Goal: Task Accomplishment & Management: Manage account settings

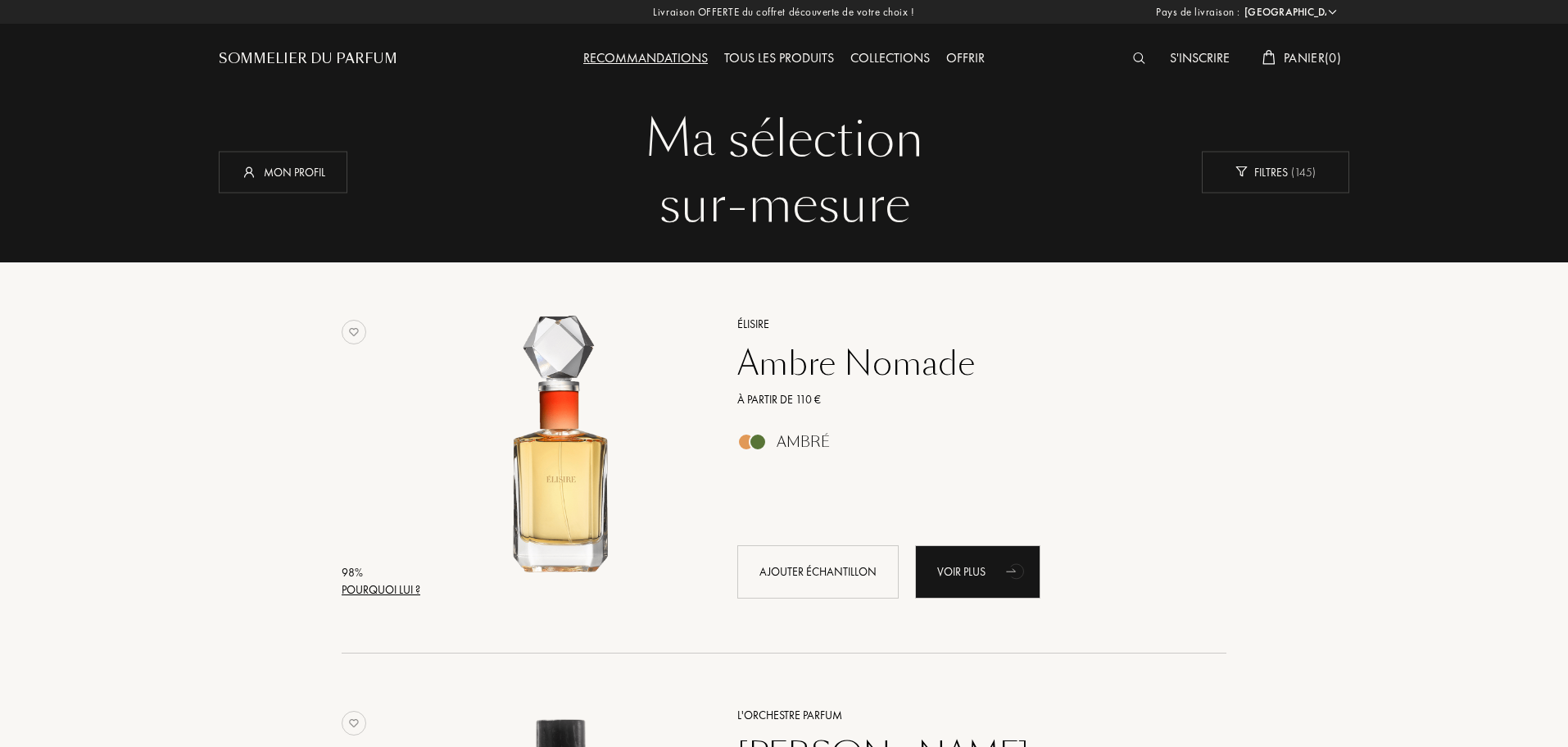
select select "FR"
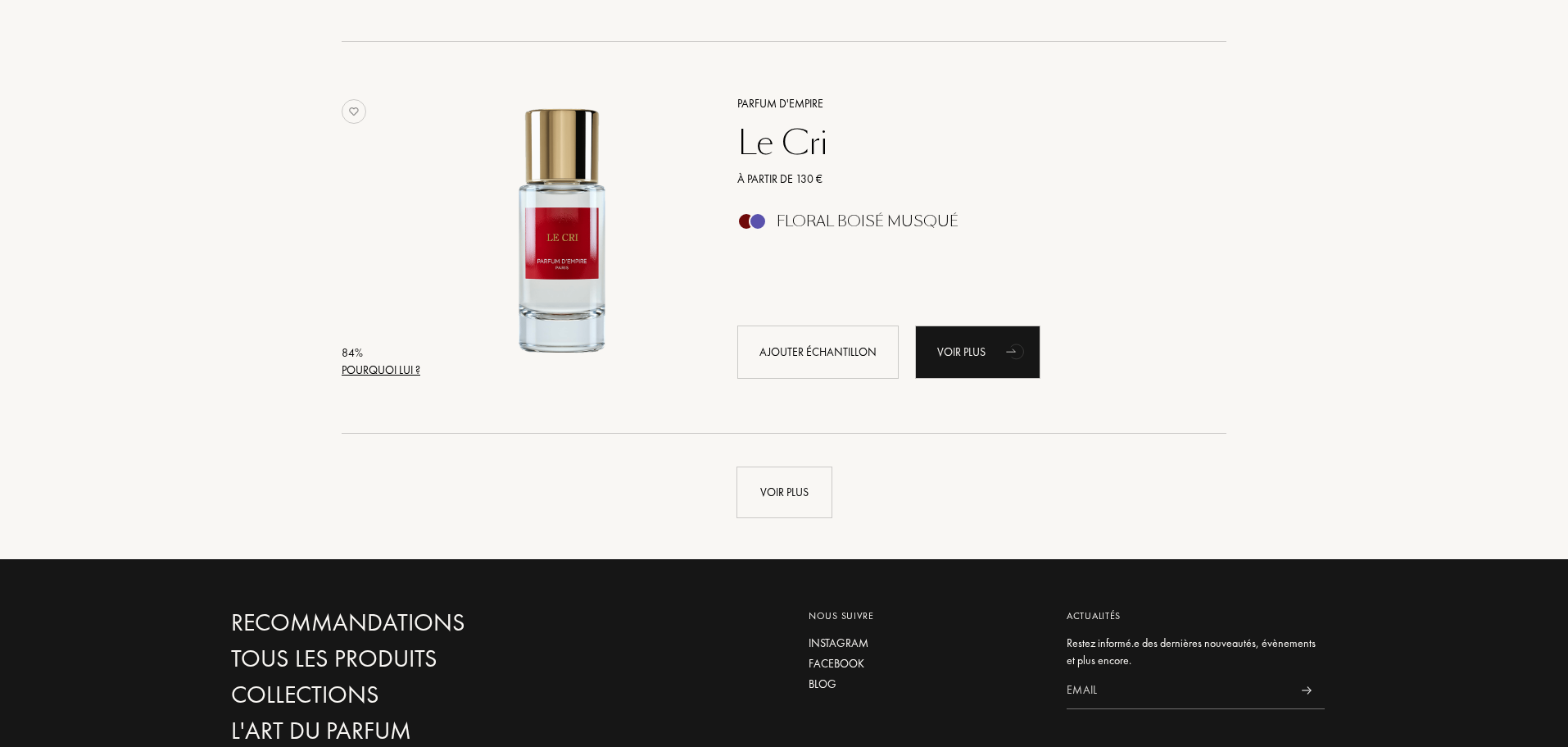
scroll to position [7657, 0]
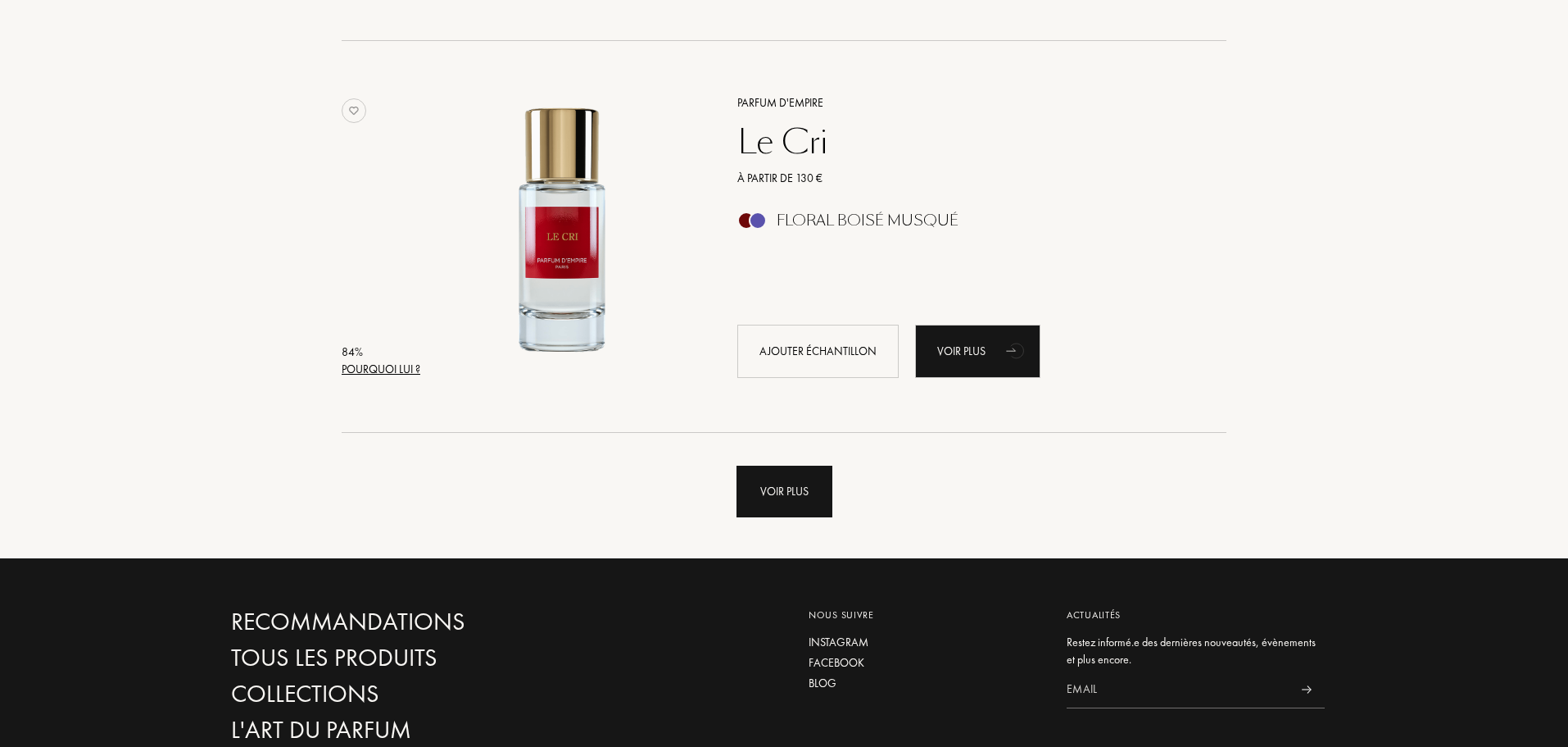
click at [770, 501] on div "Voir plus" at bounding box center [784, 491] width 95 height 52
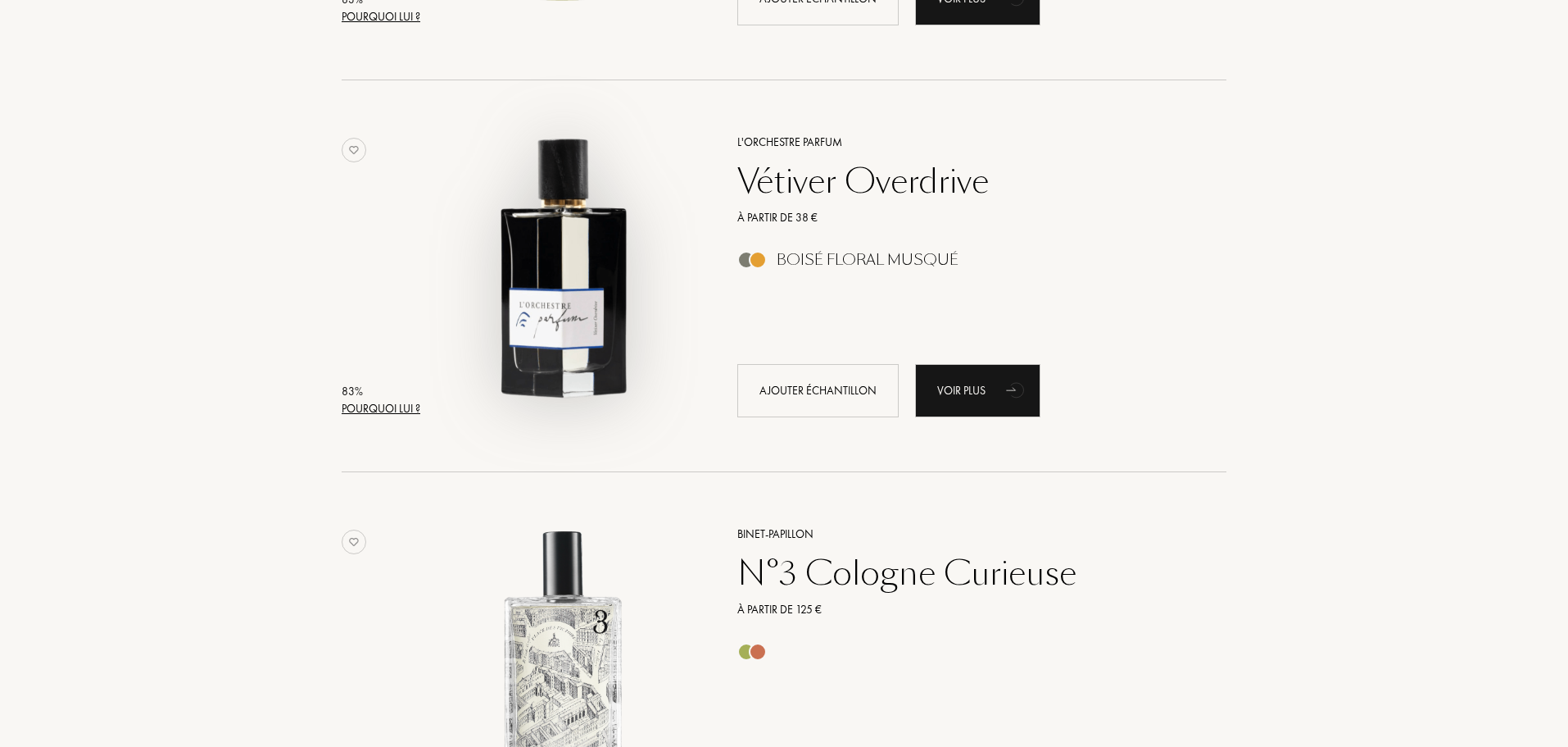
scroll to position [9185, 0]
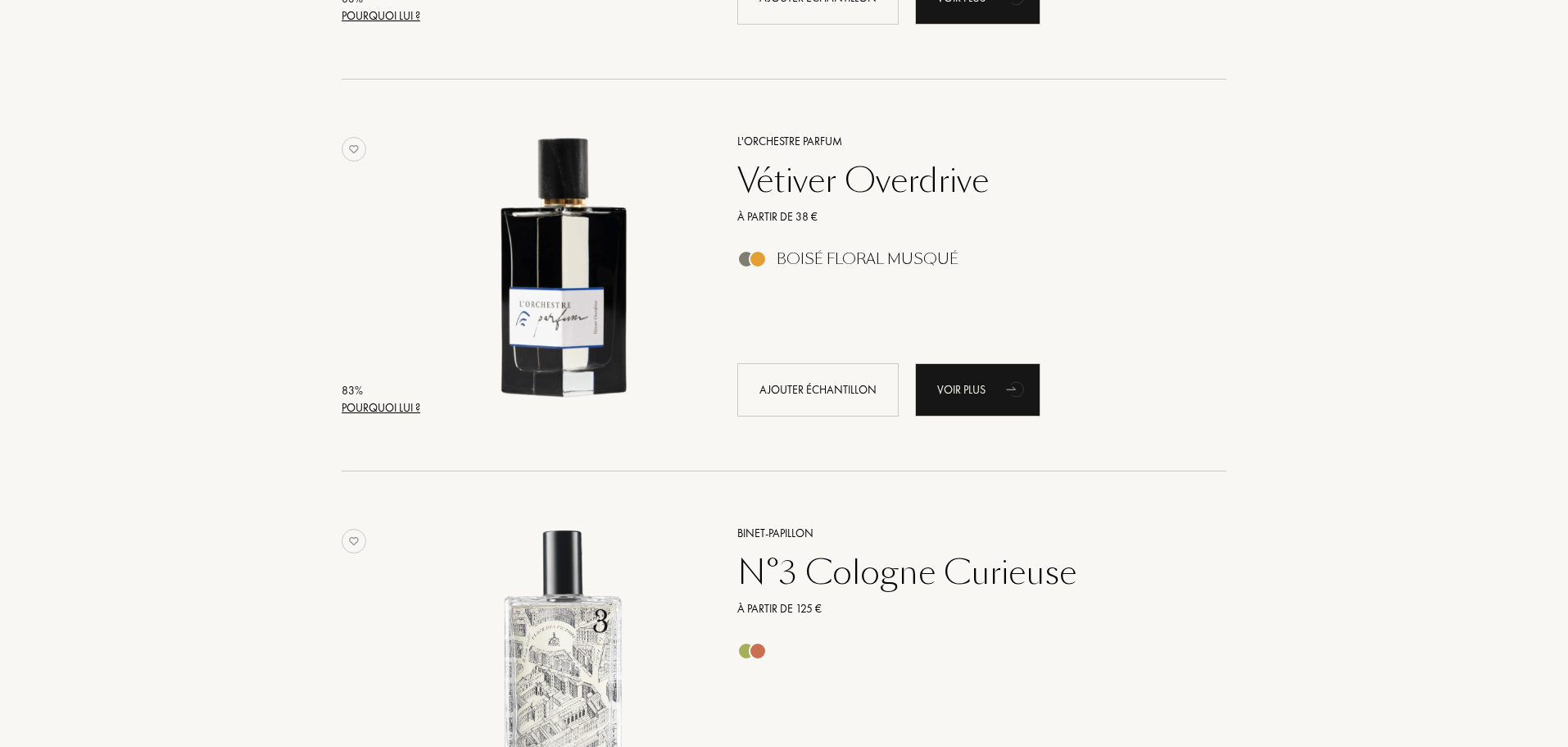
drag, startPoint x: 779, startPoint y: 176, endPoint x: 804, endPoint y: 185, distance: 26.6
click at [804, 185] on div "Vétiver Overdrive" at bounding box center [963, 181] width 477 height 40
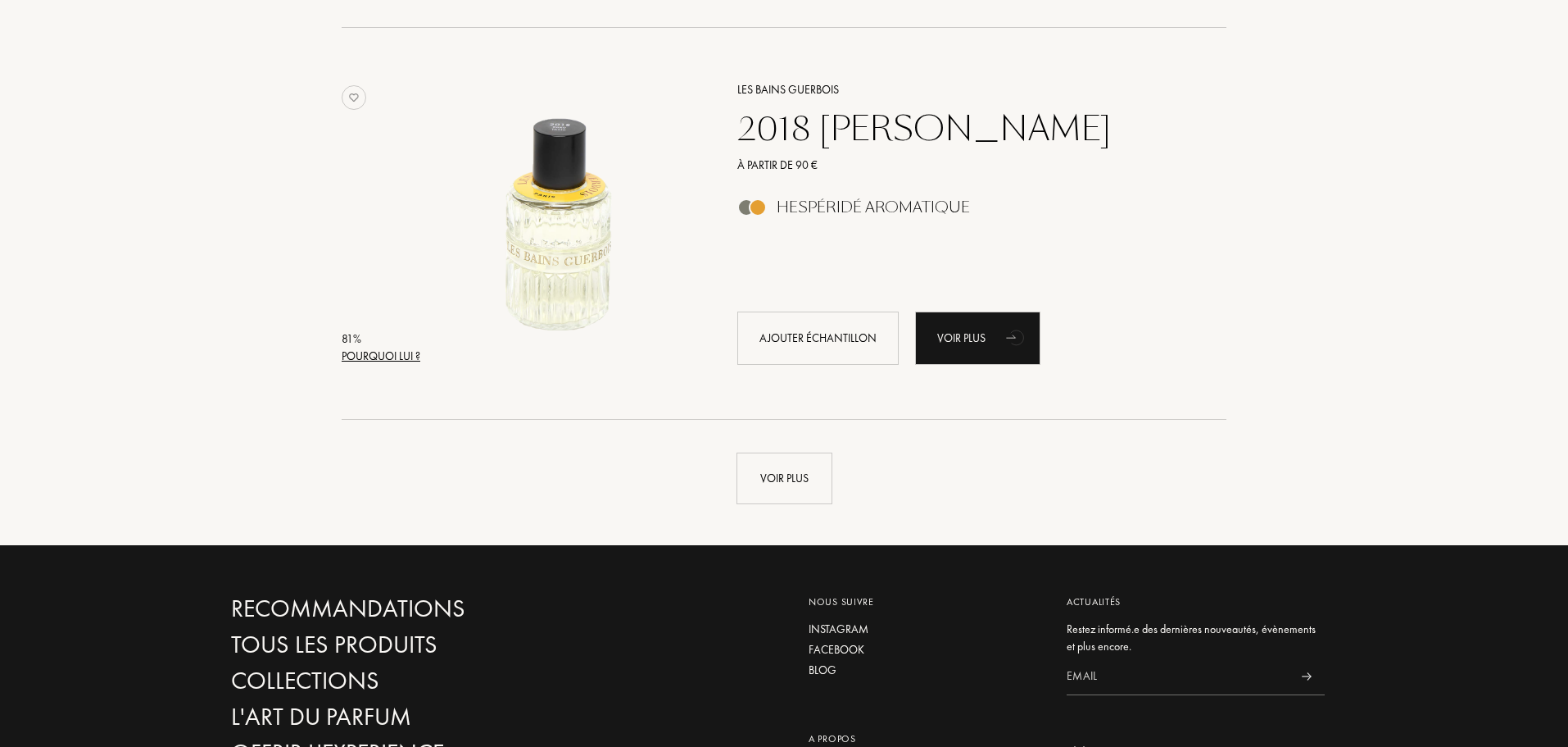
scroll to position [11585, 0]
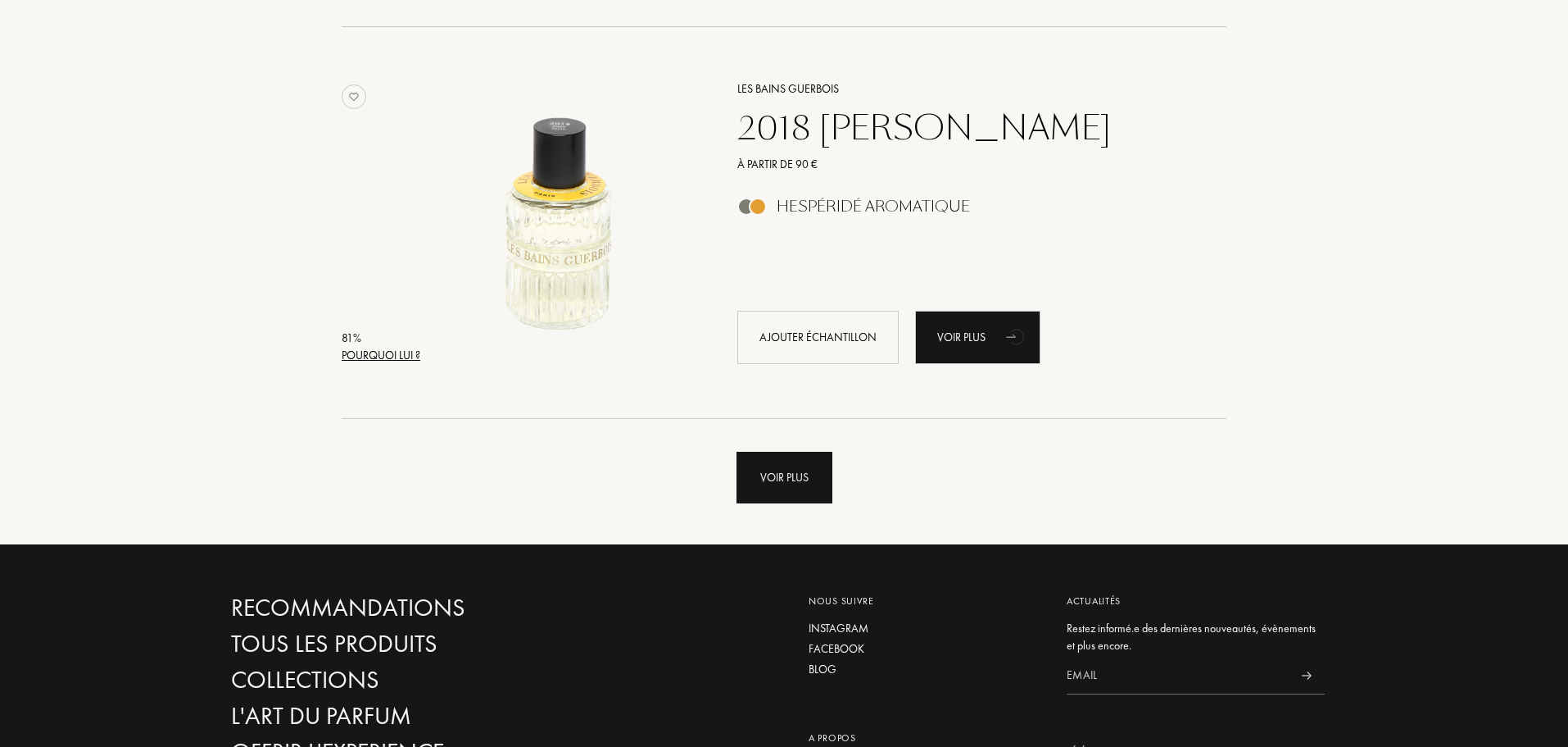
click at [802, 477] on div "Voir plus" at bounding box center [784, 477] width 95 height 52
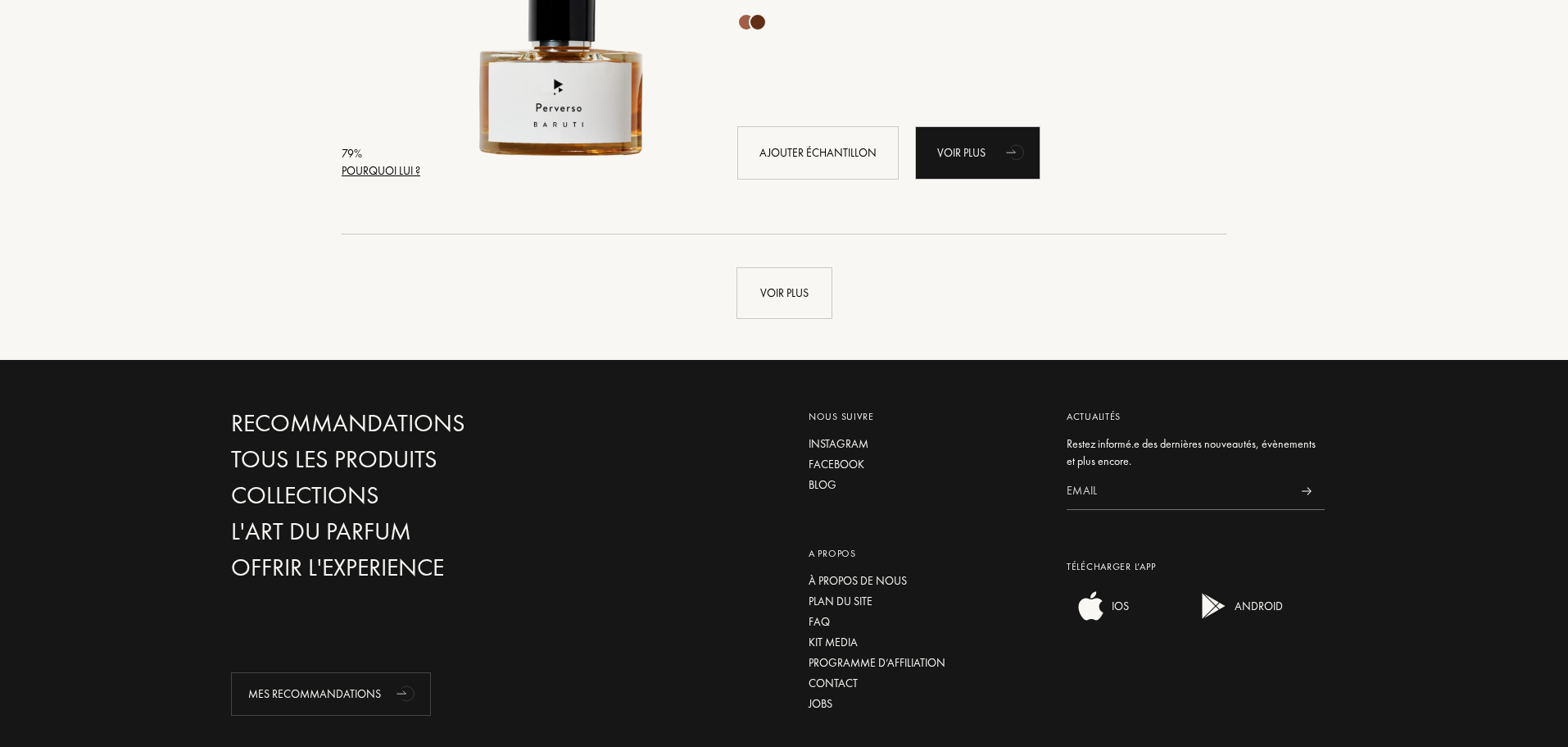
scroll to position [15685, 0]
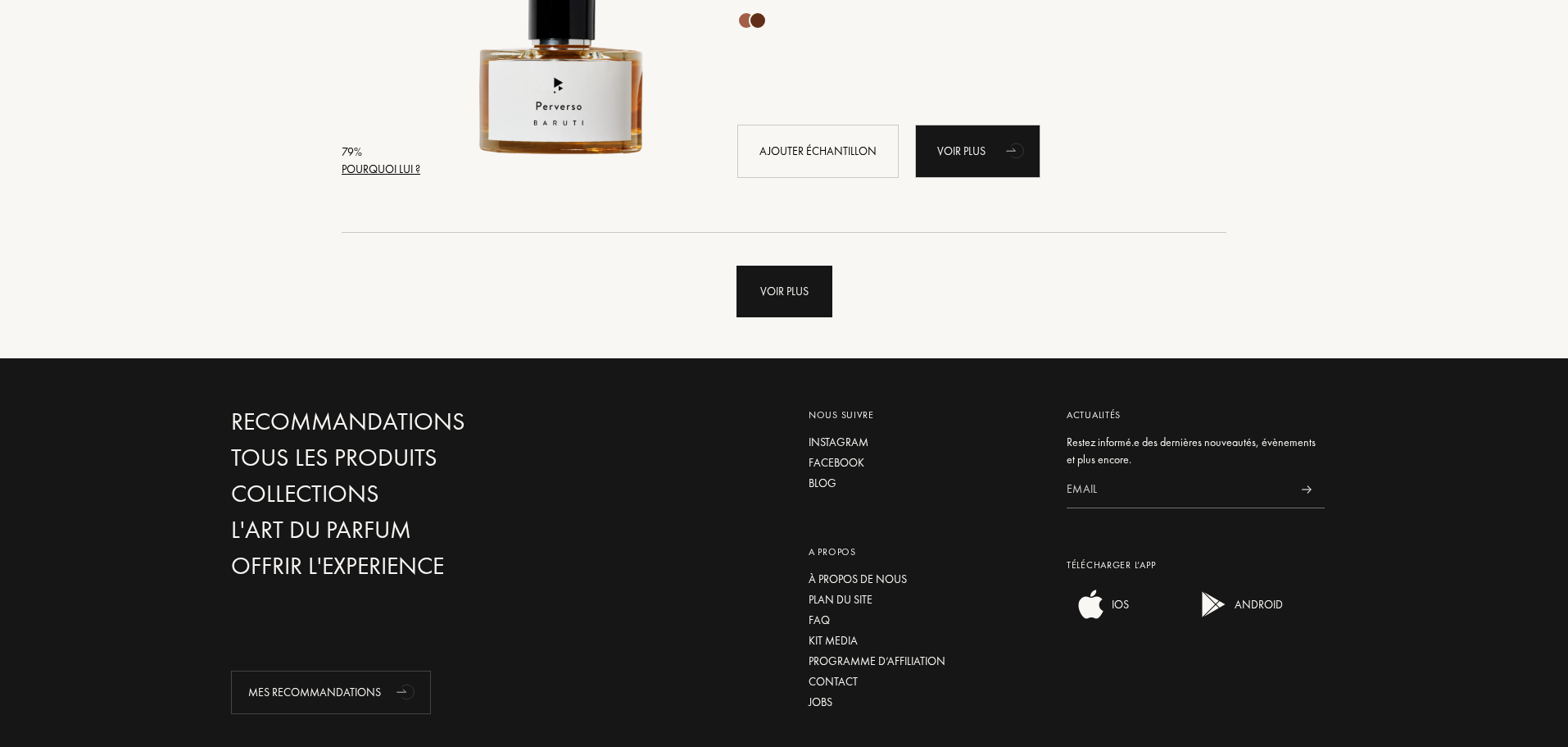
click at [762, 291] on div "Voir plus" at bounding box center [784, 291] width 95 height 52
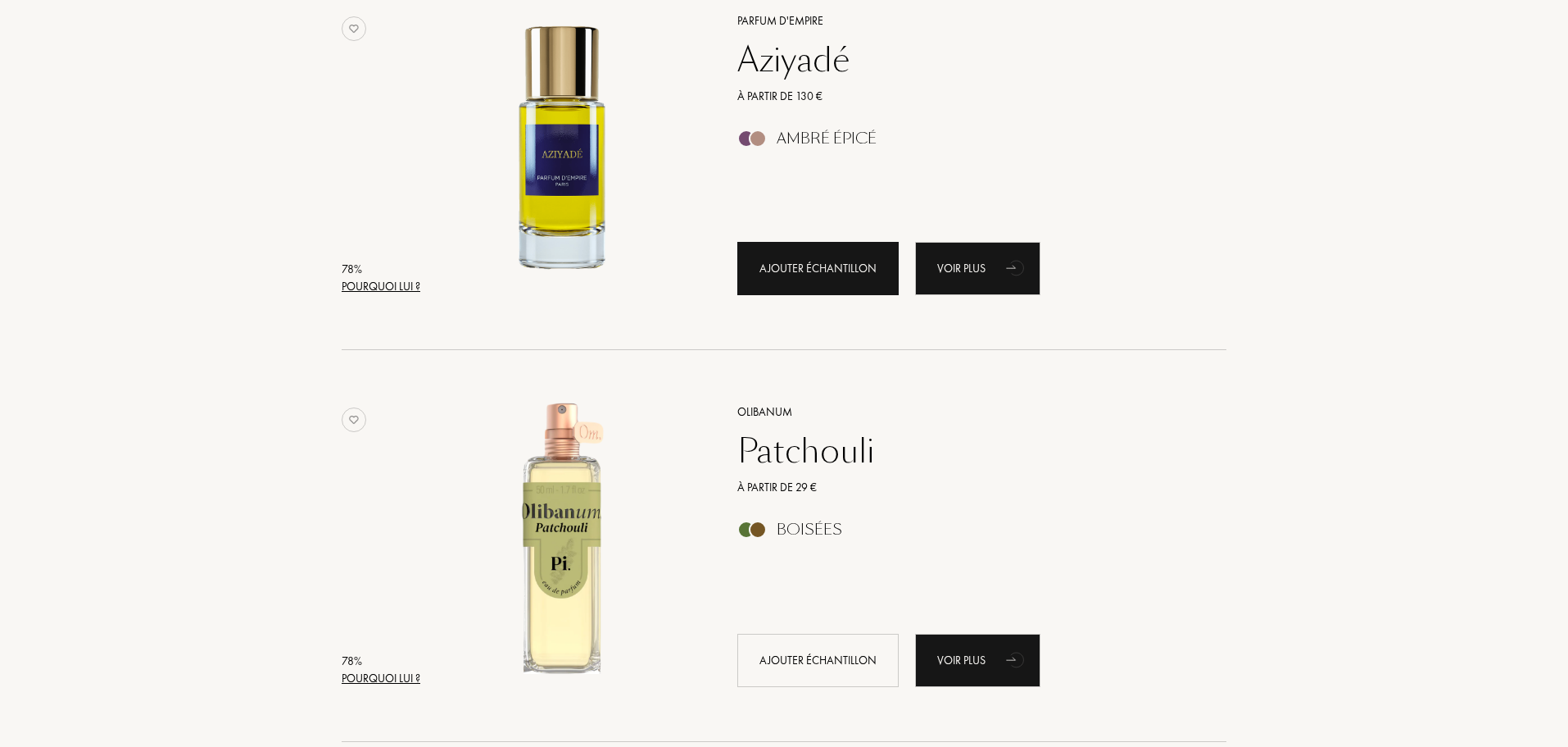
scroll to position [19087, 0]
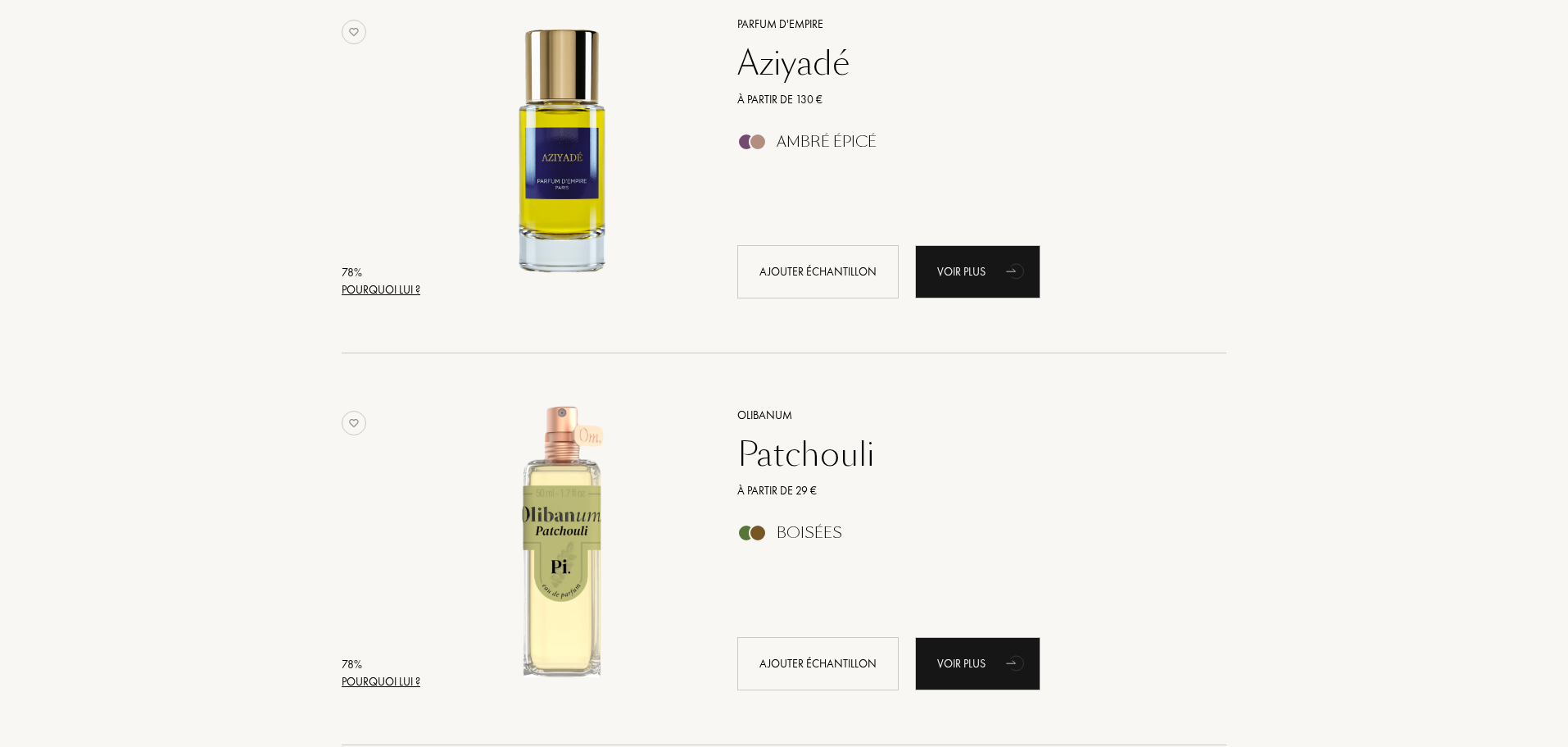
click at [782, 72] on div "Aziyadé" at bounding box center [963, 64] width 477 height 40
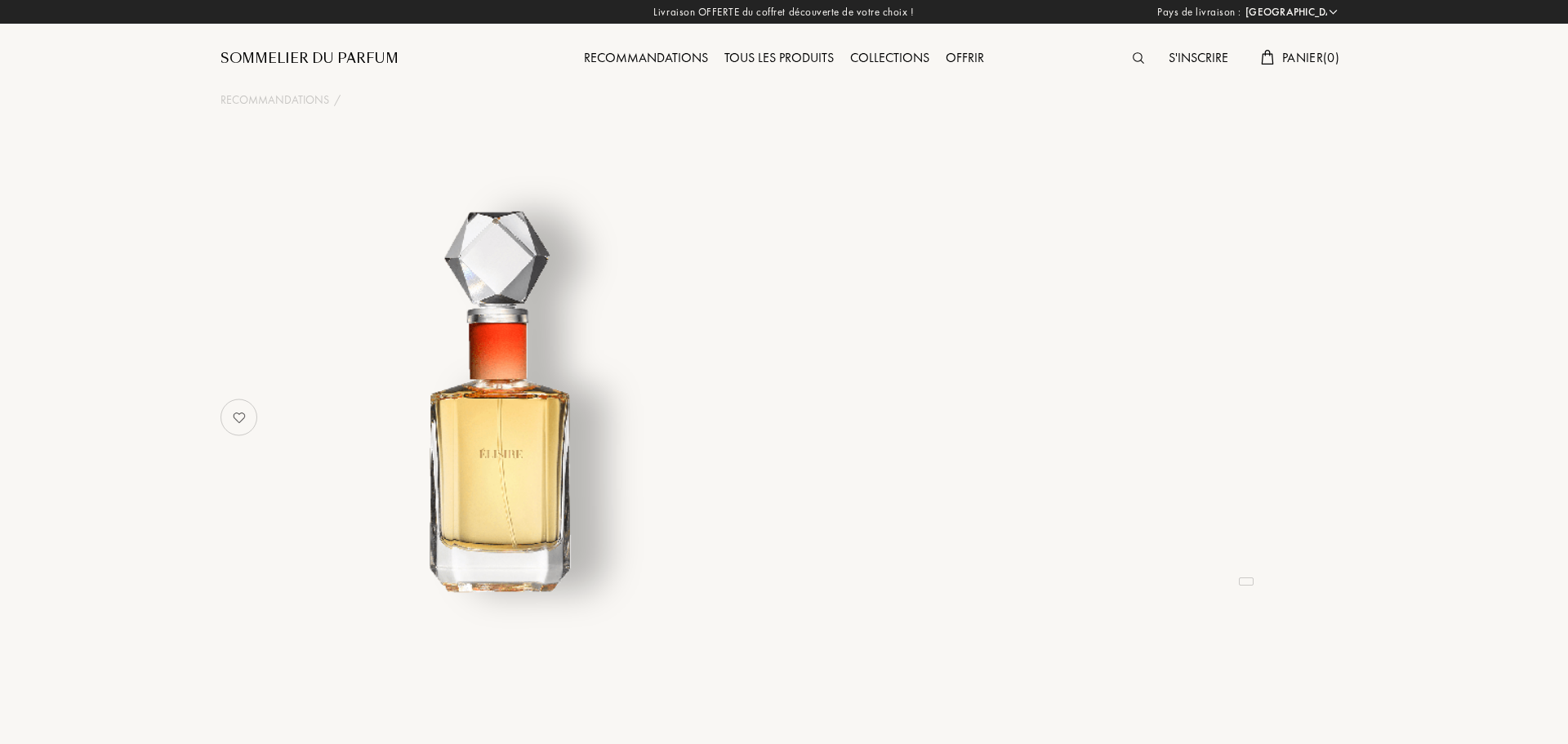
select select "FR"
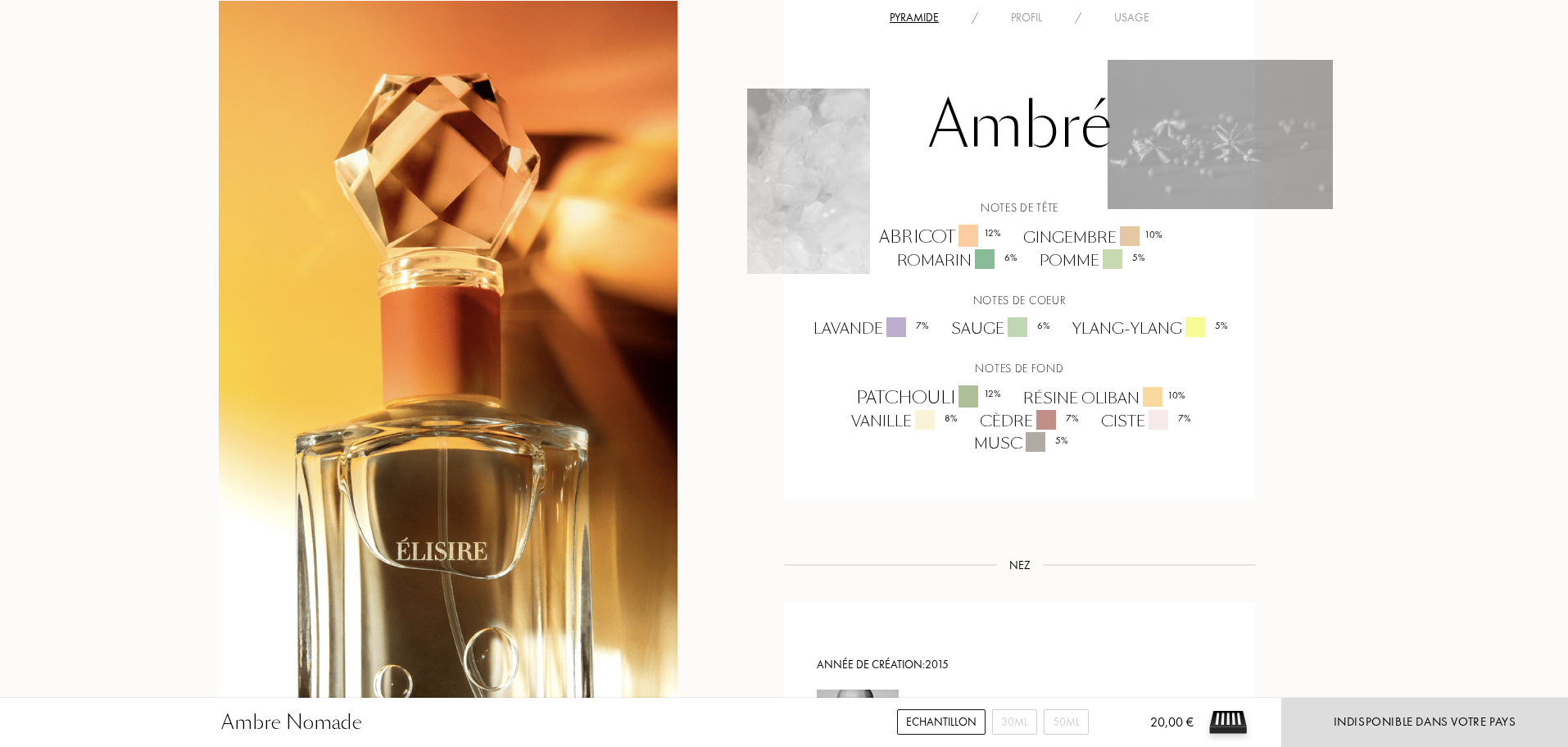
scroll to position [1084, 0]
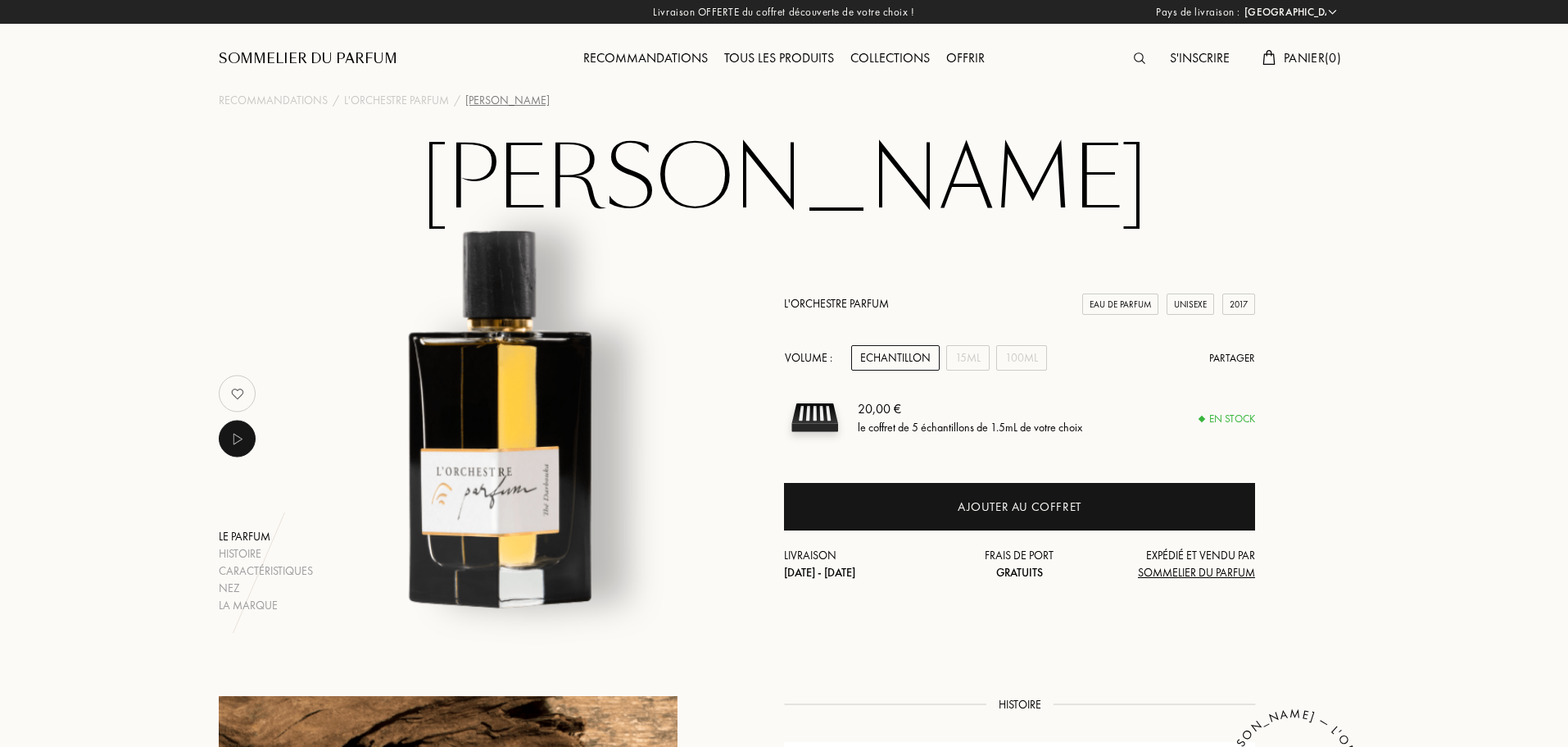
select select "FR"
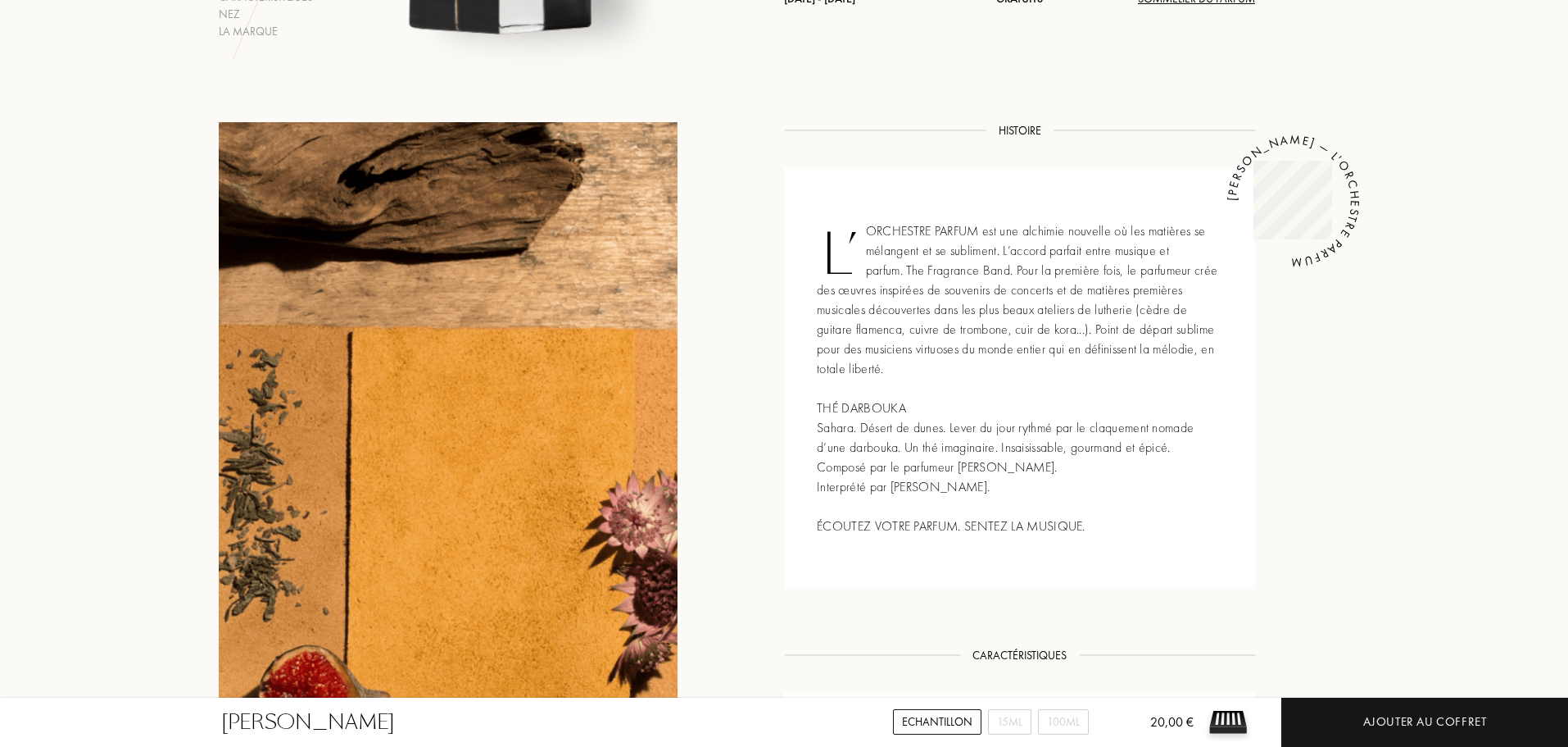
scroll to position [573, 0]
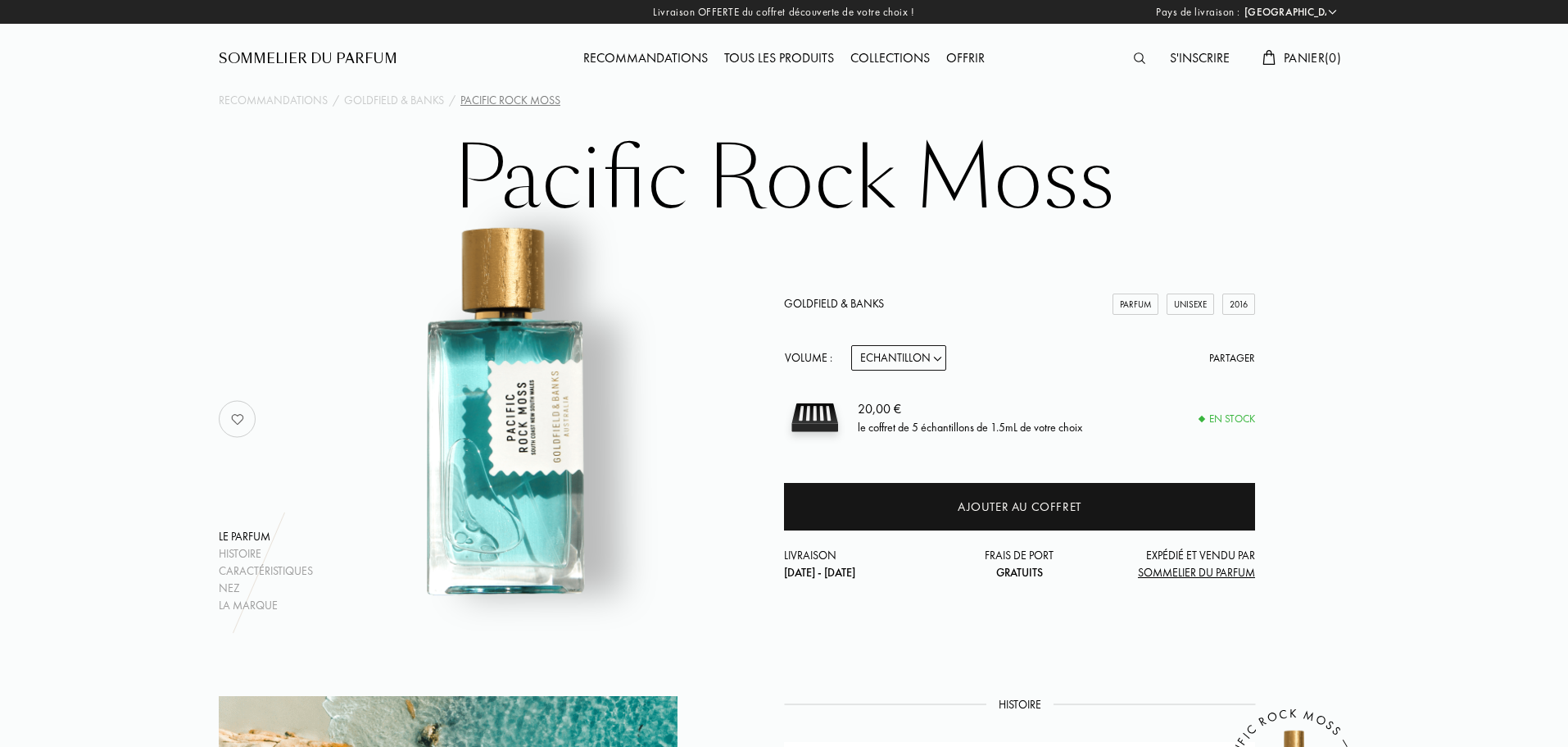
select select "FR"
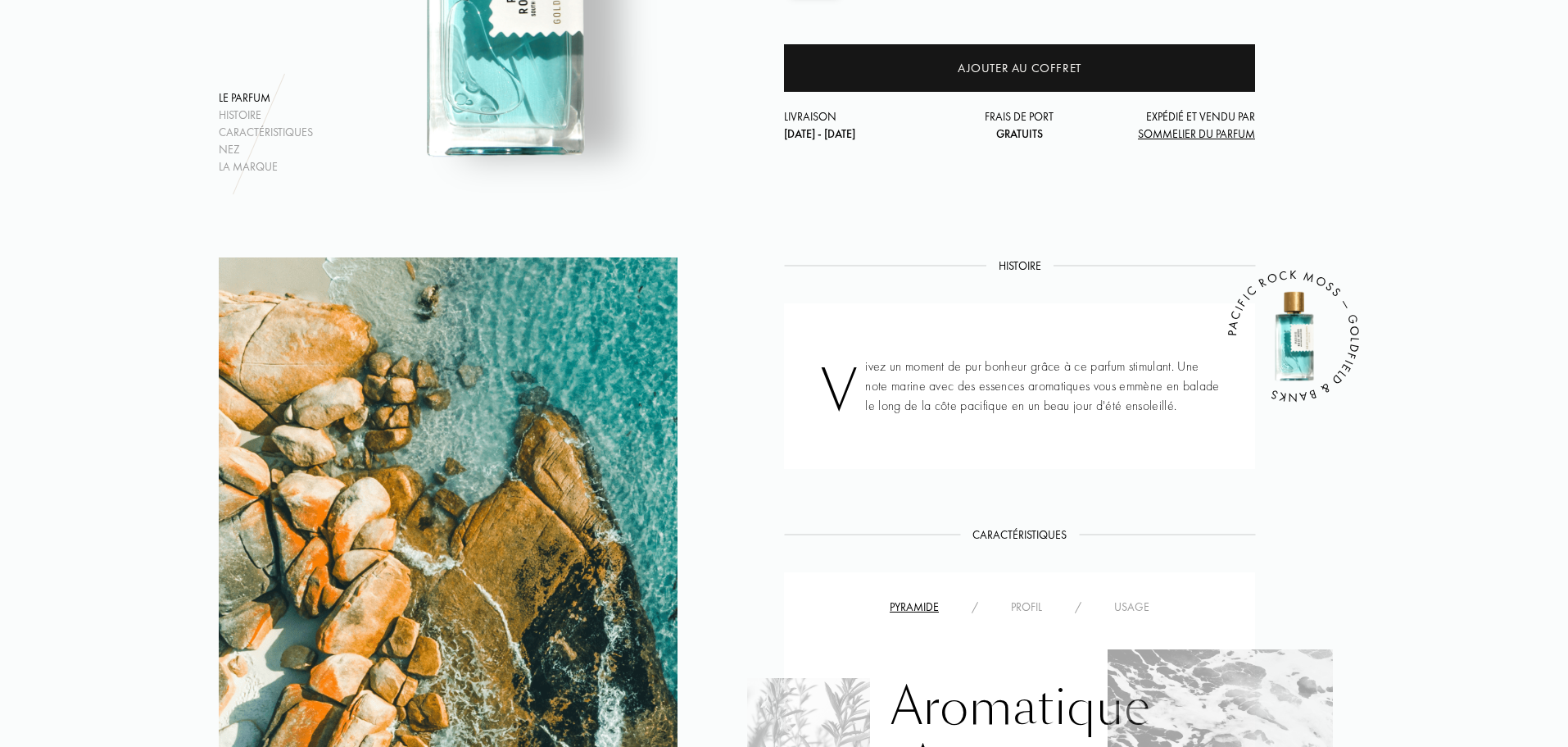
scroll to position [441, 0]
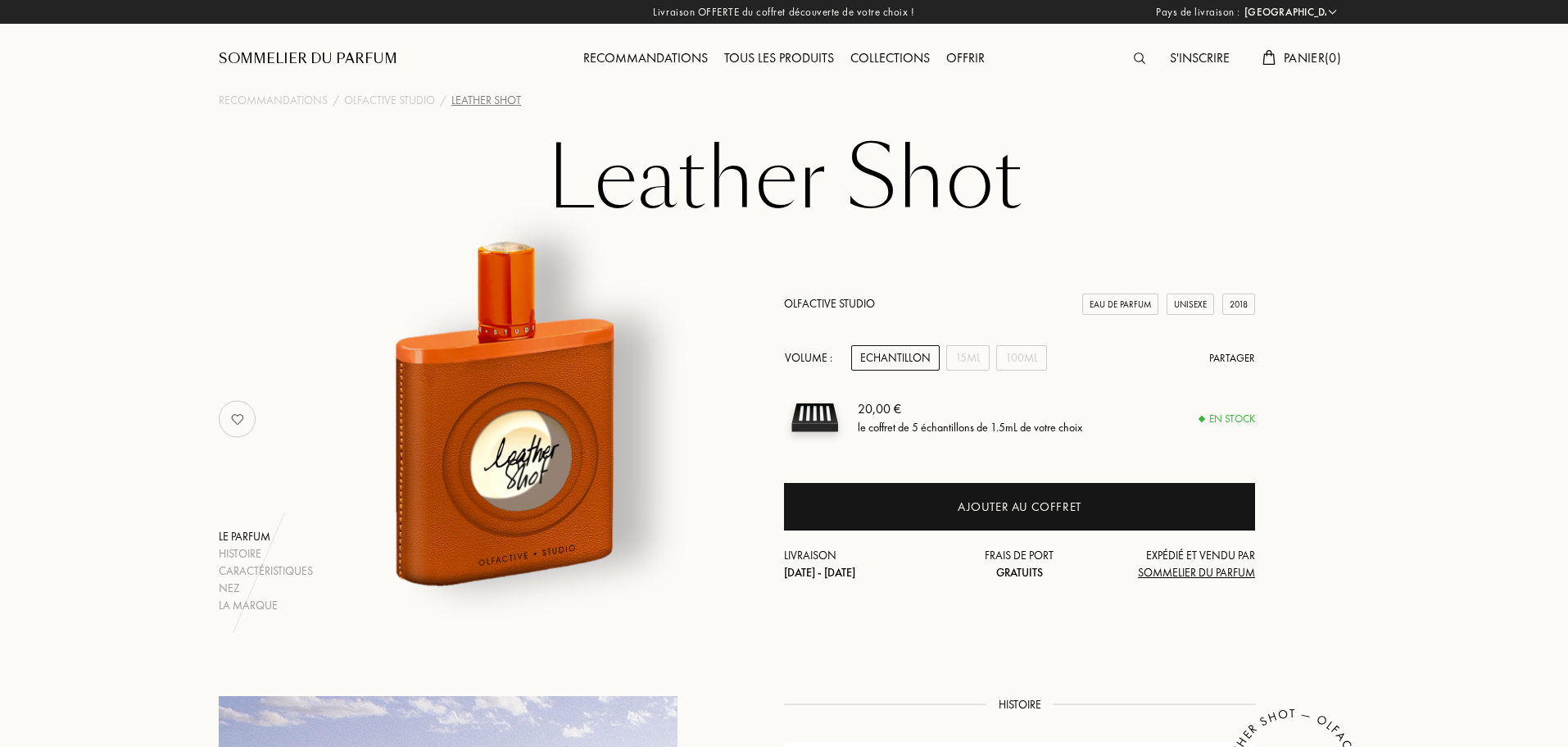
select select "FR"
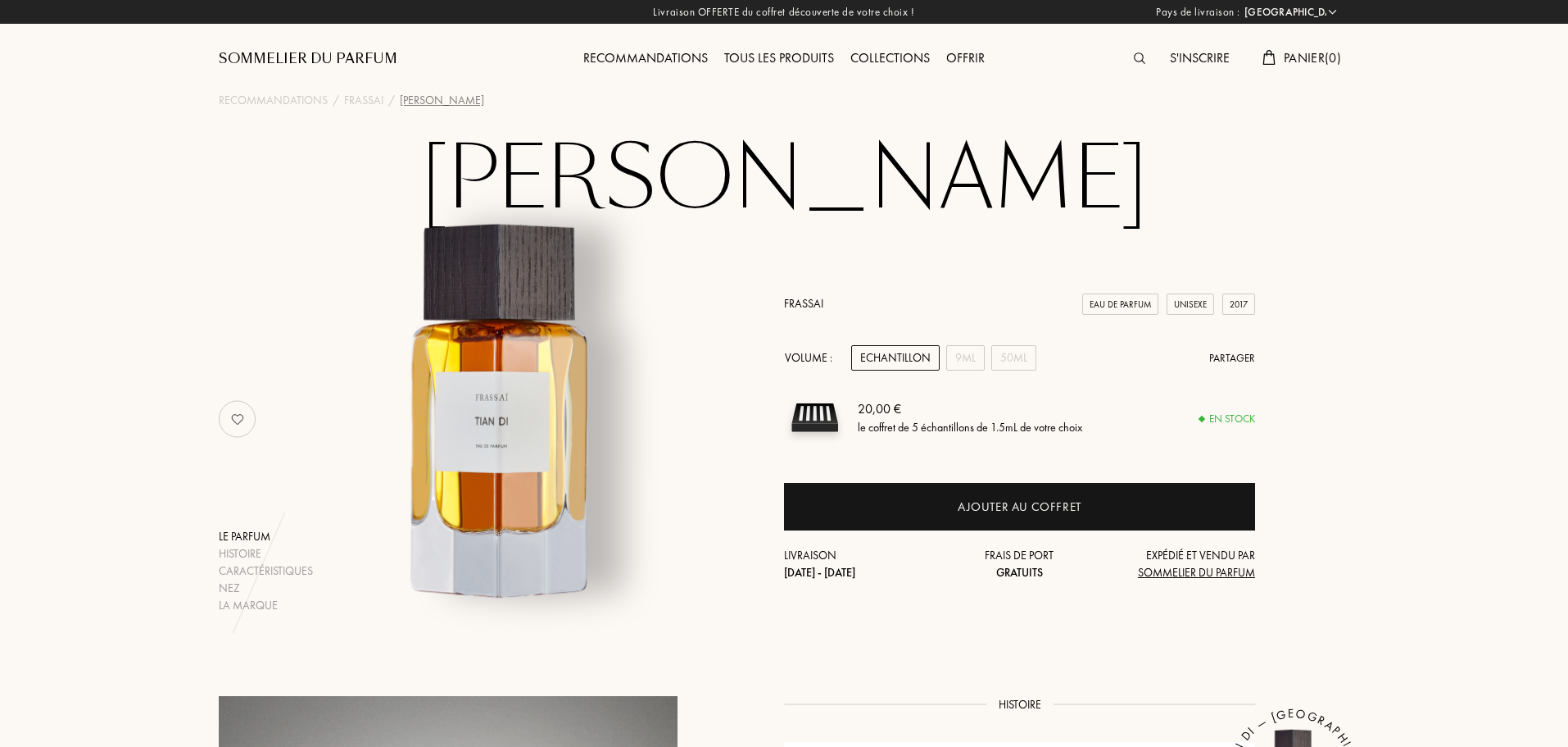
select select "FR"
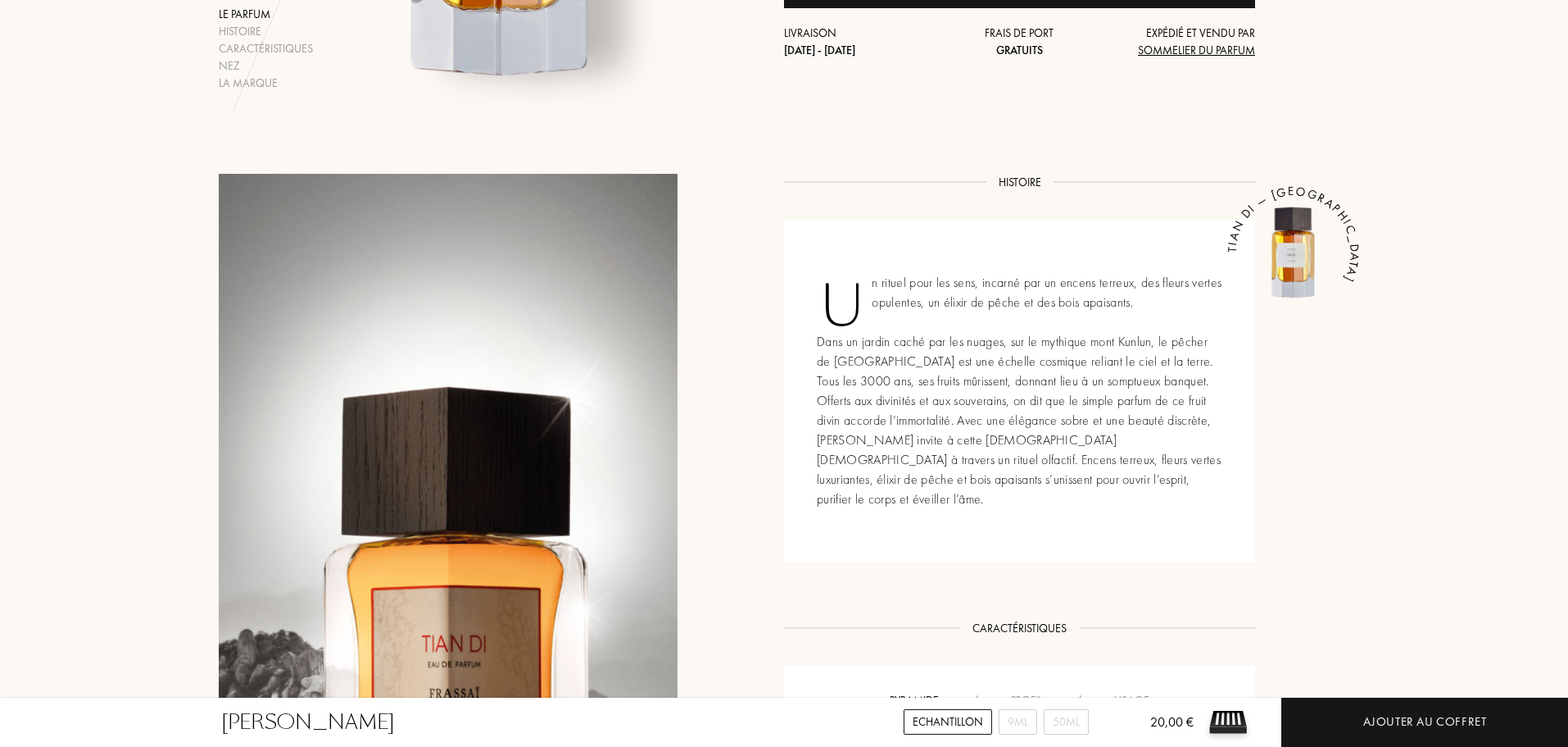
scroll to position [524, 0]
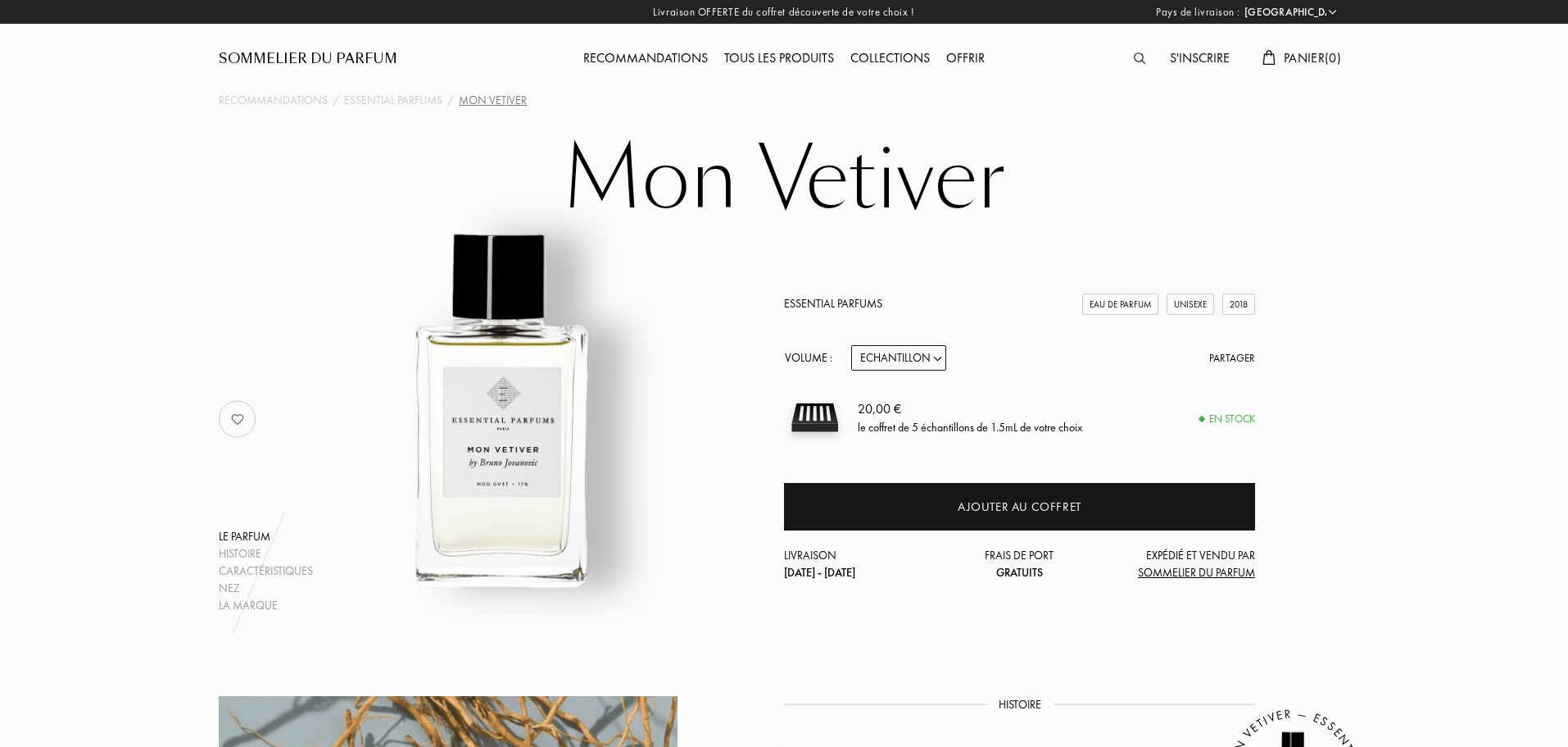
select select "FR"
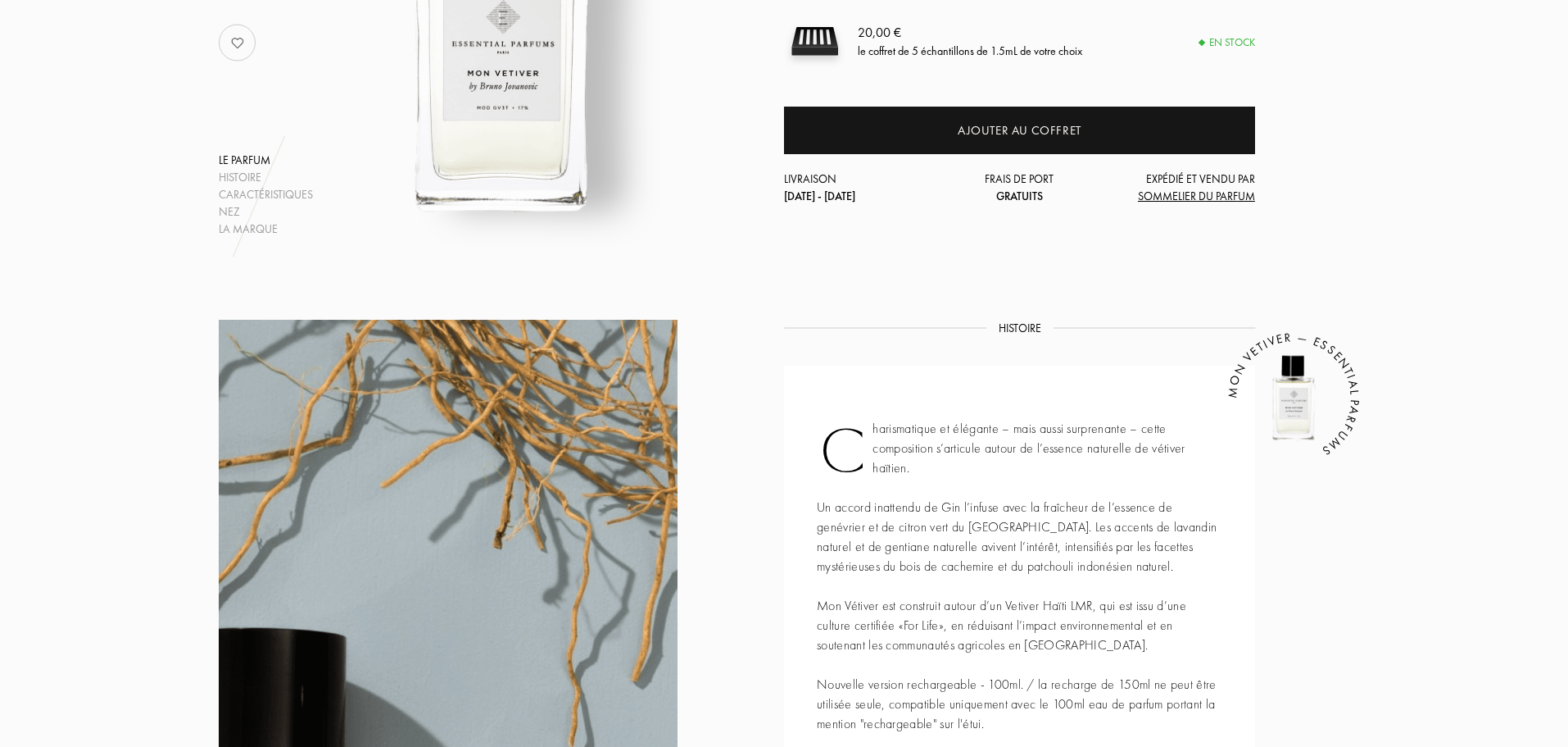
scroll to position [391, 0]
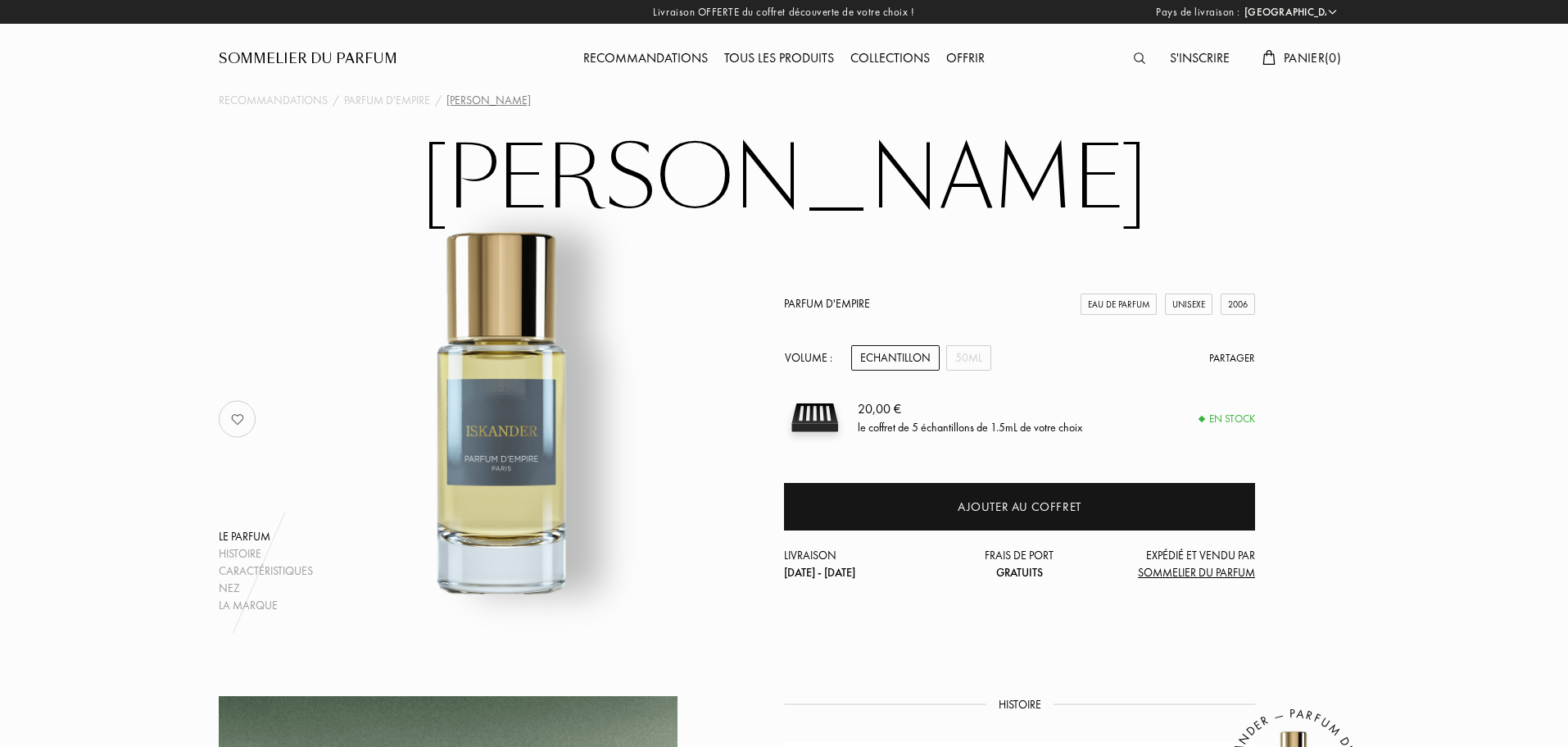
select select "FR"
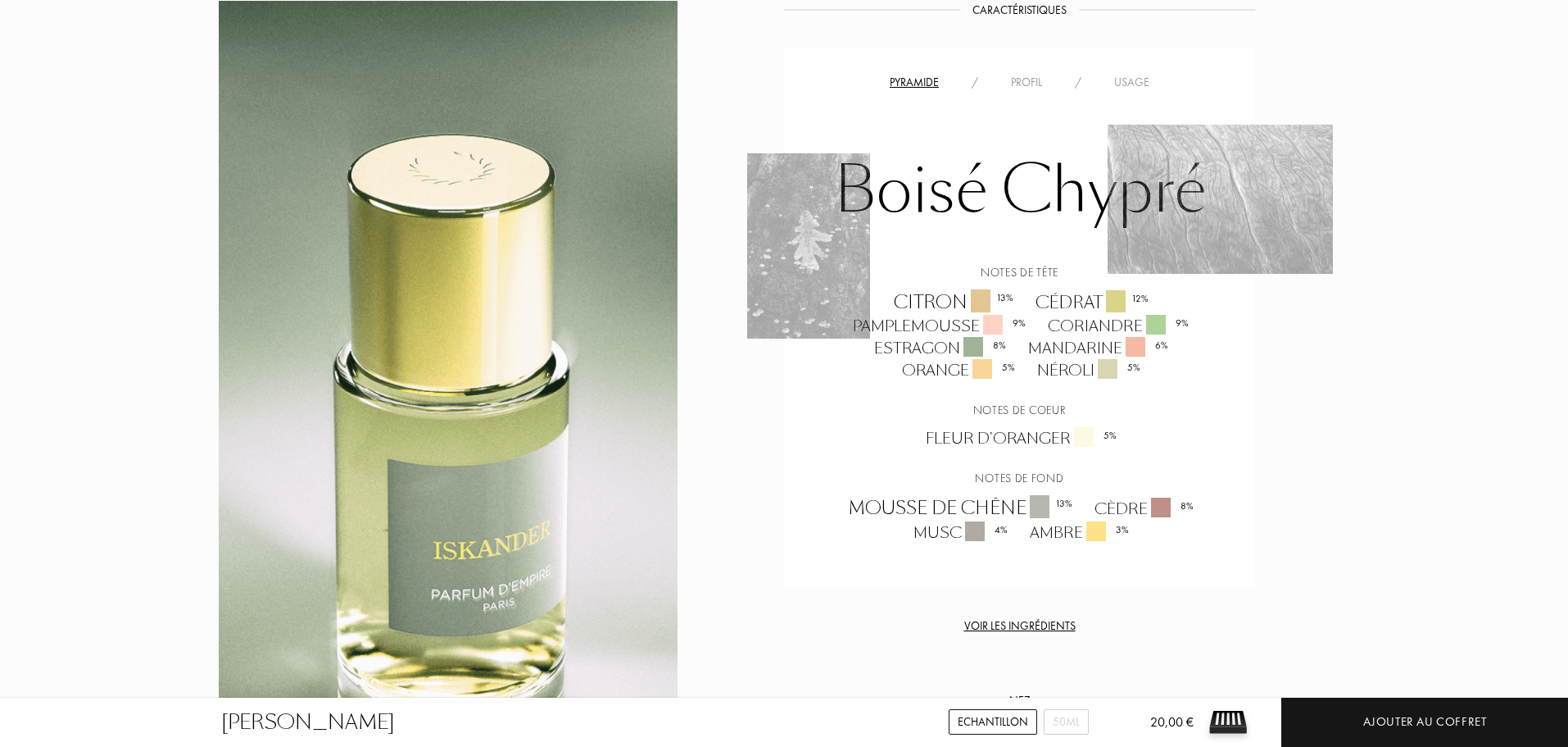
scroll to position [1279, 0]
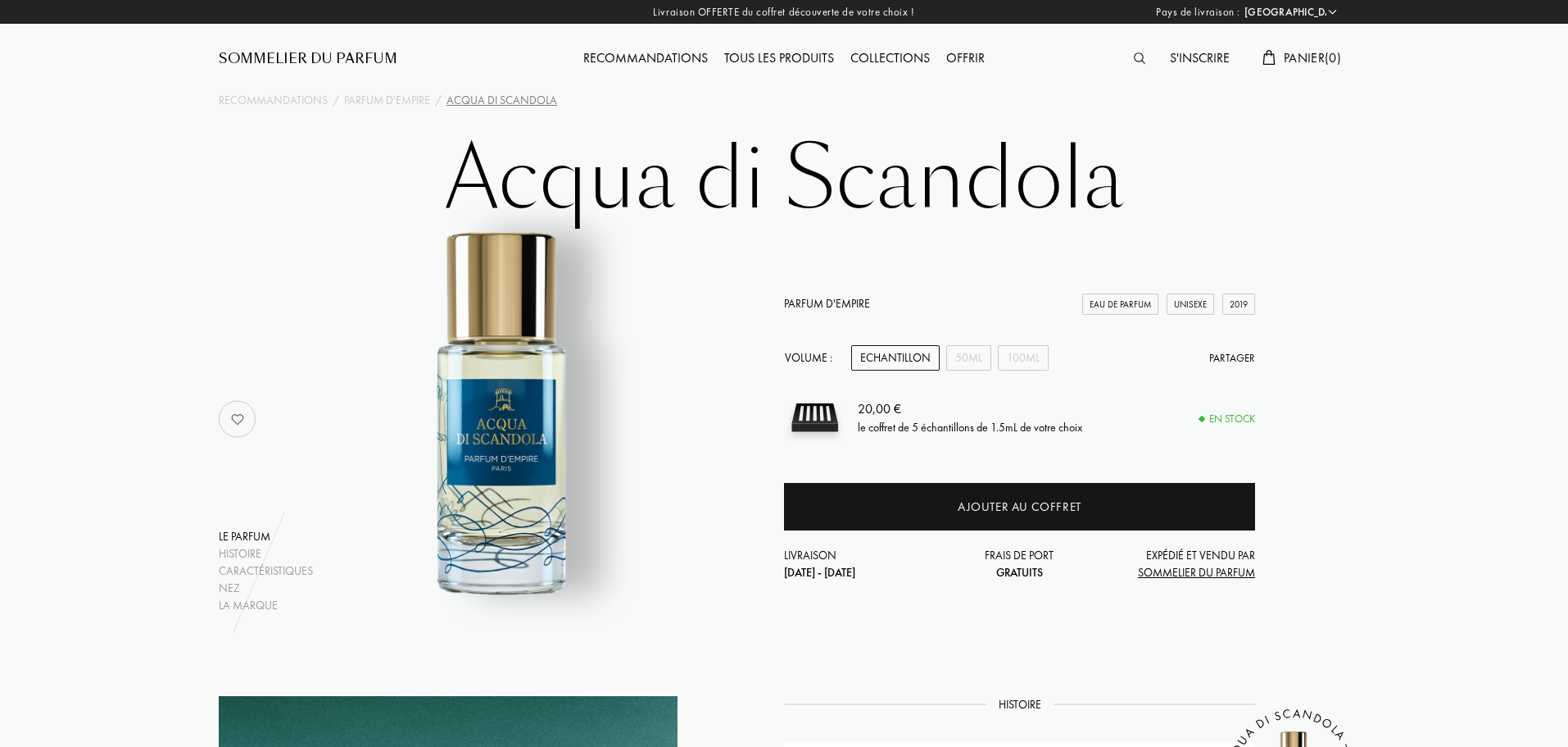
select select "FR"
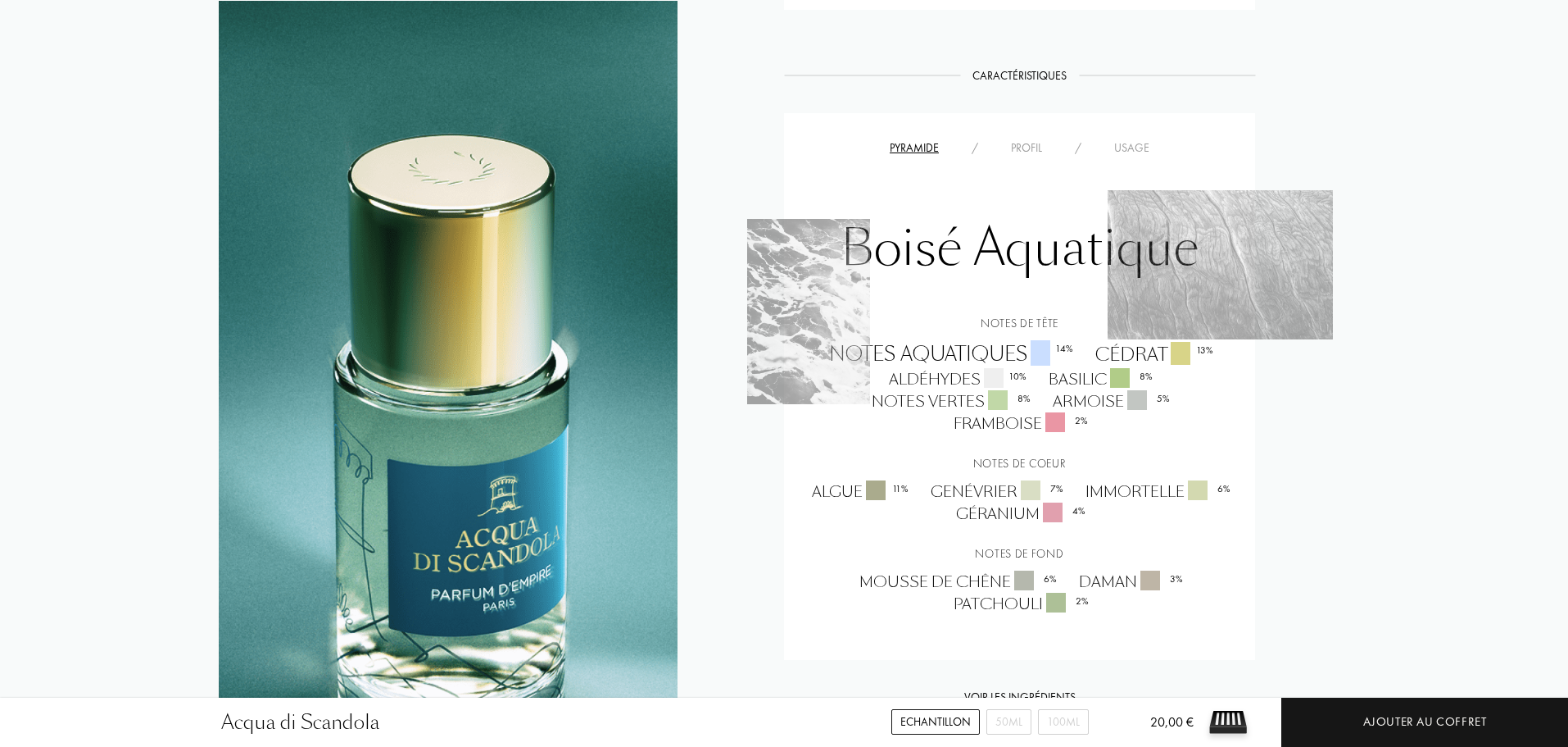
scroll to position [1391, 0]
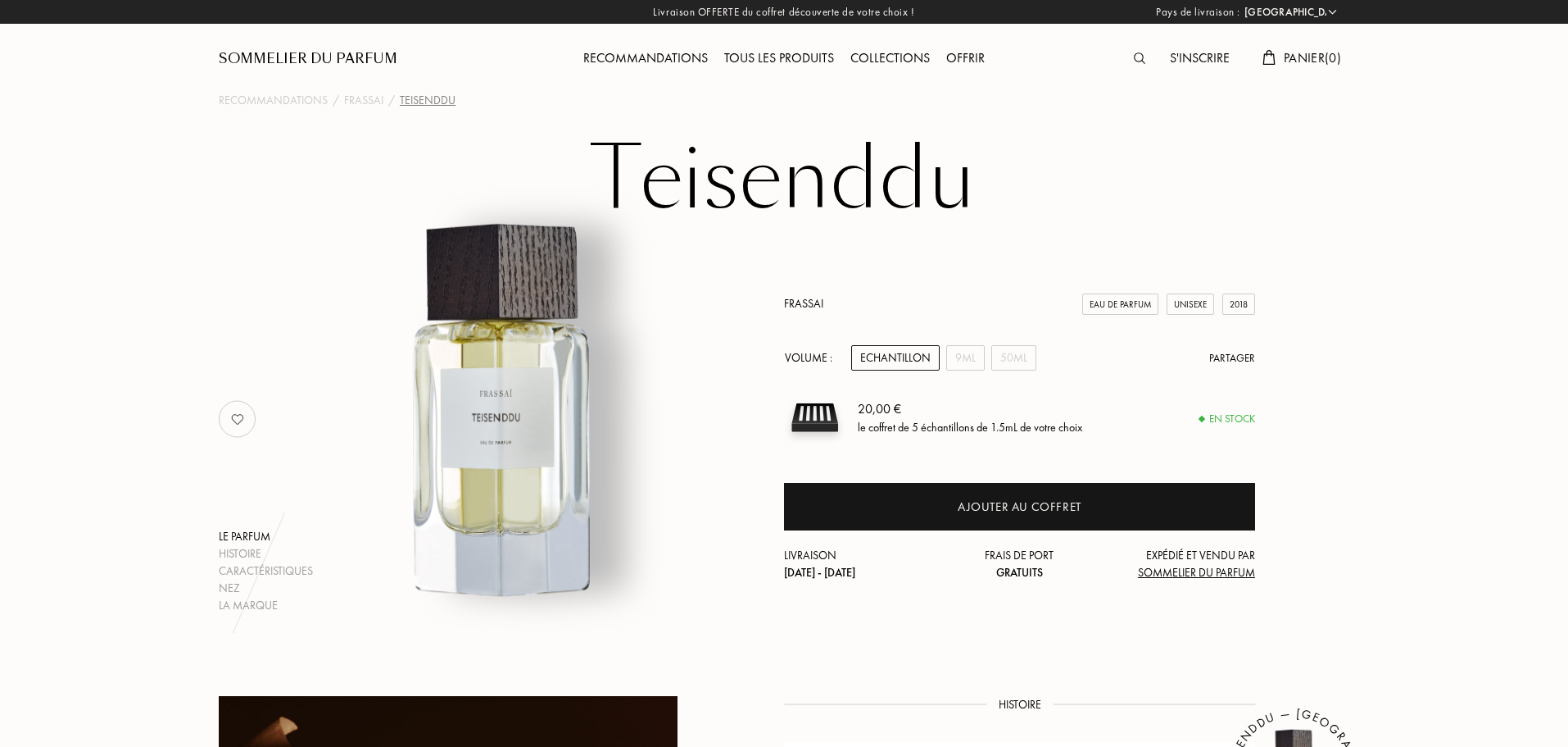
select select "FR"
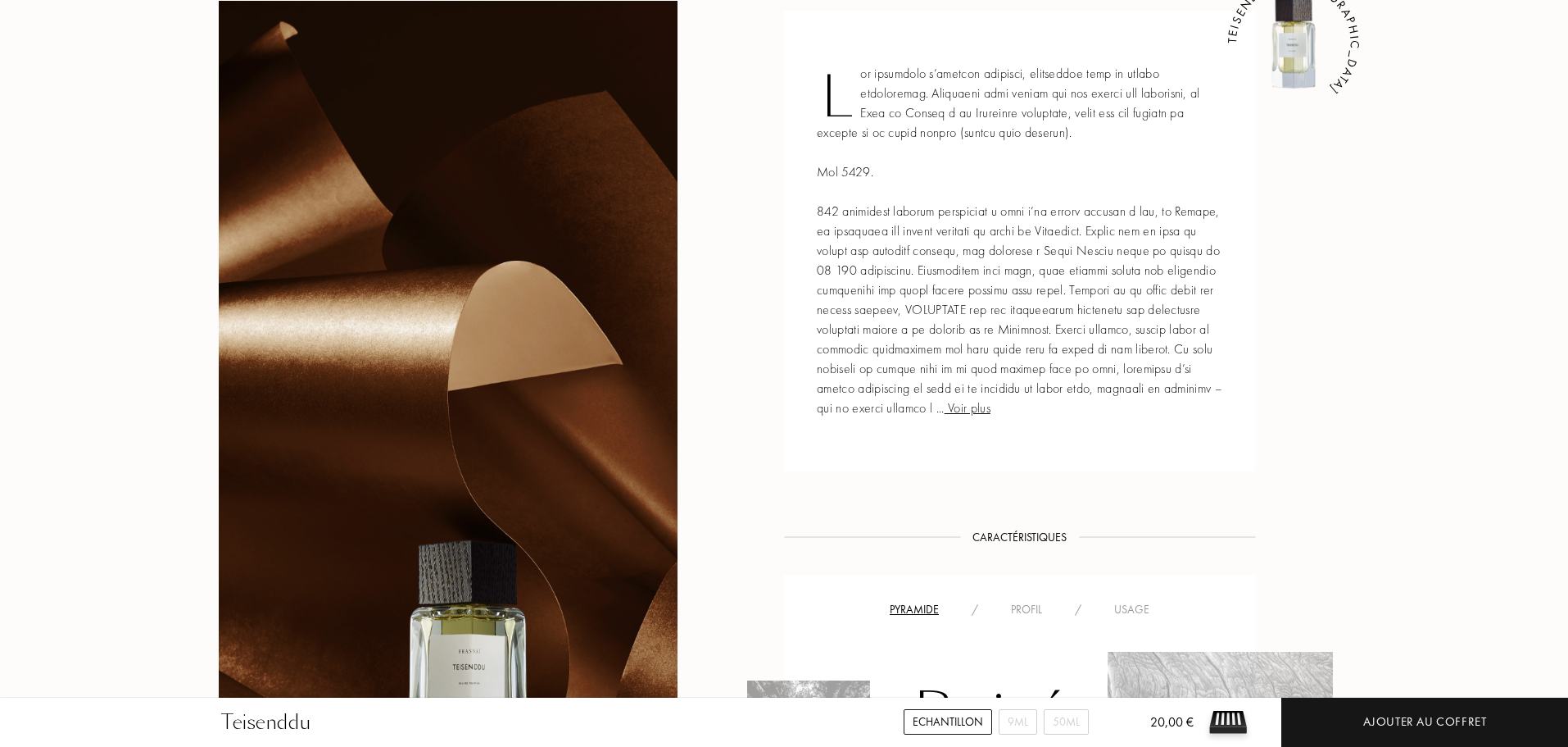
scroll to position [732, 0]
click at [990, 409] on span "Voir plus" at bounding box center [967, 406] width 46 height 17
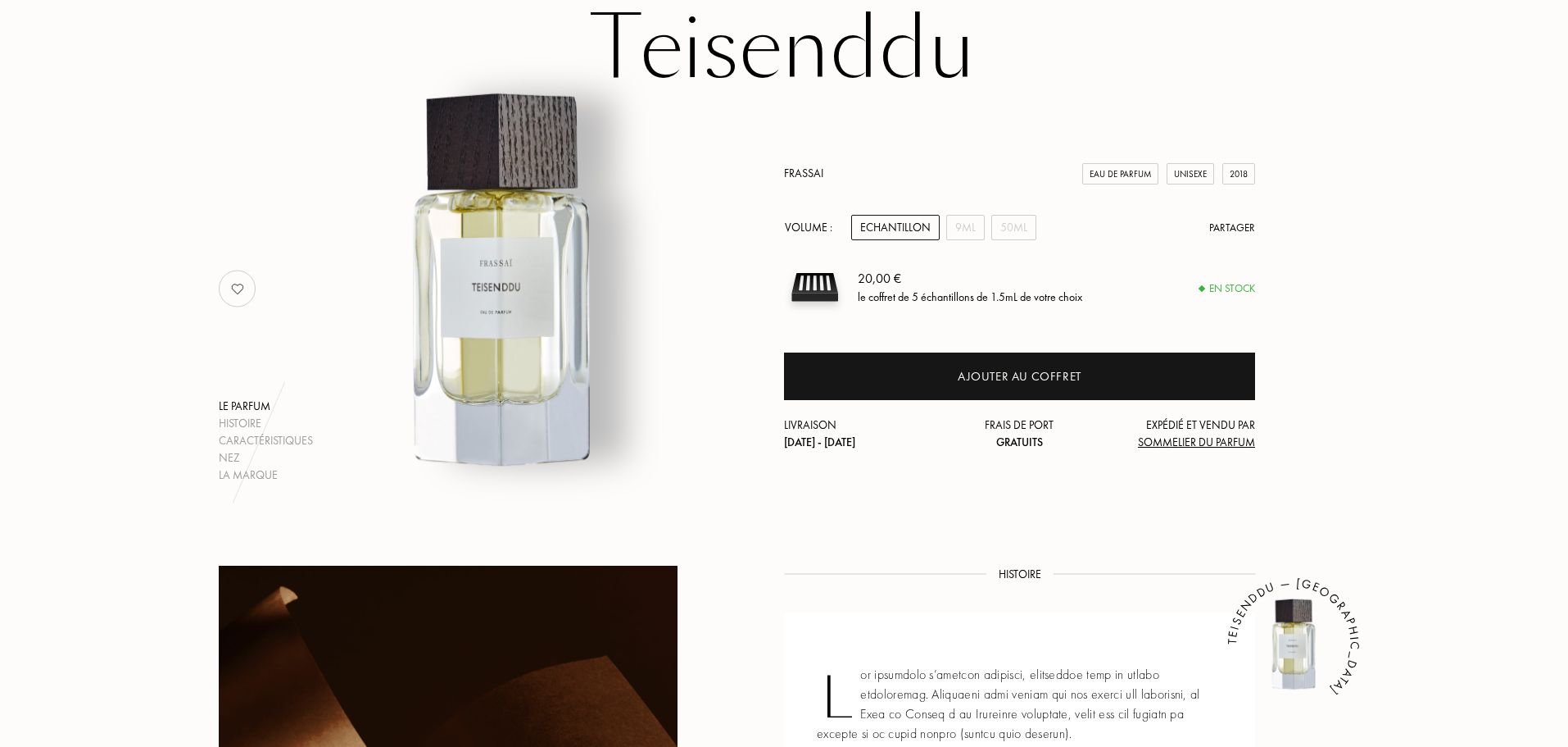
scroll to position [128, 0]
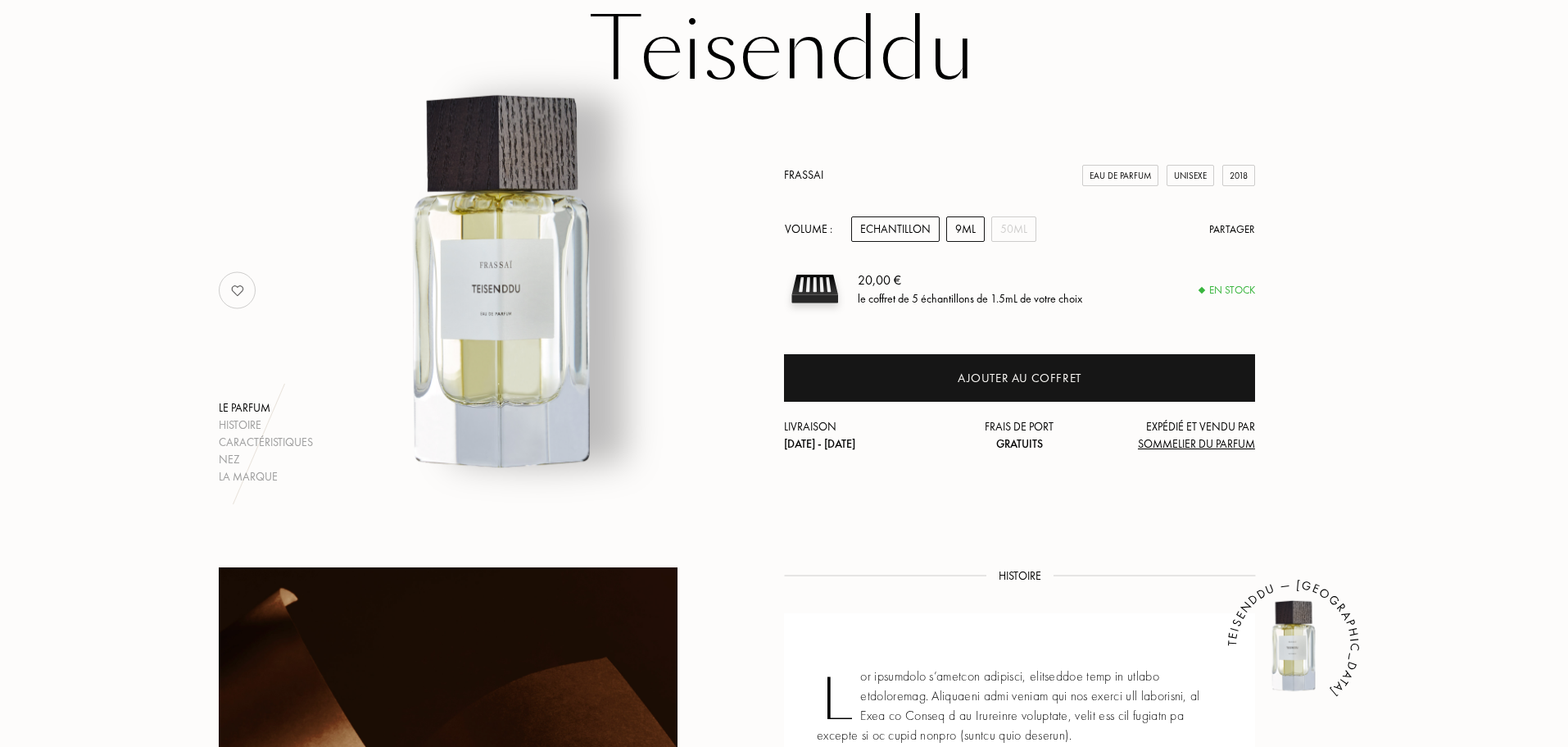
click at [967, 231] on div "9mL" at bounding box center [965, 230] width 39 height 26
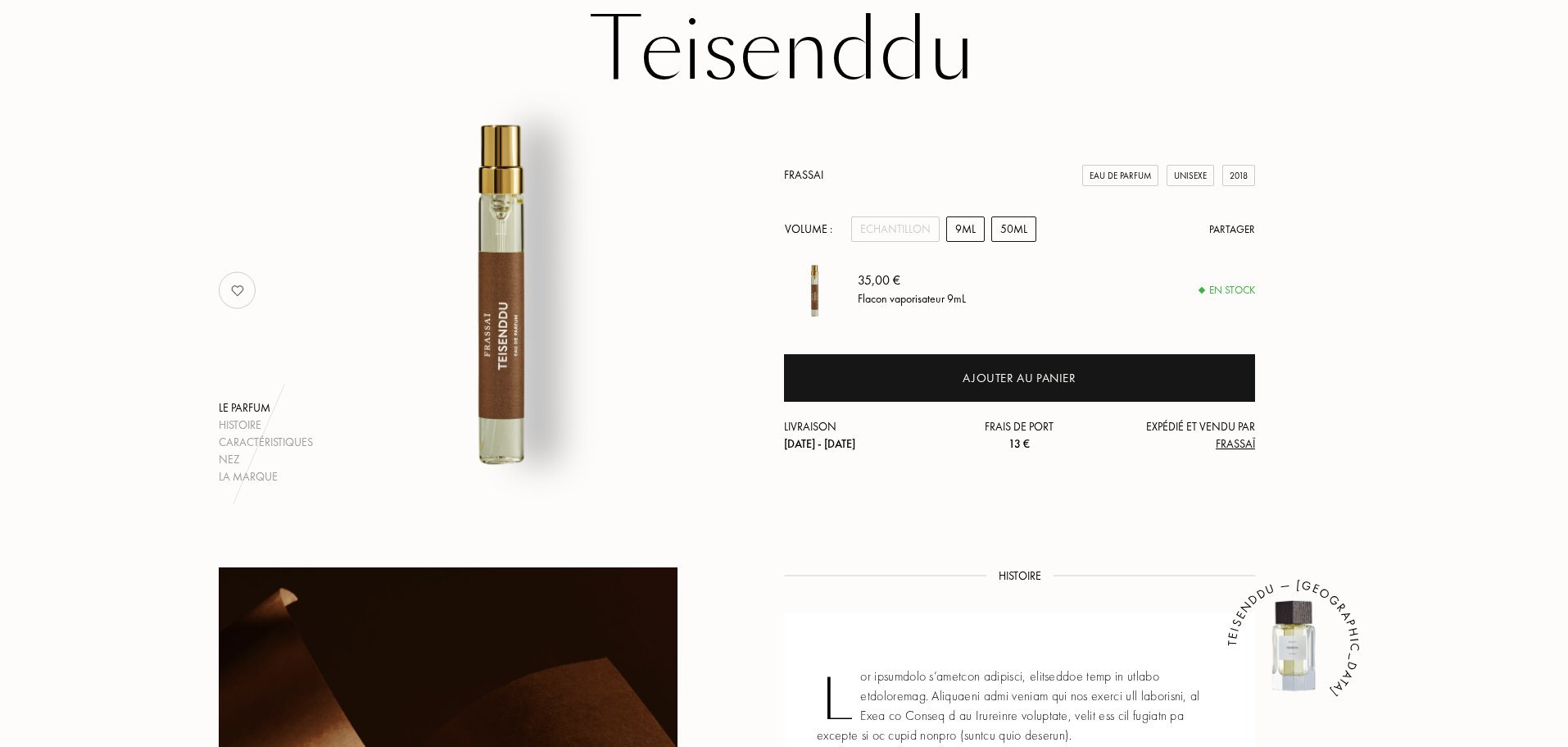
click at [1013, 231] on div "50mL" at bounding box center [1013, 230] width 45 height 26
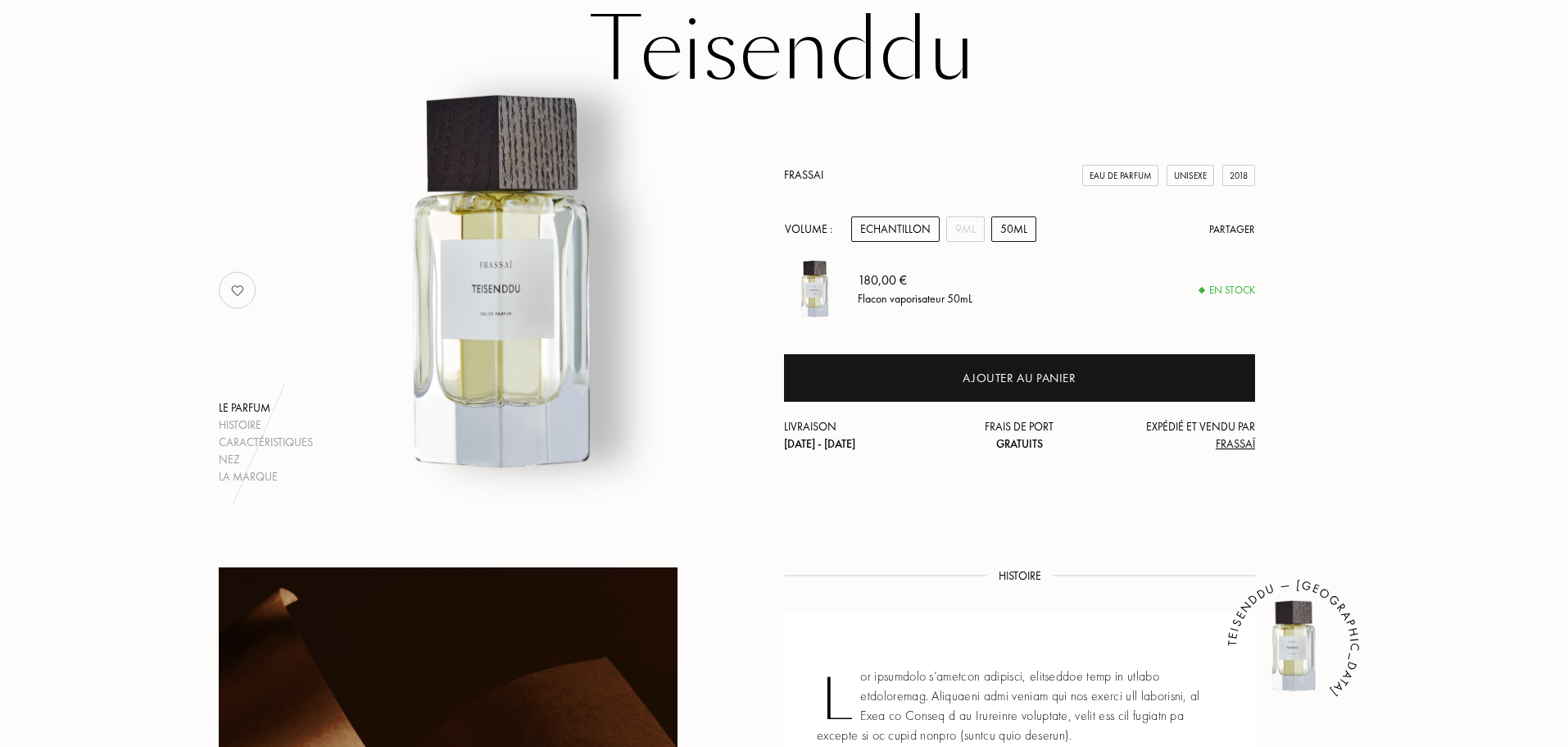
click at [911, 231] on div "Echantillon" at bounding box center [895, 230] width 88 height 26
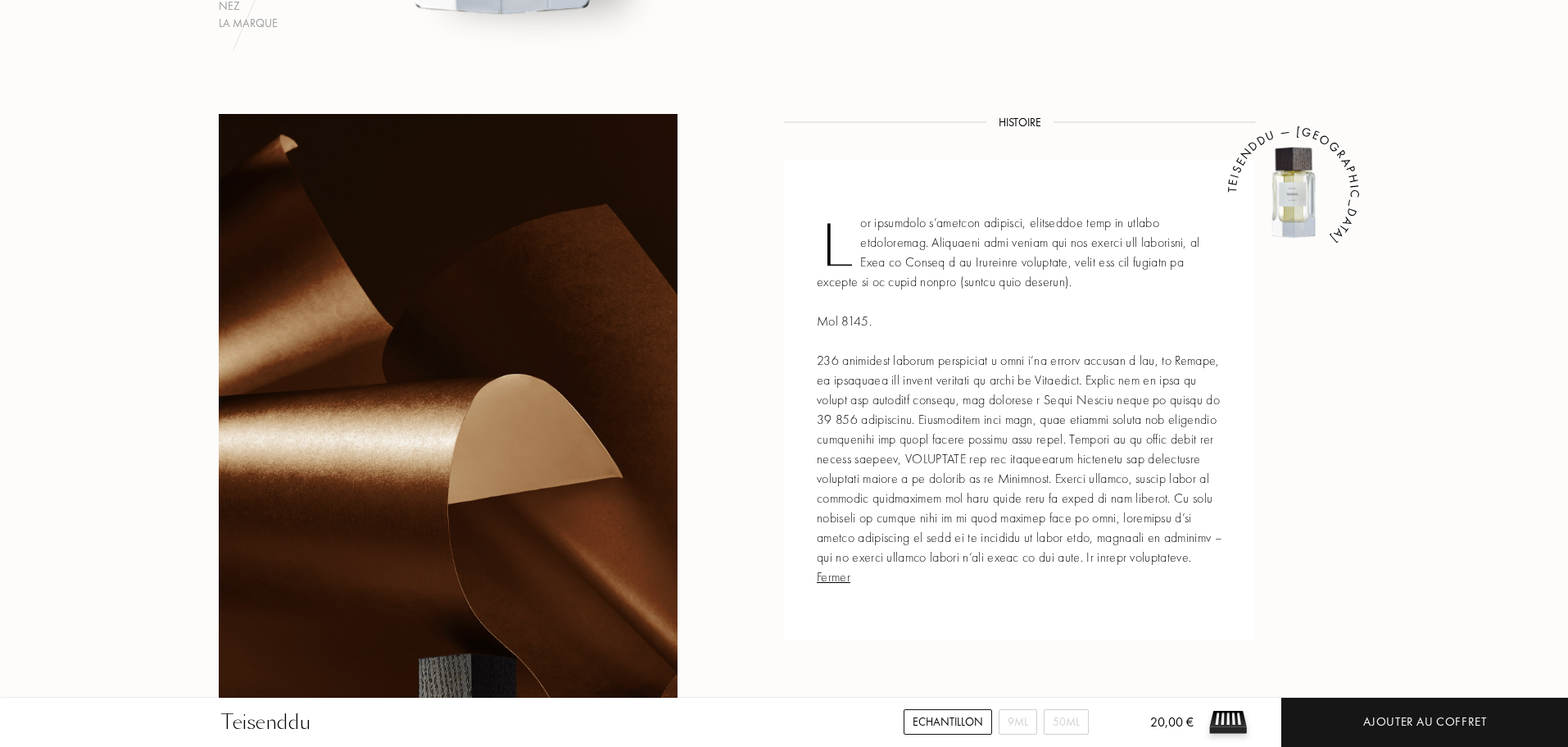
scroll to position [585, 0]
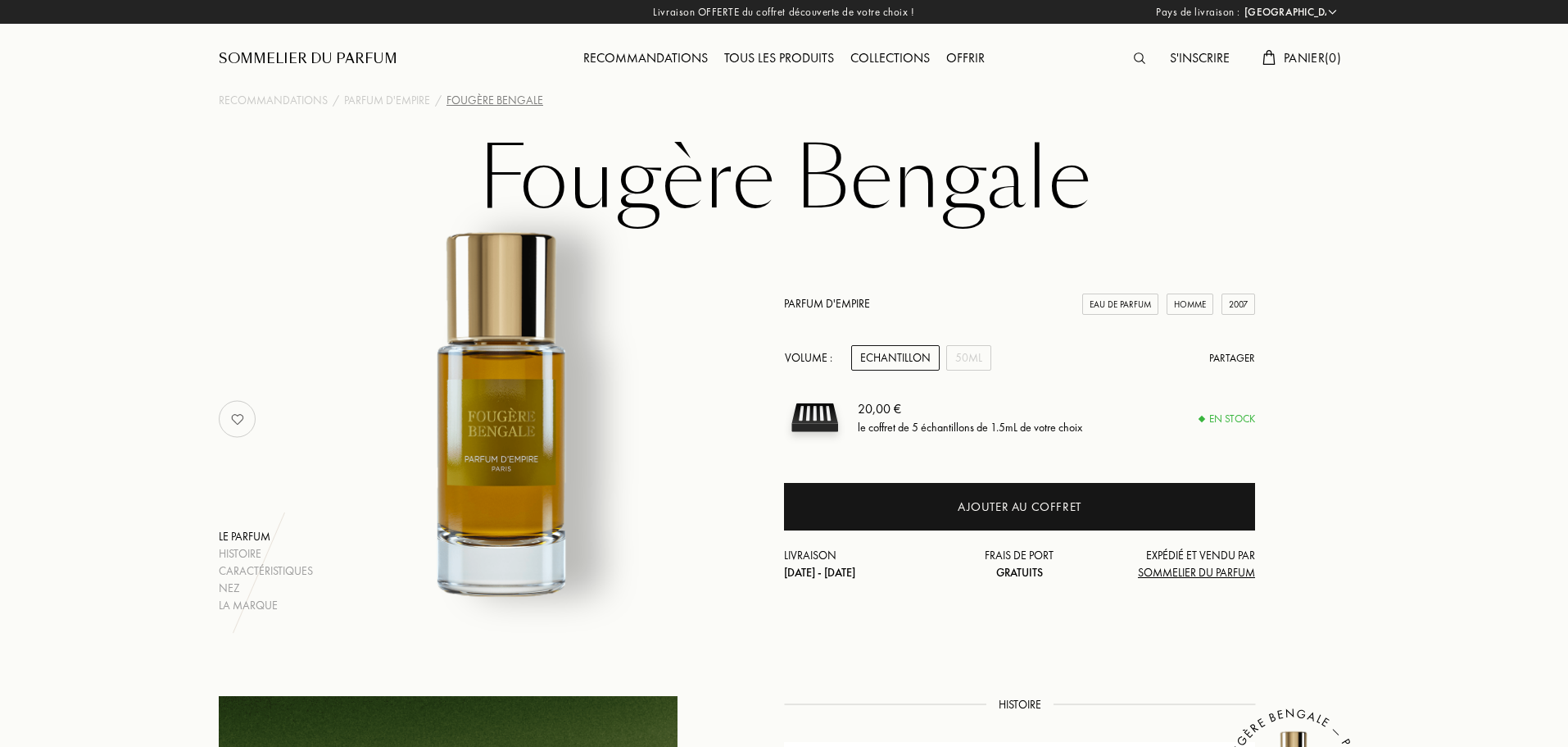
select select "FR"
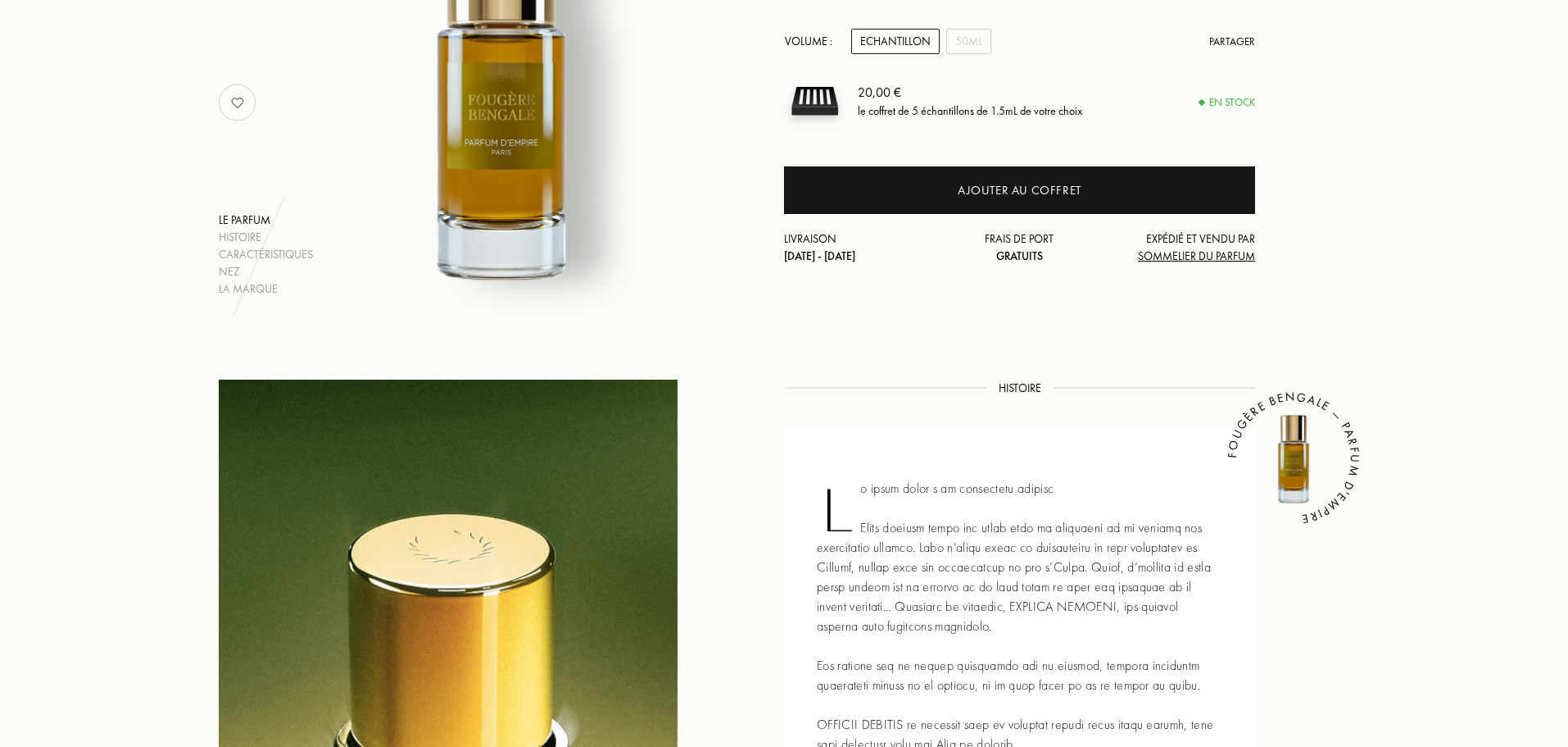
scroll to position [309, 0]
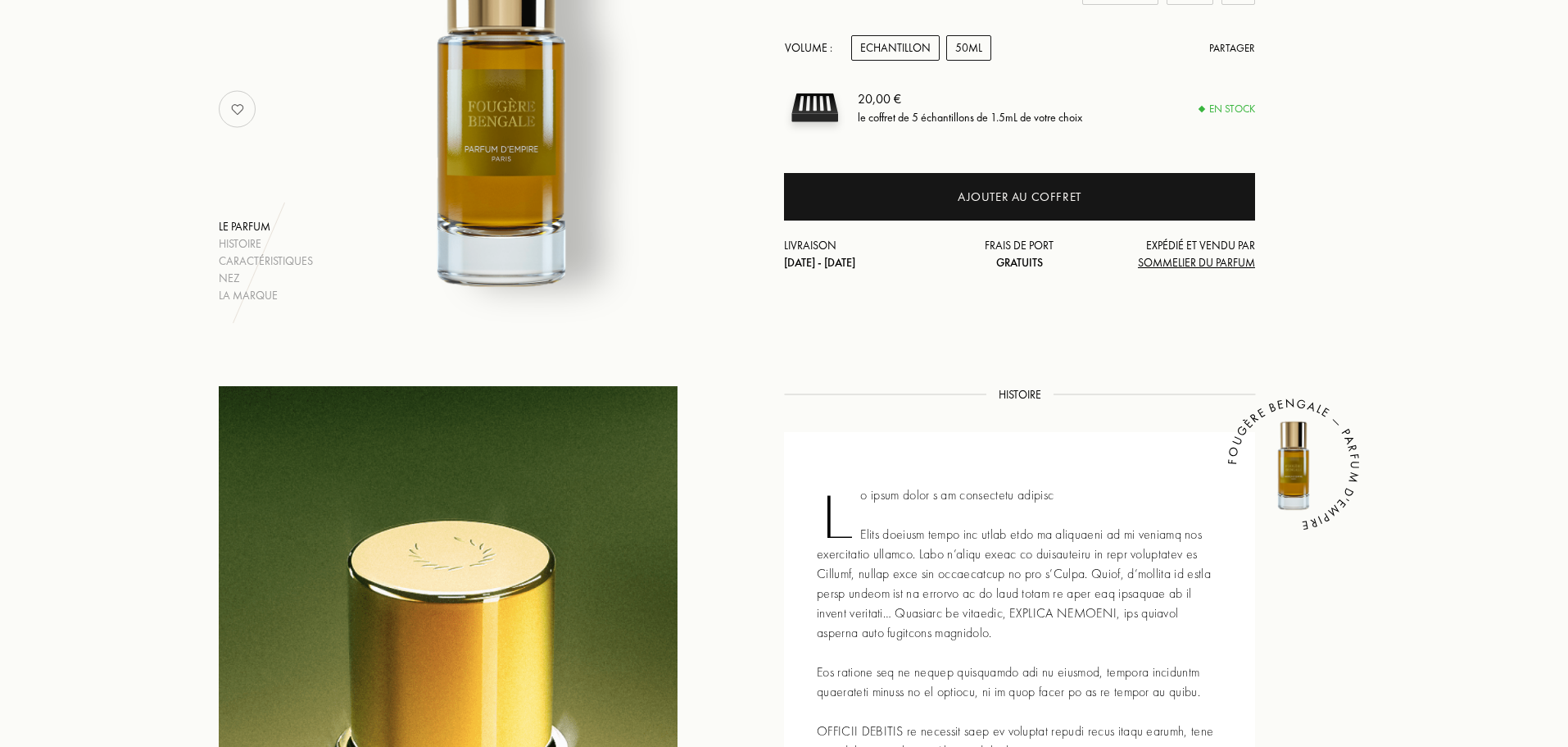
click at [975, 47] on div "50mL" at bounding box center [968, 48] width 45 height 26
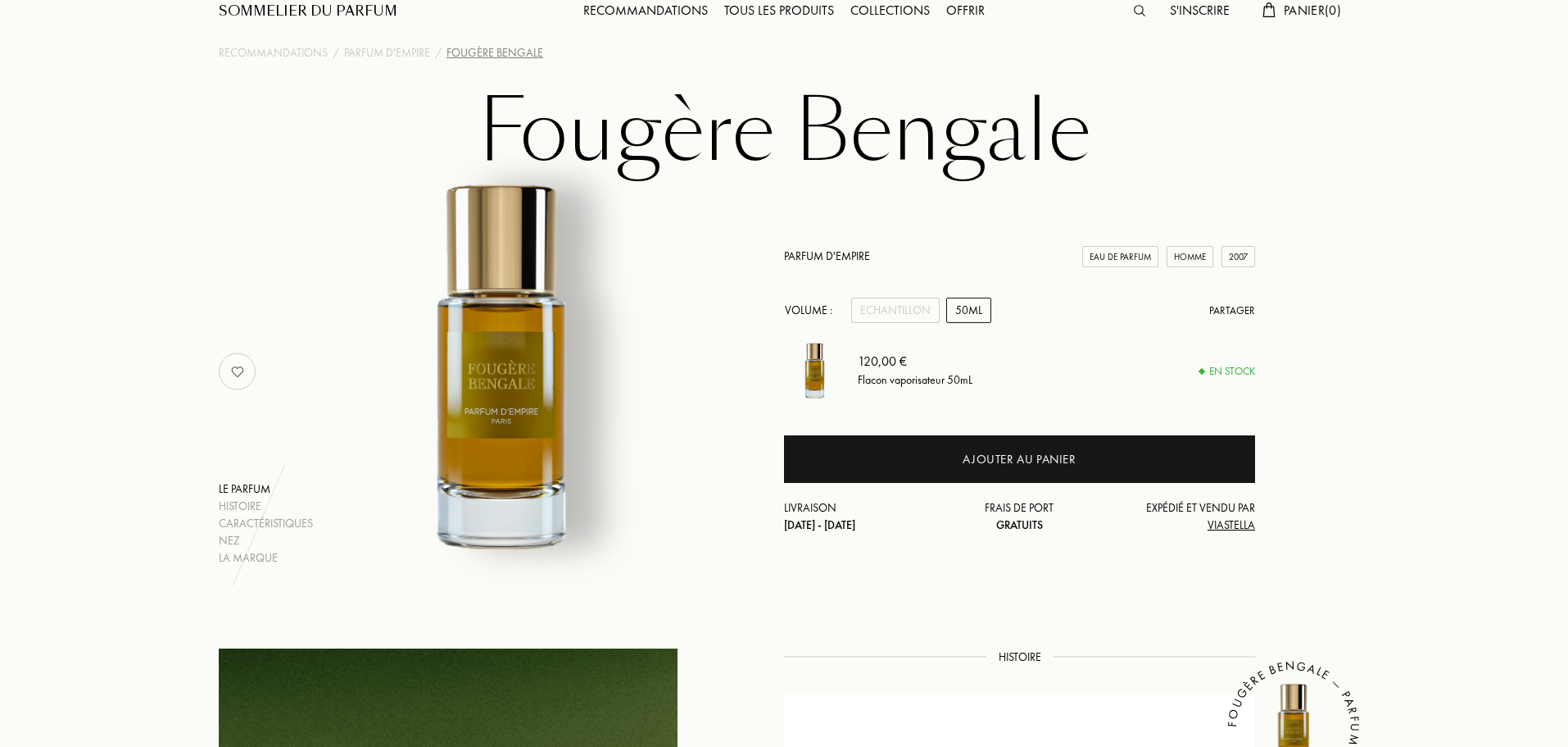
scroll to position [0, 0]
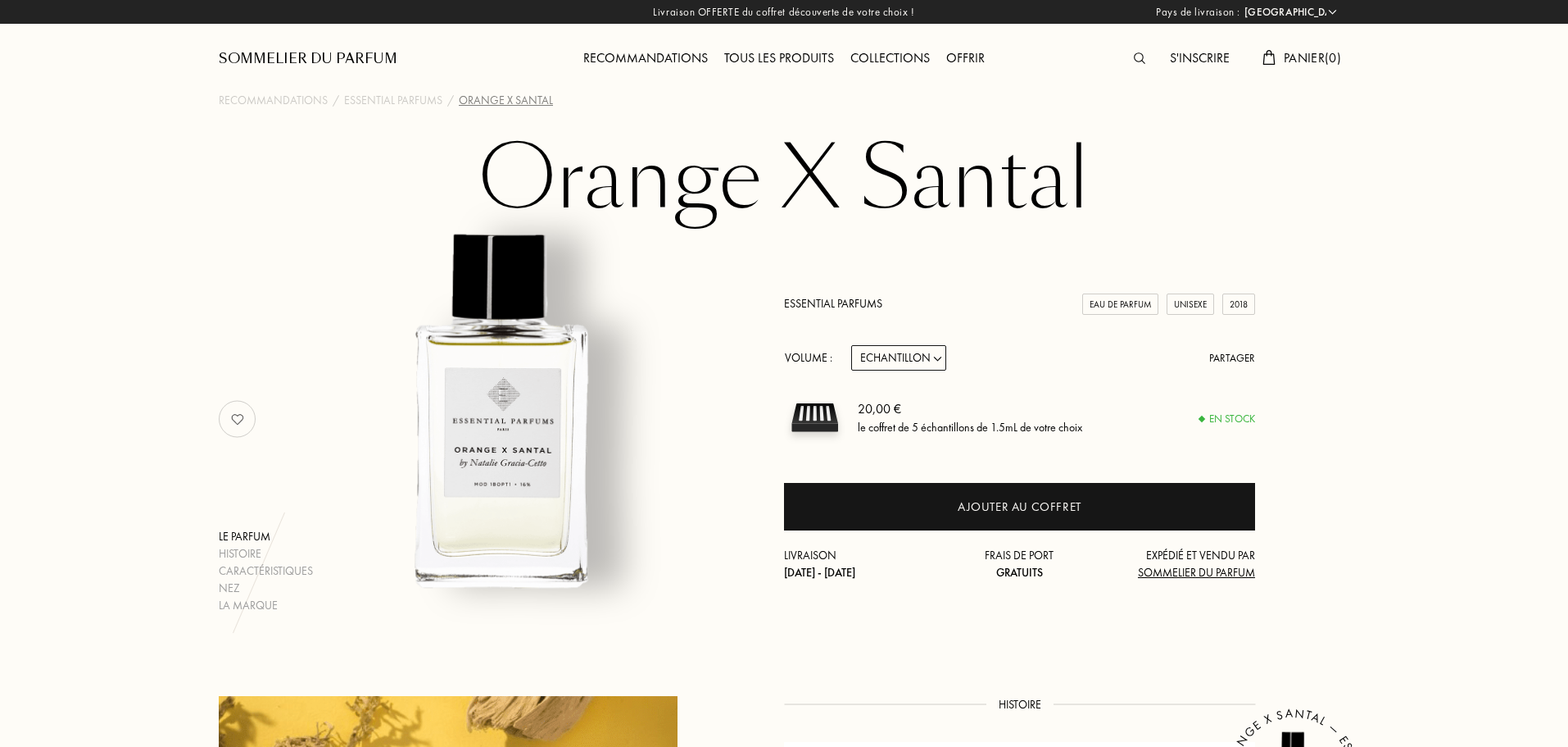
select select "FR"
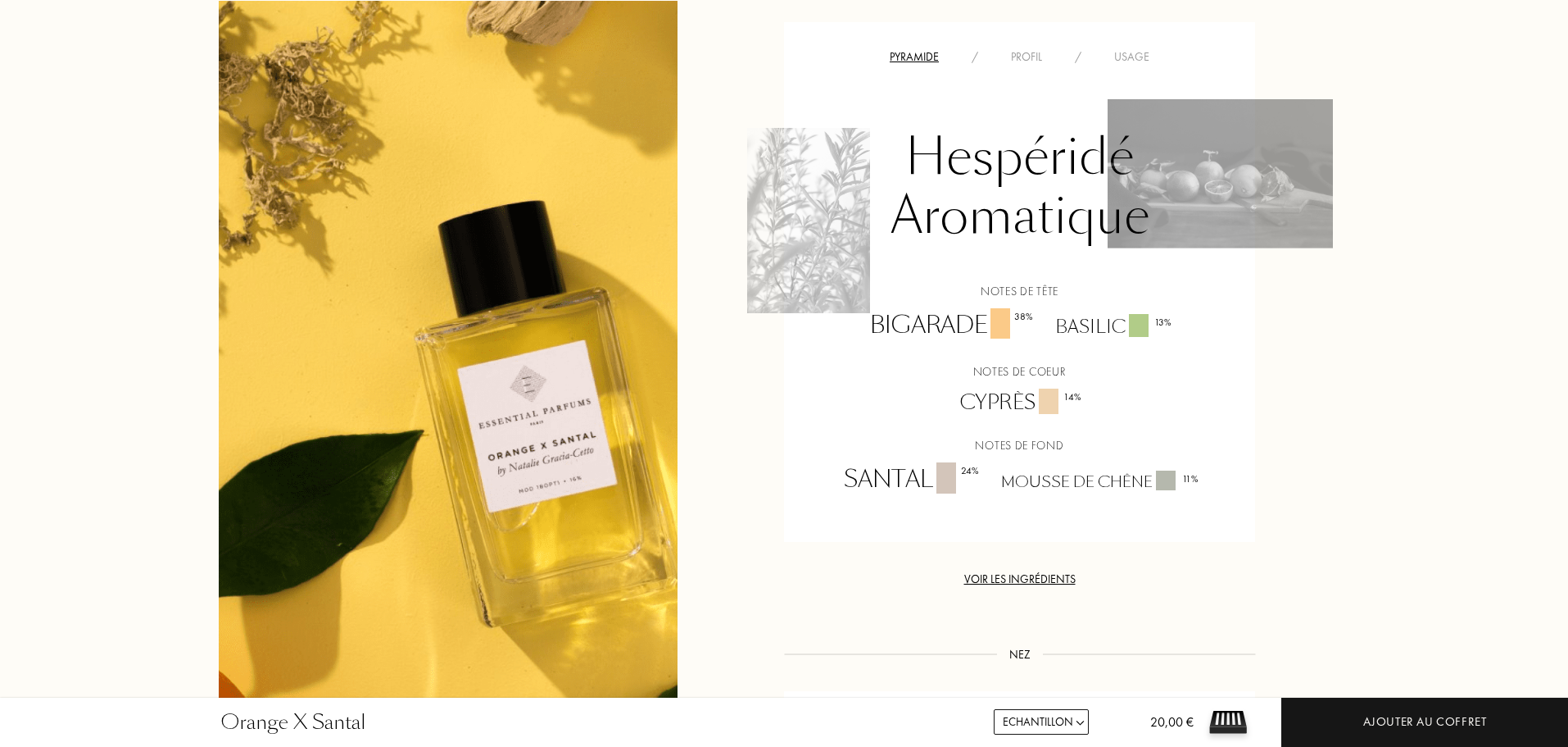
scroll to position [1240, 0]
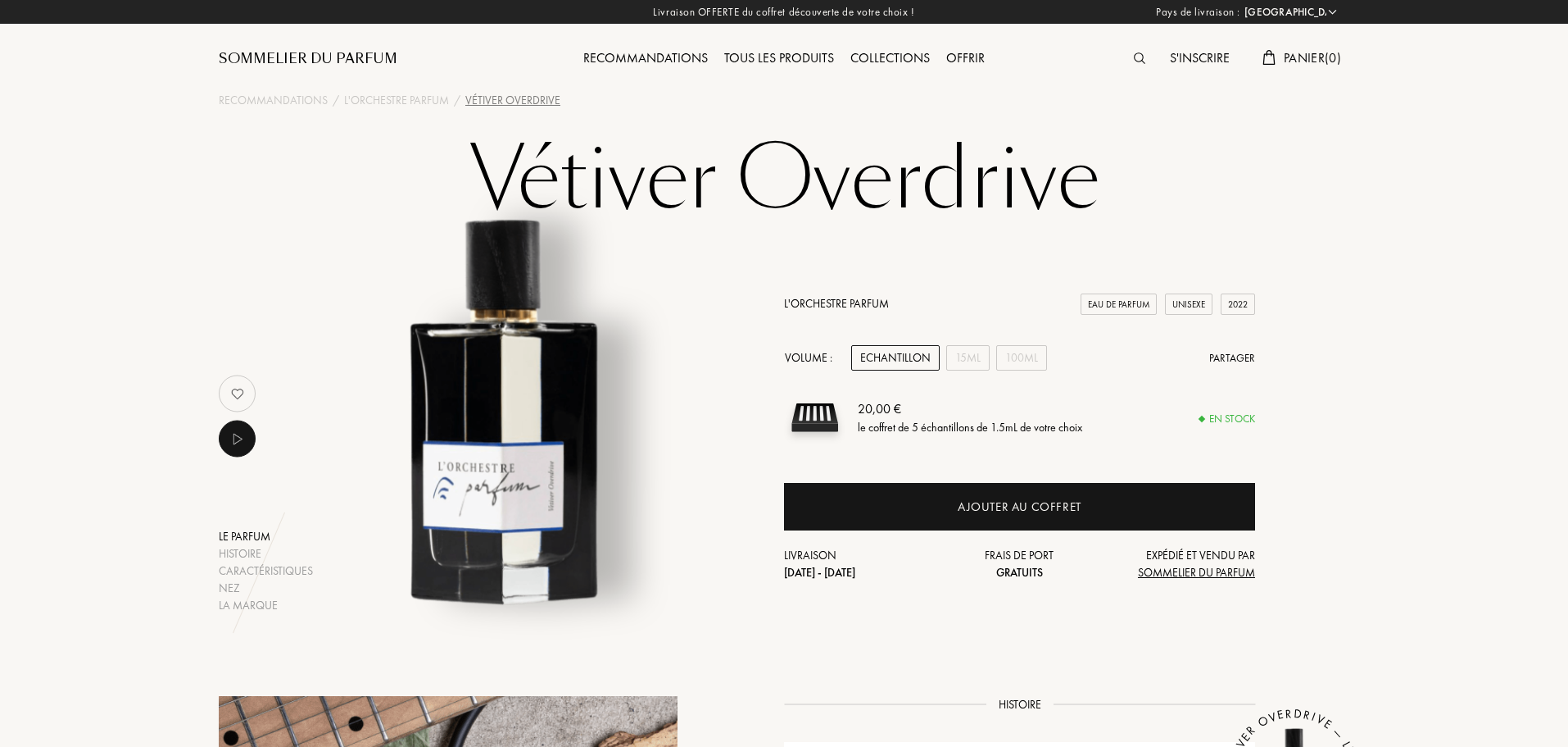
select select "FR"
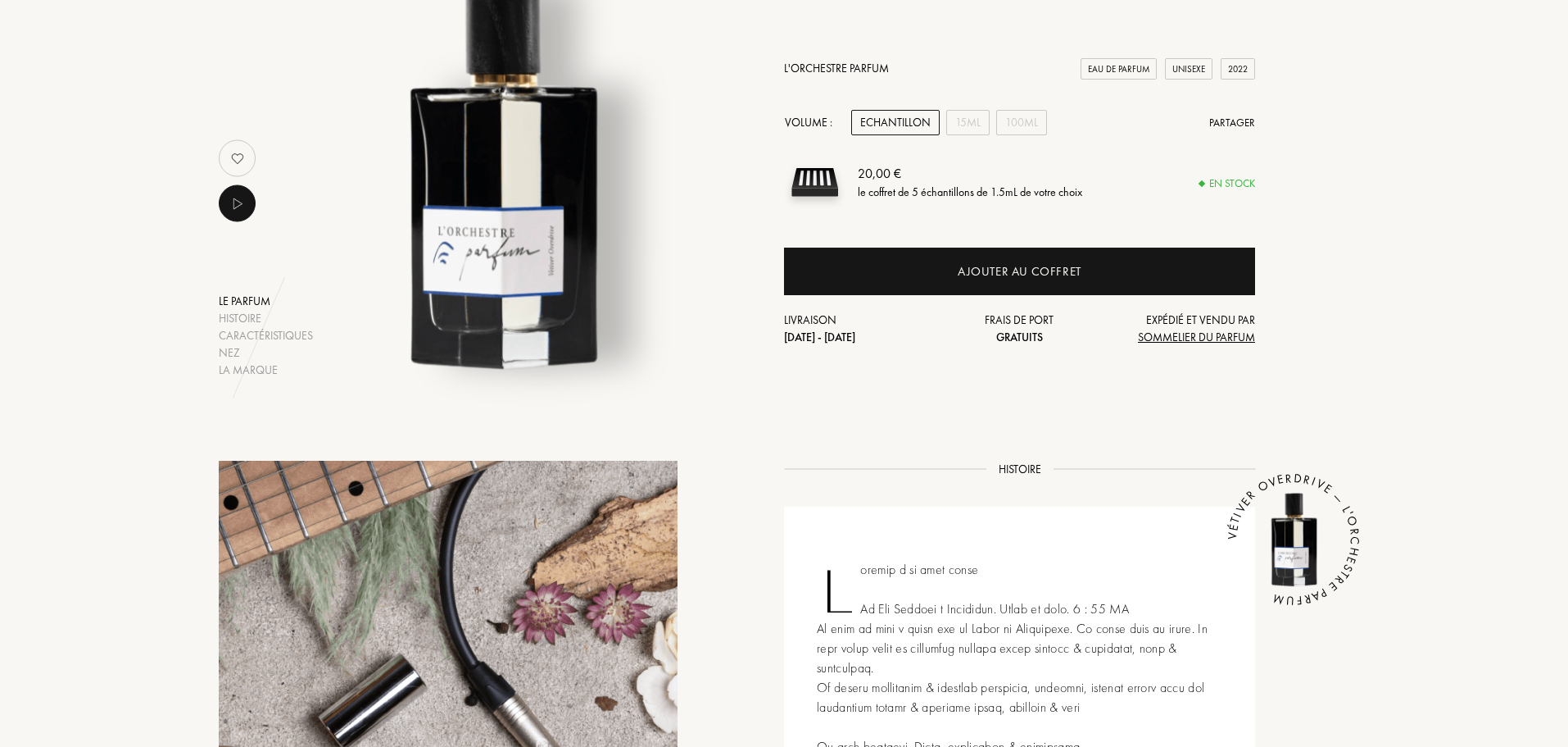
scroll to position [236, 0]
click at [977, 123] on div "15mL" at bounding box center [968, 122] width 44 height 26
click at [1004, 123] on div "100mL" at bounding box center [1021, 122] width 51 height 26
click at [869, 120] on div "Echantillon" at bounding box center [895, 122] width 88 height 26
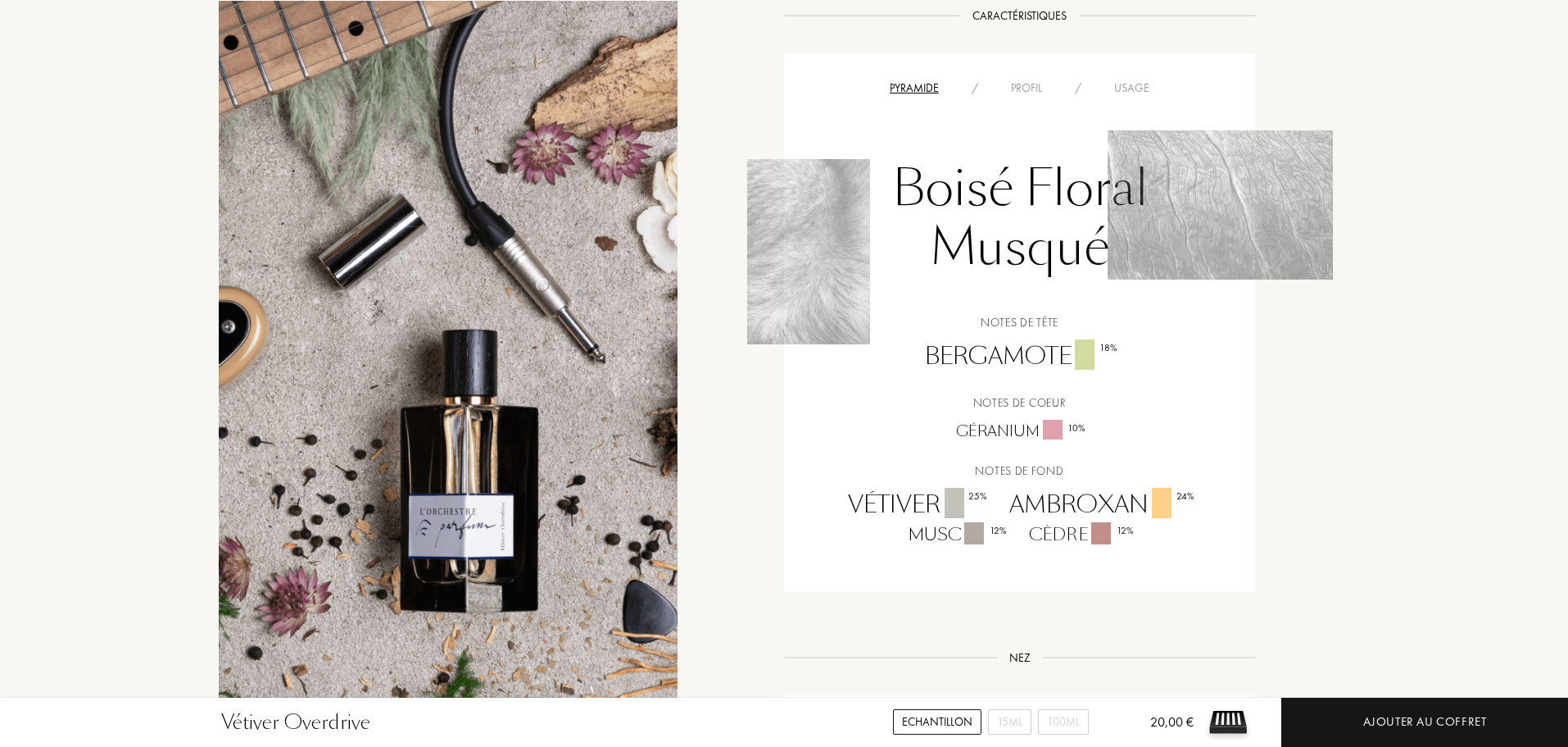
scroll to position [1418, 0]
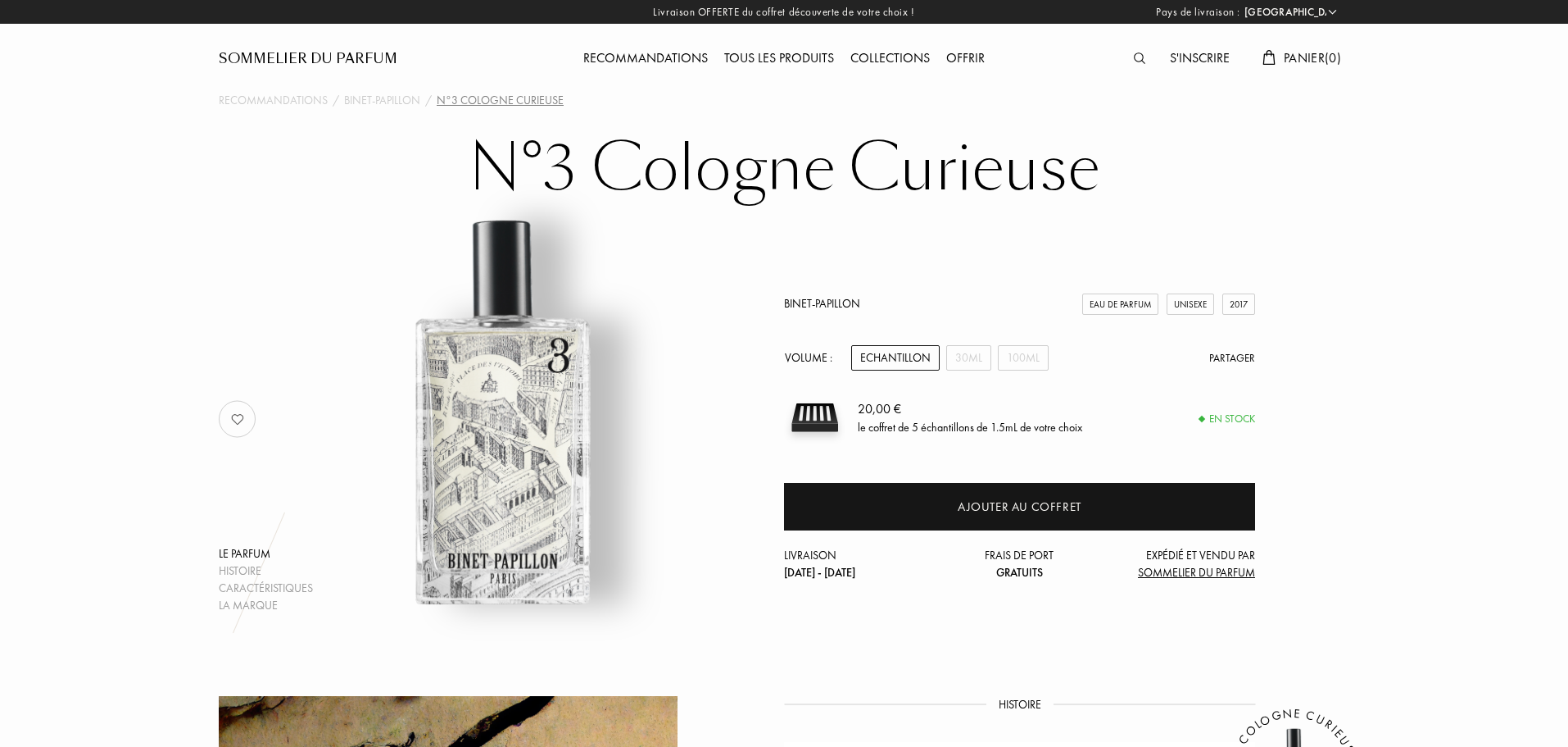
select select "FR"
click at [1025, 352] on div "100mL" at bounding box center [1023, 358] width 51 height 26
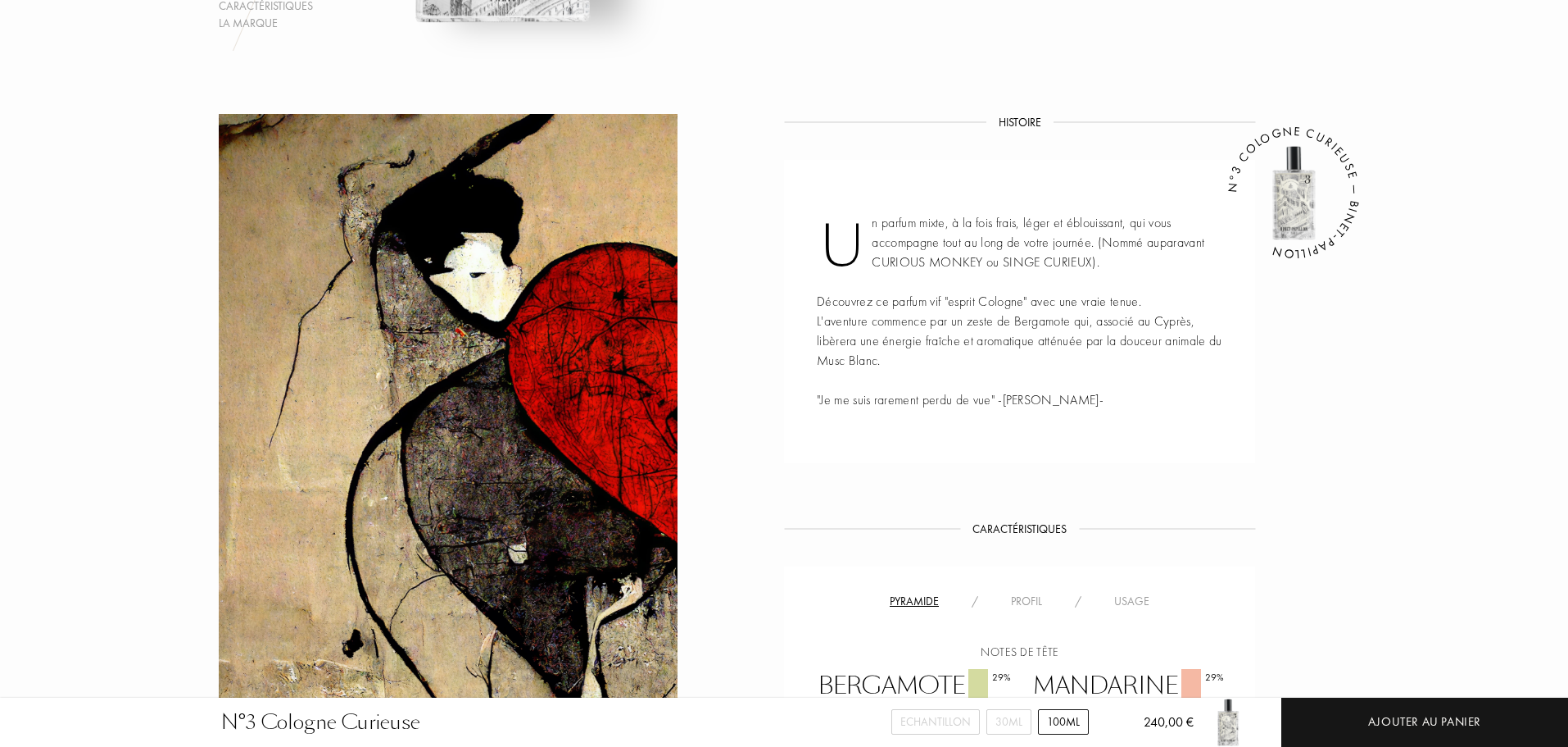
scroll to position [561, 0]
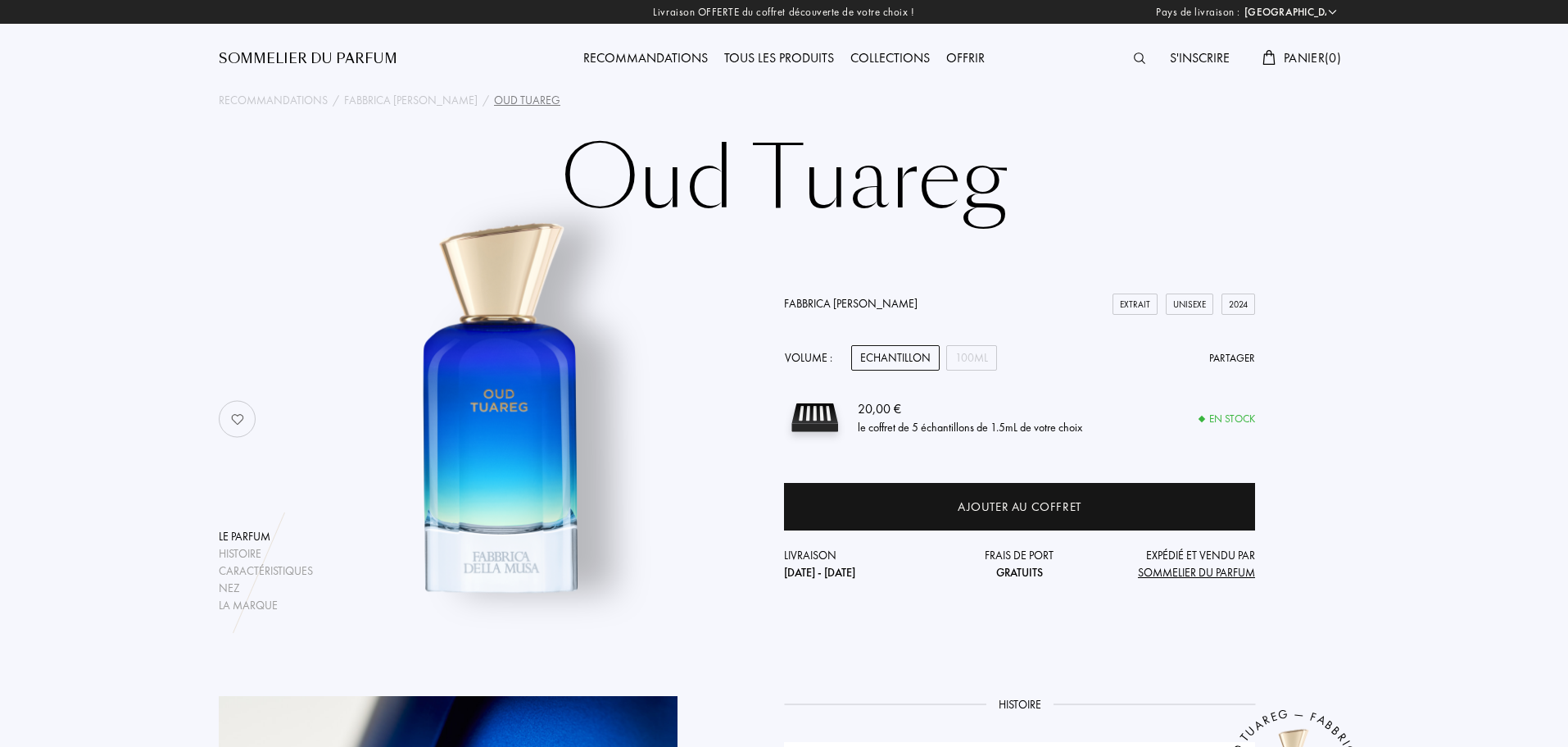
select select "FR"
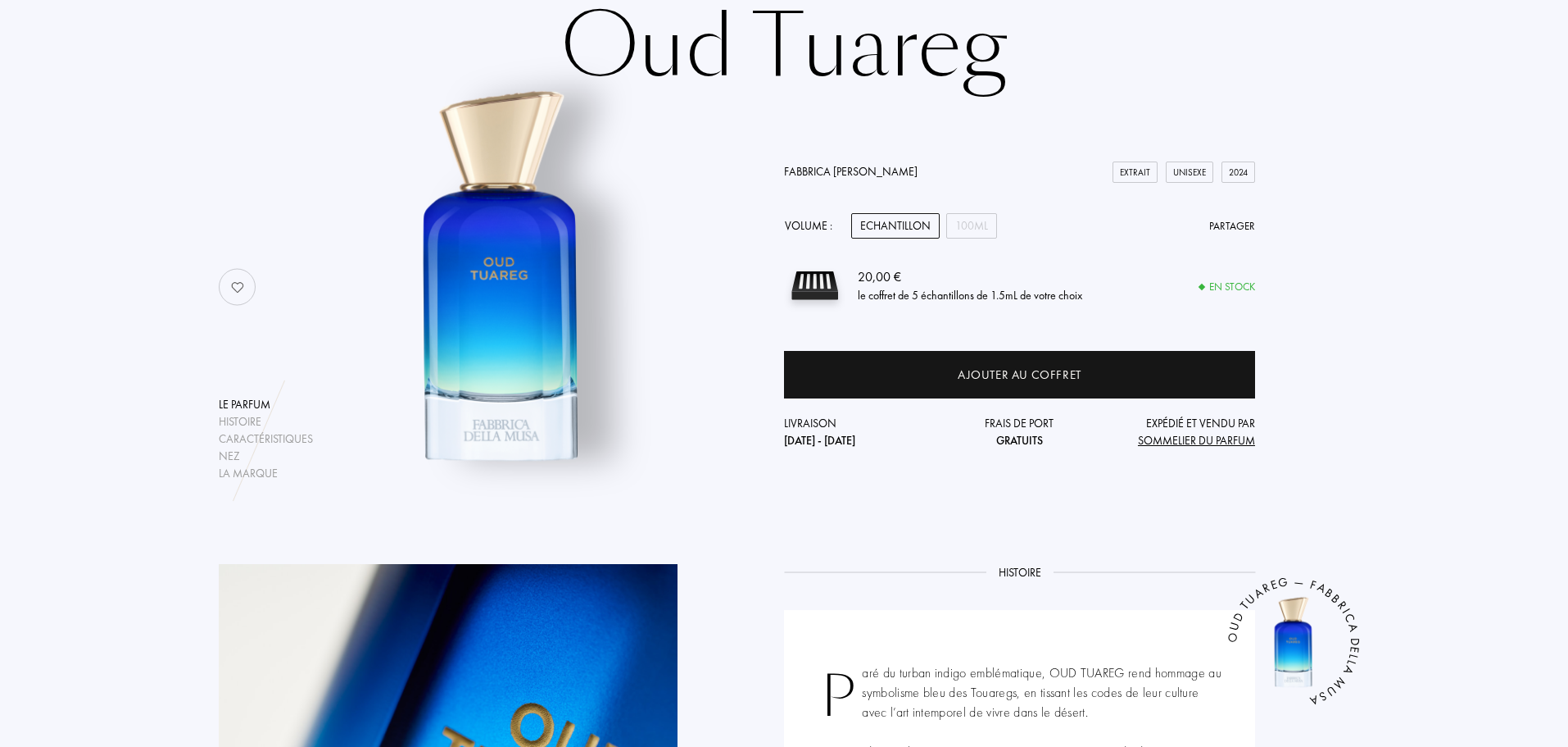
scroll to position [132, 0]
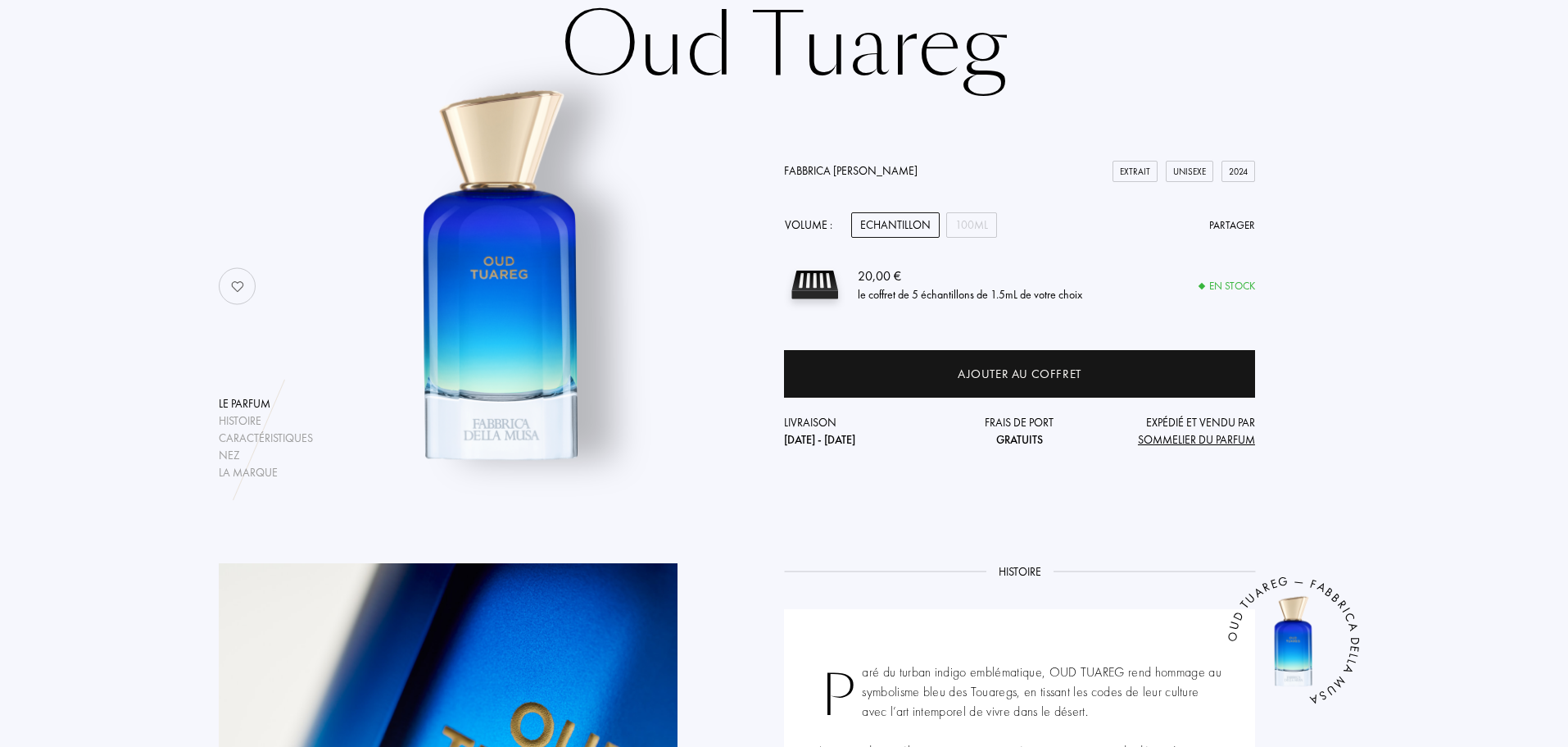
click at [974, 207] on div "Fabbrica Della Musa Extrait Unisexe 2024 Volume : Echantillon 100mL Partager 20…" at bounding box center [1020, 305] width 471 height 286
click at [961, 219] on div "100mL" at bounding box center [971, 225] width 51 height 26
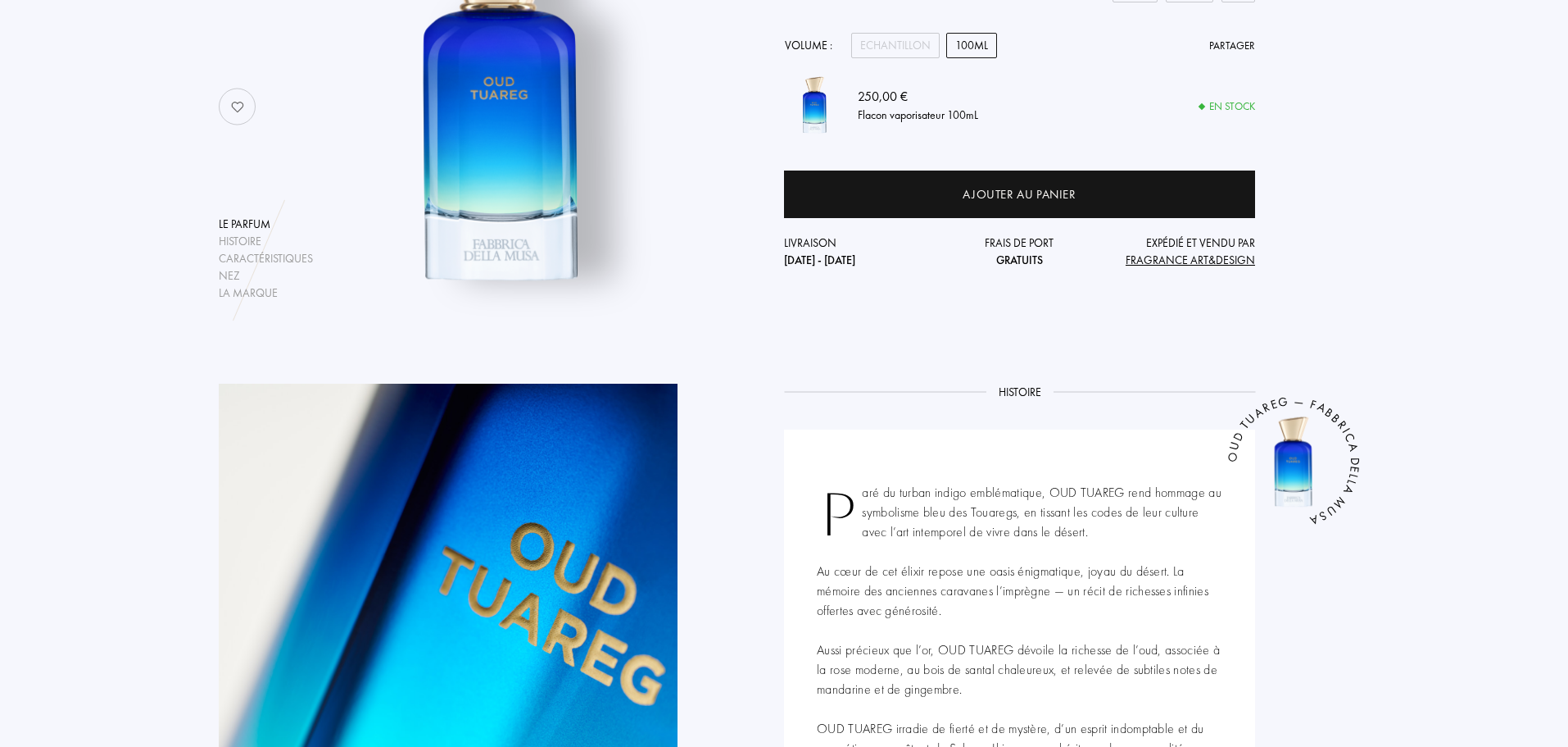
scroll to position [0, 0]
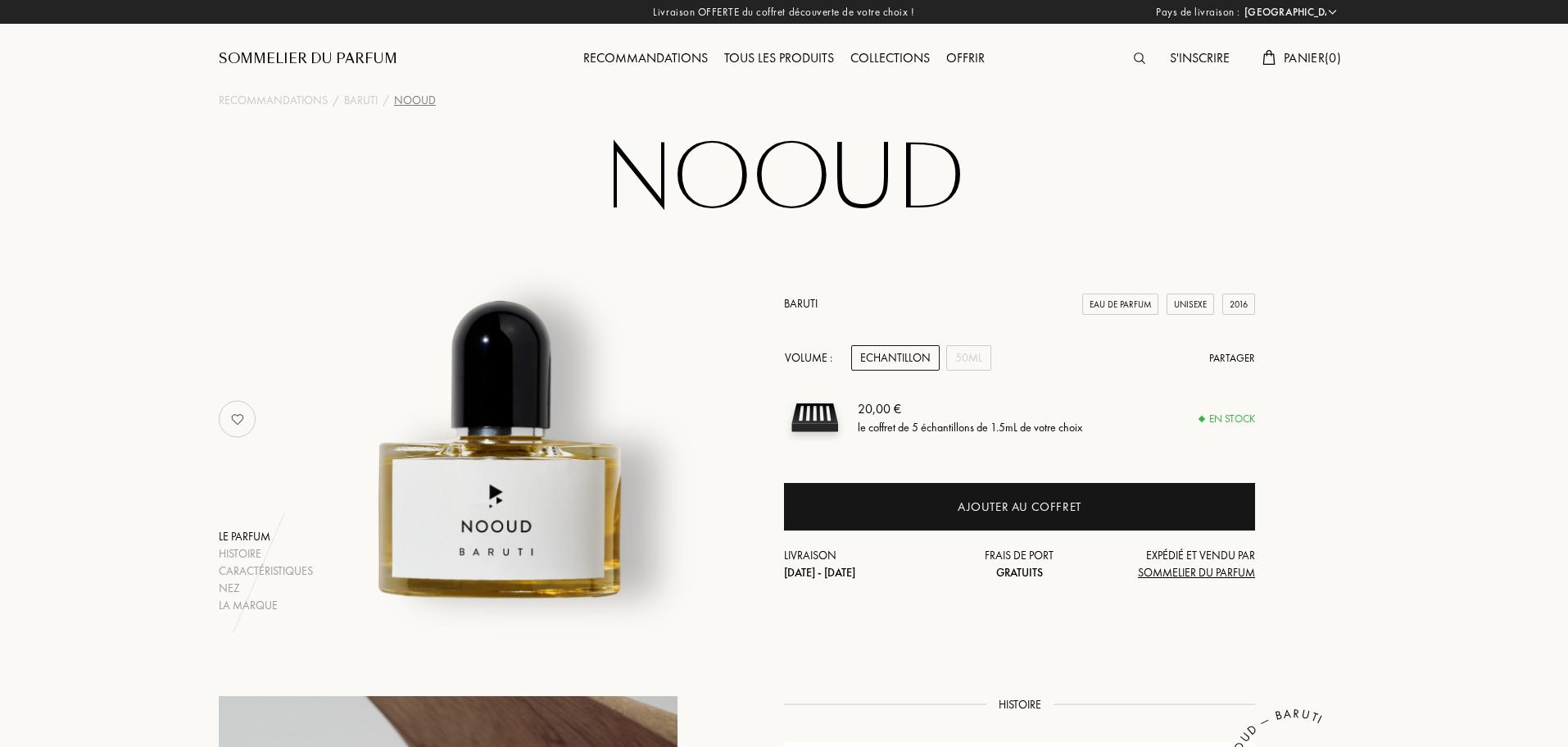
select select "FR"
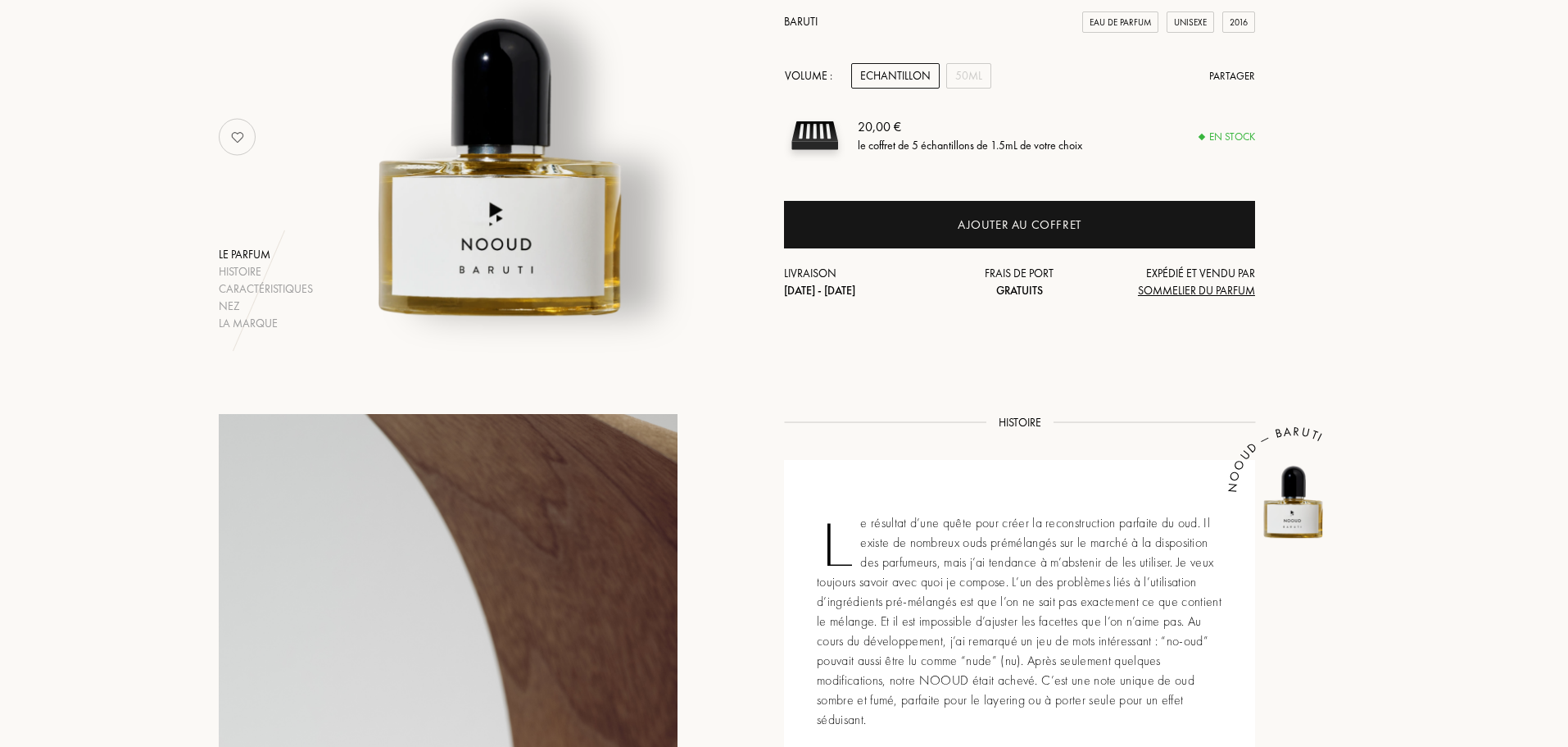
scroll to position [280, 0]
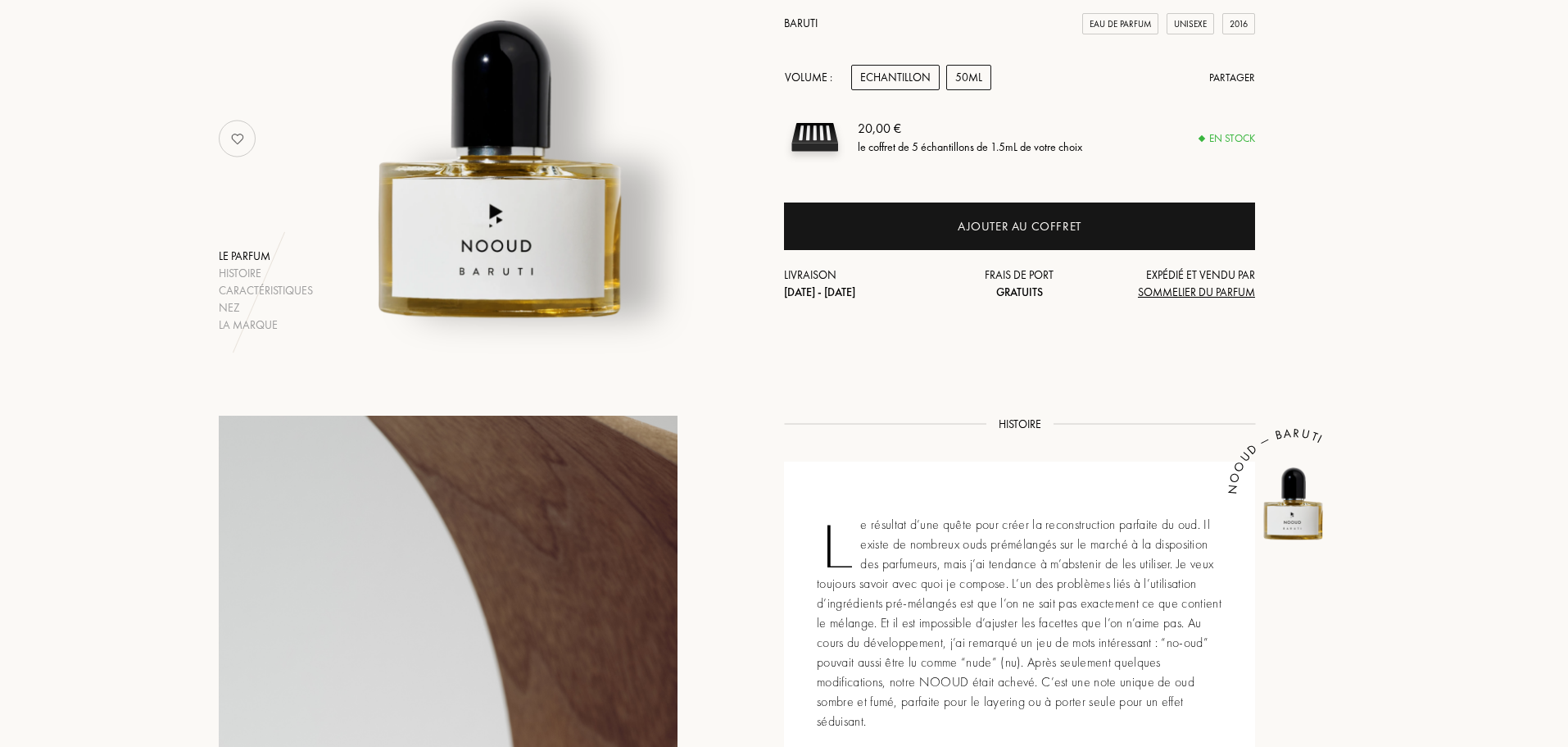
click at [958, 69] on div "50mL" at bounding box center [968, 78] width 45 height 26
click at [906, 71] on div "Echantillon" at bounding box center [895, 78] width 88 height 26
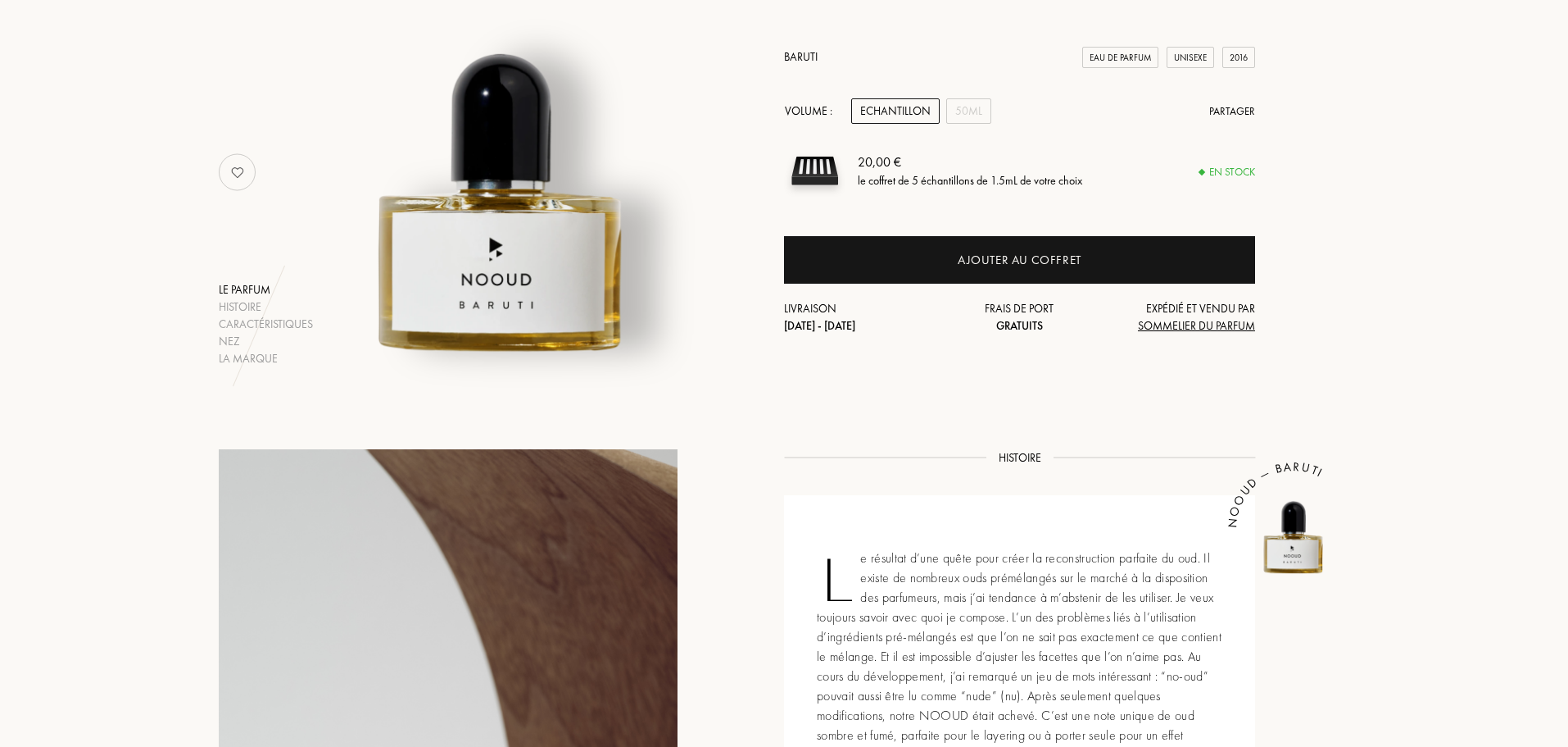
scroll to position [0, 0]
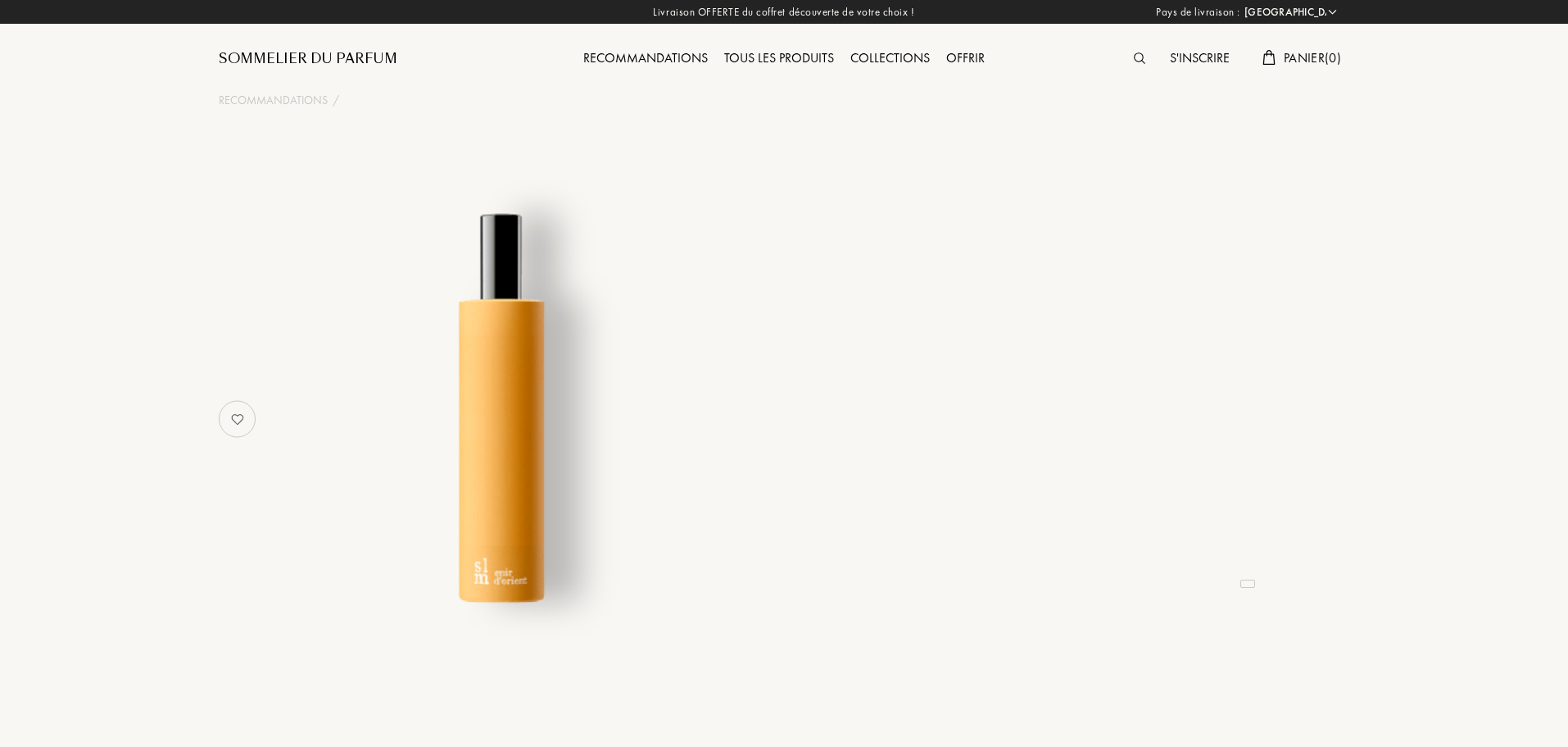
select select "FR"
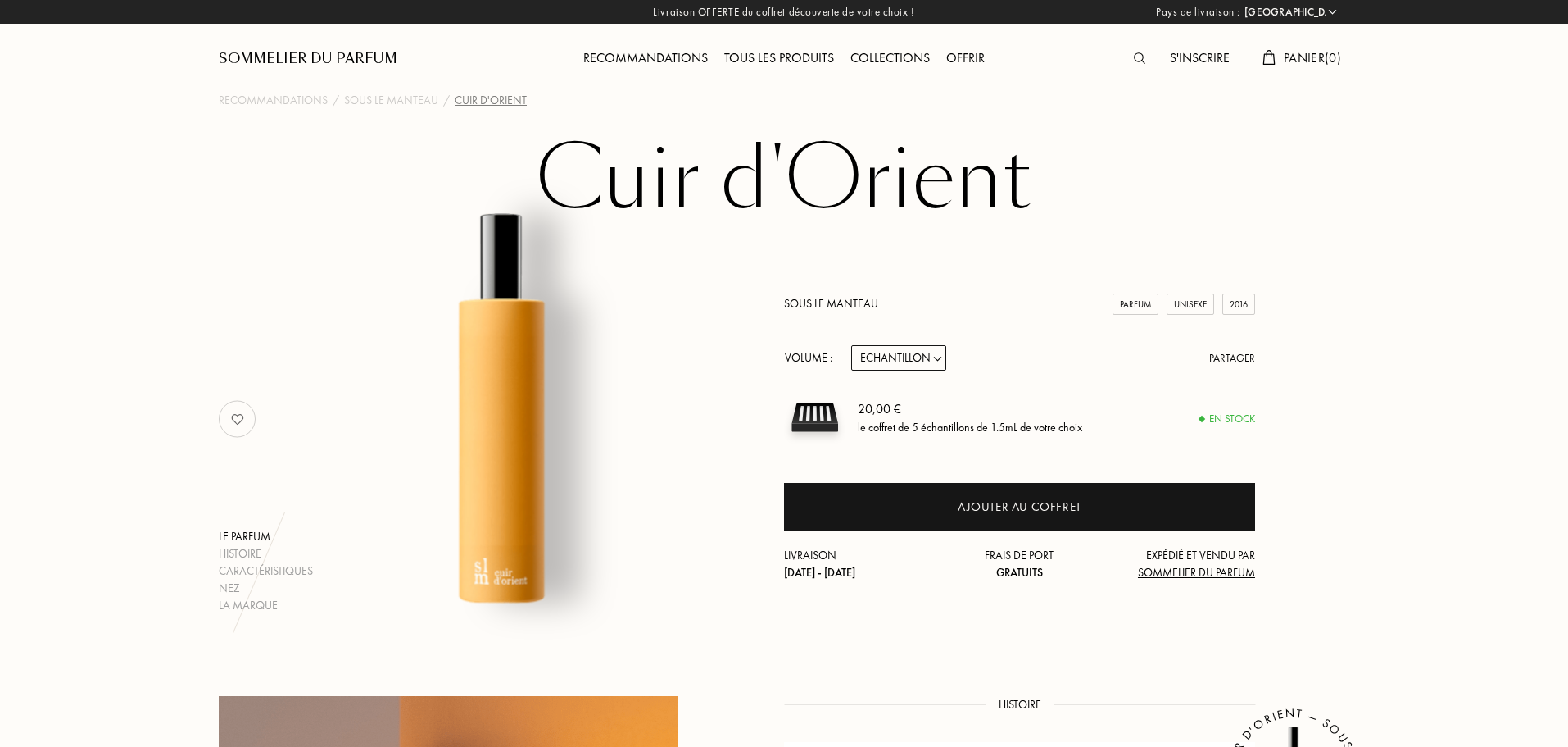
click at [942, 356] on select "Echantillon 14mL 50mL 100mL" at bounding box center [899, 358] width 95 height 26
select select "2"
click at [851, 345] on select "Echantillon 14mL 50mL 100mL" at bounding box center [899, 358] width 95 height 26
select select "2"
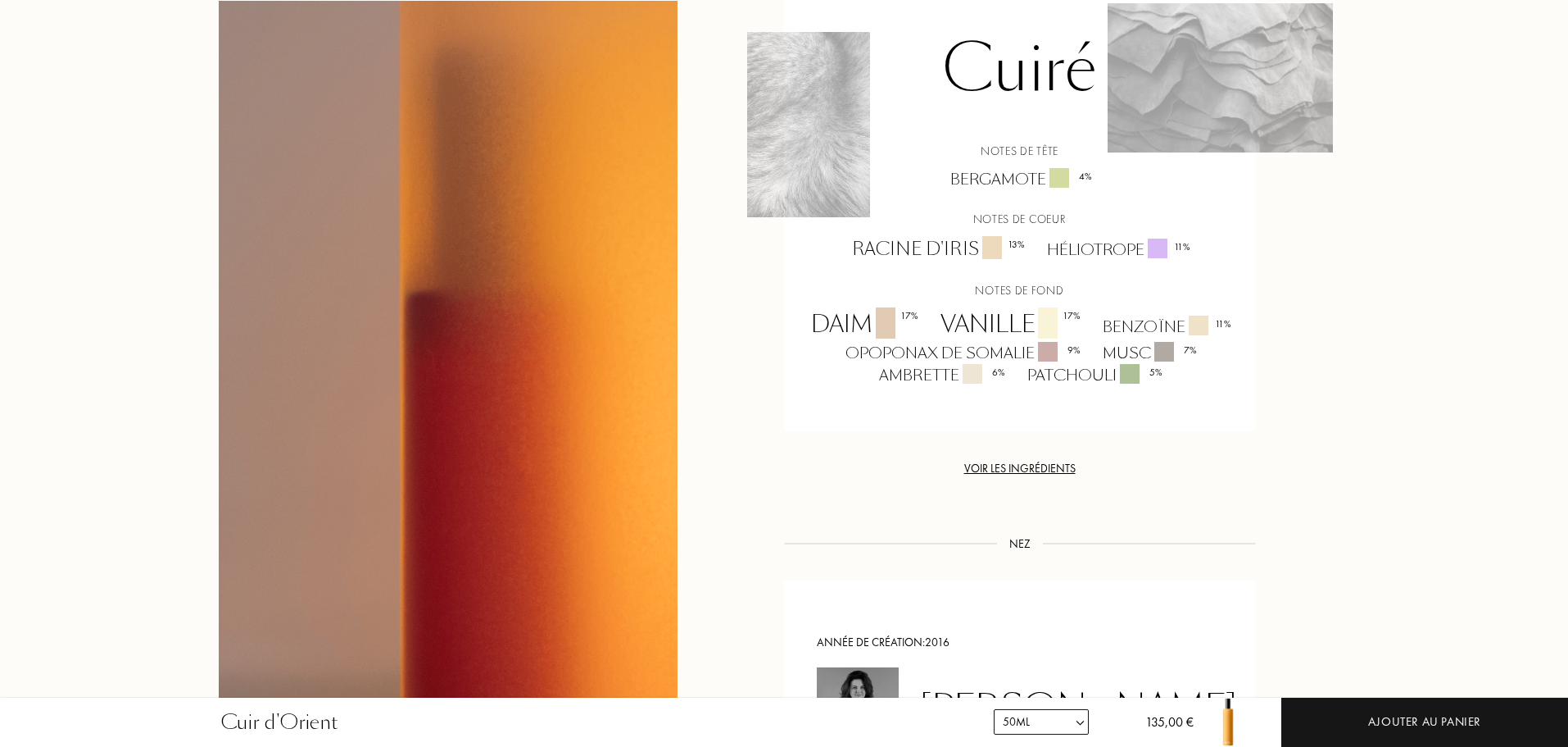
scroll to position [1241, 0]
click at [711, 328] on div "Histoire Histoire Enigme du désert. Des herbes vertes et poivrées s'entremêlent…" at bounding box center [784, 262] width 1155 height 1614
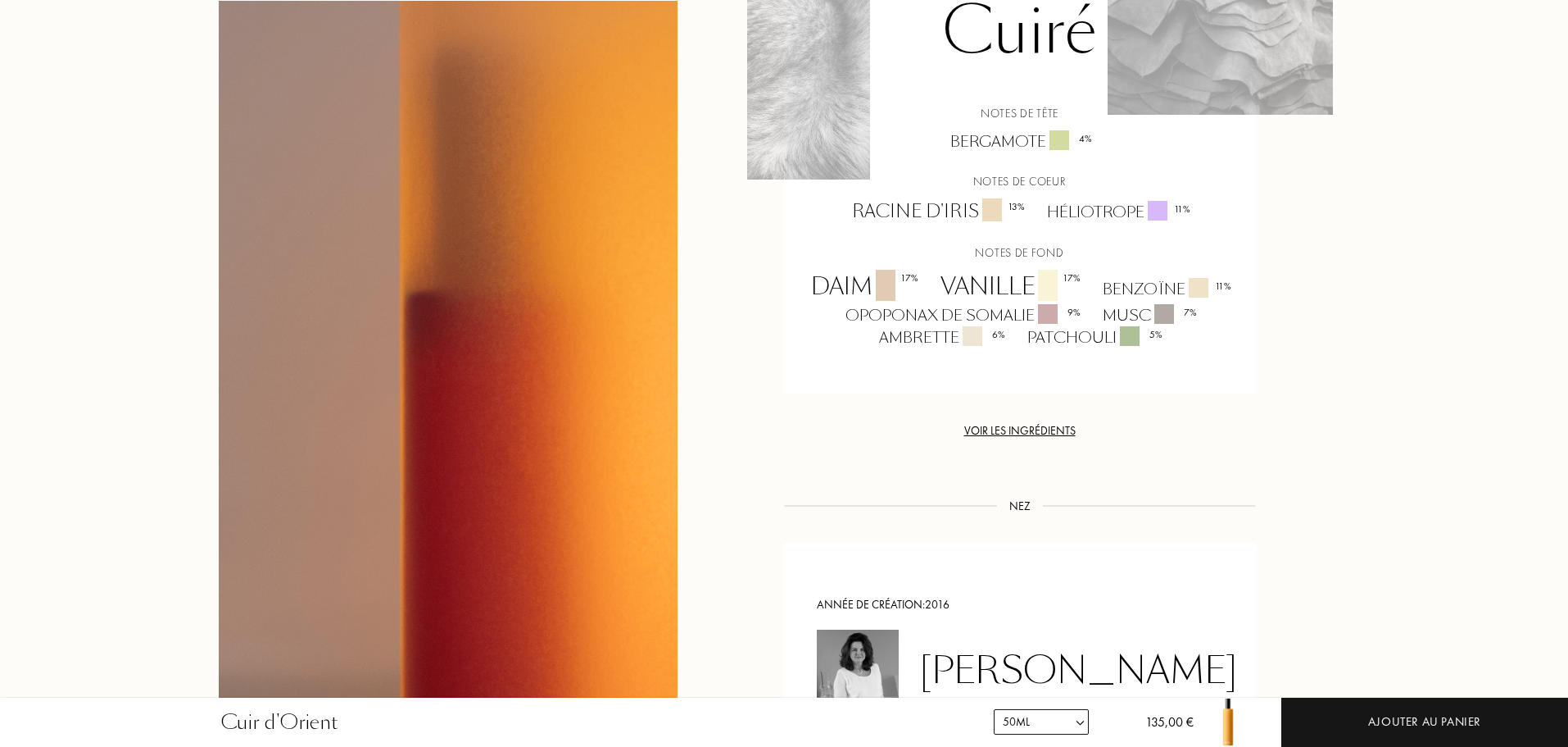
scroll to position [1280, 0]
click at [979, 138] on div "Bergamote 4 %" at bounding box center [1020, 140] width 164 height 22
click at [921, 204] on div "Racine d'iris 13 %" at bounding box center [938, 211] width 195 height 26
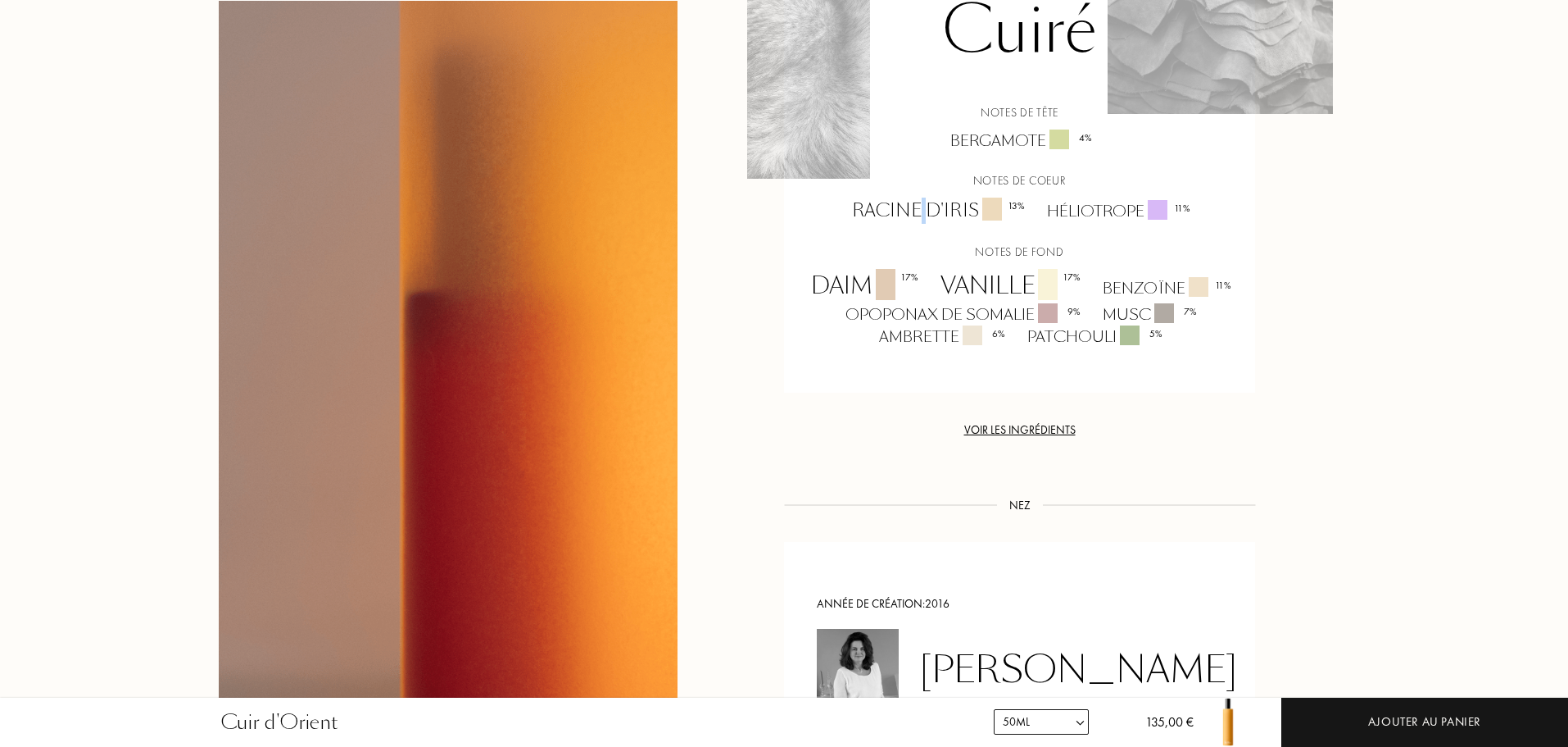
click at [1074, 208] on div "Héliotrope 11 %" at bounding box center [1118, 211] width 165 height 22
click at [838, 287] on div "Daim 17 %" at bounding box center [863, 285] width 129 height 35
click at [993, 286] on div "Vanille 17 %" at bounding box center [1009, 285] width 162 height 35
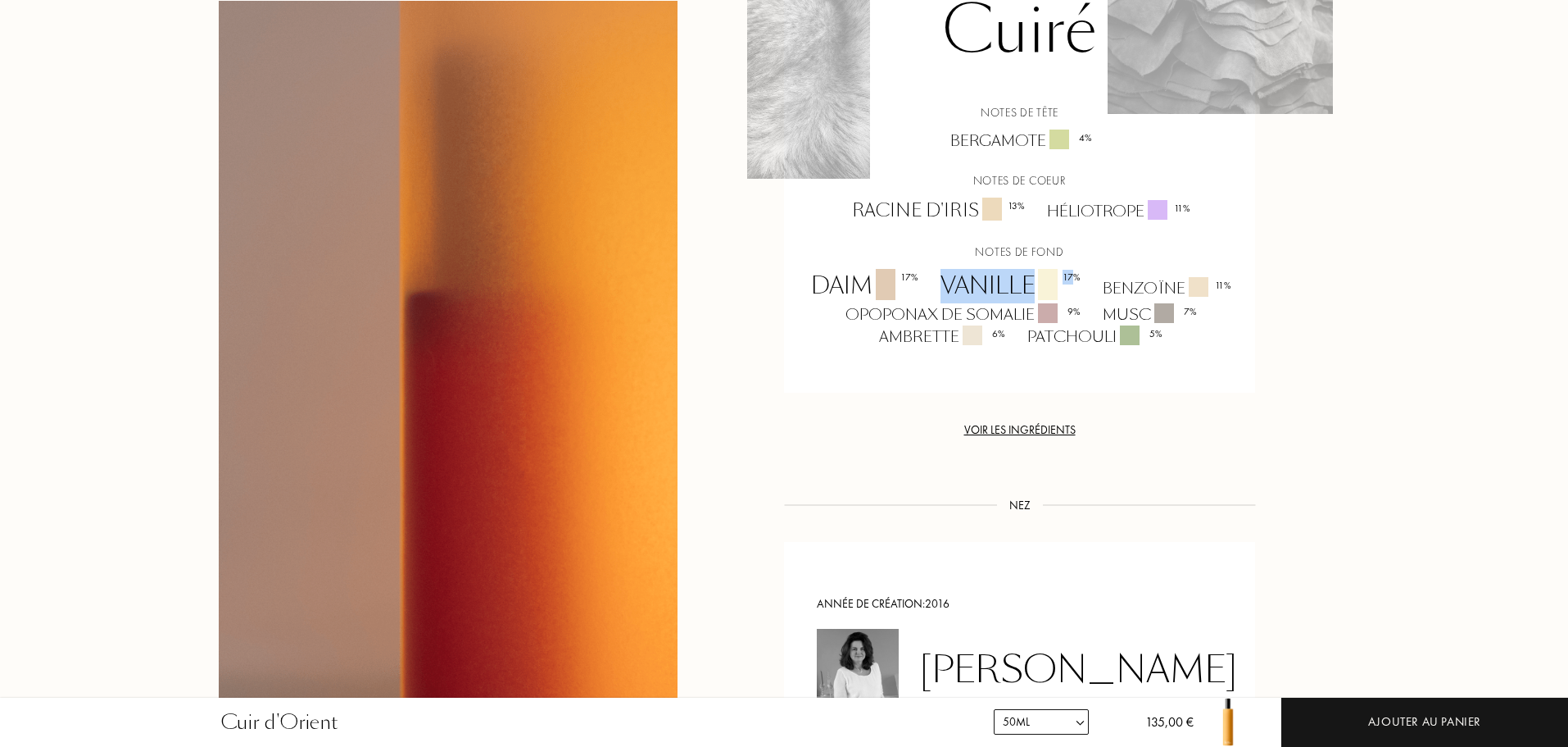
click at [993, 286] on div "Vanille 17 %" at bounding box center [1009, 285] width 162 height 35
click at [1126, 286] on div "Benzoïne 11 %" at bounding box center [1166, 288] width 151 height 22
click at [917, 316] on div "Opoponax de Somalie 9 %" at bounding box center [961, 314] width 258 height 22
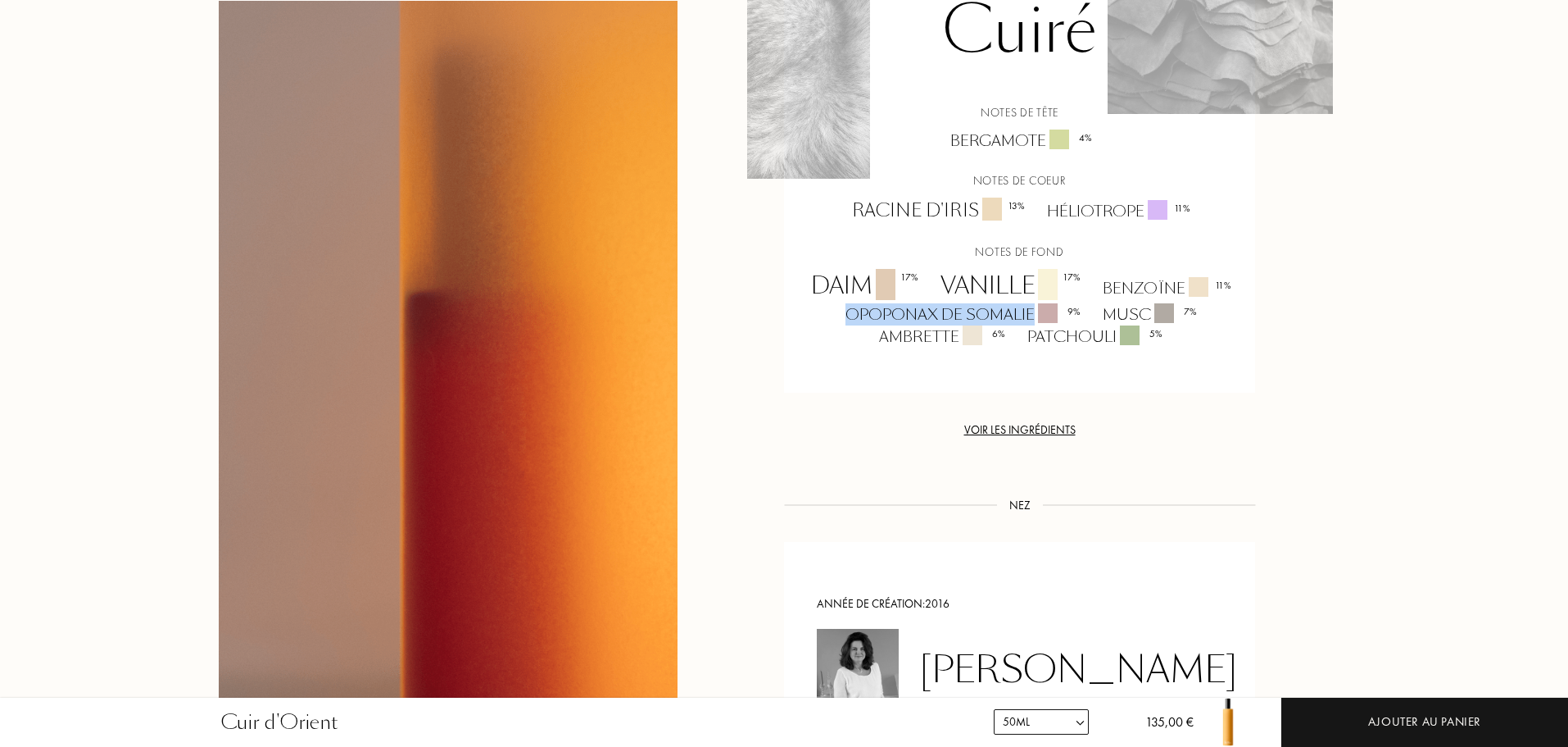
click at [917, 316] on div "Opoponax de Somalie 9 %" at bounding box center [961, 314] width 258 height 22
click at [1121, 309] on div "Musc 7 %" at bounding box center [1148, 314] width 116 height 22
click at [931, 322] on div "Opoponax de Somalie 9 %" at bounding box center [961, 314] width 258 height 22
click at [1057, 340] on div "Patchouli 5 %" at bounding box center [1094, 336] width 157 height 22
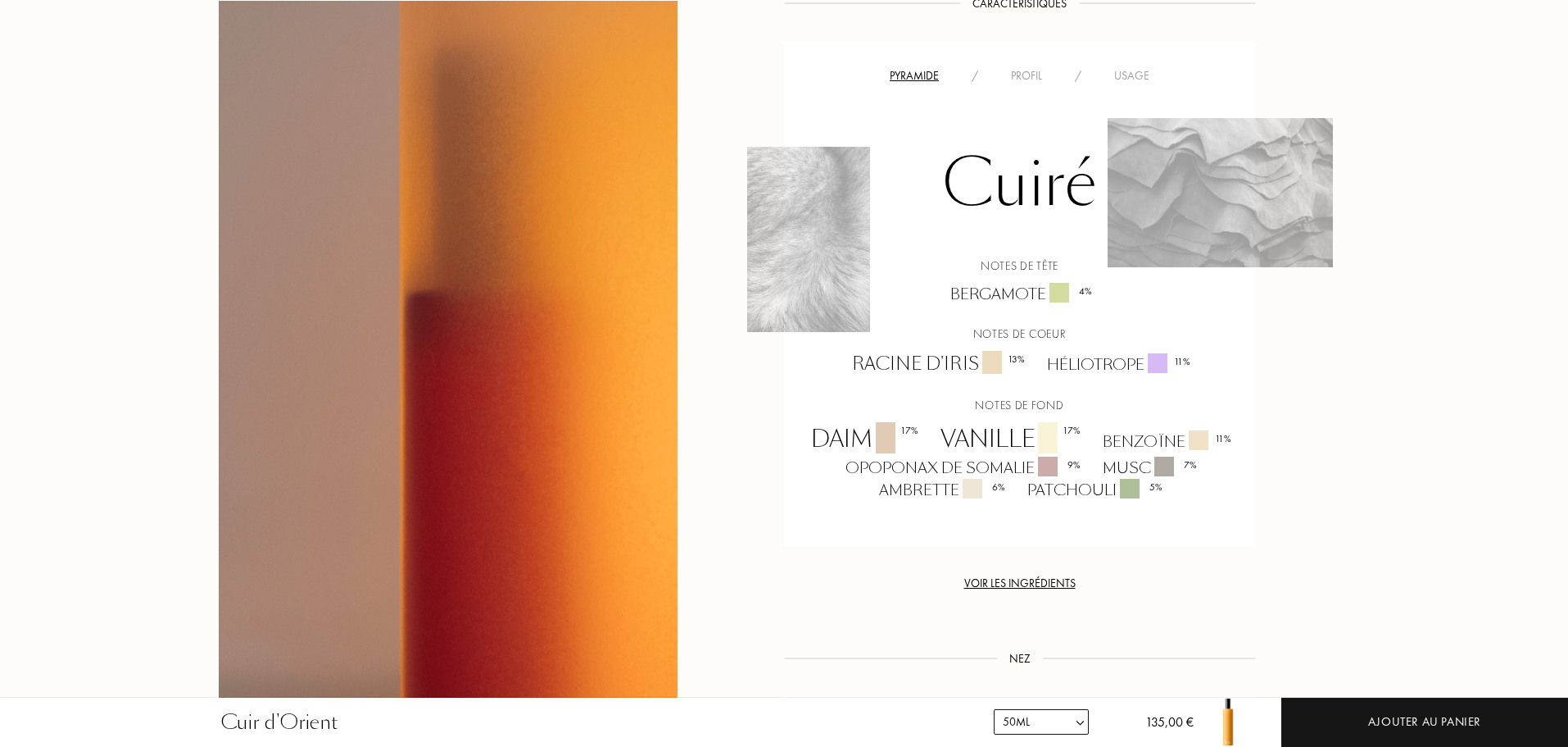
scroll to position [1126, 0]
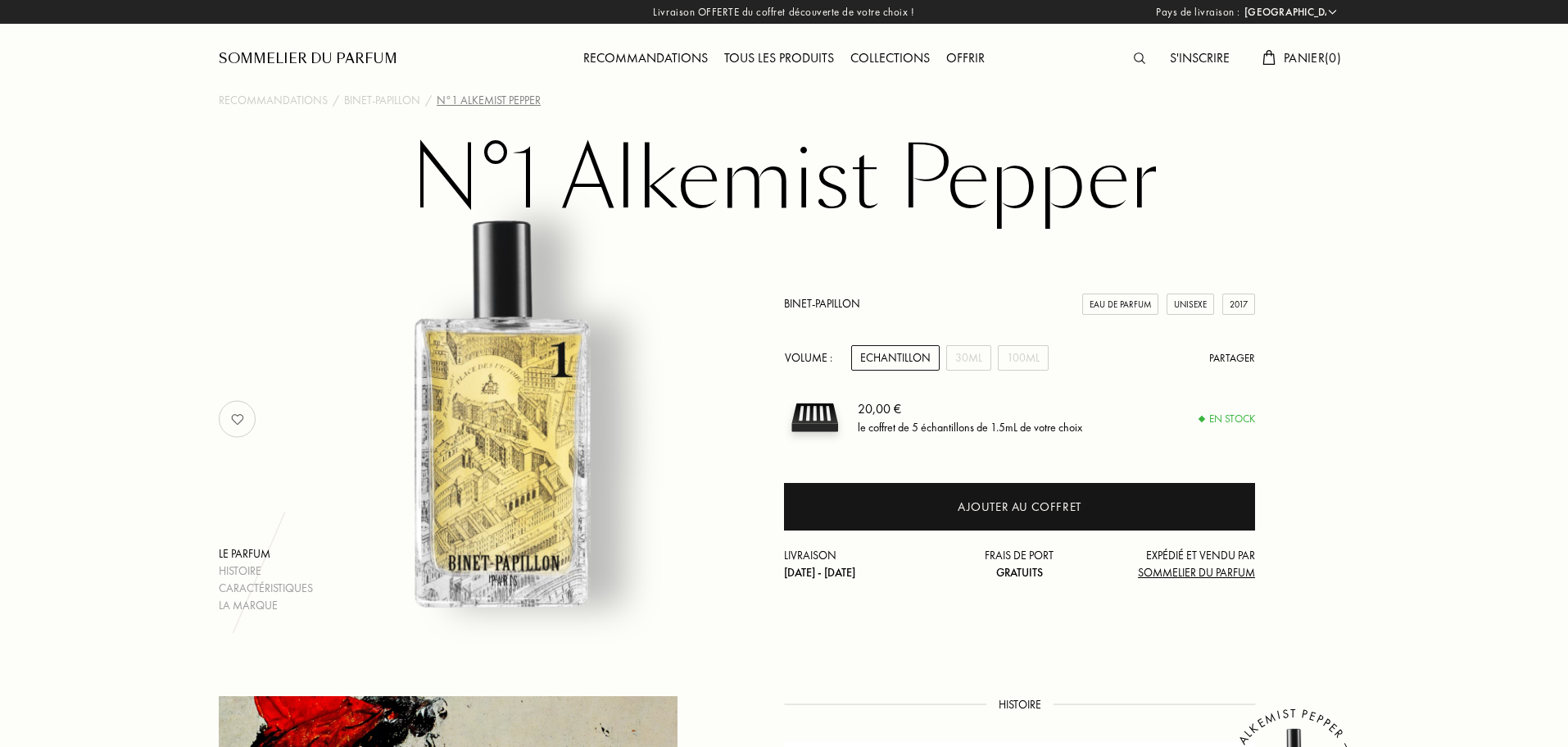
select select "FR"
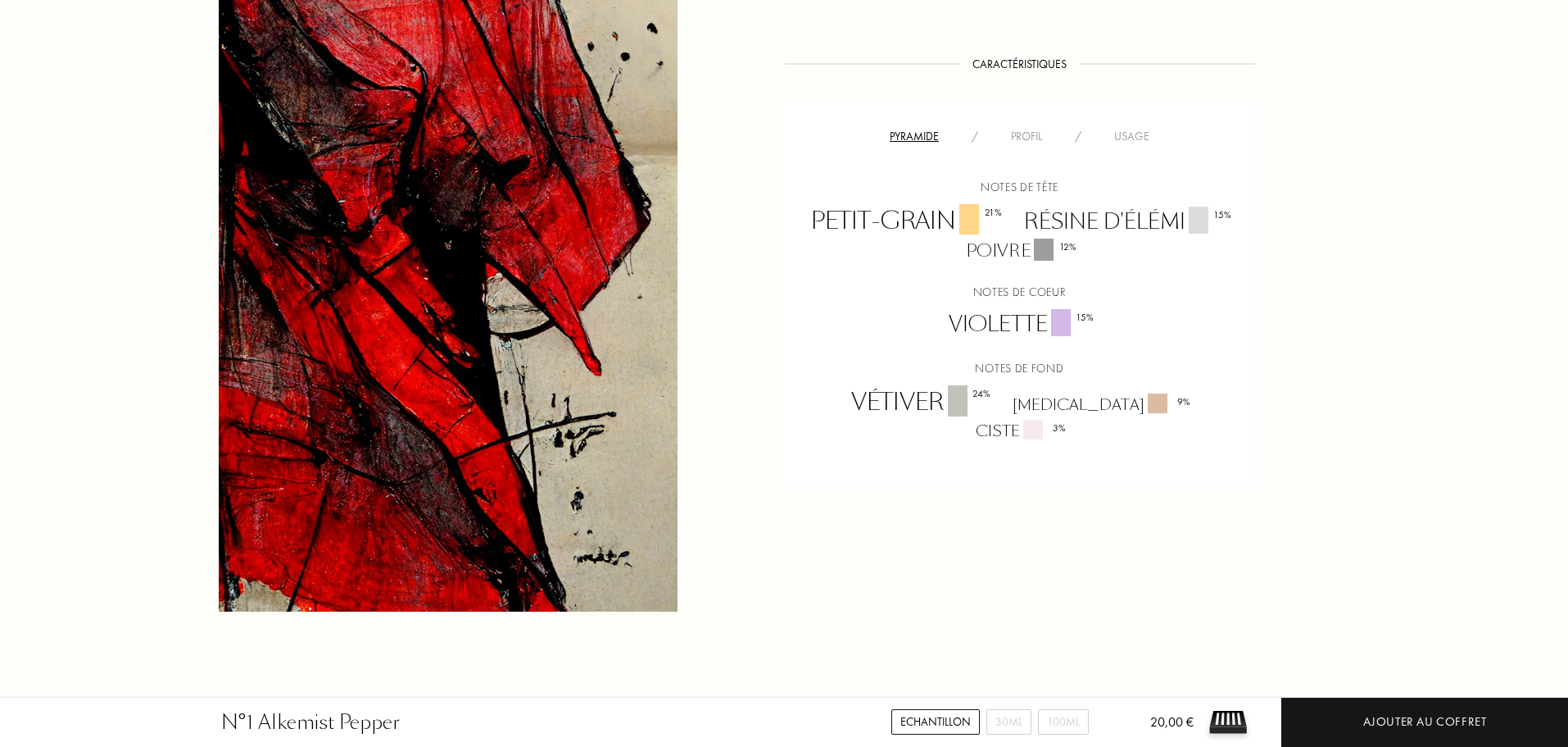
scroll to position [1027, 0]
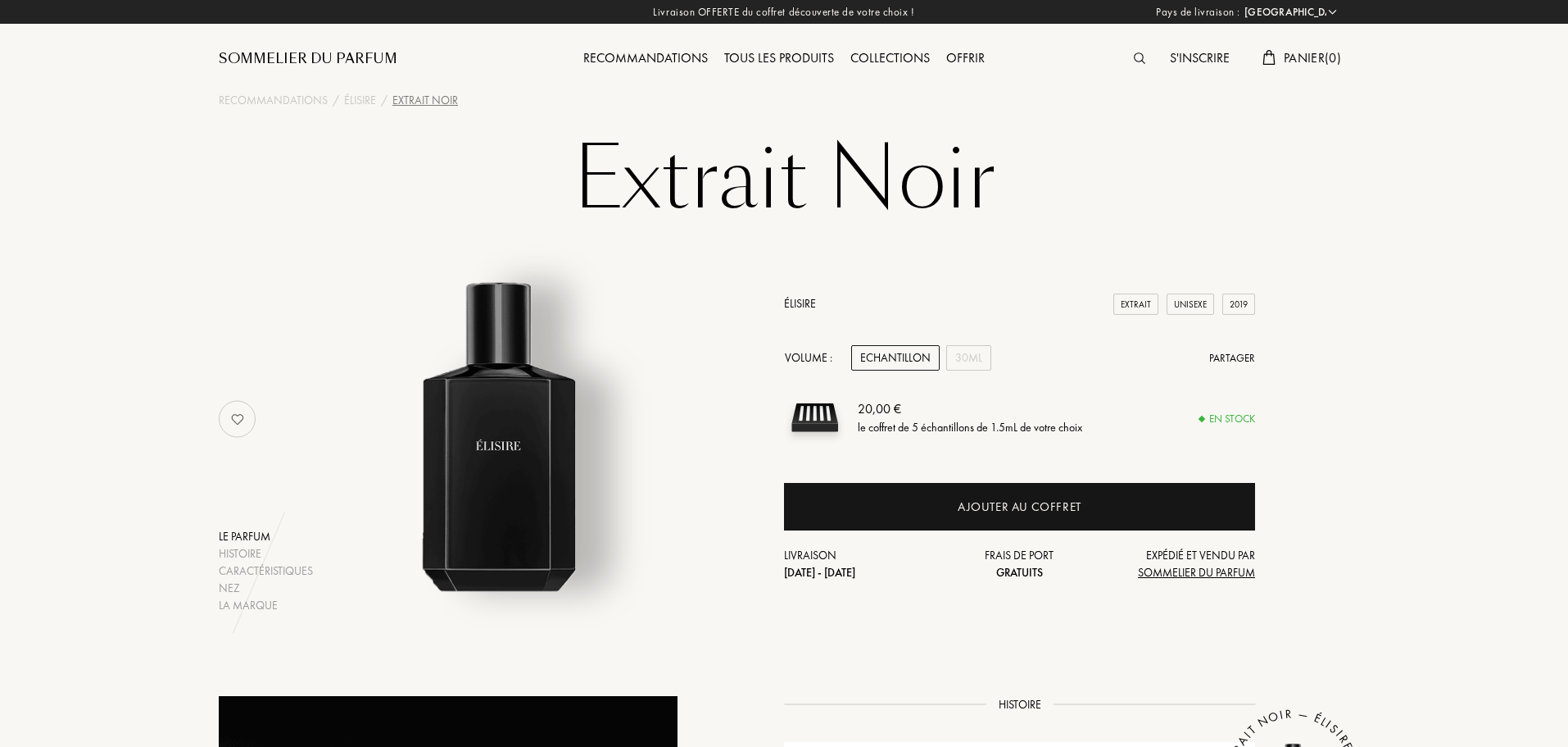
select select "FR"
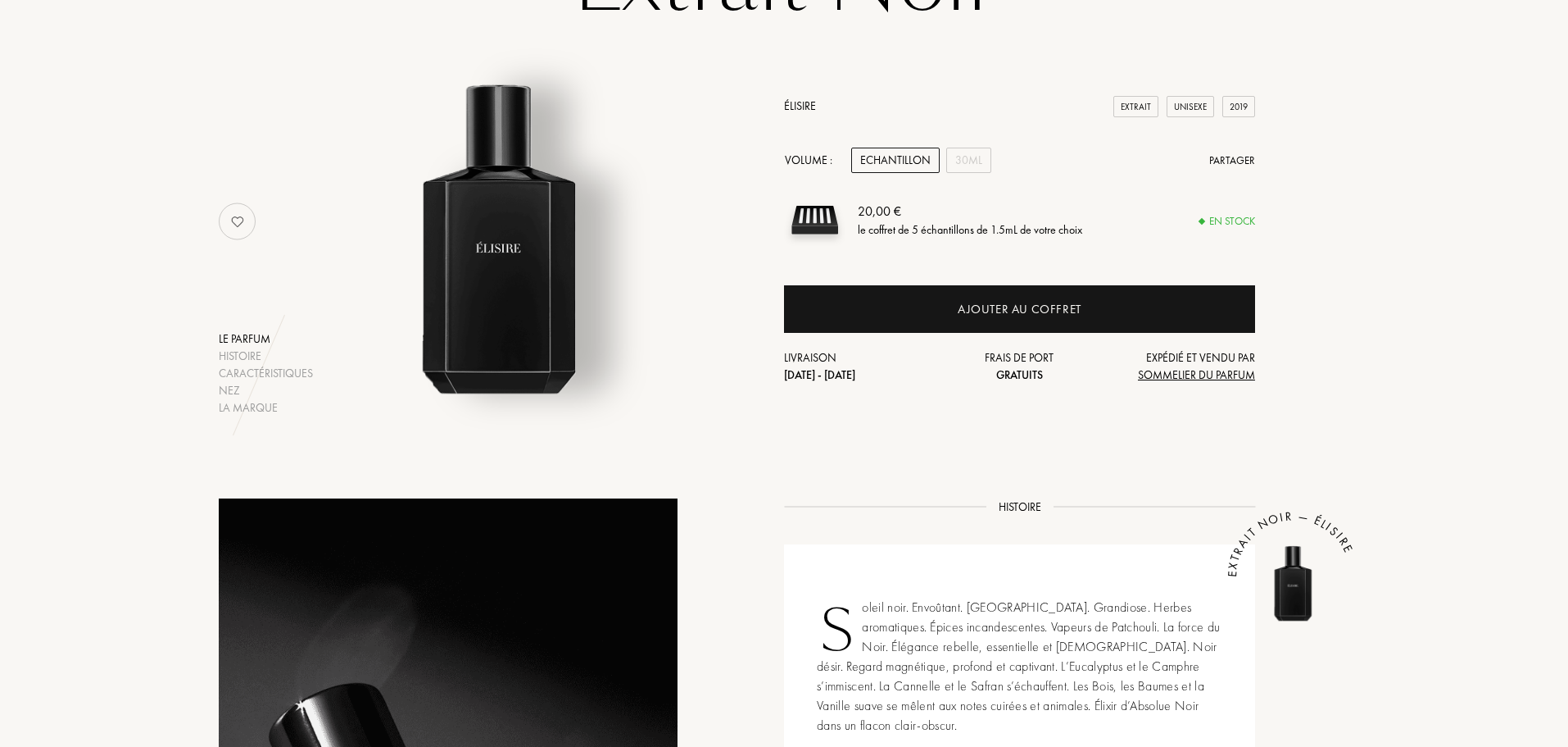
scroll to position [198, 0]
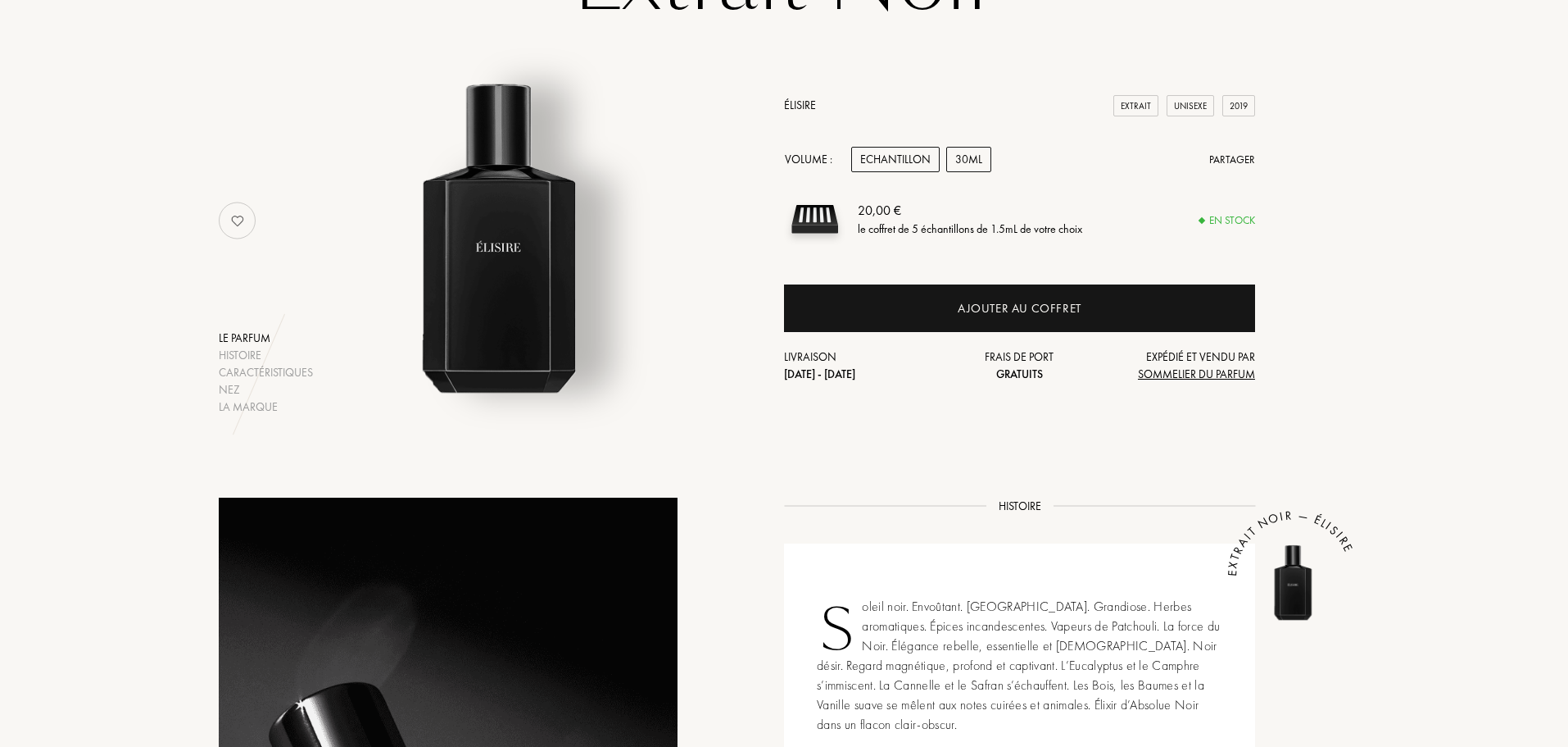
click at [970, 161] on div "30mL" at bounding box center [968, 160] width 45 height 26
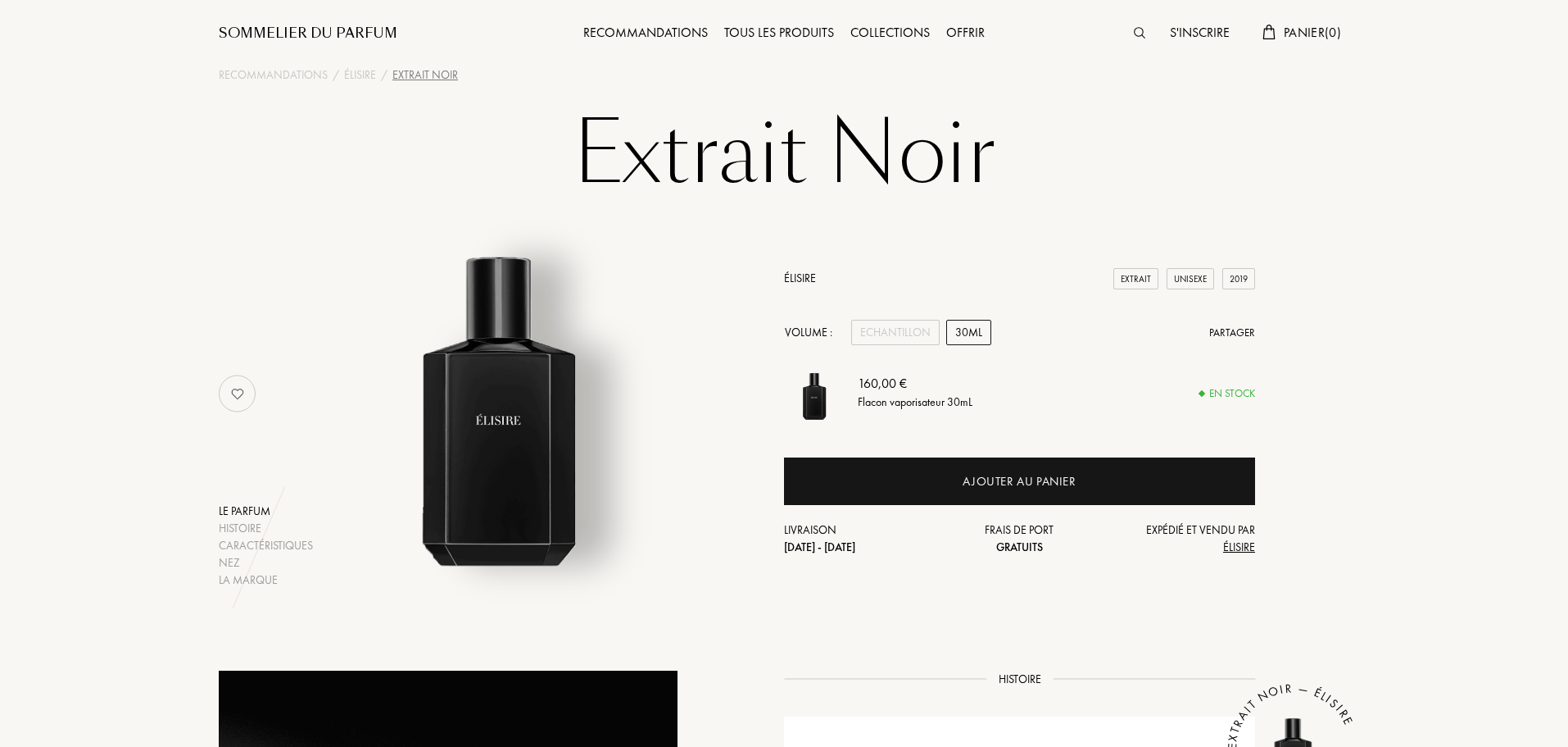
scroll to position [0, 0]
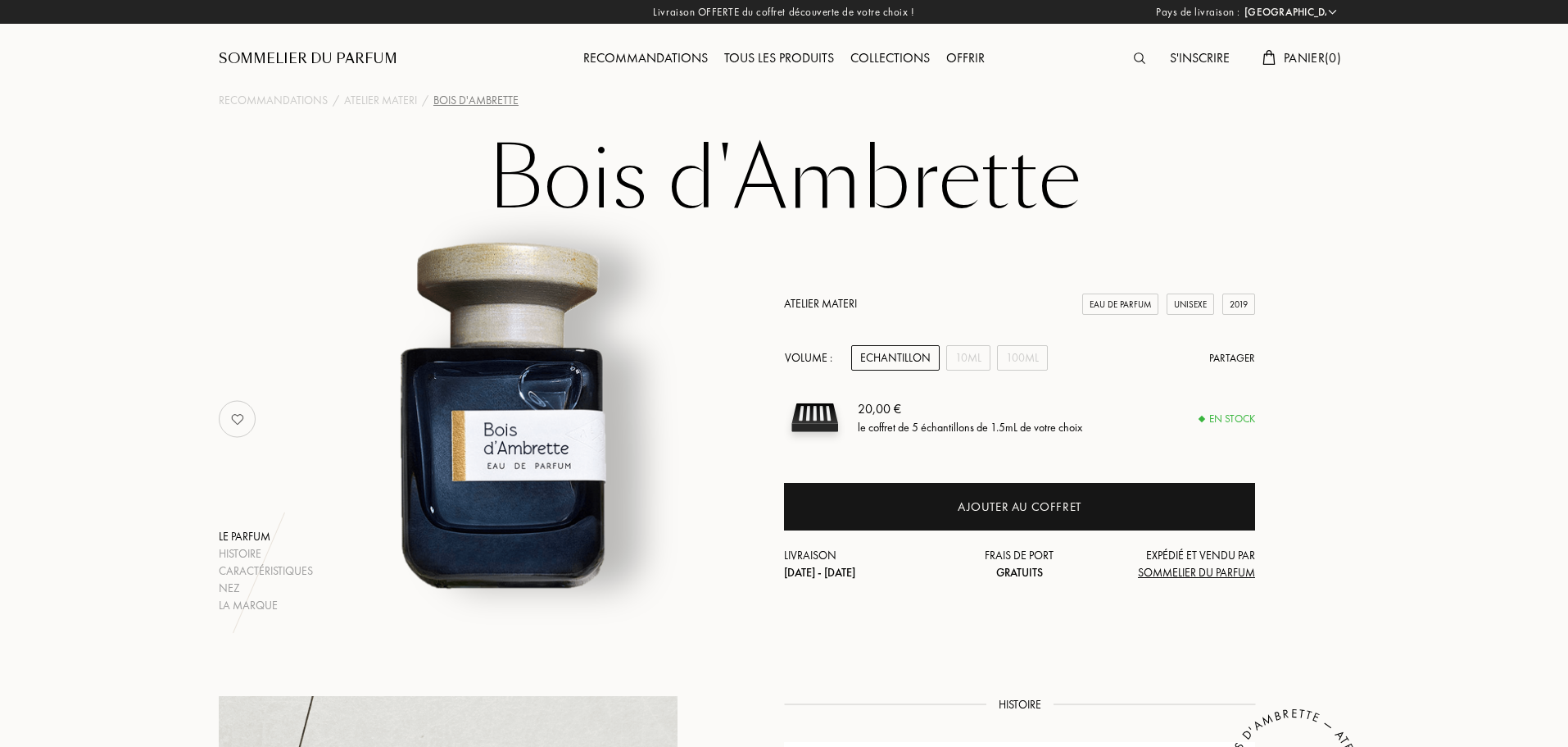
select select "FR"
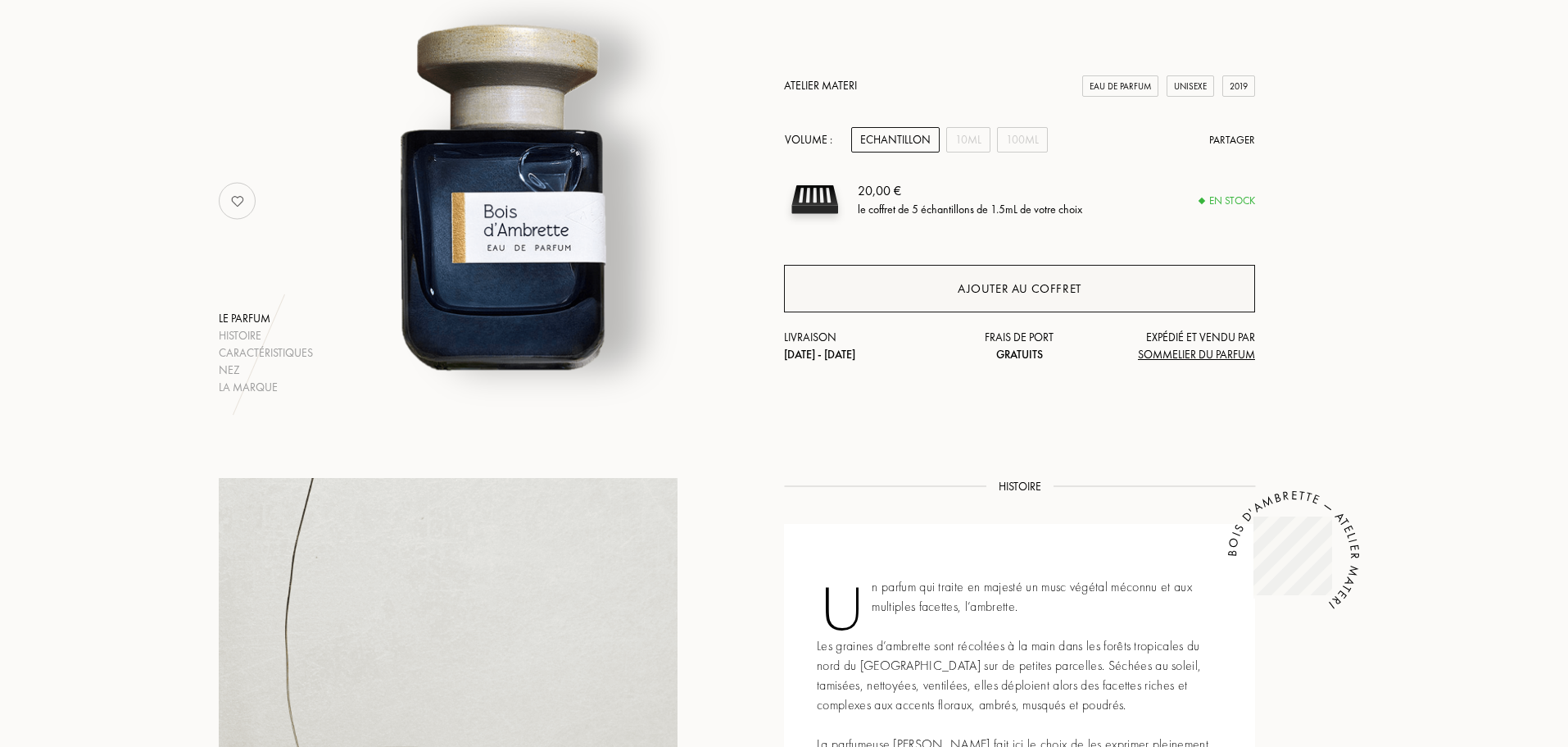
scroll to position [191, 0]
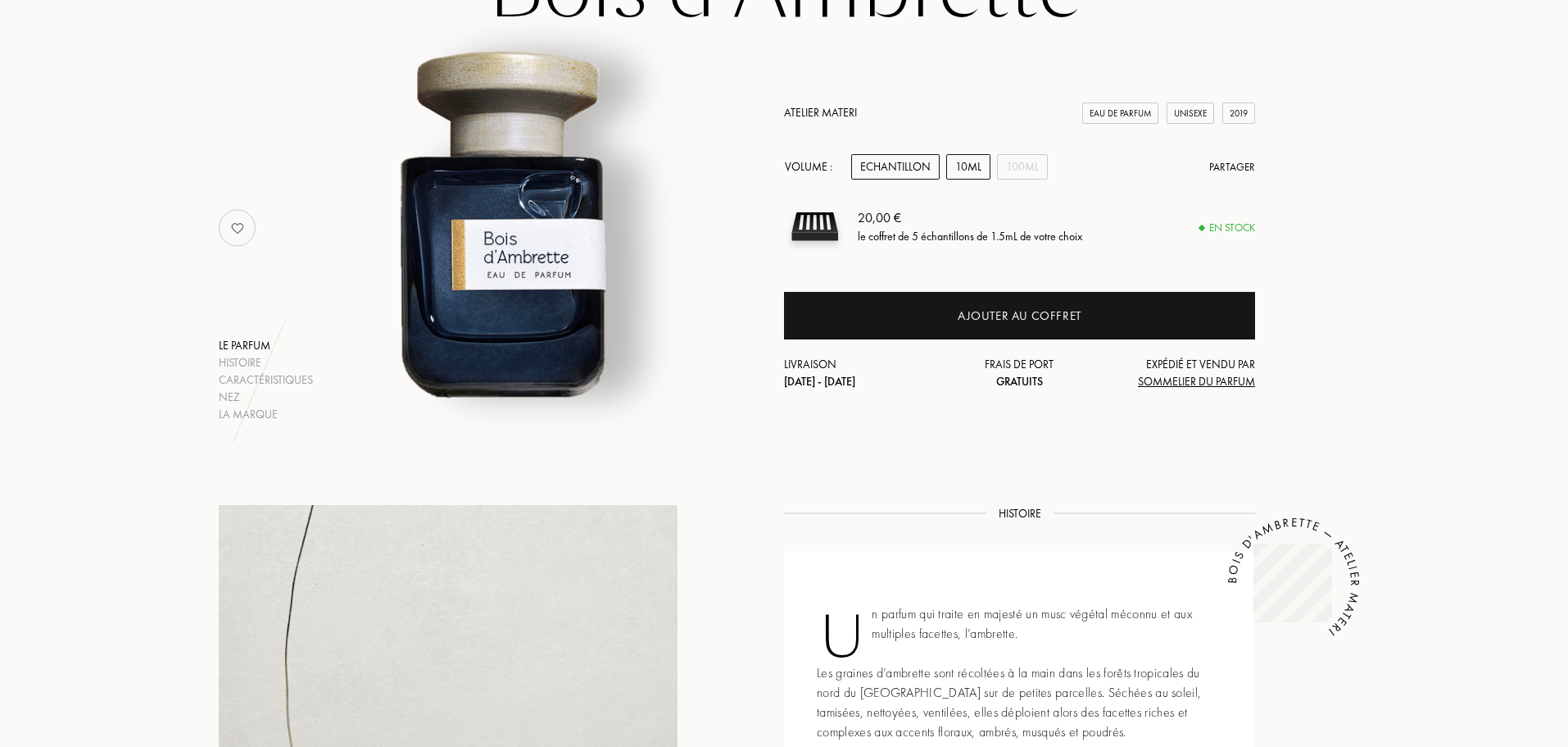
click at [958, 167] on div "10mL" at bounding box center [968, 167] width 44 height 26
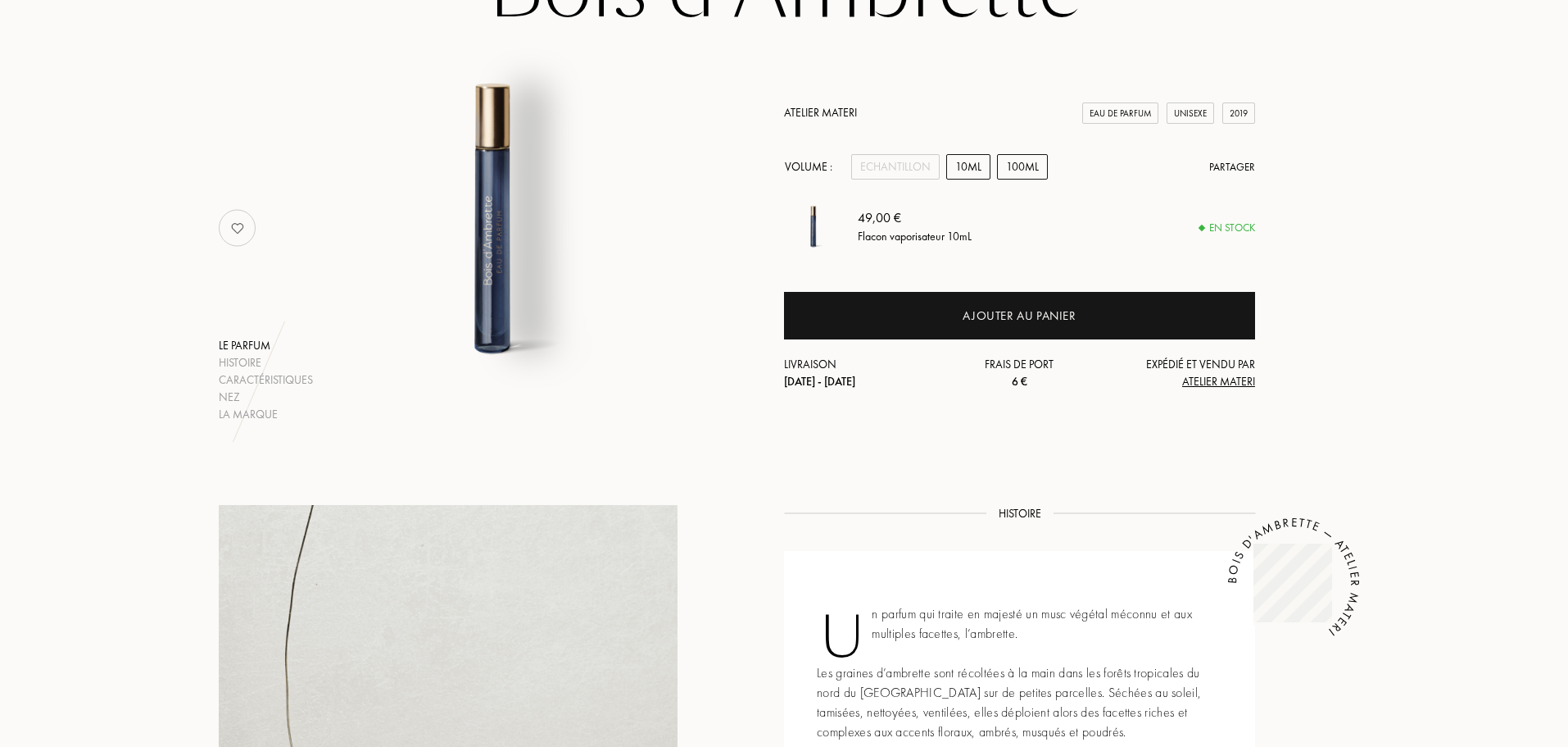
click at [1011, 165] on div "100mL" at bounding box center [1022, 167] width 51 height 26
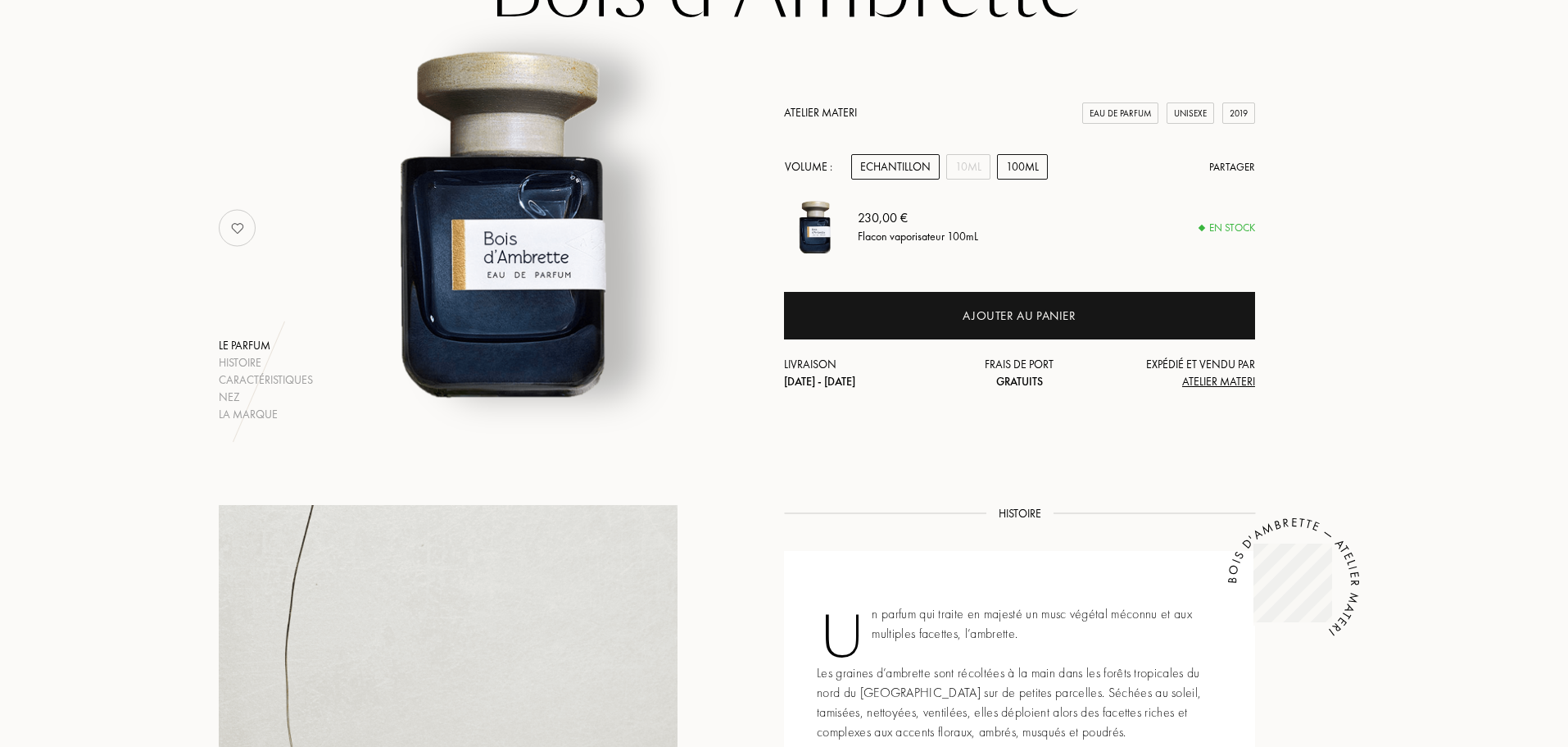
click at [878, 160] on div "Echantillon" at bounding box center [895, 167] width 88 height 26
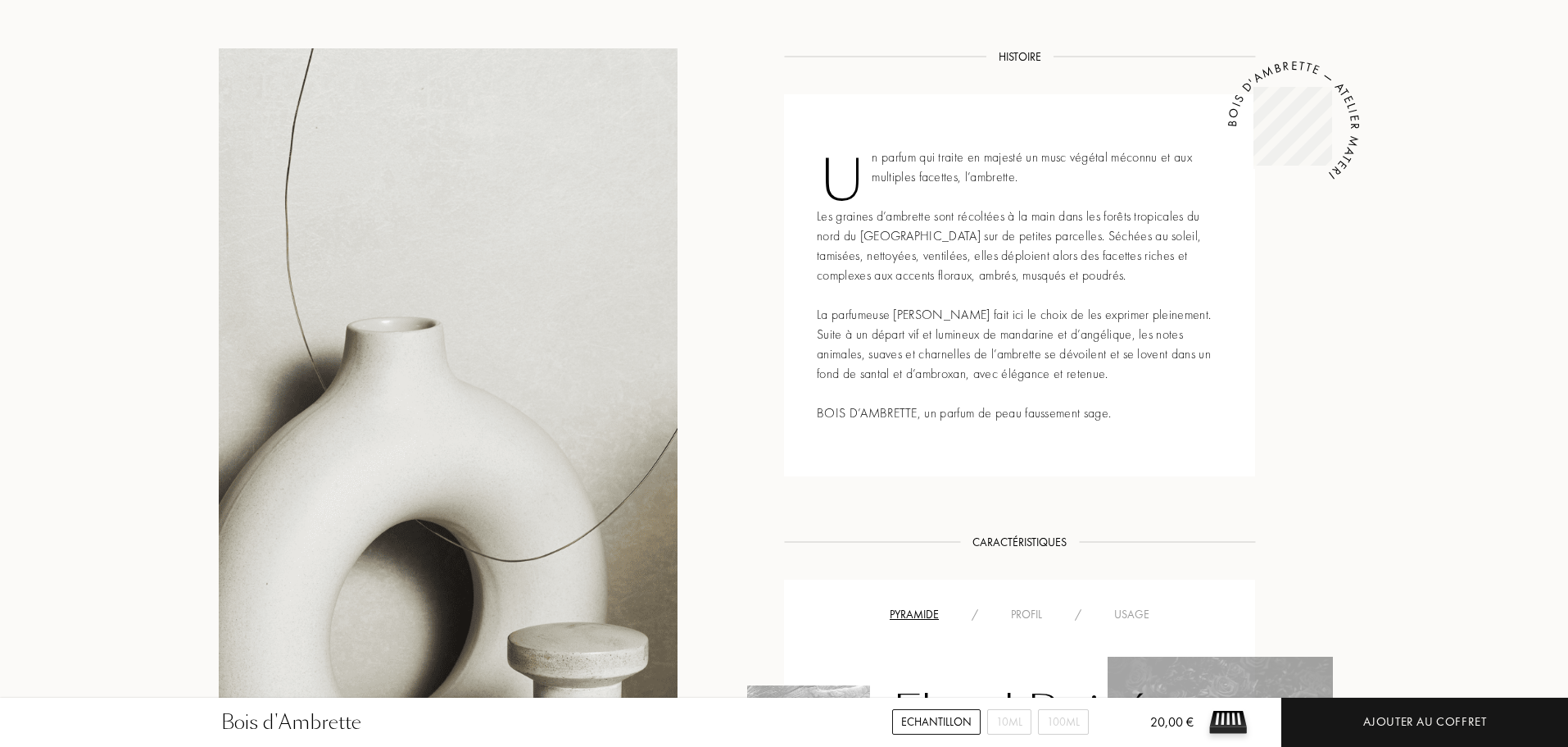
scroll to position [0, 0]
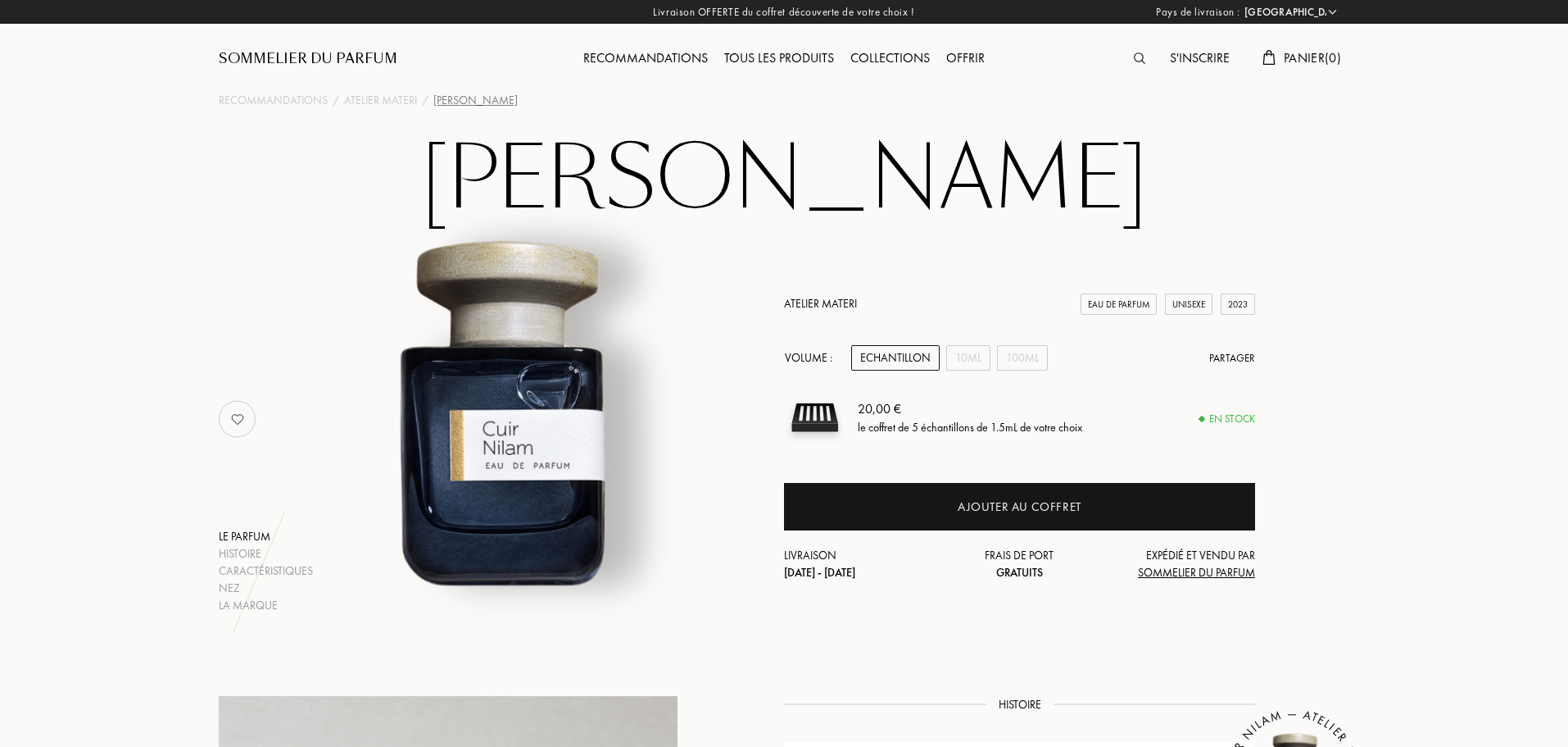
select select "FR"
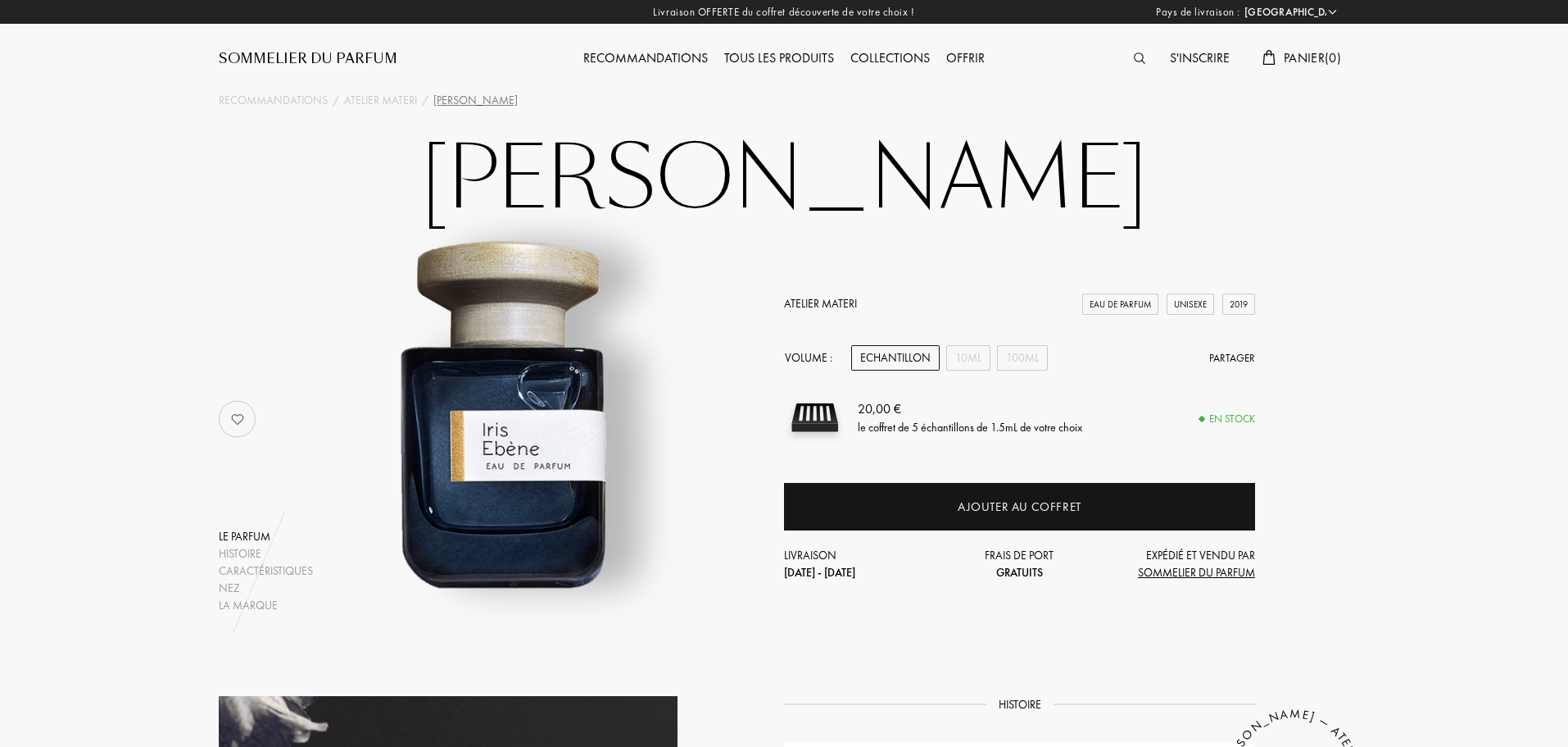
select select "FR"
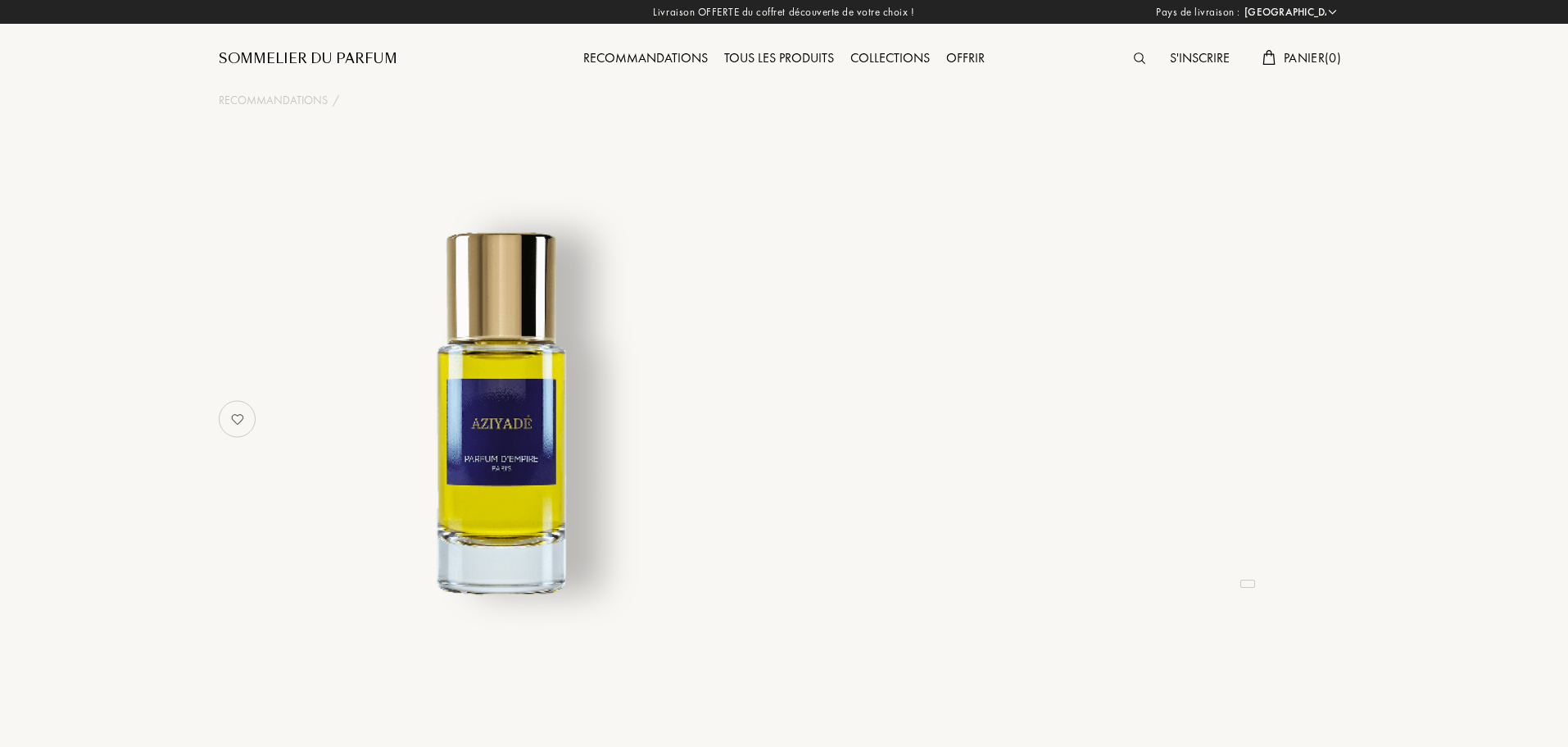
select select "FR"
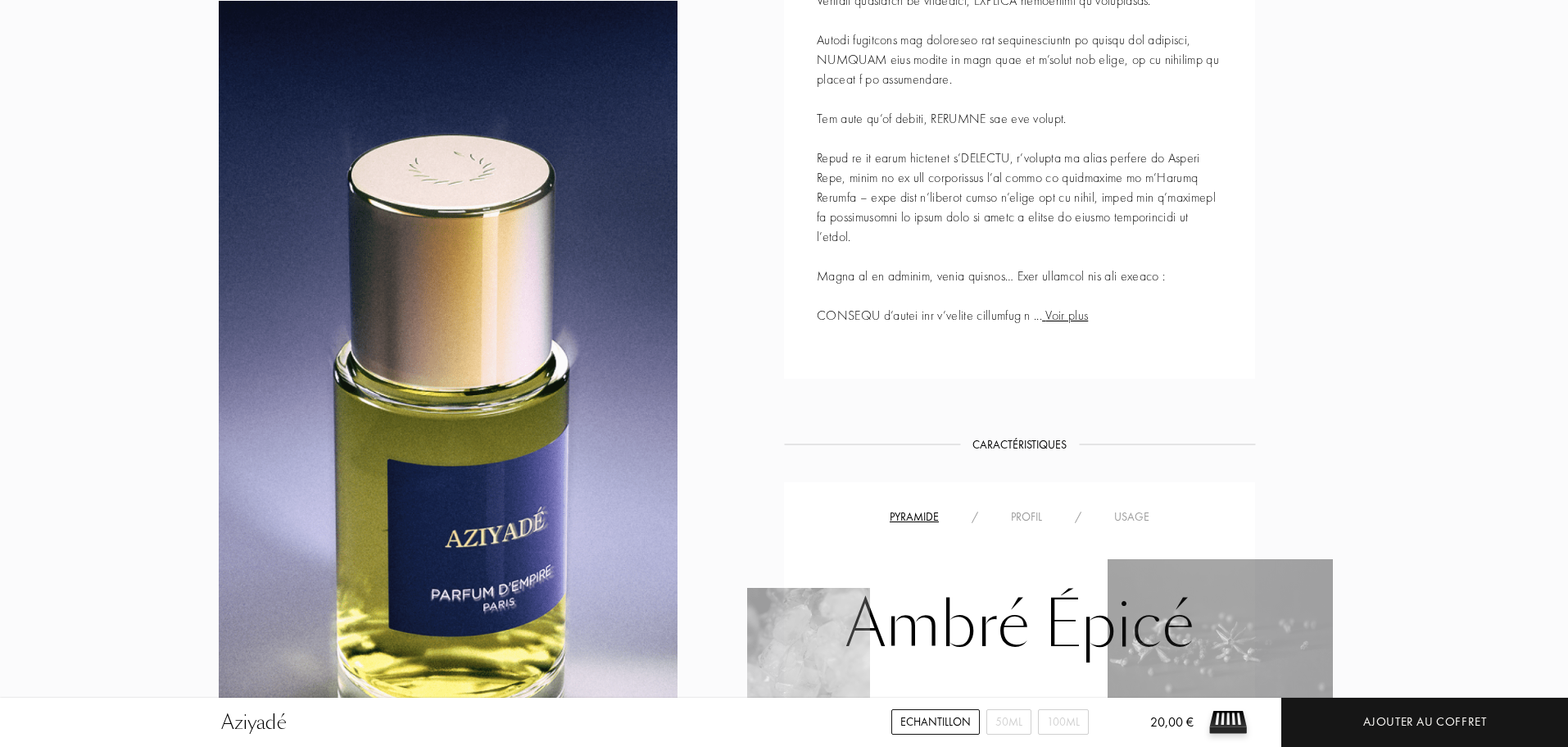
scroll to position [925, 0]
click at [1066, 314] on span "Voir plus" at bounding box center [1065, 312] width 46 height 17
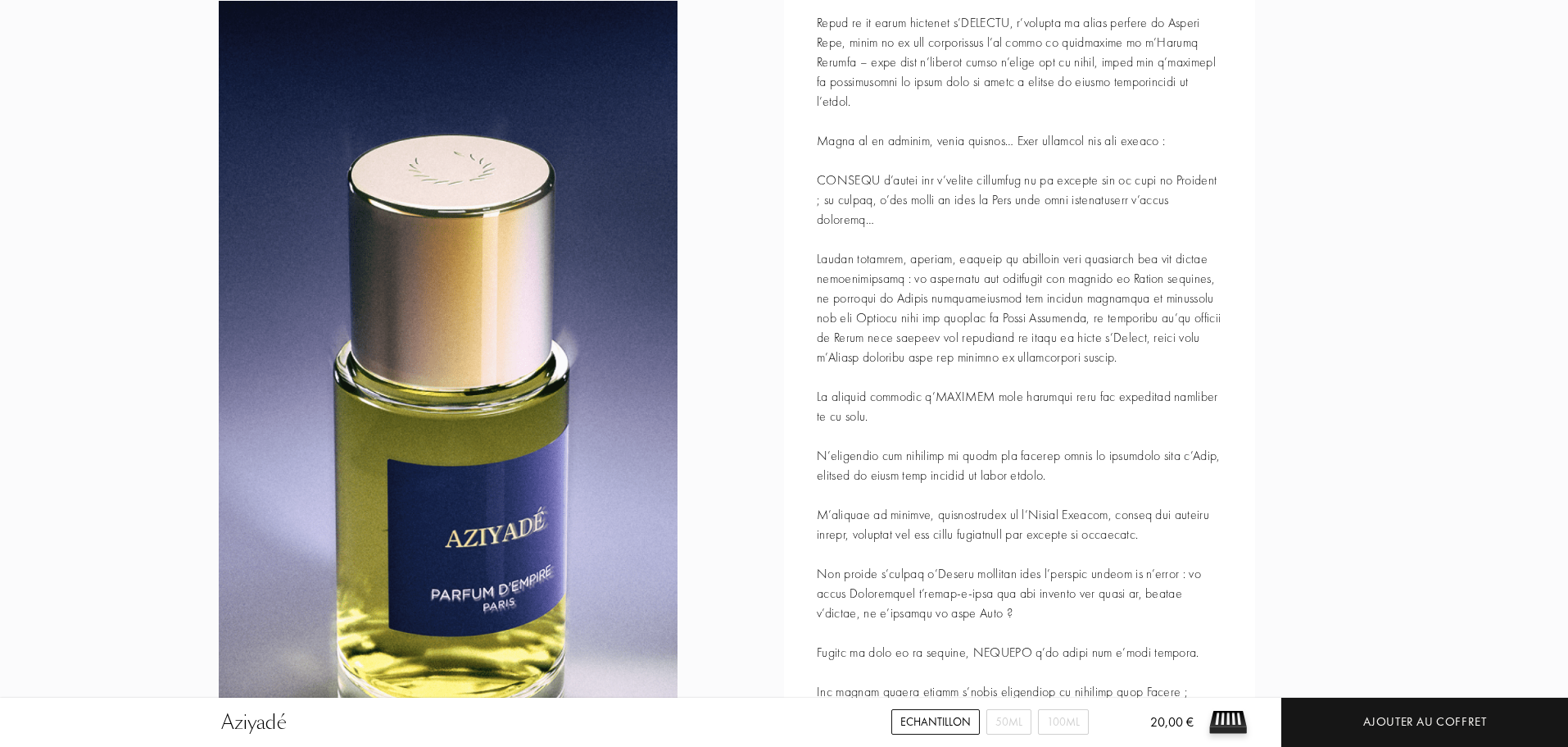
scroll to position [876, 0]
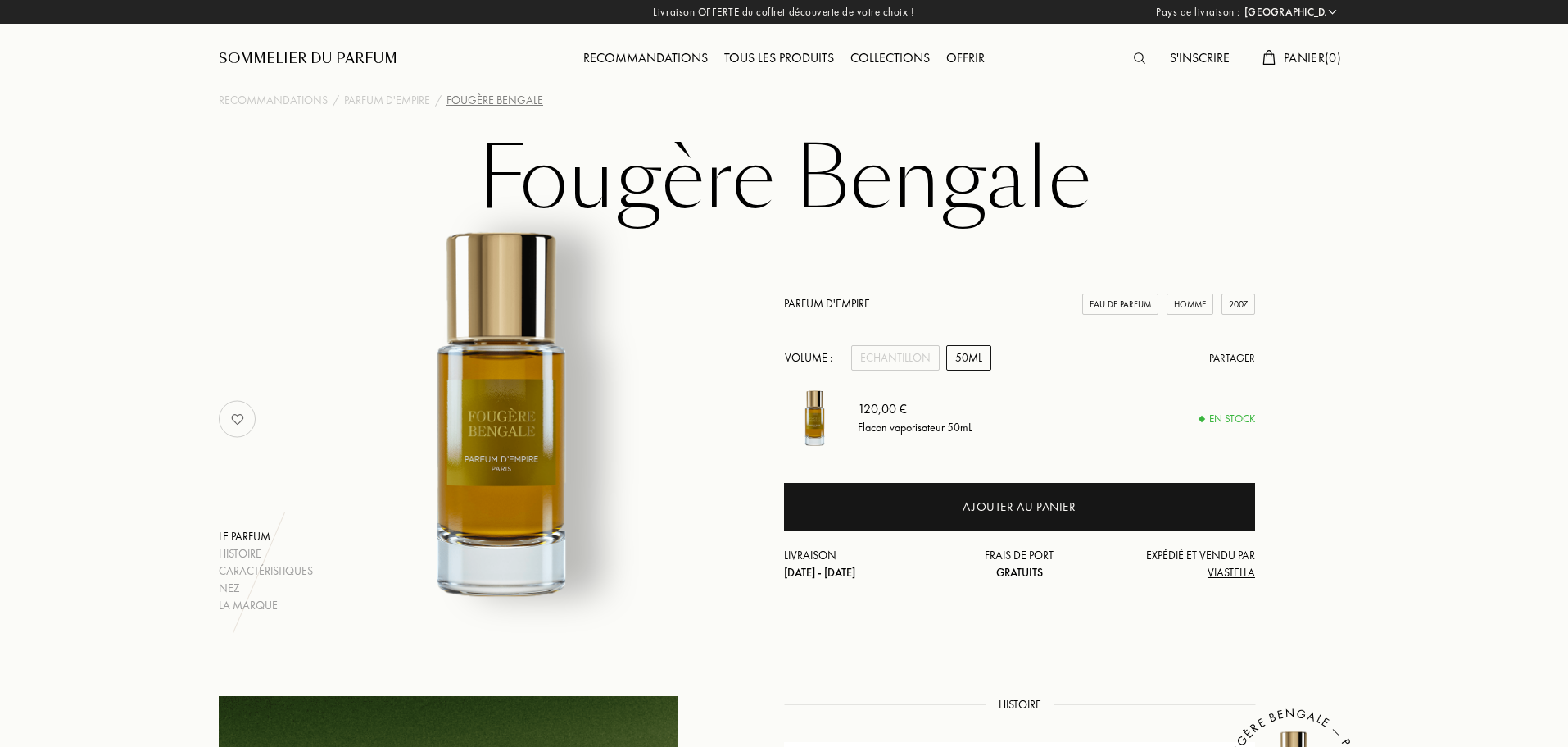
select select "FR"
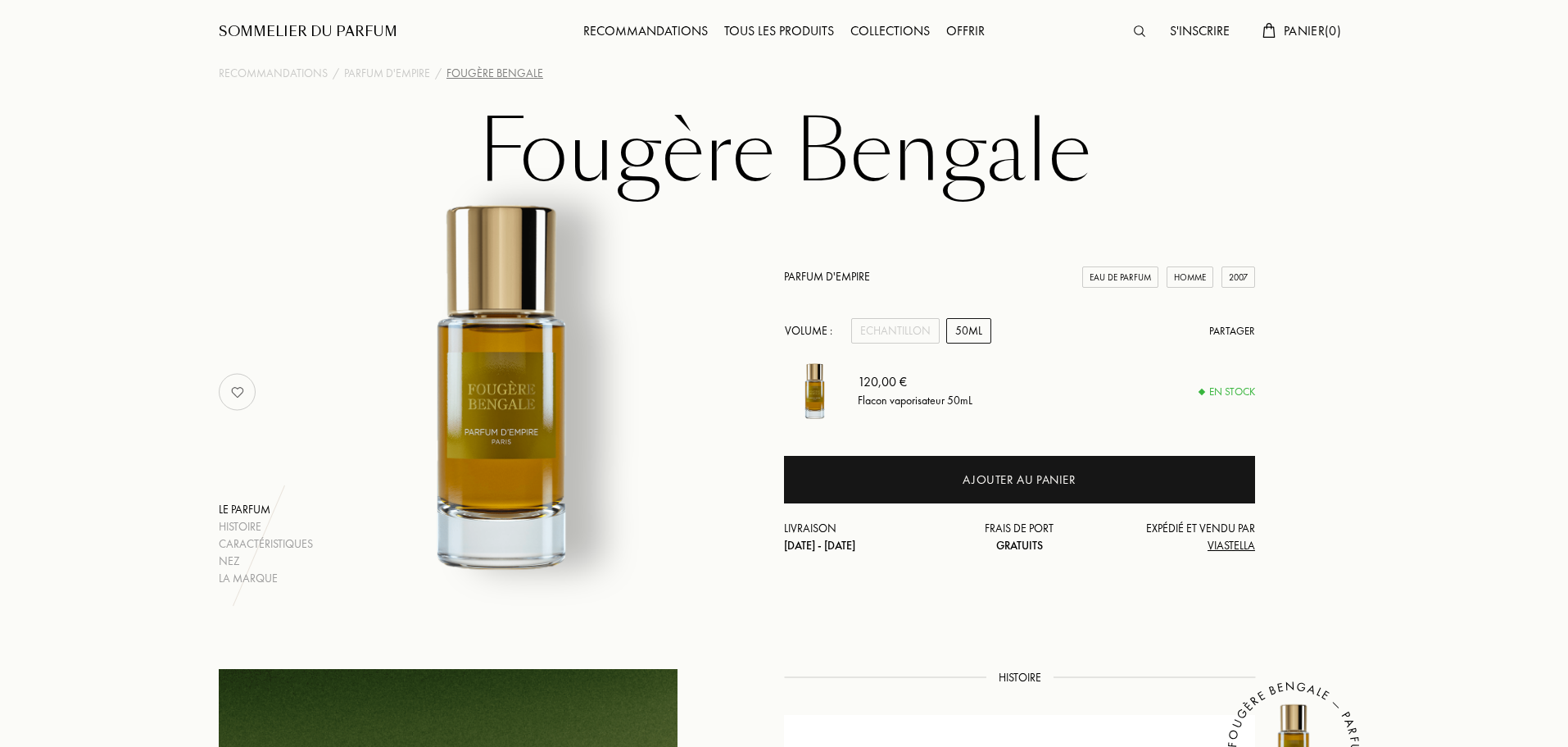
scroll to position [30, 0]
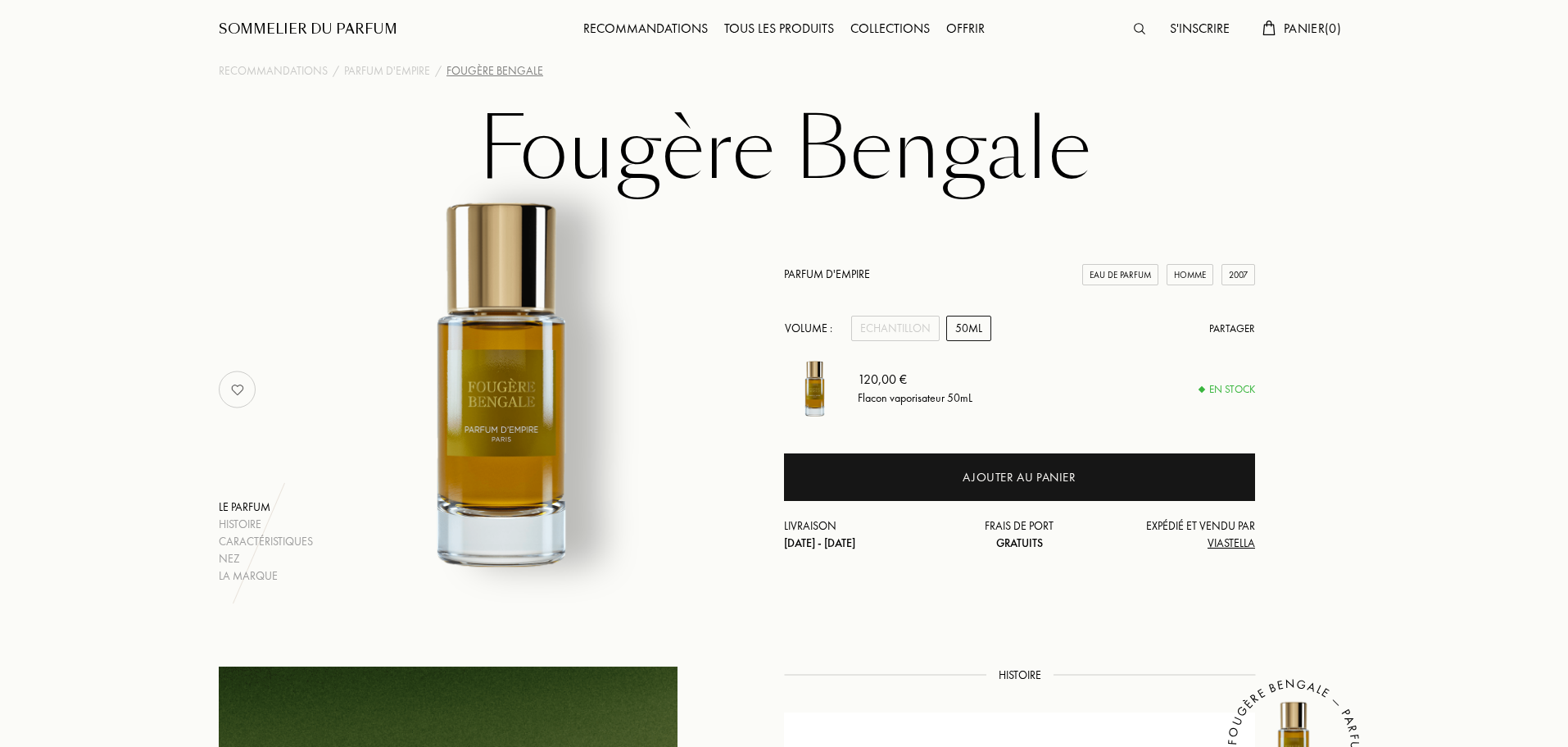
click at [961, 333] on div "50mL" at bounding box center [968, 328] width 45 height 26
click at [883, 328] on div "Echantillon" at bounding box center [895, 328] width 88 height 26
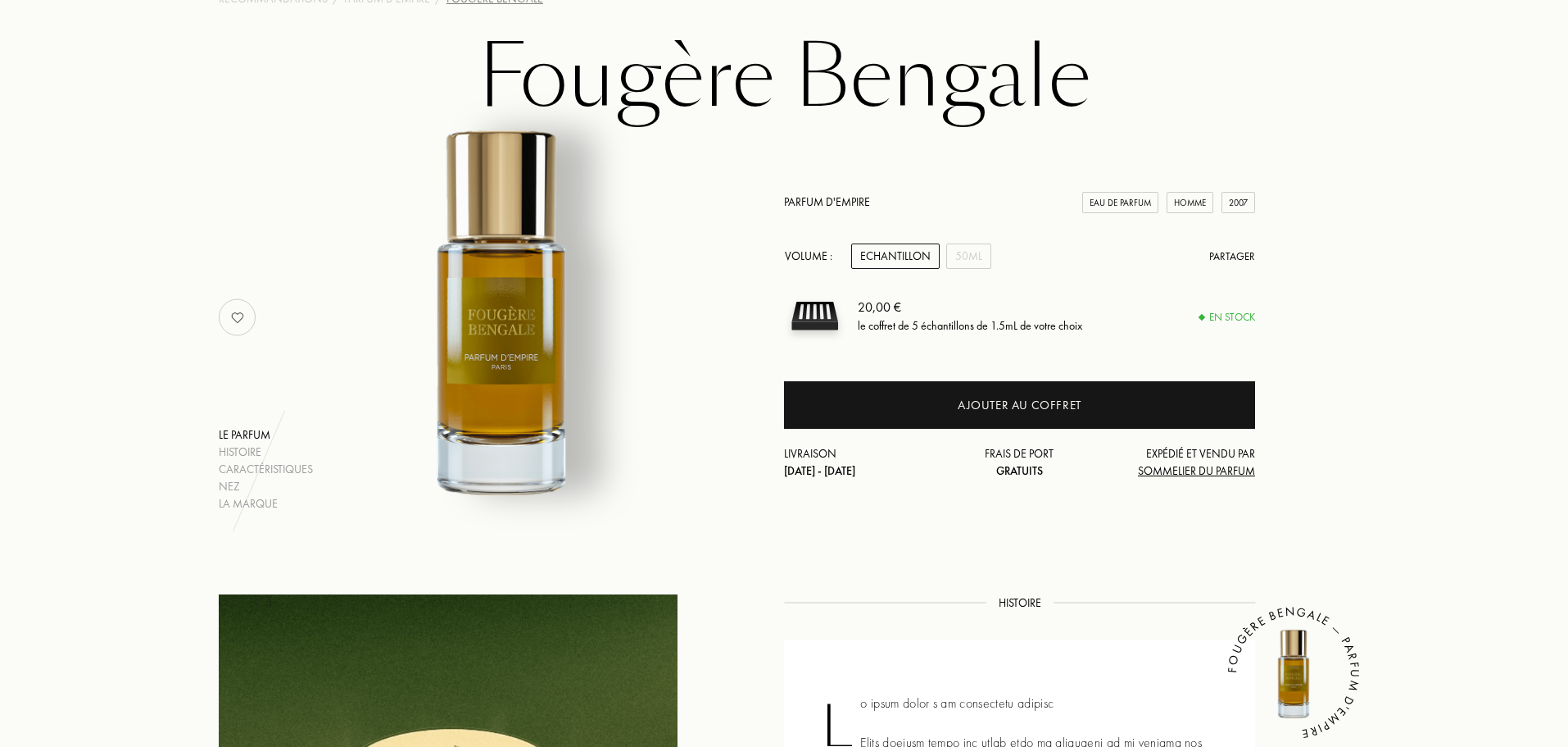
scroll to position [0, 0]
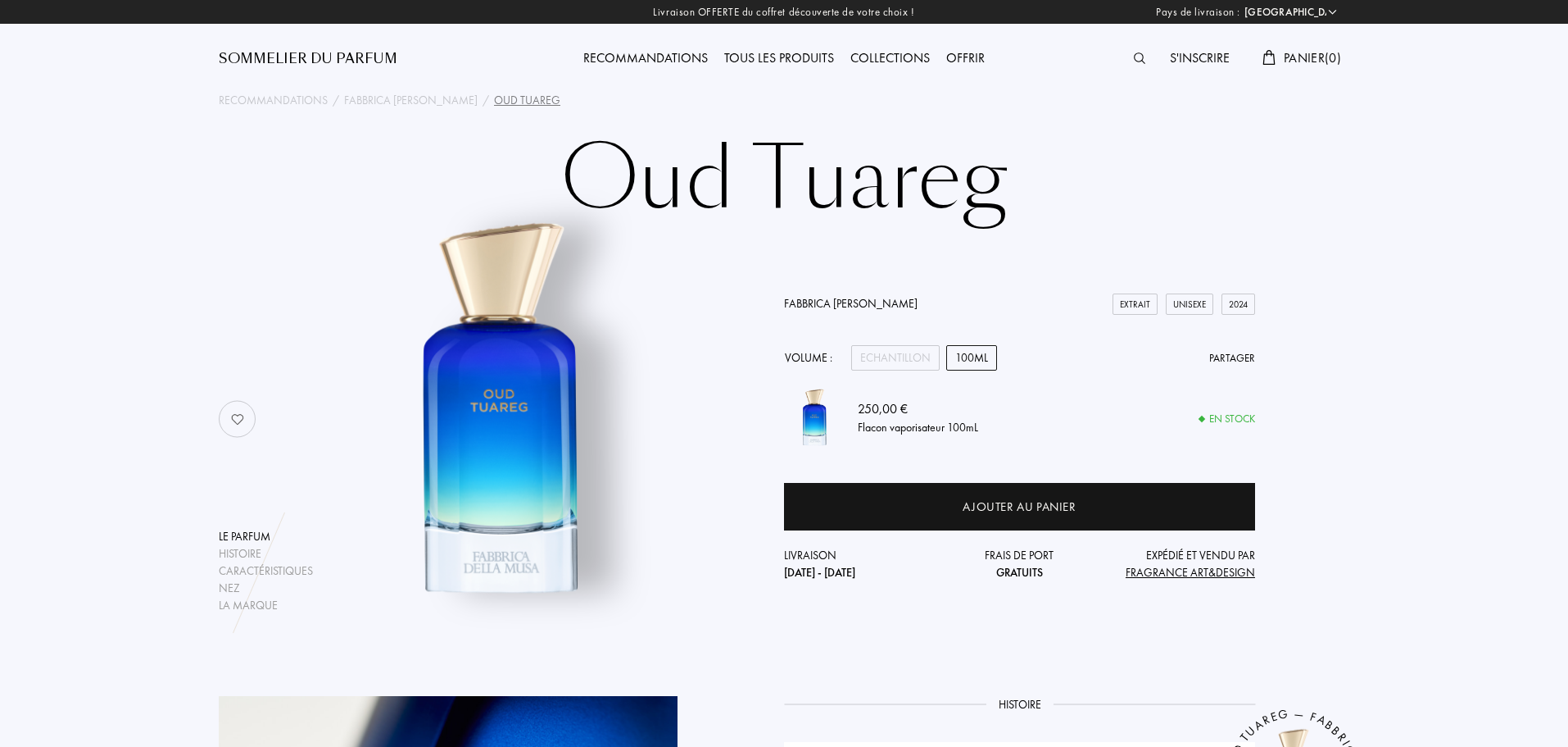
select select "FR"
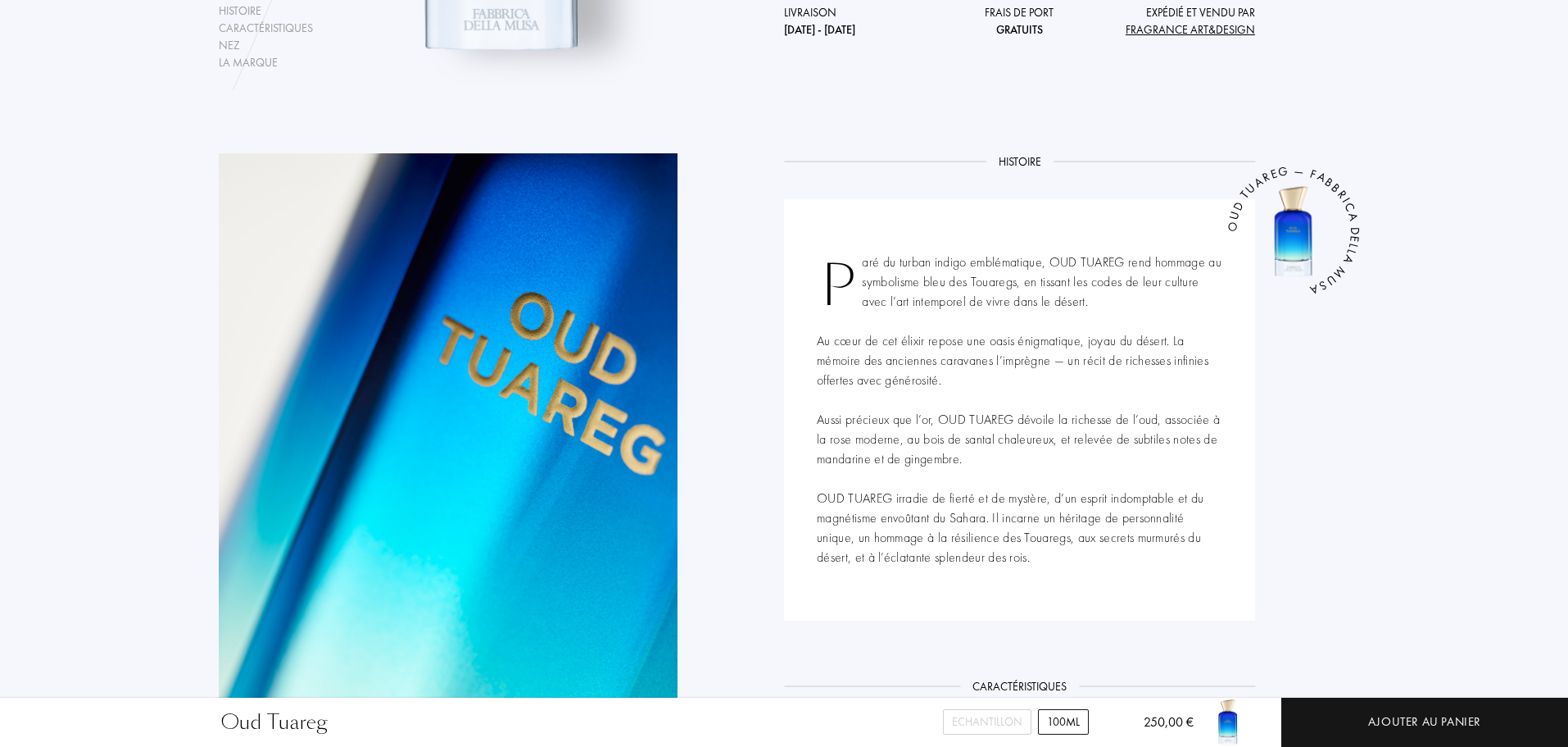
scroll to position [543, 0]
click at [882, 359] on div "Paré du turban indigo emblématique, OUD TUAREG rend hommage au symbolisme bleu …" at bounding box center [1020, 409] width 471 height 422
click at [941, 441] on div "Paré du turban indigo emblématique, OUD TUAREG rend hommage au symbolisme bleu …" at bounding box center [1020, 409] width 471 height 422
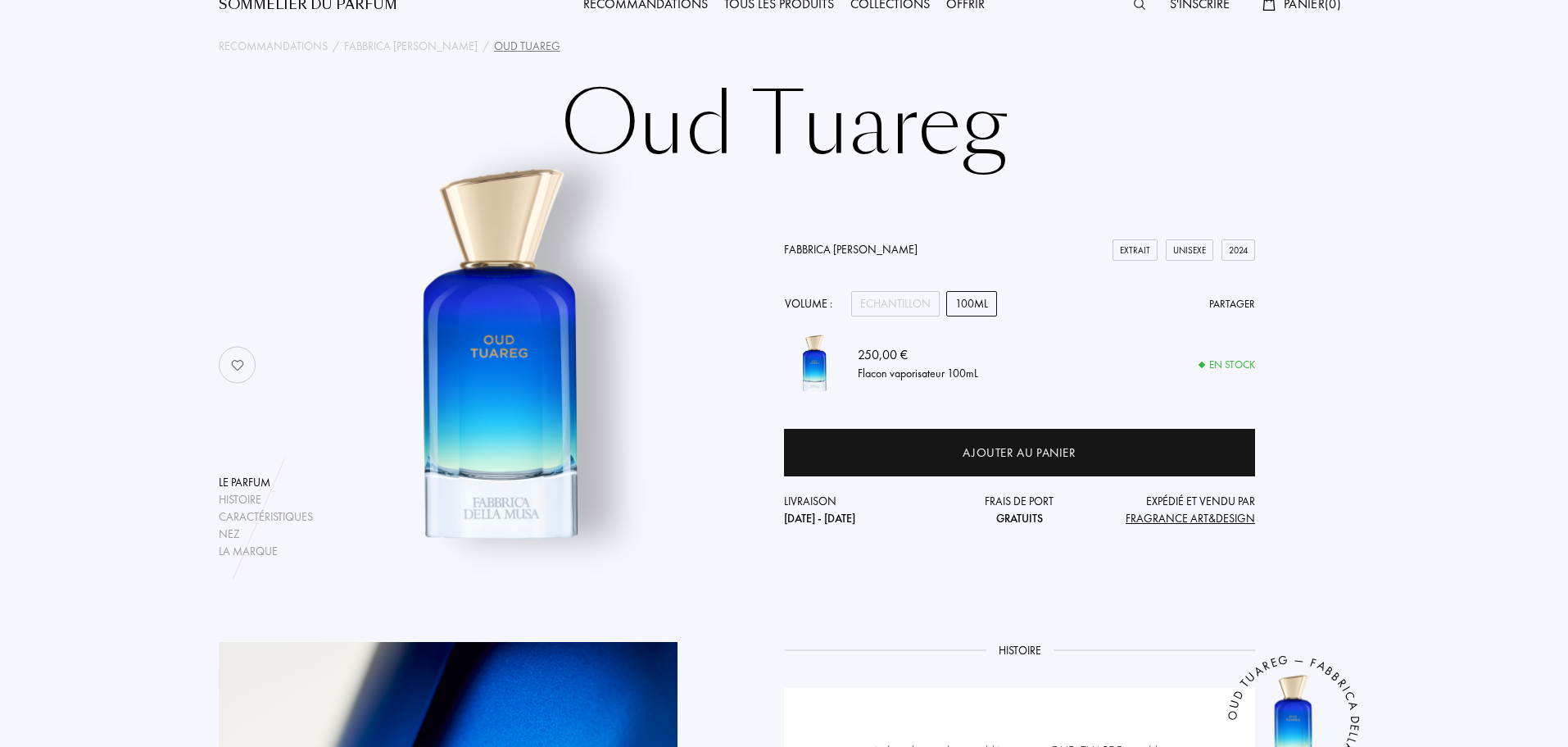
scroll to position [0, 0]
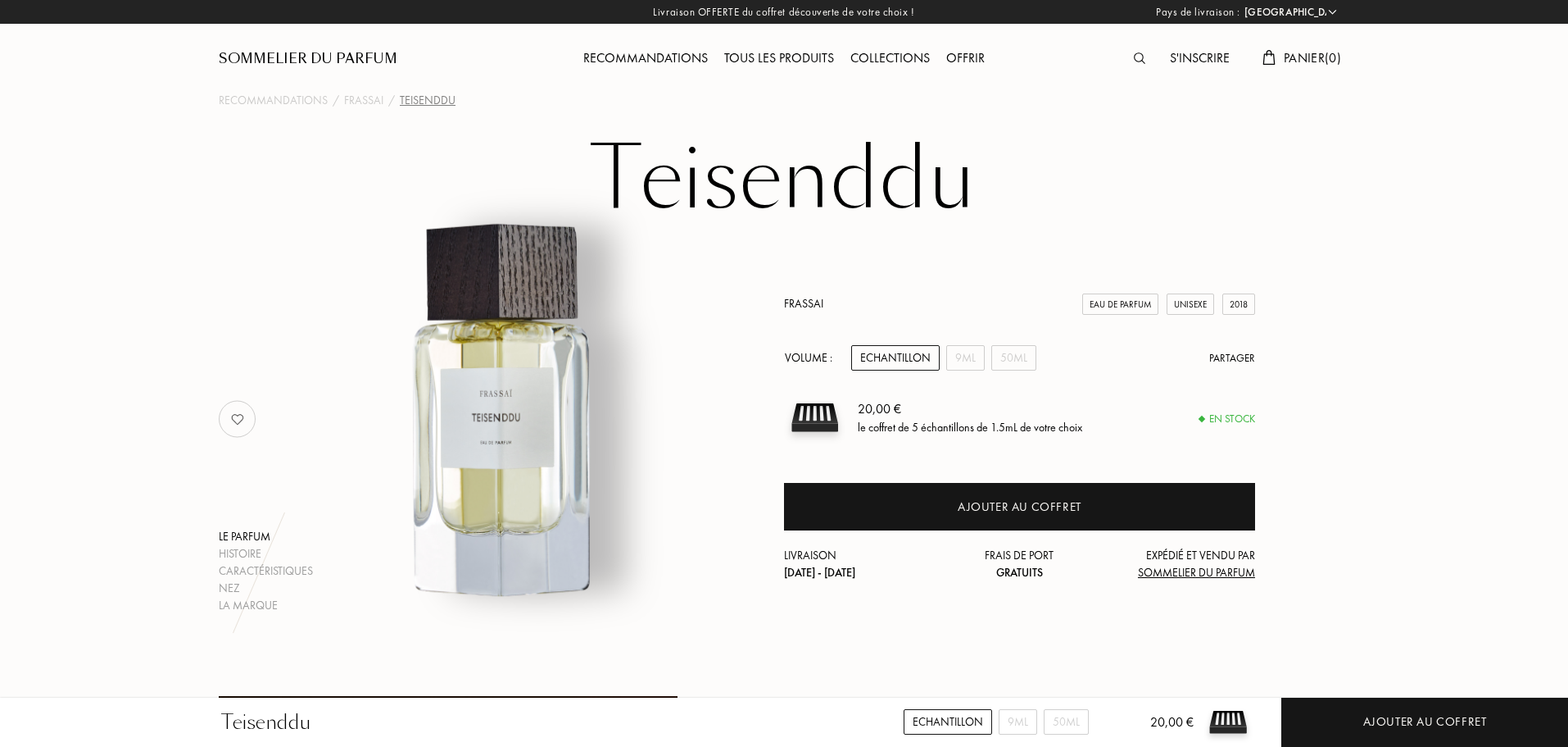
select select "FR"
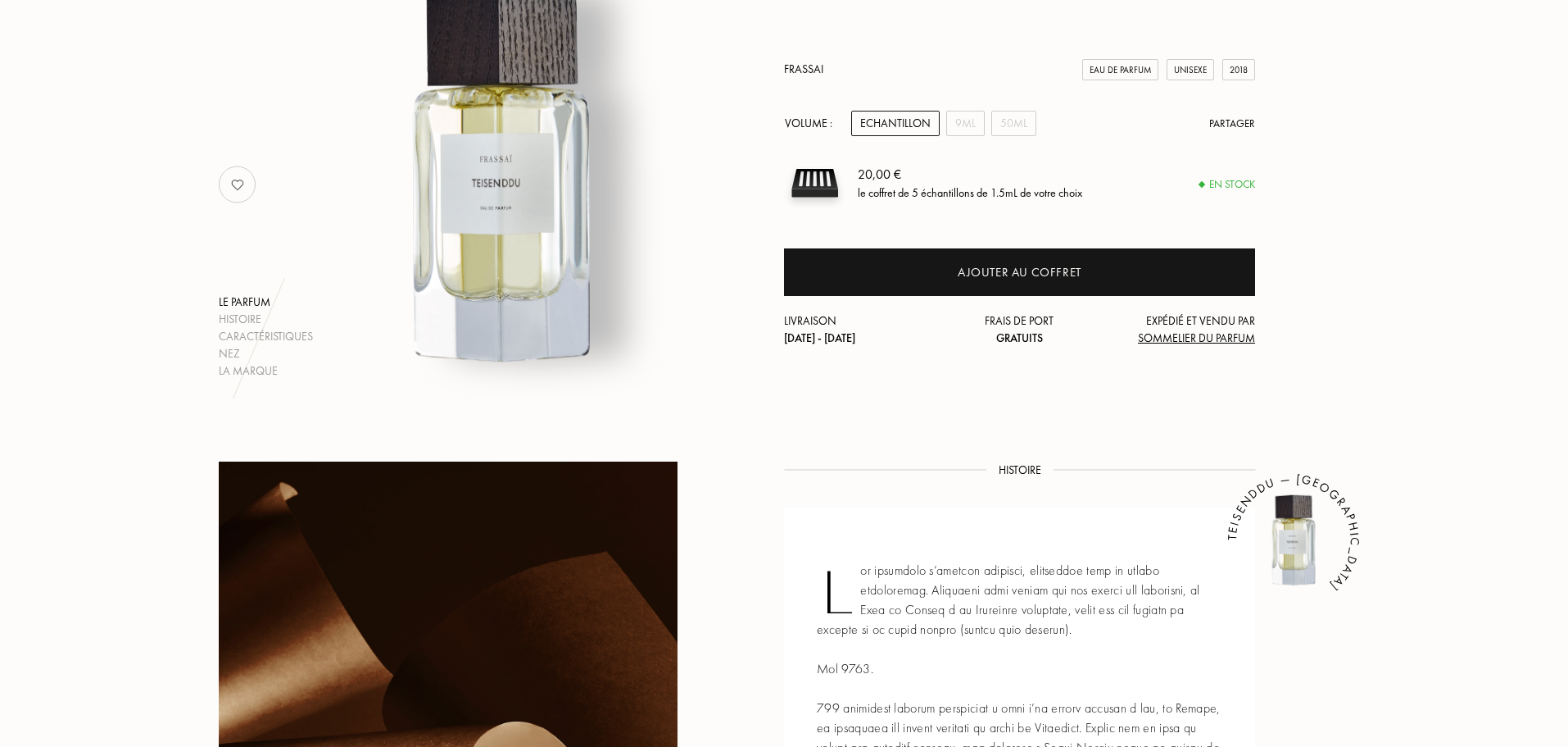
scroll to position [236, 0]
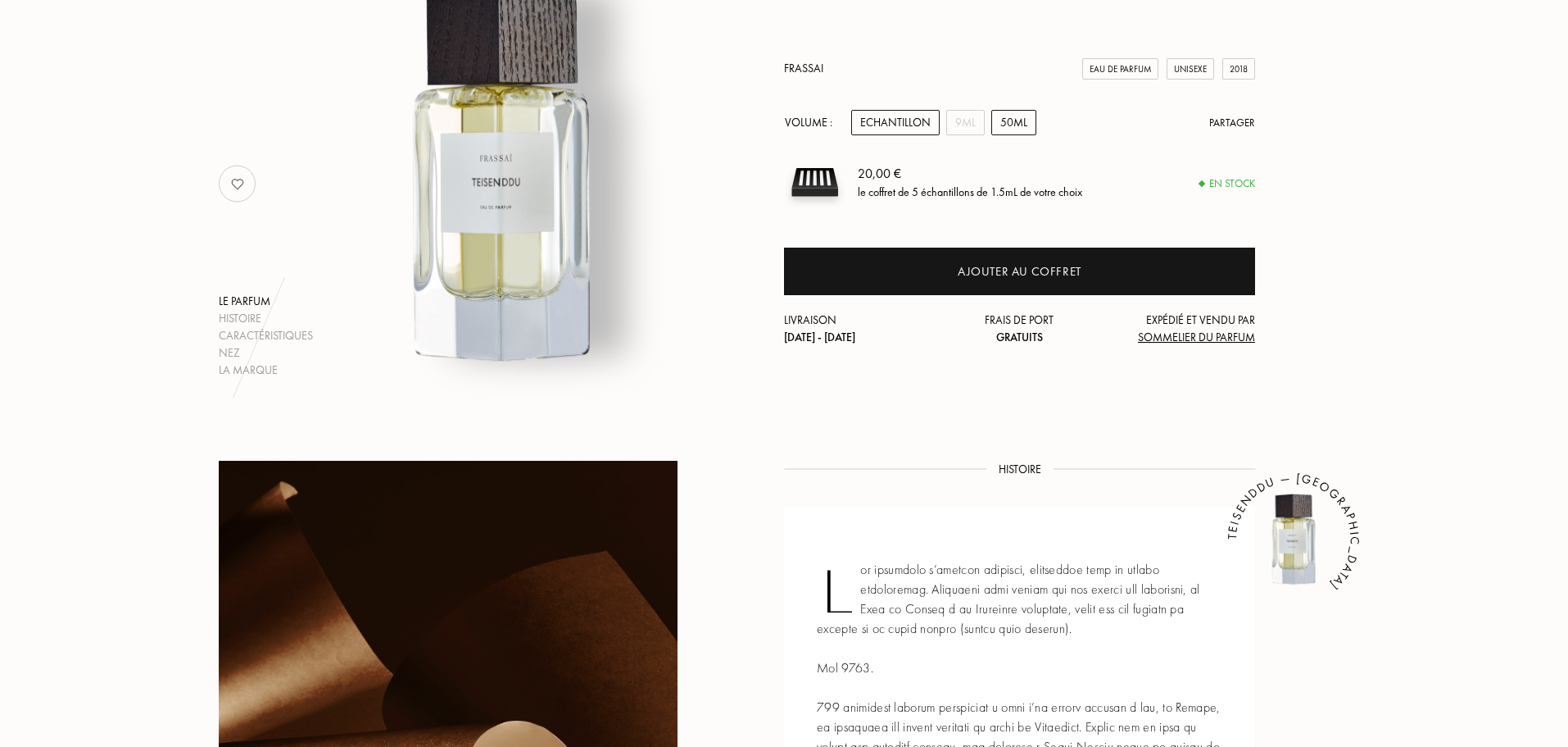
click at [1017, 117] on div "50mL" at bounding box center [1013, 122] width 45 height 26
click at [877, 126] on div "Echantillon" at bounding box center [895, 122] width 88 height 26
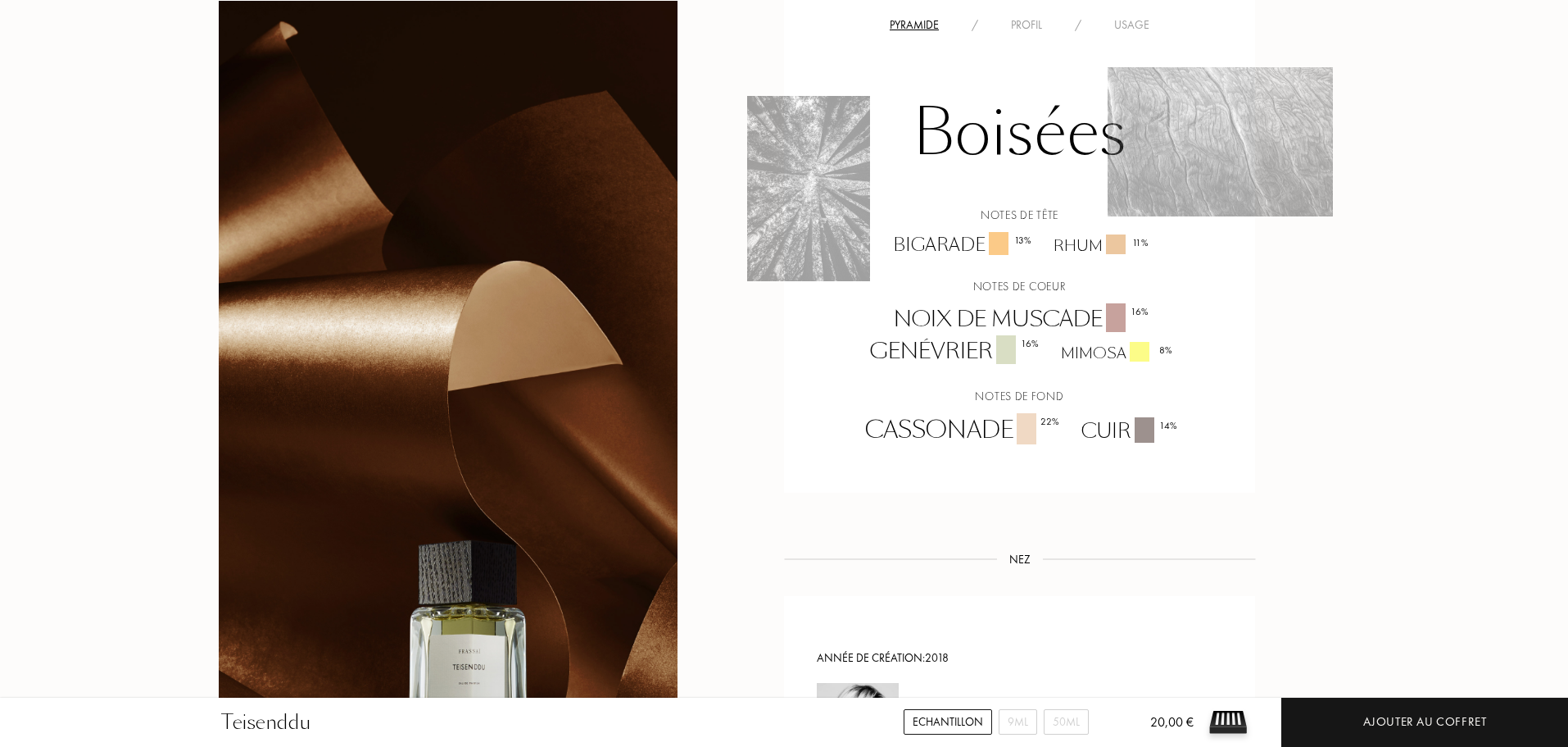
scroll to position [1412, 0]
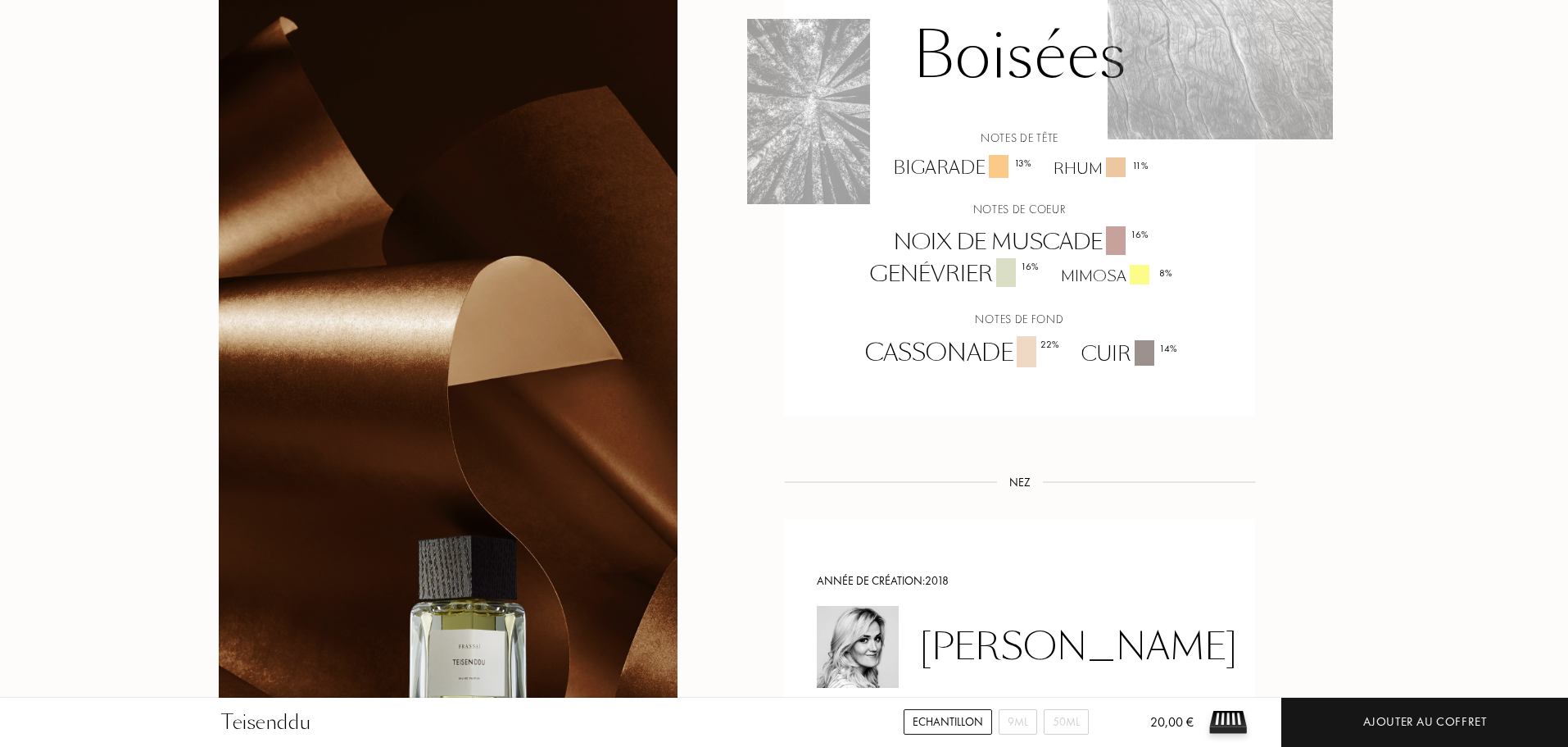
click at [958, 240] on div "Noix de muscade 16 %" at bounding box center [1020, 242] width 277 height 32
click at [929, 280] on div "Genévrier 16 %" at bounding box center [954, 275] width 191 height 32
click at [1092, 264] on div "Noix de muscade 16 % Genévrier 16 % Mimosa 8 %" at bounding box center [1019, 258] width 446 height 64
click at [919, 356] on div "Cassonade 22 %" at bounding box center [961, 353] width 217 height 35
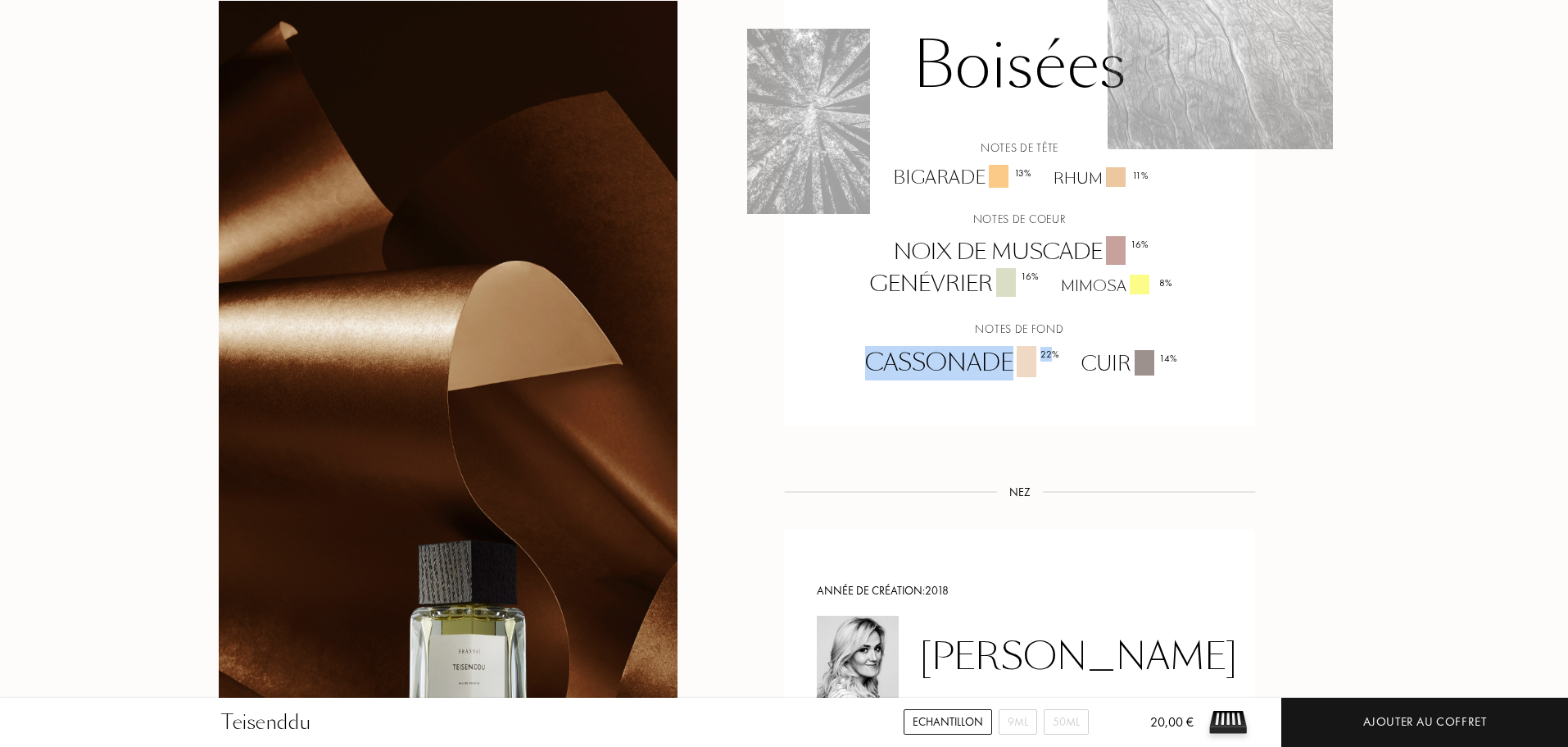
scroll to position [1401, 0]
click at [1098, 366] on div "Cuir 14 %" at bounding box center [1128, 365] width 118 height 29
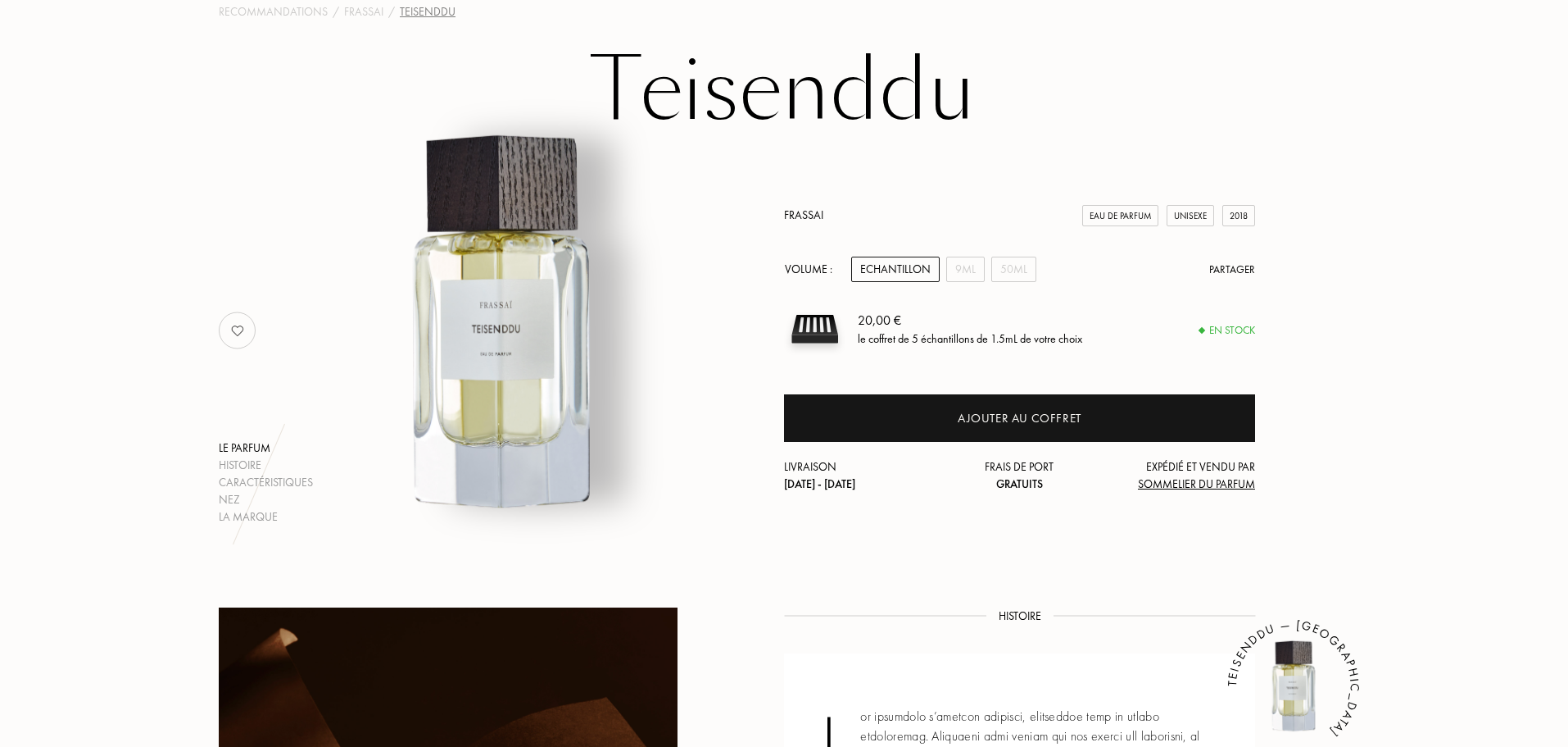
scroll to position [88, 0]
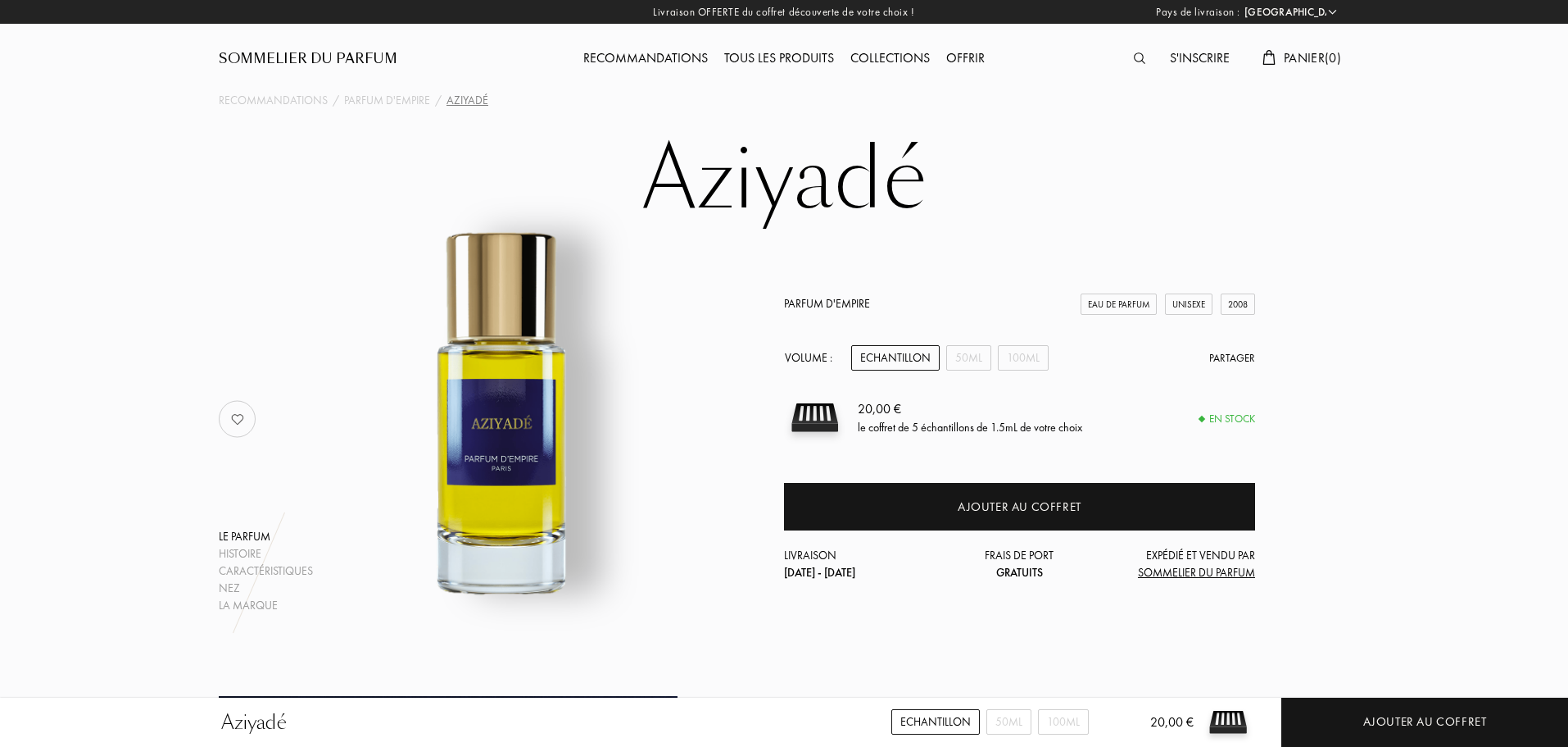
select select "FR"
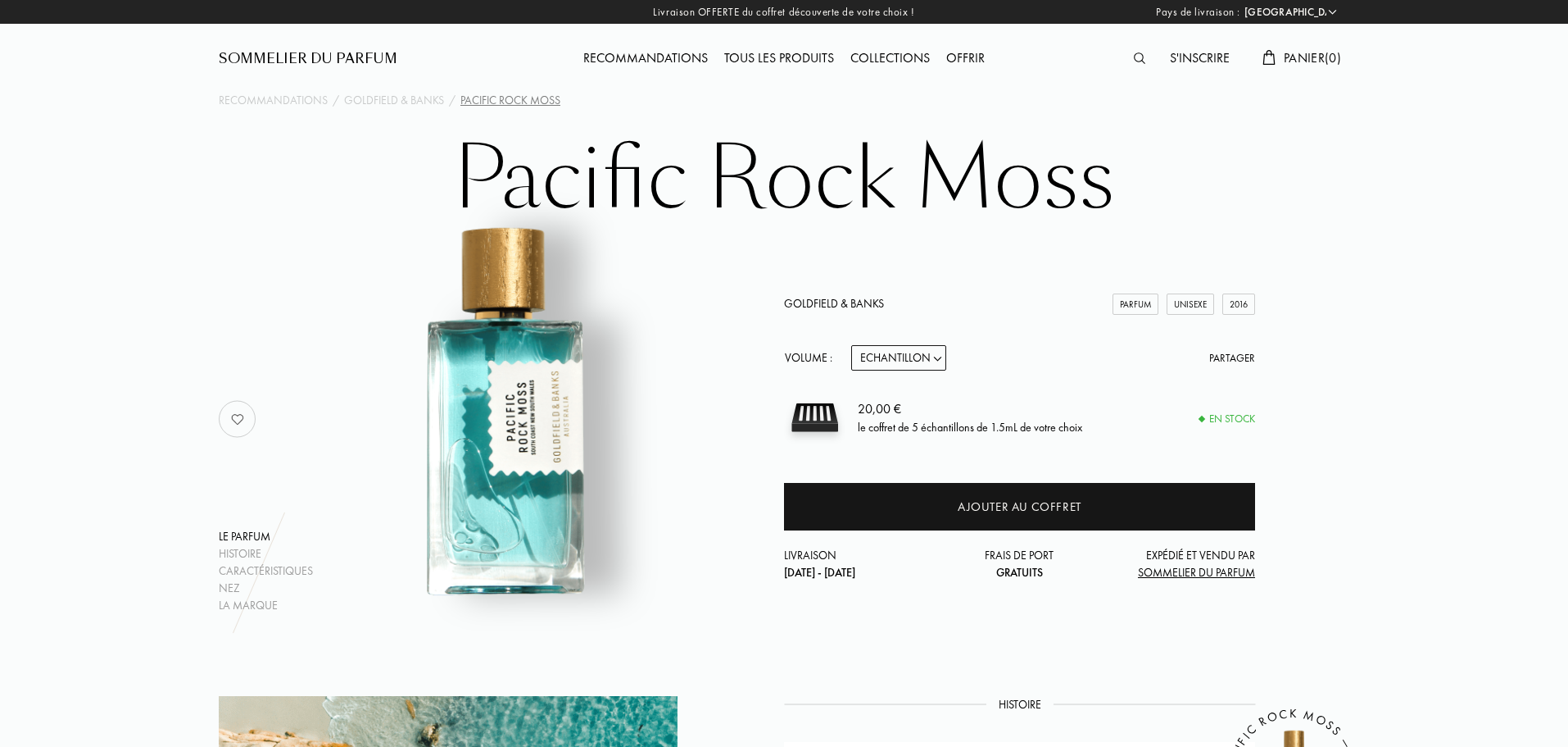
select select "FR"
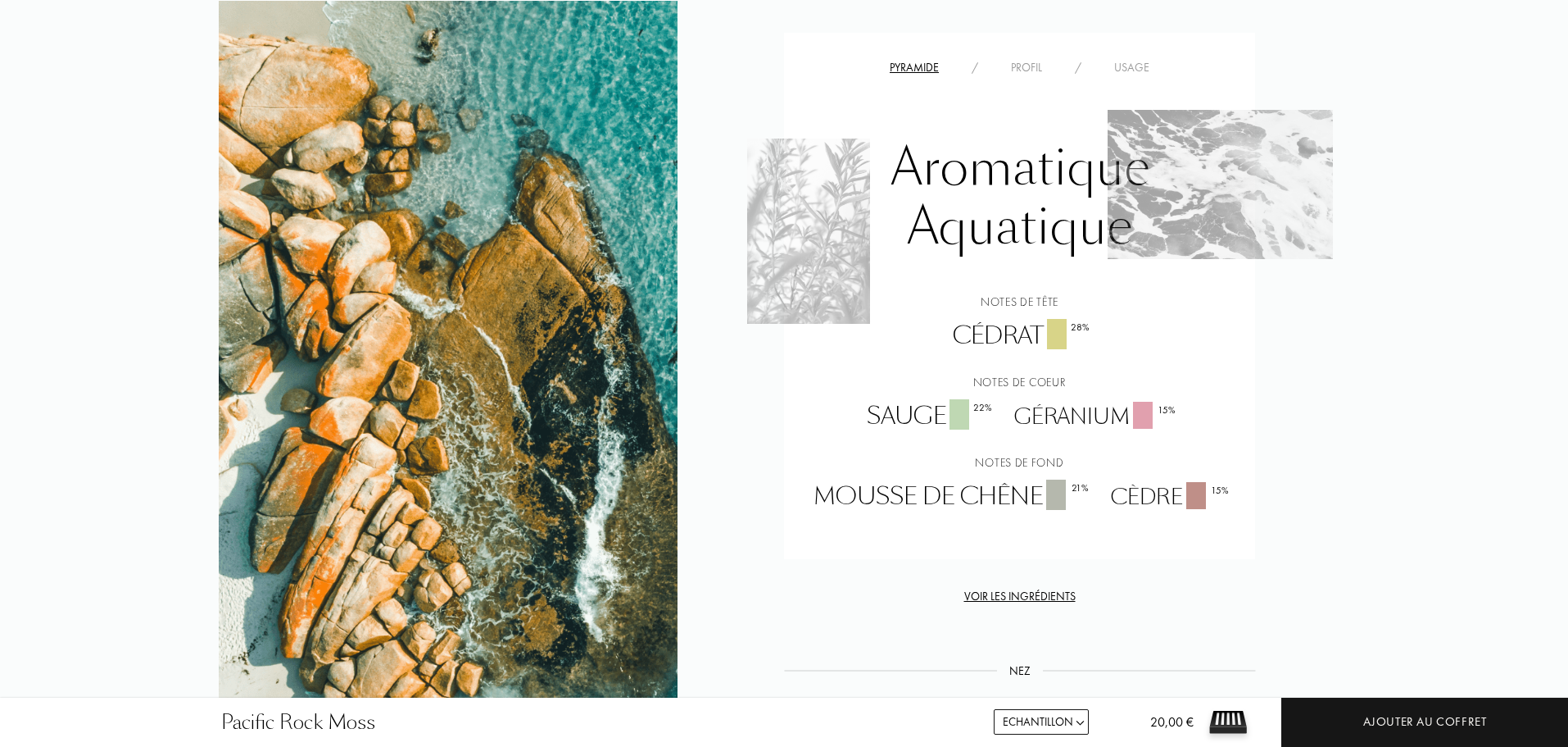
scroll to position [979, 0]
click at [987, 342] on div "Cédrat 28 %" at bounding box center [1020, 335] width 159 height 35
click at [895, 421] on div "Sauge 22 %" at bounding box center [929, 415] width 147 height 35
click at [1072, 413] on div "Géranium 15 %" at bounding box center [1094, 416] width 184 height 31
click at [935, 487] on div "Mousse de chêne 21 %" at bounding box center [950, 495] width 297 height 35
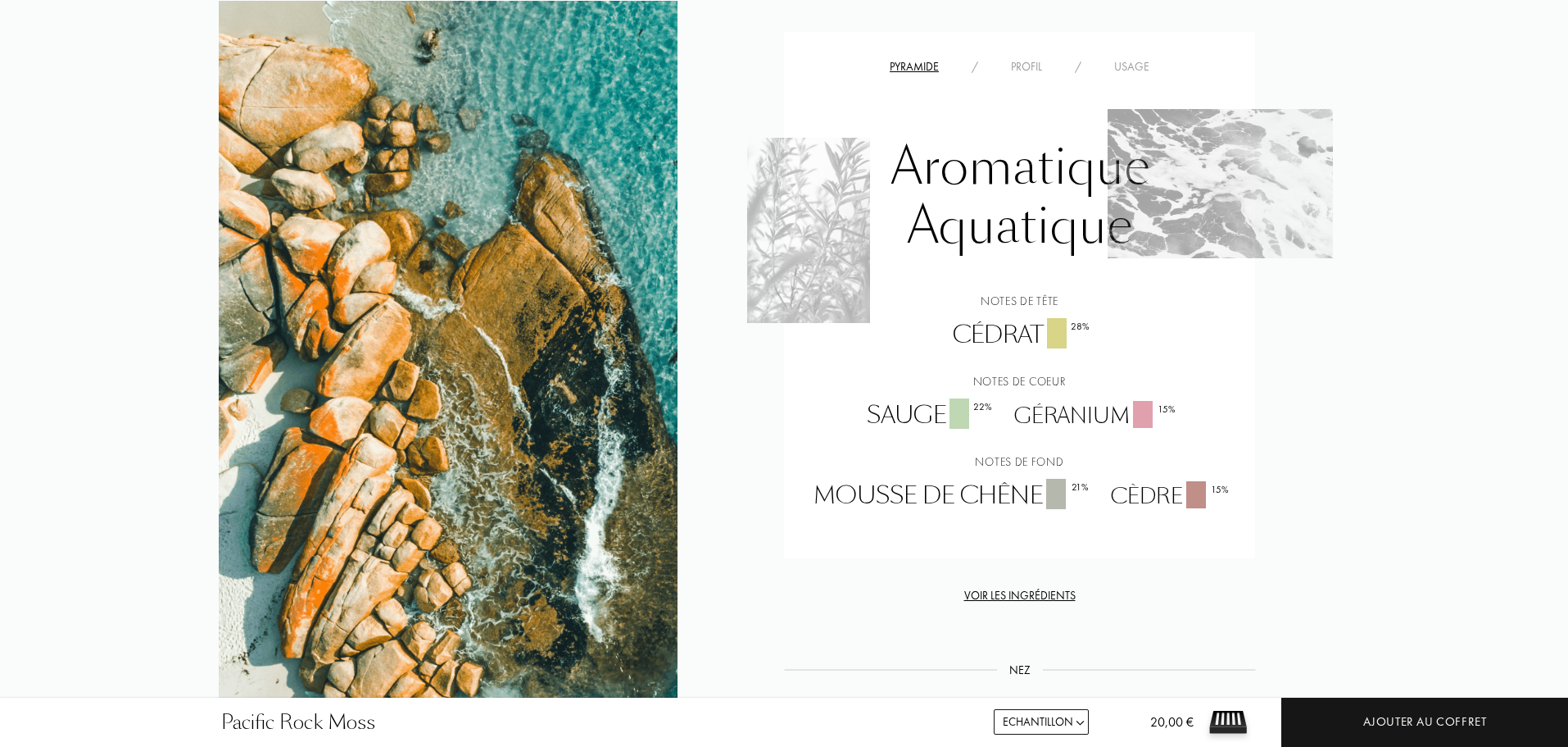
click at [1142, 499] on div "Cèdre 15 %" at bounding box center [1168, 496] width 140 height 31
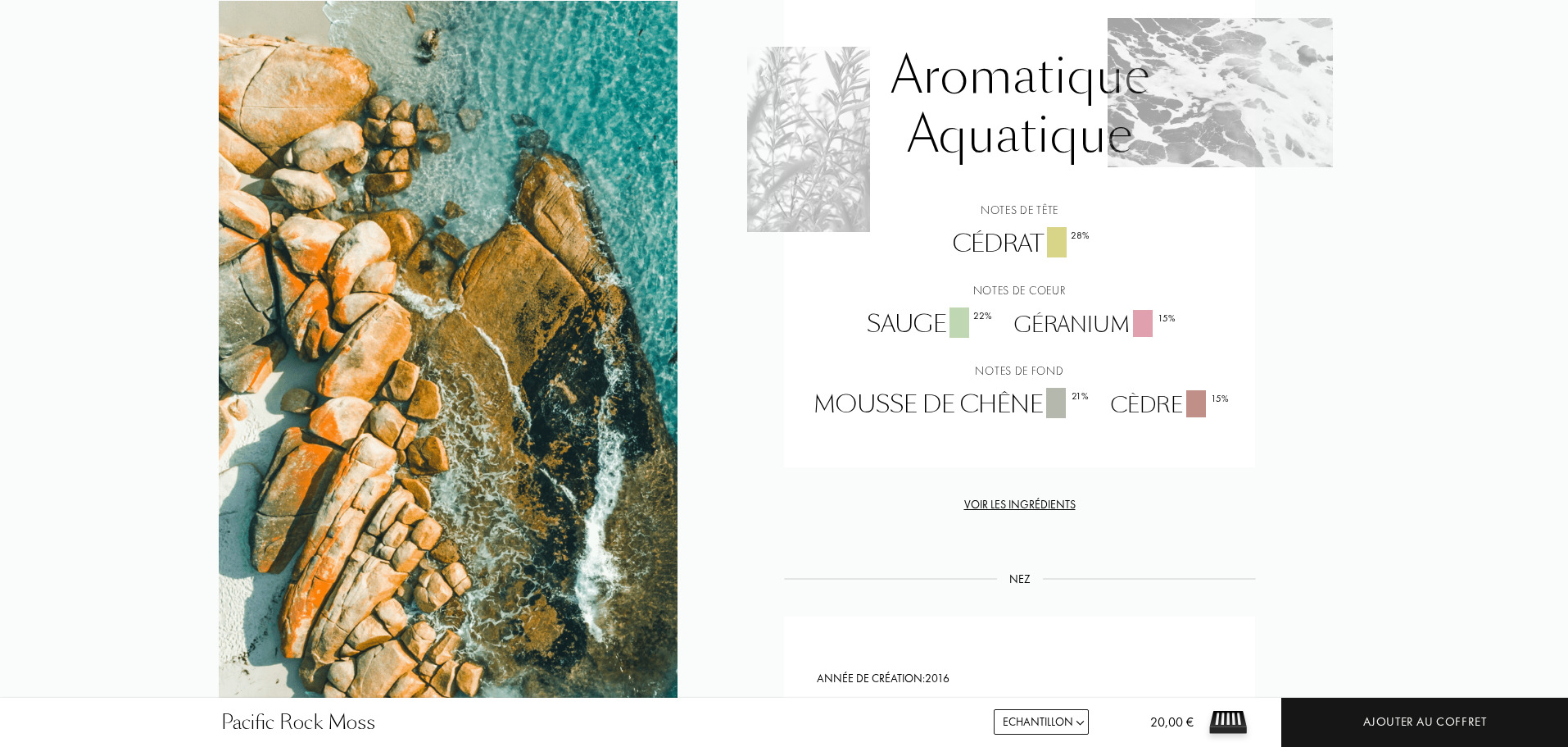
scroll to position [1079, 0]
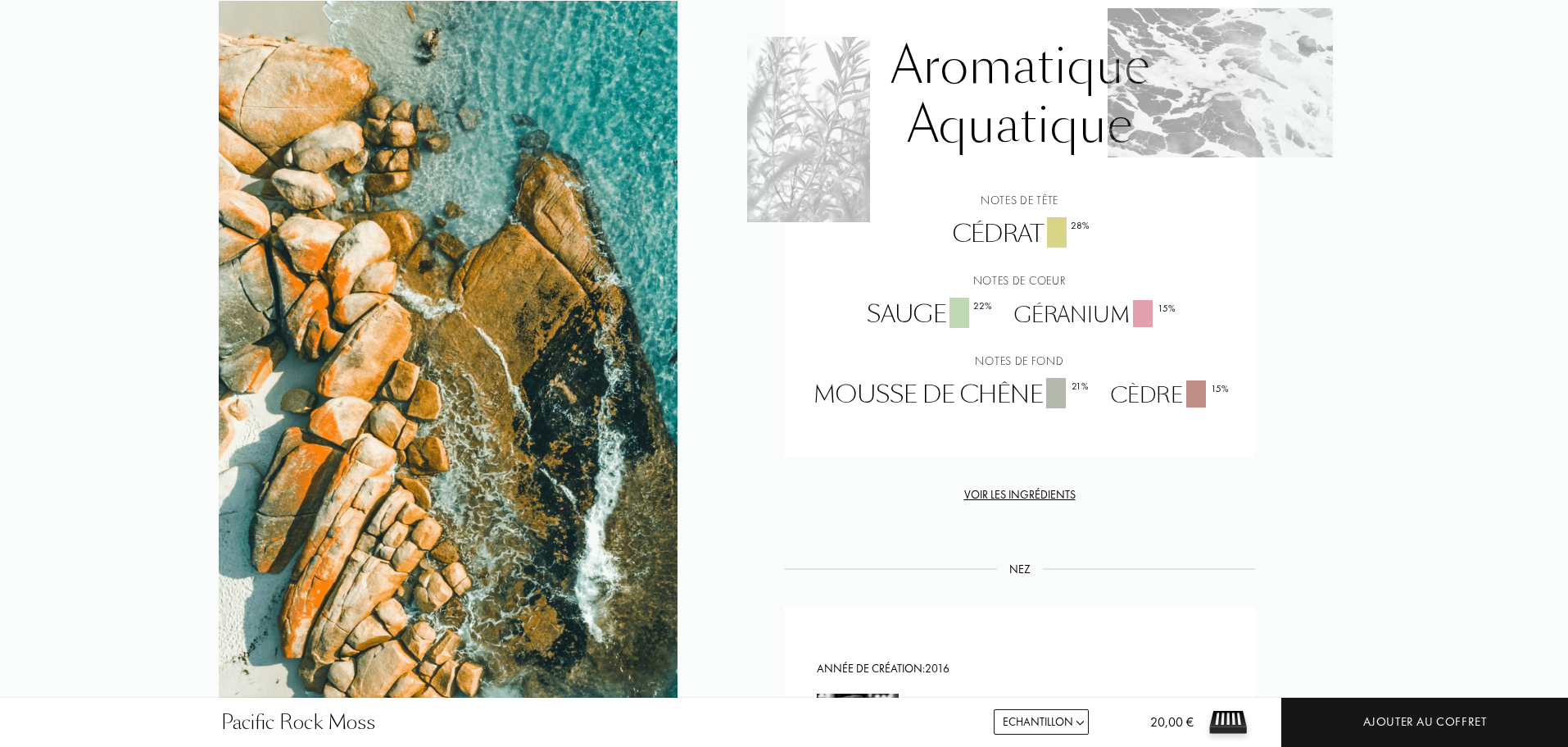
click at [985, 238] on div "Cédrat 28 %" at bounding box center [1020, 234] width 159 height 35
click at [909, 304] on div "Sauge 22 %" at bounding box center [929, 314] width 147 height 35
click at [1042, 313] on div "Géranium 15 %" at bounding box center [1094, 315] width 184 height 31
click at [932, 384] on div "Mousse de chêne 21 %" at bounding box center [950, 395] width 297 height 35
click at [1119, 400] on div "Cèdre 15 %" at bounding box center [1168, 395] width 140 height 31
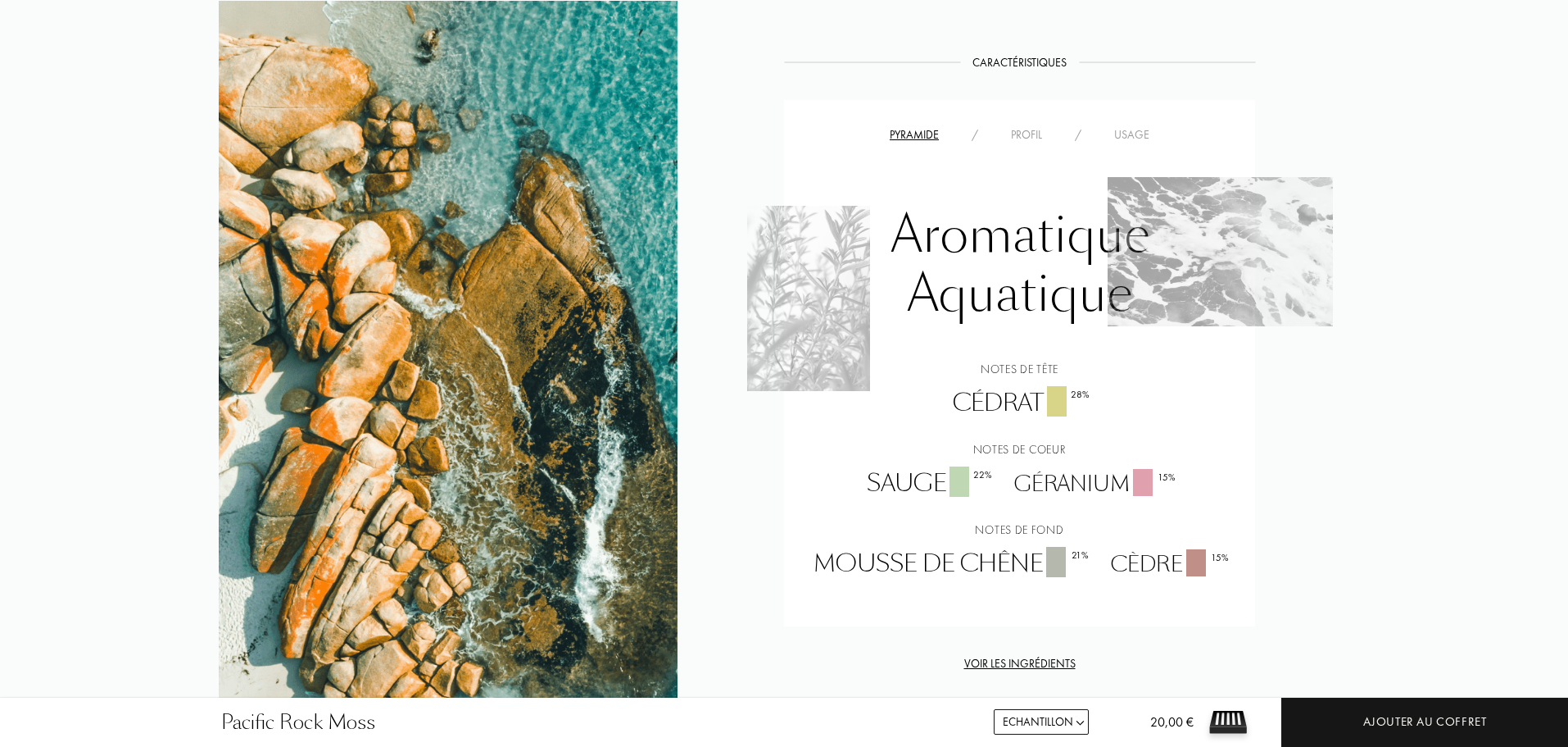
scroll to position [910, 0]
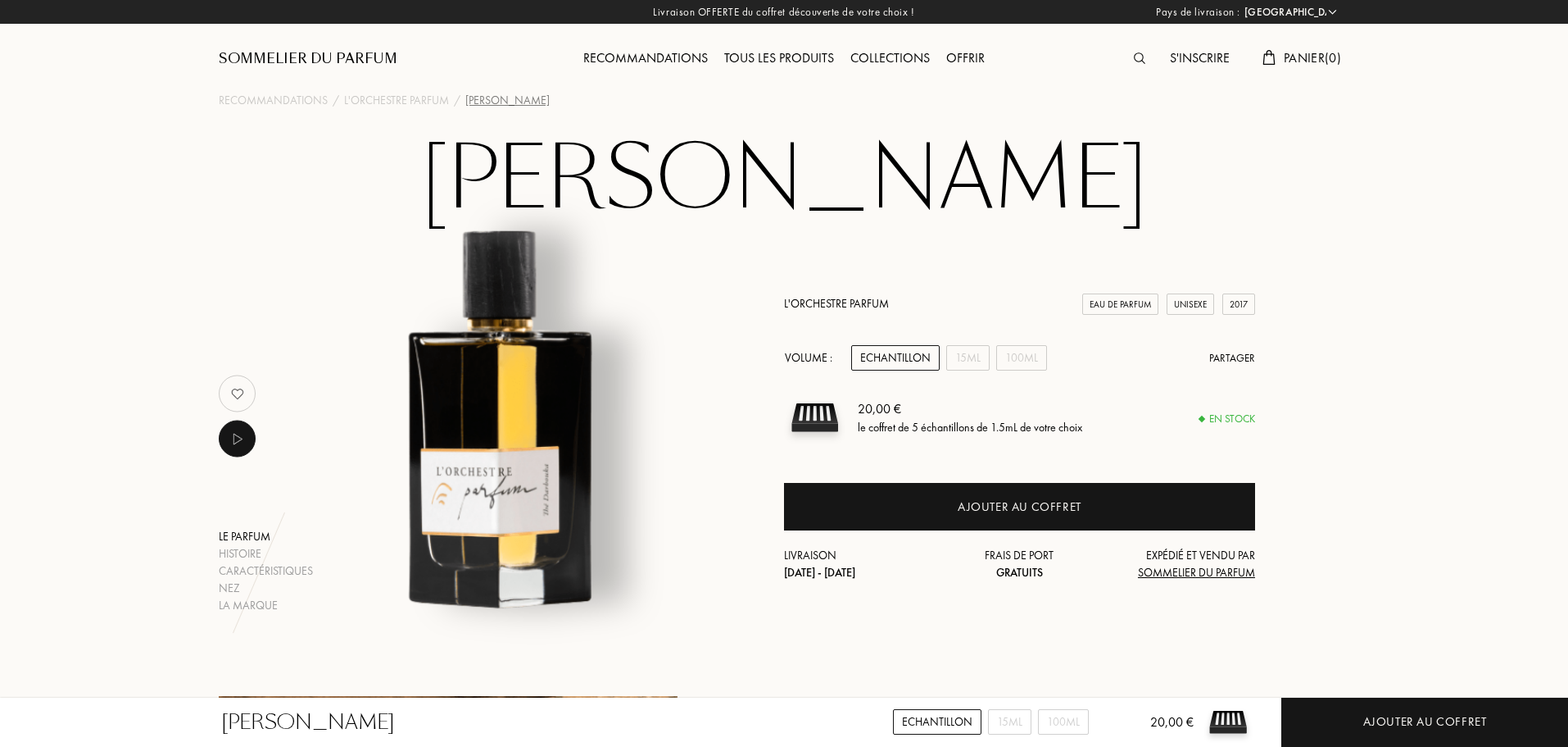
select select "FR"
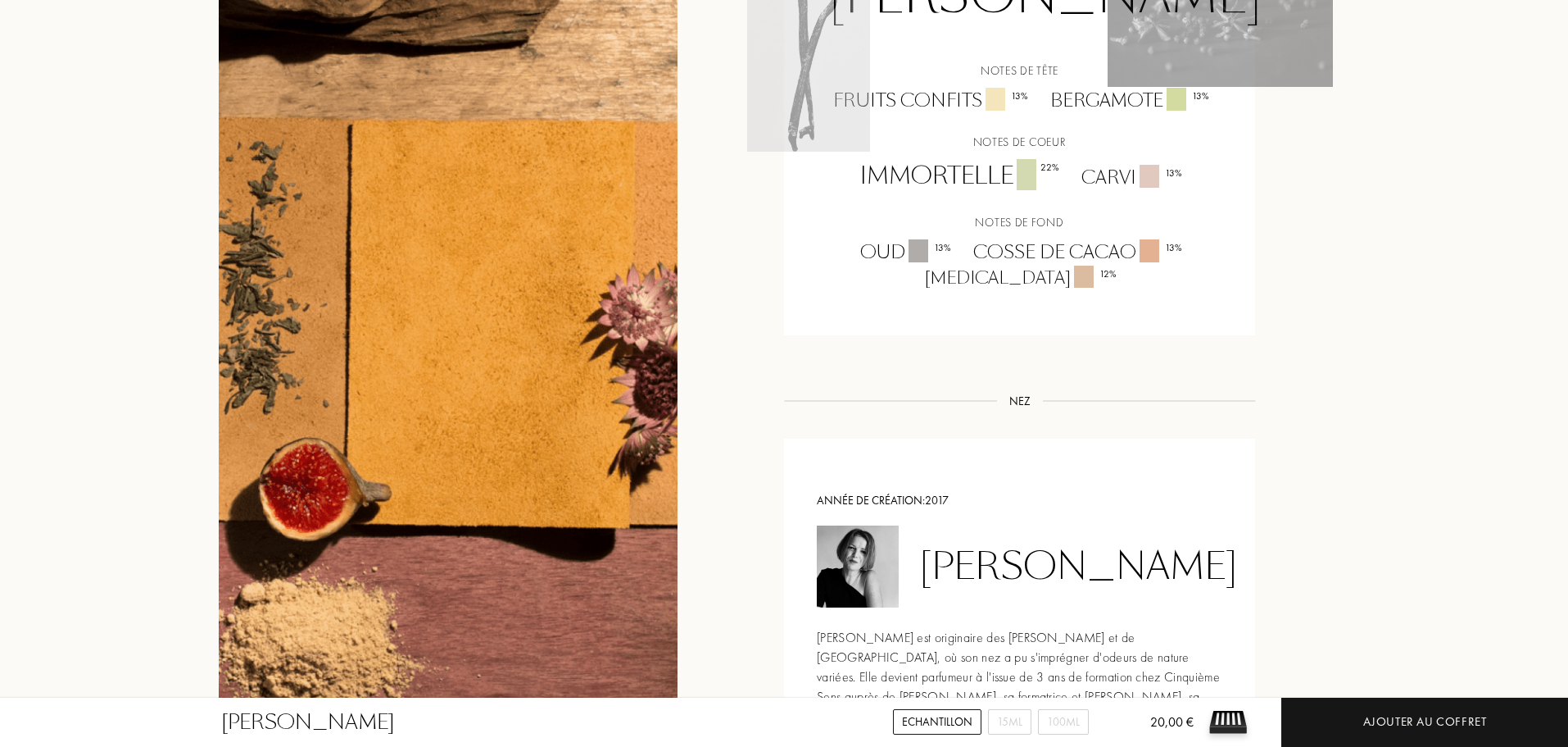
scroll to position [1403, 0]
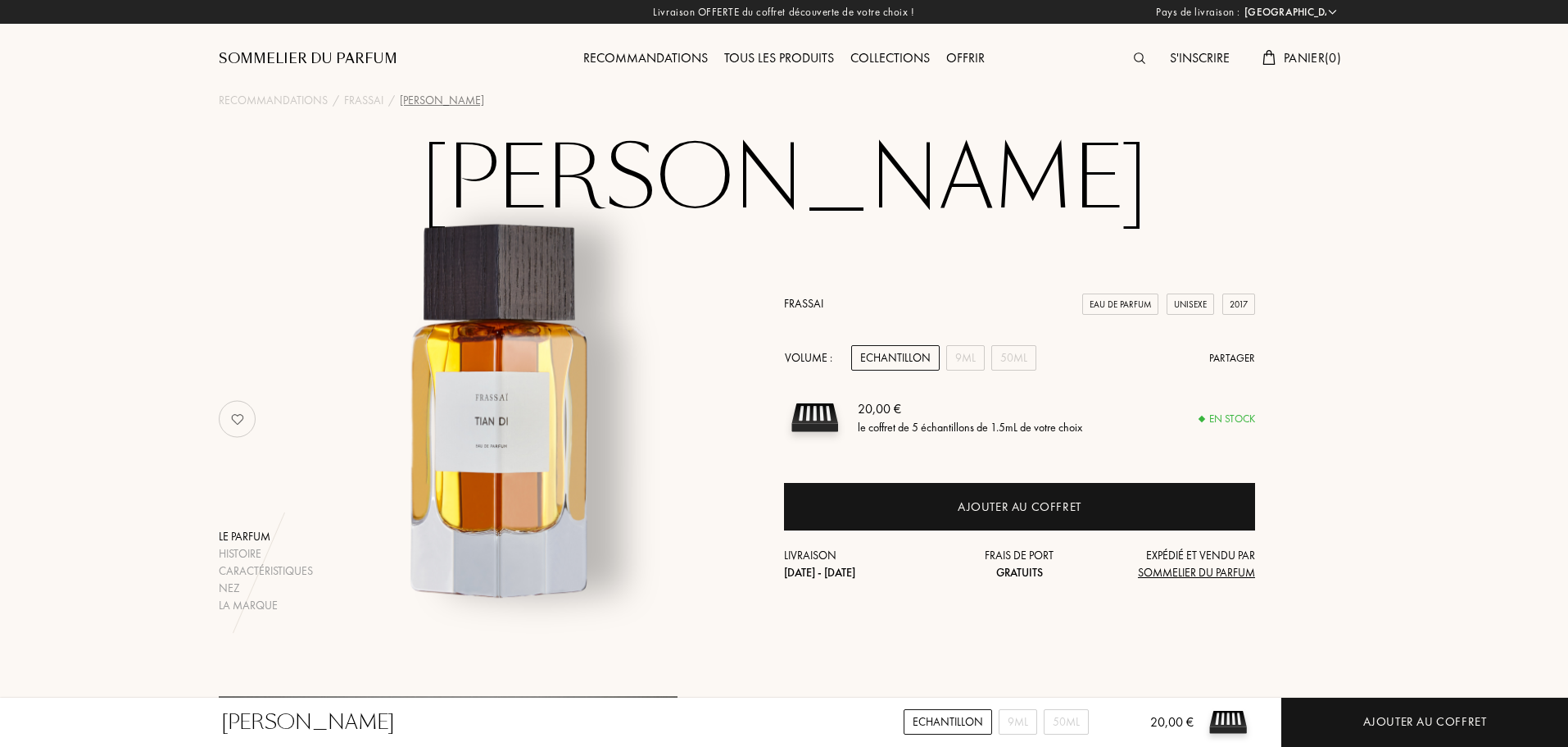
select select "FR"
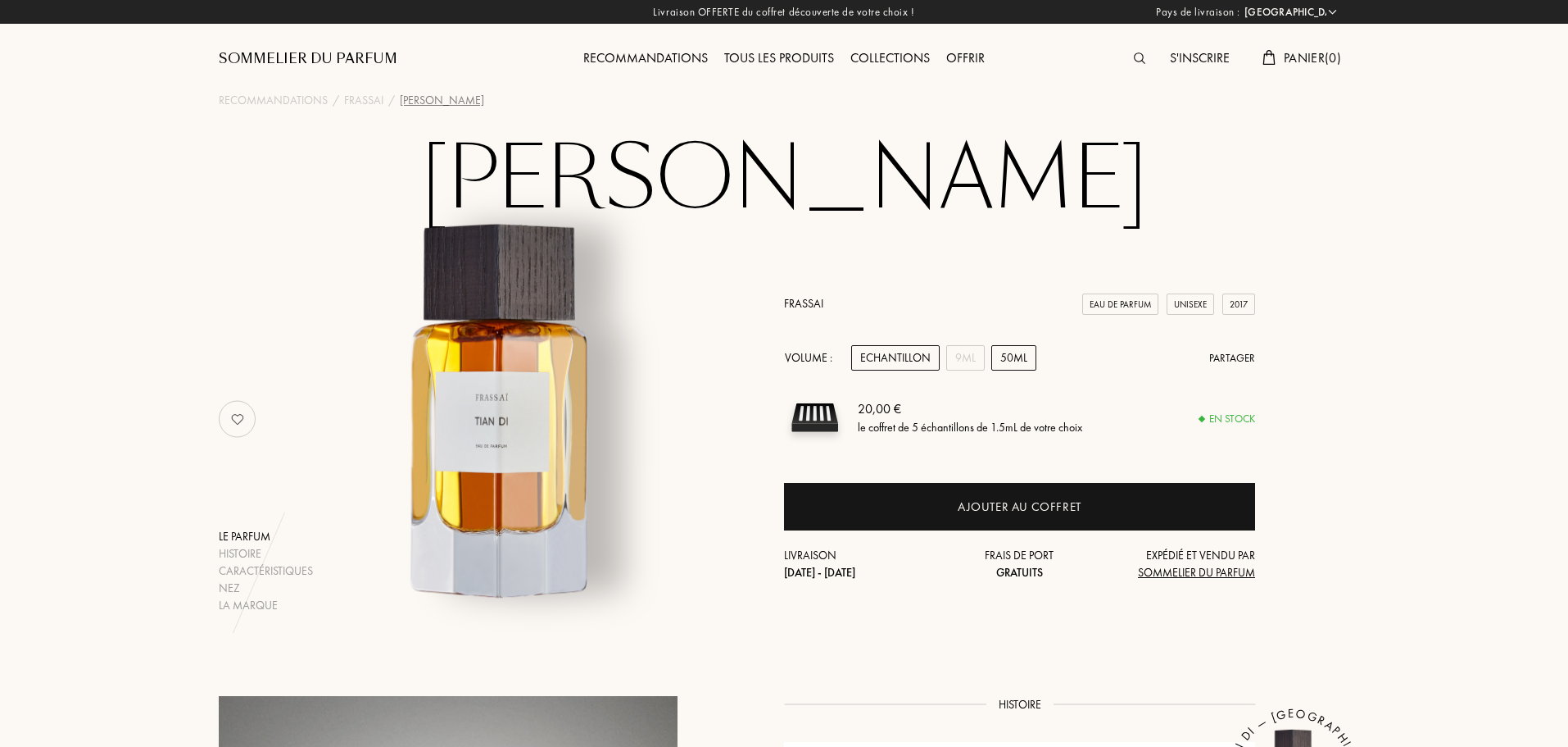
click at [1007, 357] on div "50mL" at bounding box center [1013, 358] width 45 height 26
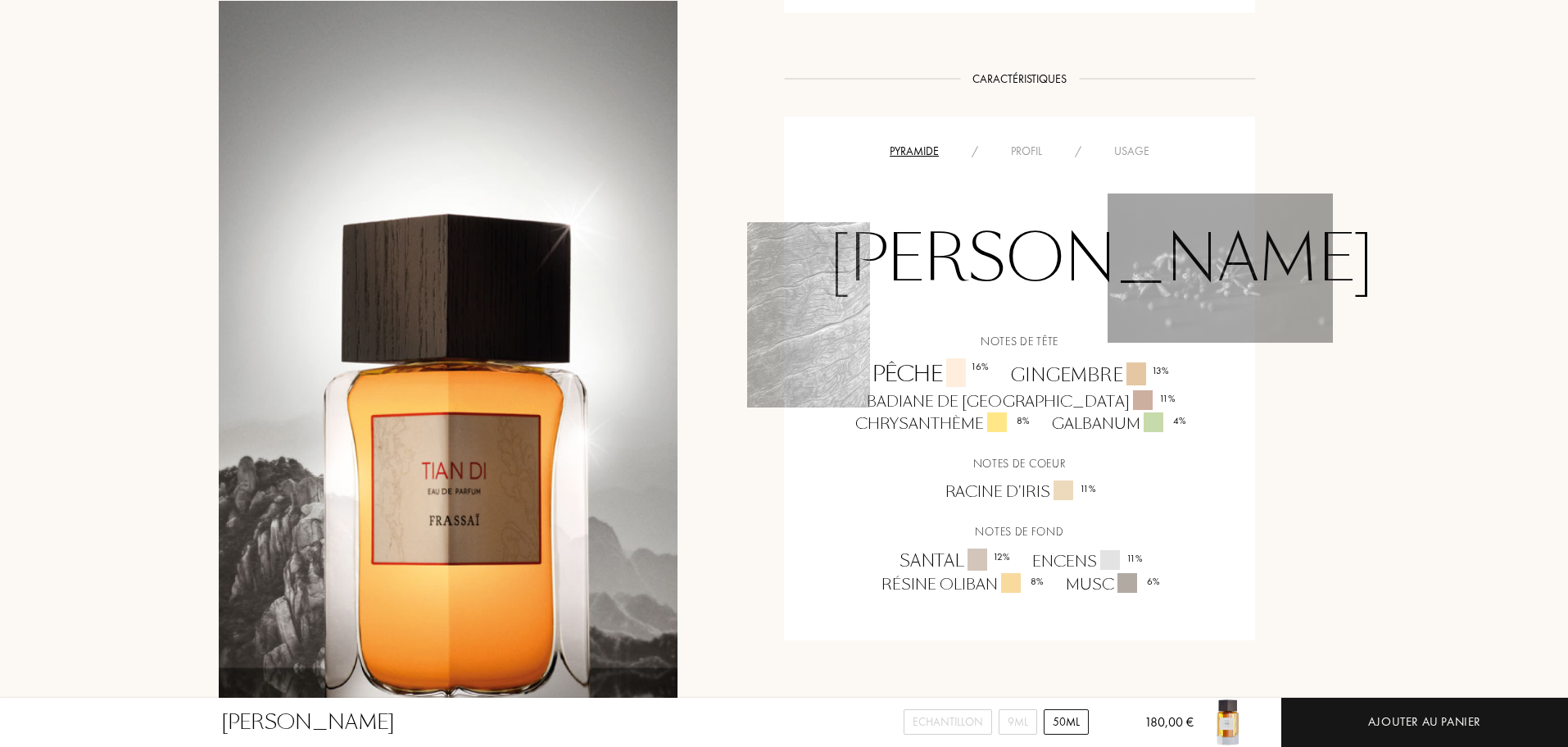
scroll to position [1180, 0]
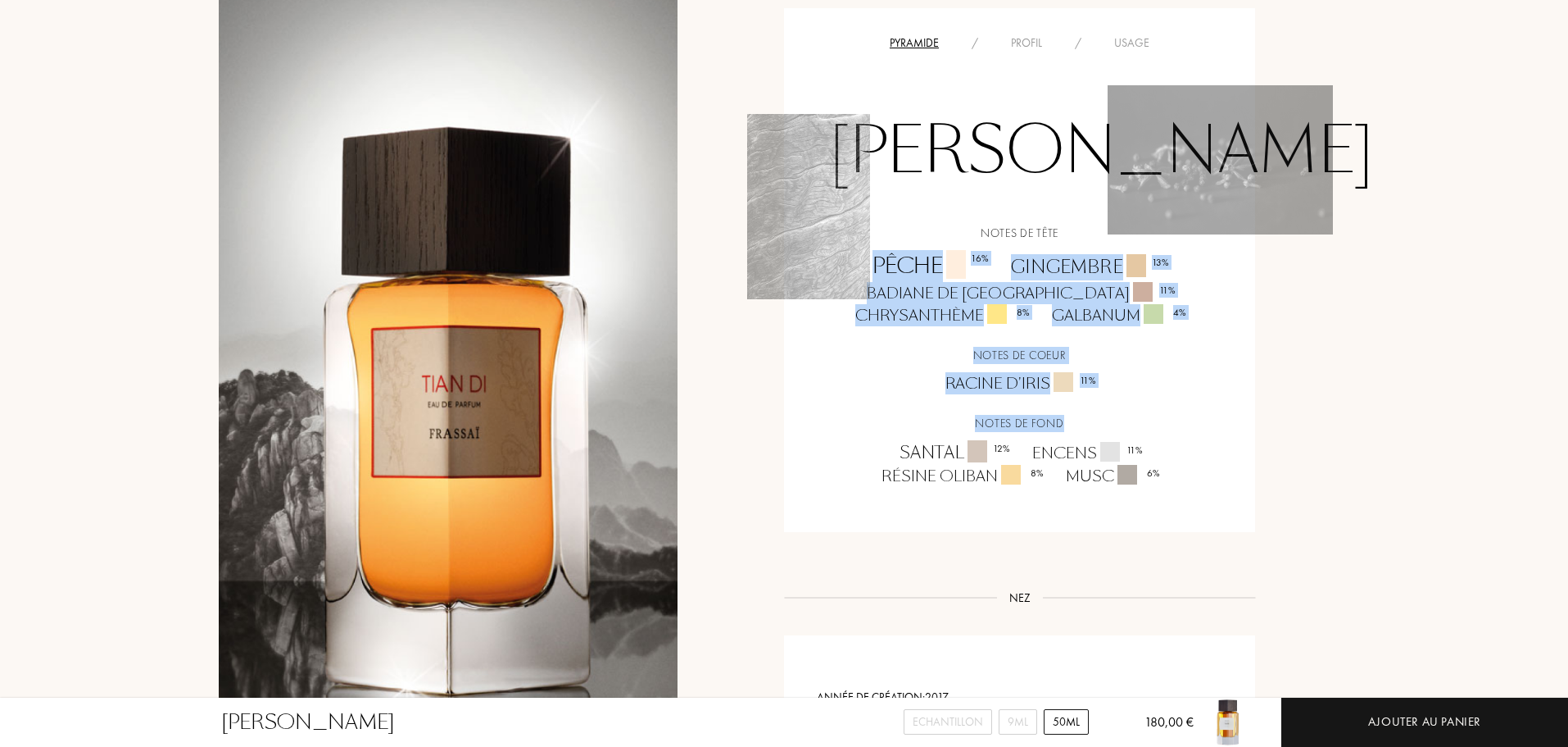
drag, startPoint x: 875, startPoint y: 240, endPoint x: 1129, endPoint y: 425, distance: 314.2
click at [1129, 425] on div "Notes de tête Pêche 16 % Gingembre 13 % Badiane de [GEOGRAPHIC_DATA] 11 % Chrys…" at bounding box center [1019, 356] width 446 height 263
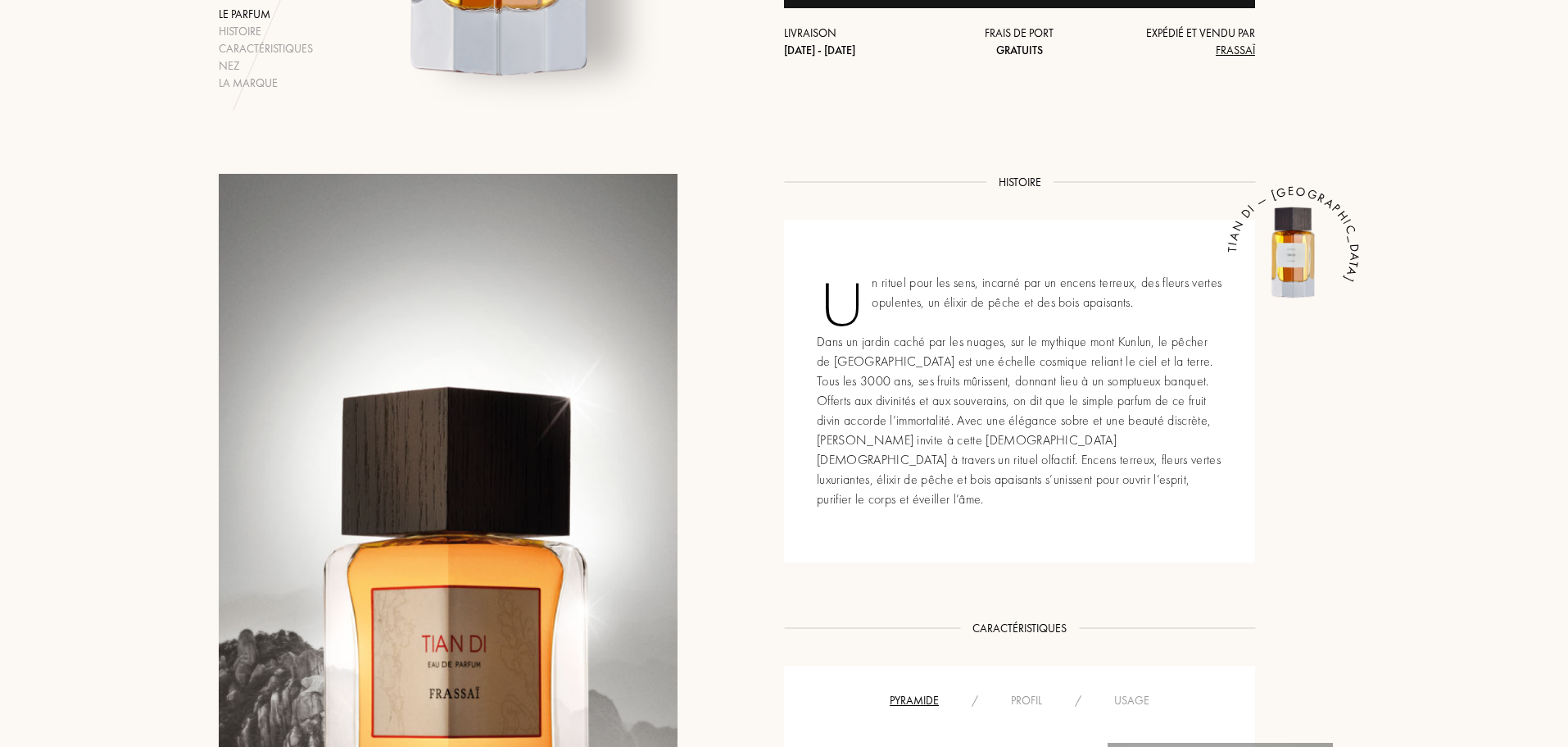
scroll to position [0, 0]
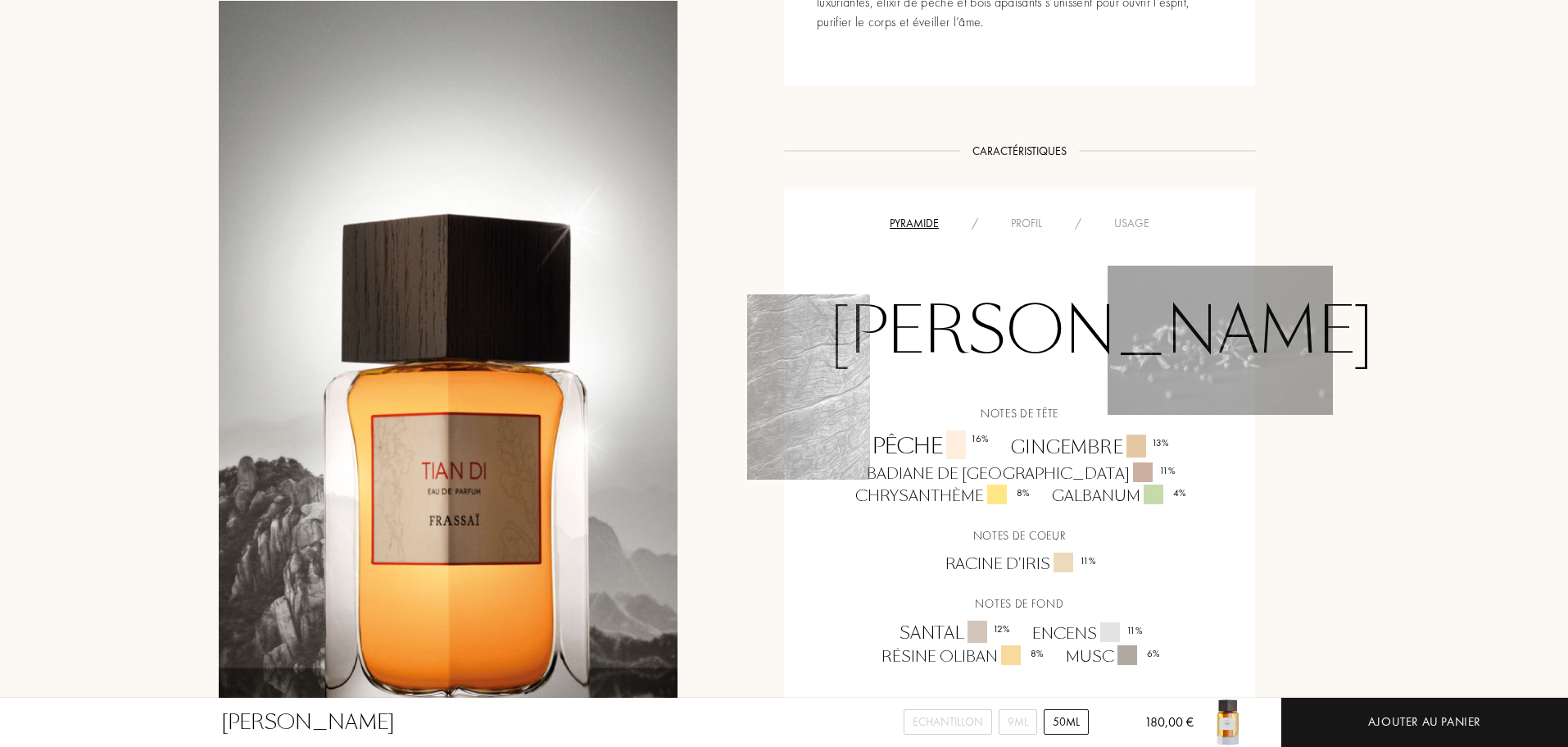
click at [758, 184] on div "Histoire Histoire Un rituel pour les sens, incarné par un encens terreux, des f…" at bounding box center [784, 381] width 1155 height 1370
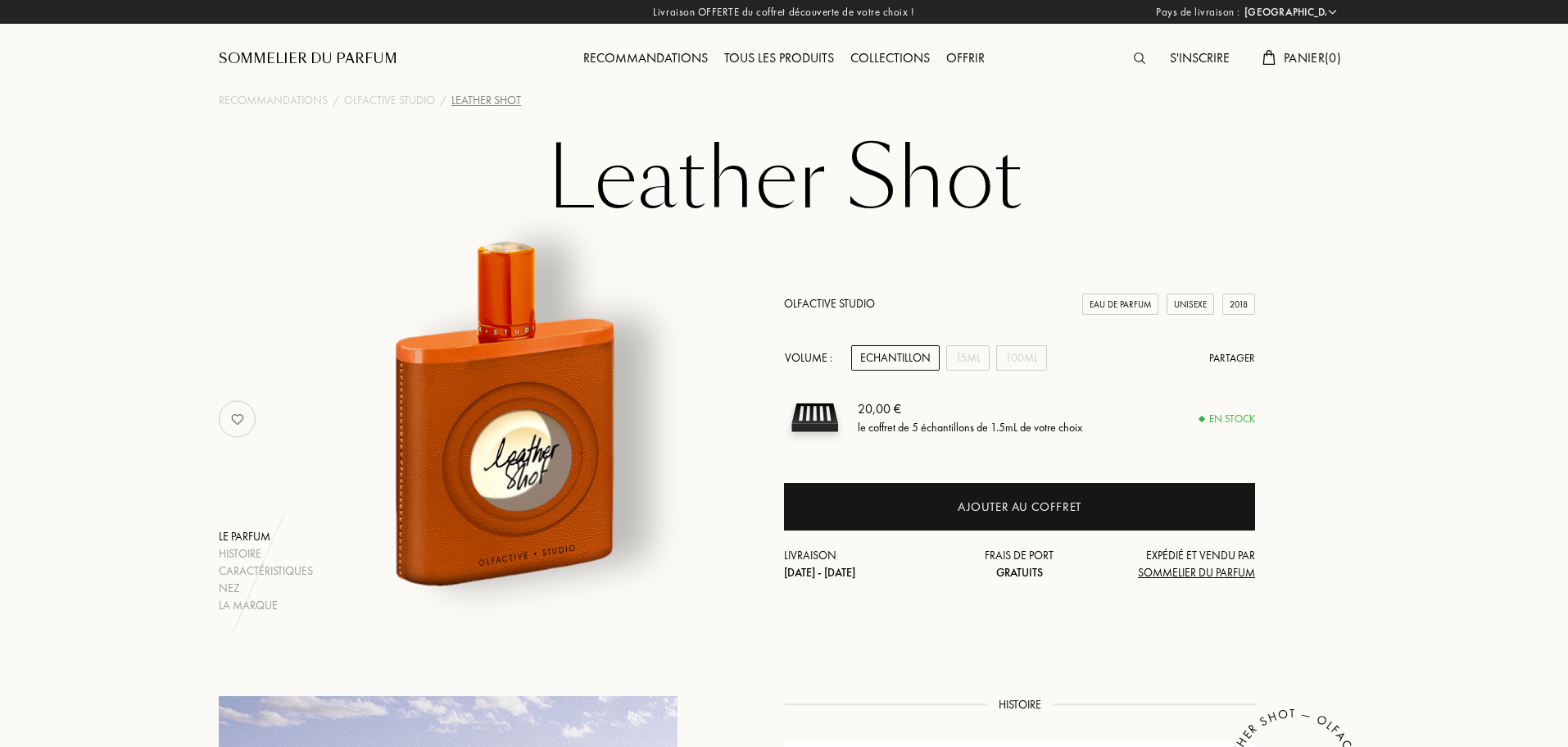
select select "FR"
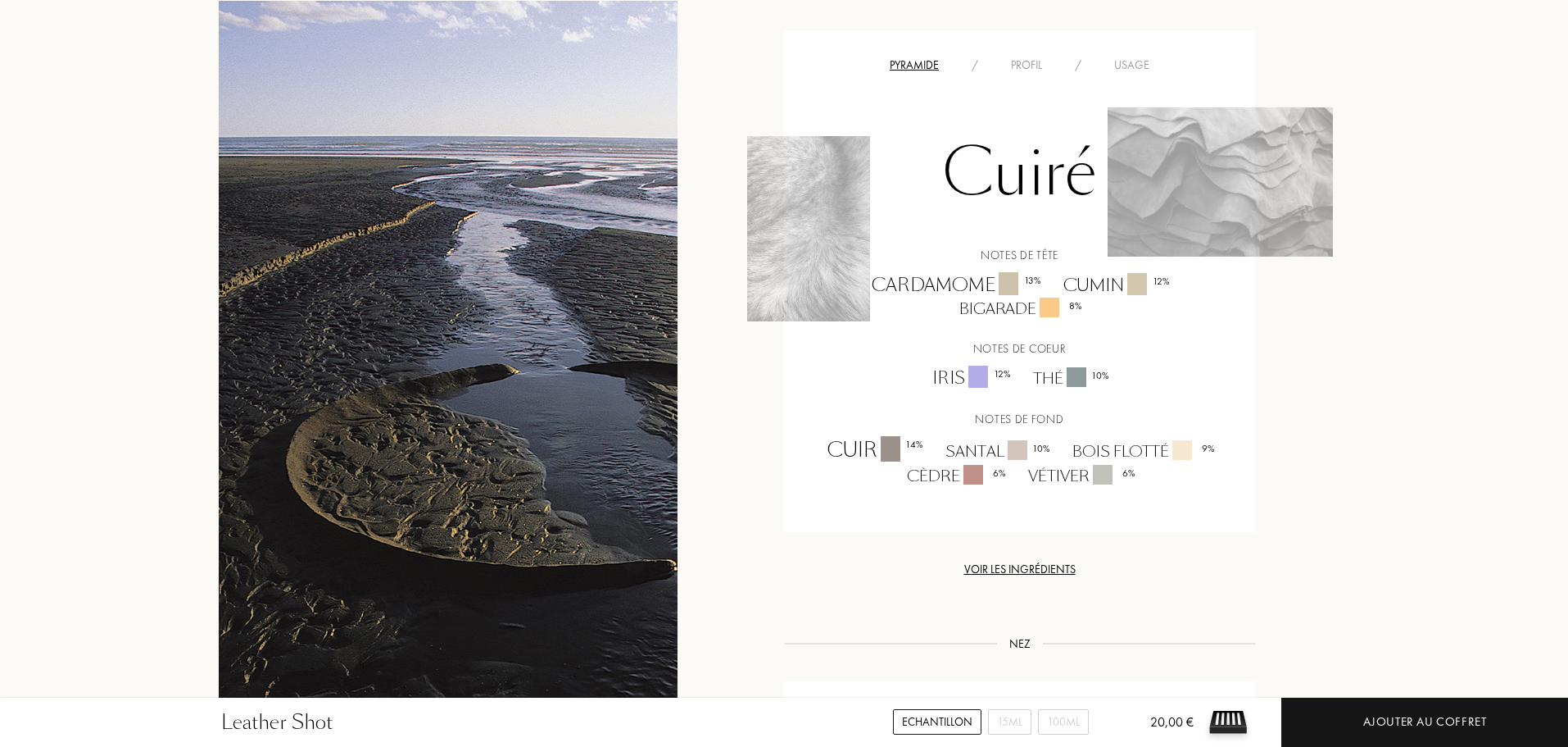
scroll to position [1260, 0]
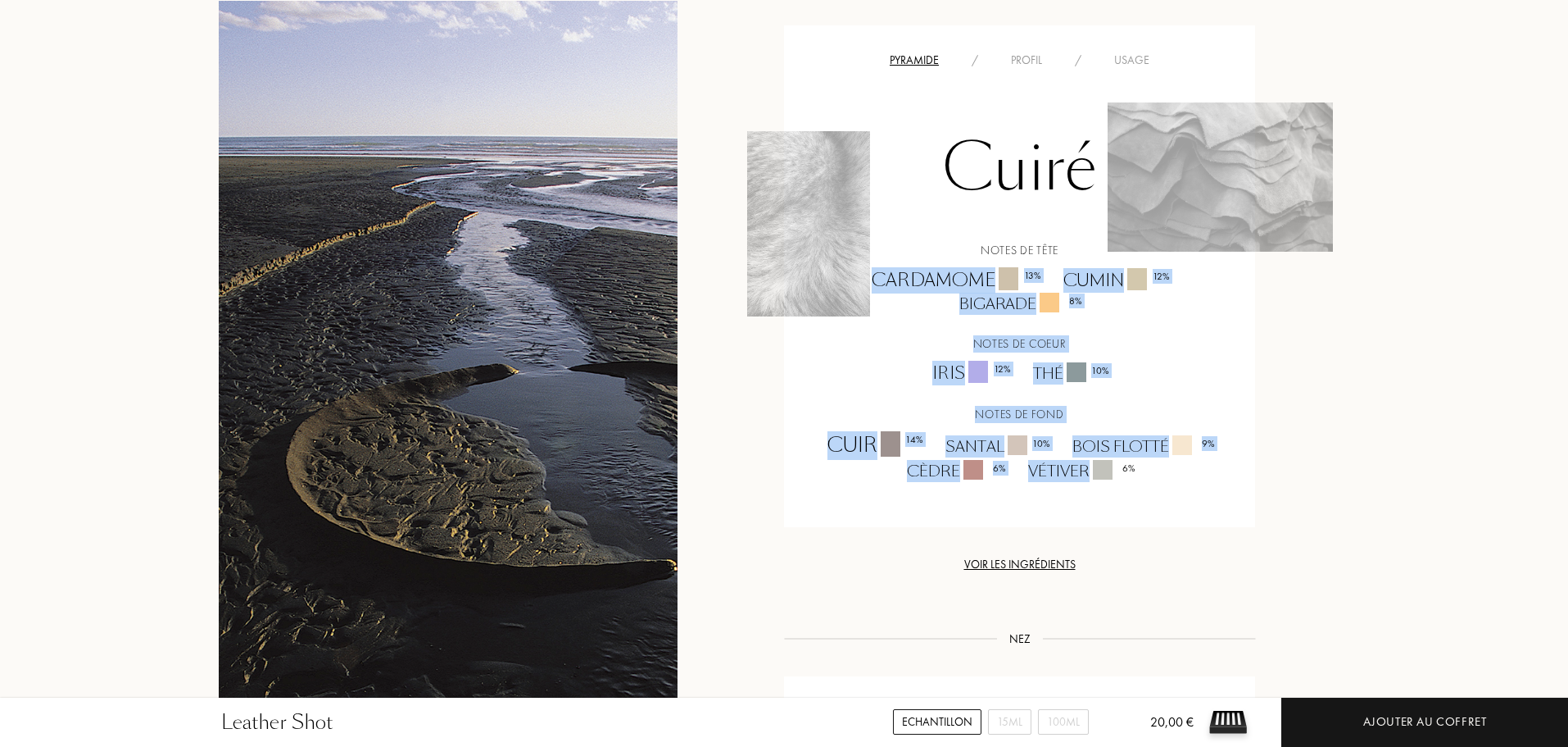
drag, startPoint x: 874, startPoint y: 240, endPoint x: 1136, endPoint y: 427, distance: 321.9
click at [1136, 427] on div "Notes de tête Cardamome 13 % Cumin 12 % Bigarade 8 % Notes de coeur Iris 12 % T…" at bounding box center [1019, 361] width 446 height 240
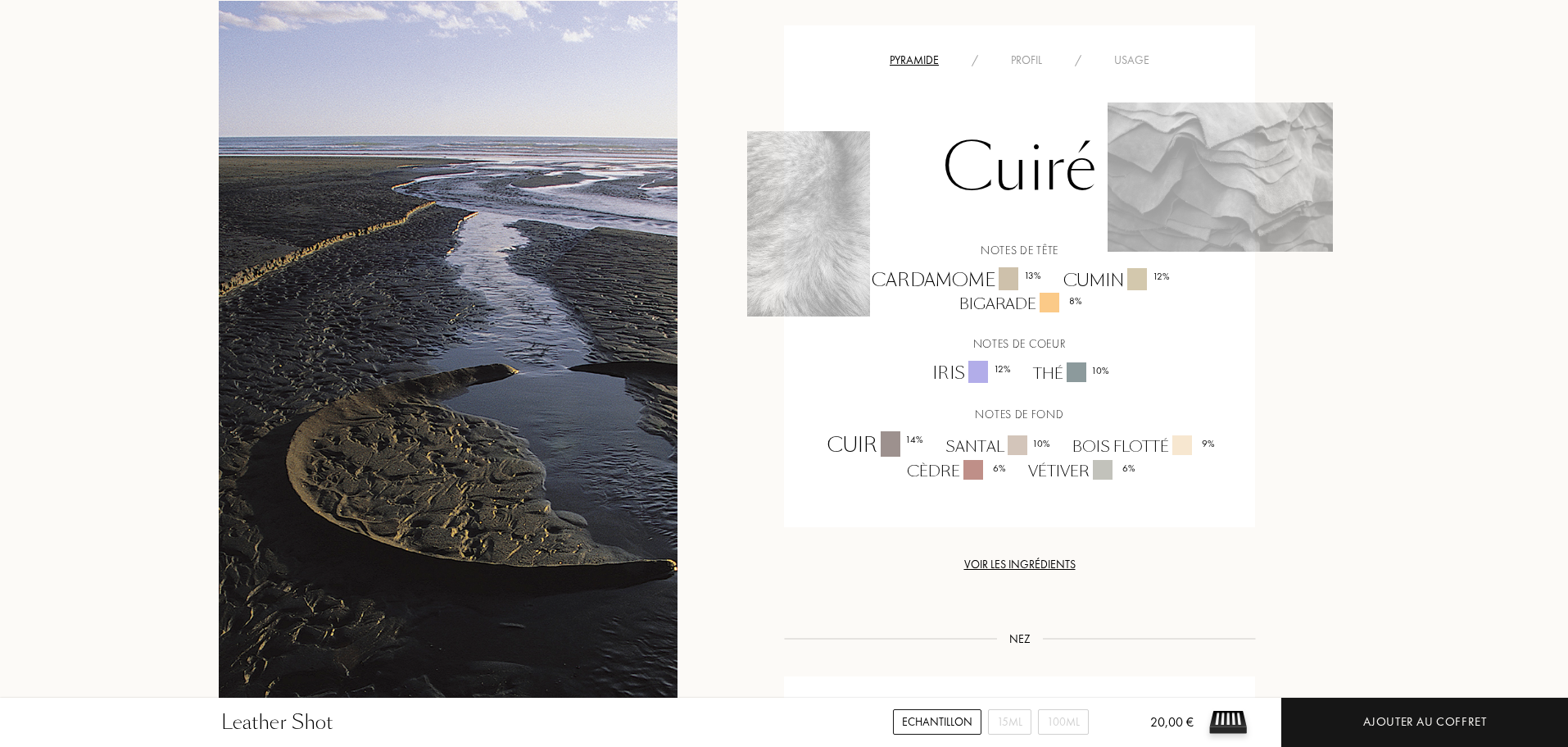
click at [737, 463] on div "Histoire Histoire Cuiré et organique, Leather Shot est un cuir boisé, fumé et é…" at bounding box center [784, 260] width 1155 height 1650
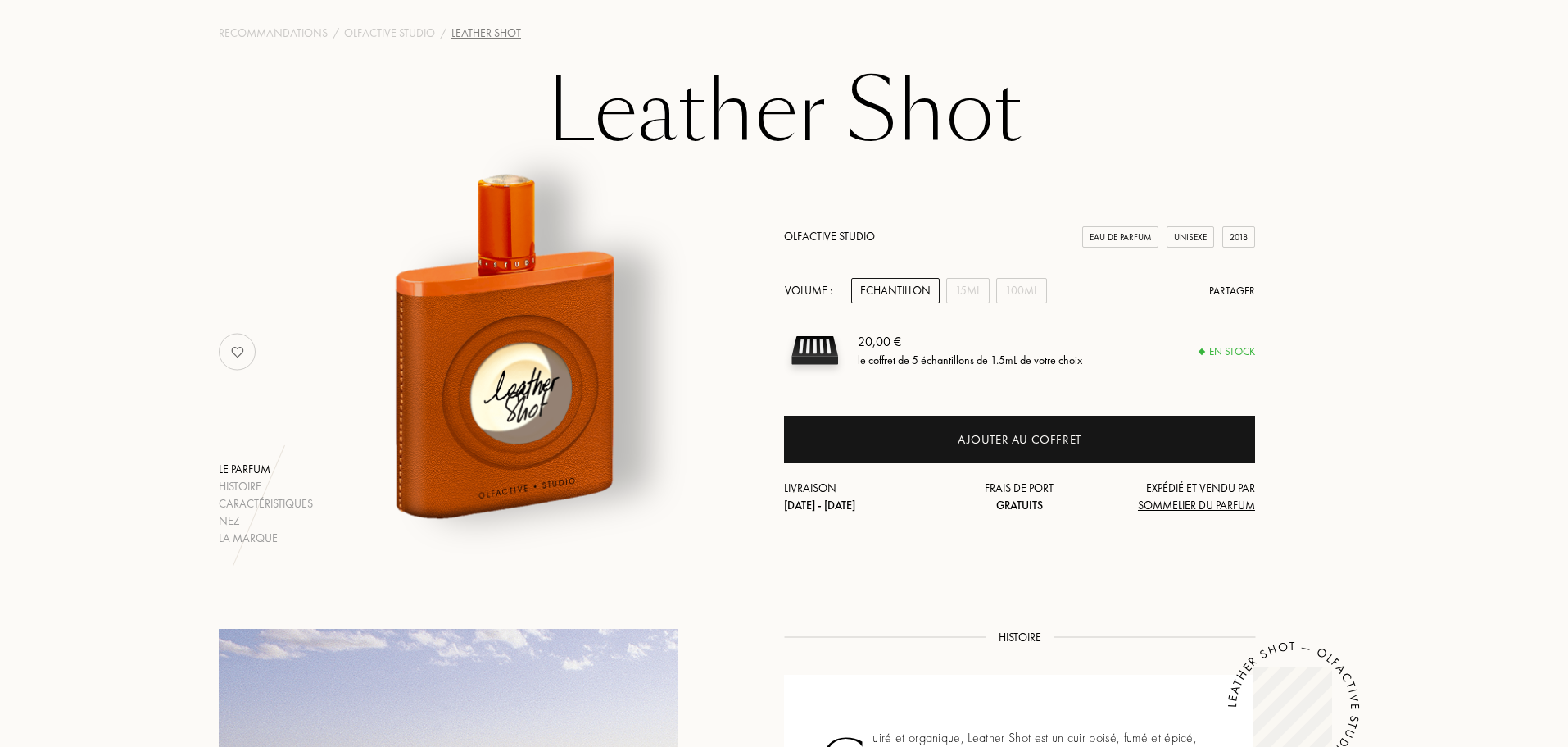
scroll to position [91, 0]
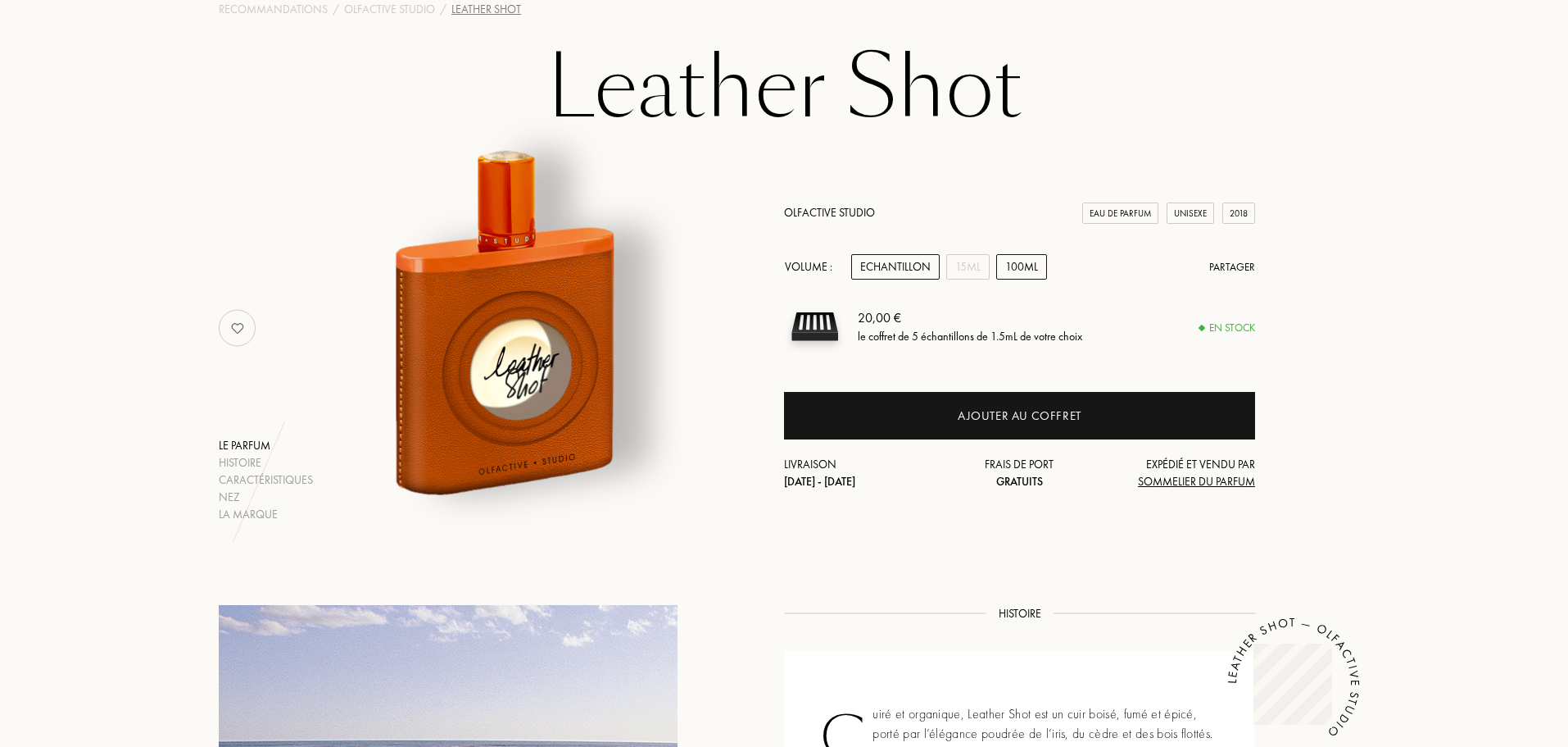
click at [1022, 265] on div "100mL" at bounding box center [1021, 267] width 51 height 26
click at [895, 265] on div "Echantillon" at bounding box center [895, 267] width 88 height 26
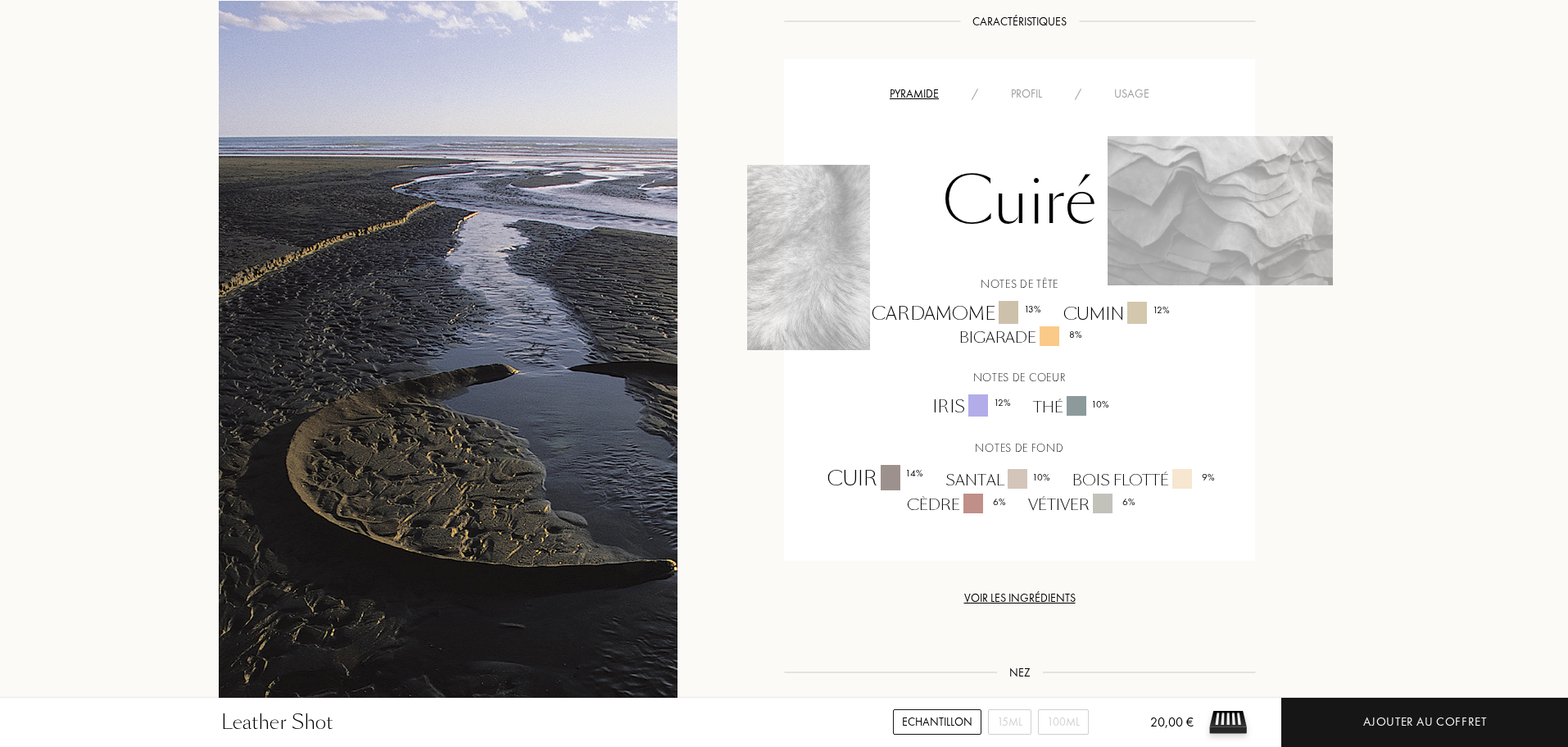
scroll to position [1227, 0]
drag, startPoint x: 879, startPoint y: 270, endPoint x: 1124, endPoint y: 269, distance: 245.0
click at [1124, 300] on div "Cardamome 13 % Cumin 12 % Bigarade 8 %" at bounding box center [1019, 324] width 446 height 49
click at [944, 394] on div "Iris 12 %" at bounding box center [969, 406] width 100 height 25
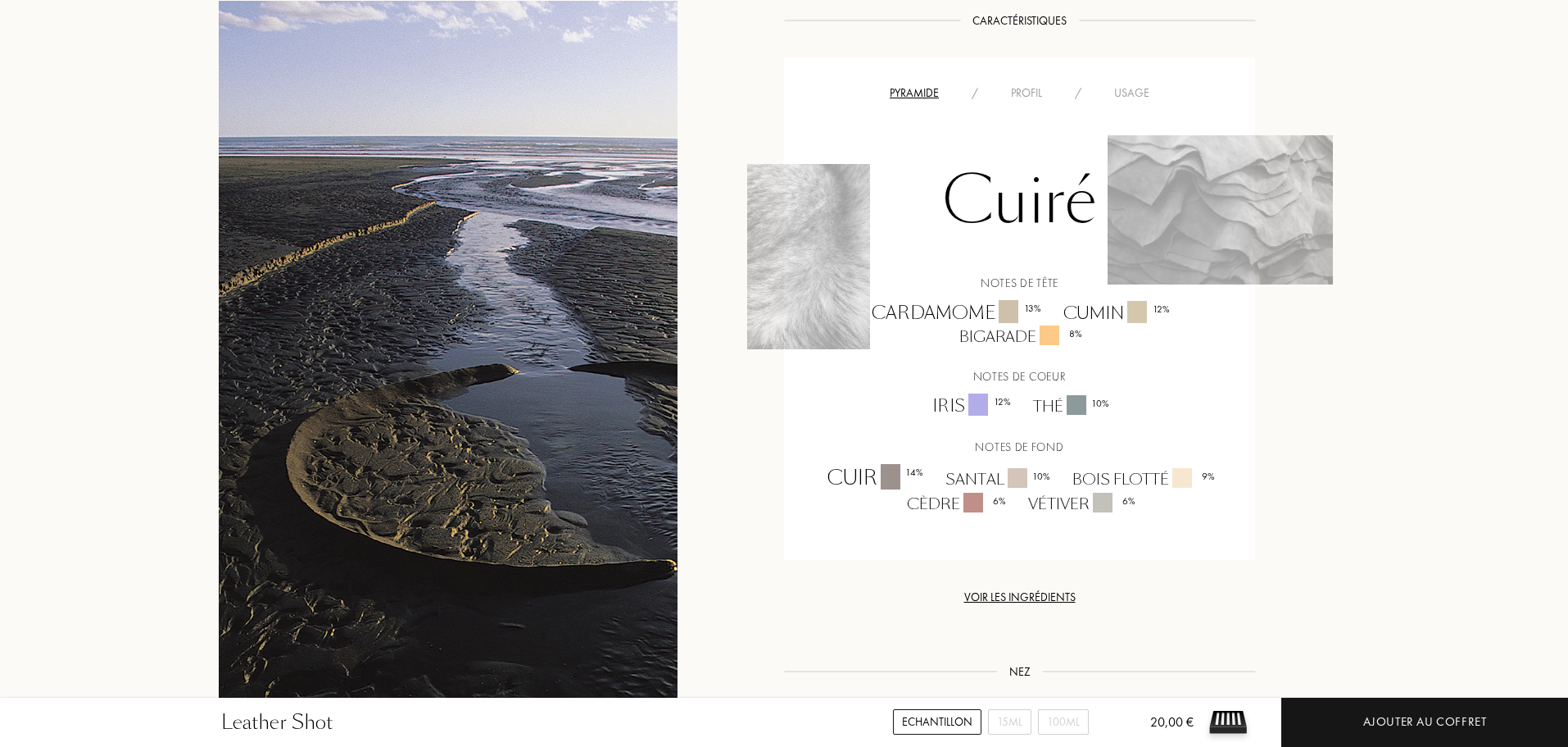
click at [1050, 395] on div "Thé 10 %" at bounding box center [1070, 406] width 98 height 22
click at [845, 464] on div "Cuir 14 %" at bounding box center [874, 477] width 118 height 29
click at [982, 468] on div "Santal 10 %" at bounding box center [997, 479] width 127 height 22
click at [1083, 468] on div "Bois flotté 9 %" at bounding box center [1142, 479] width 165 height 22
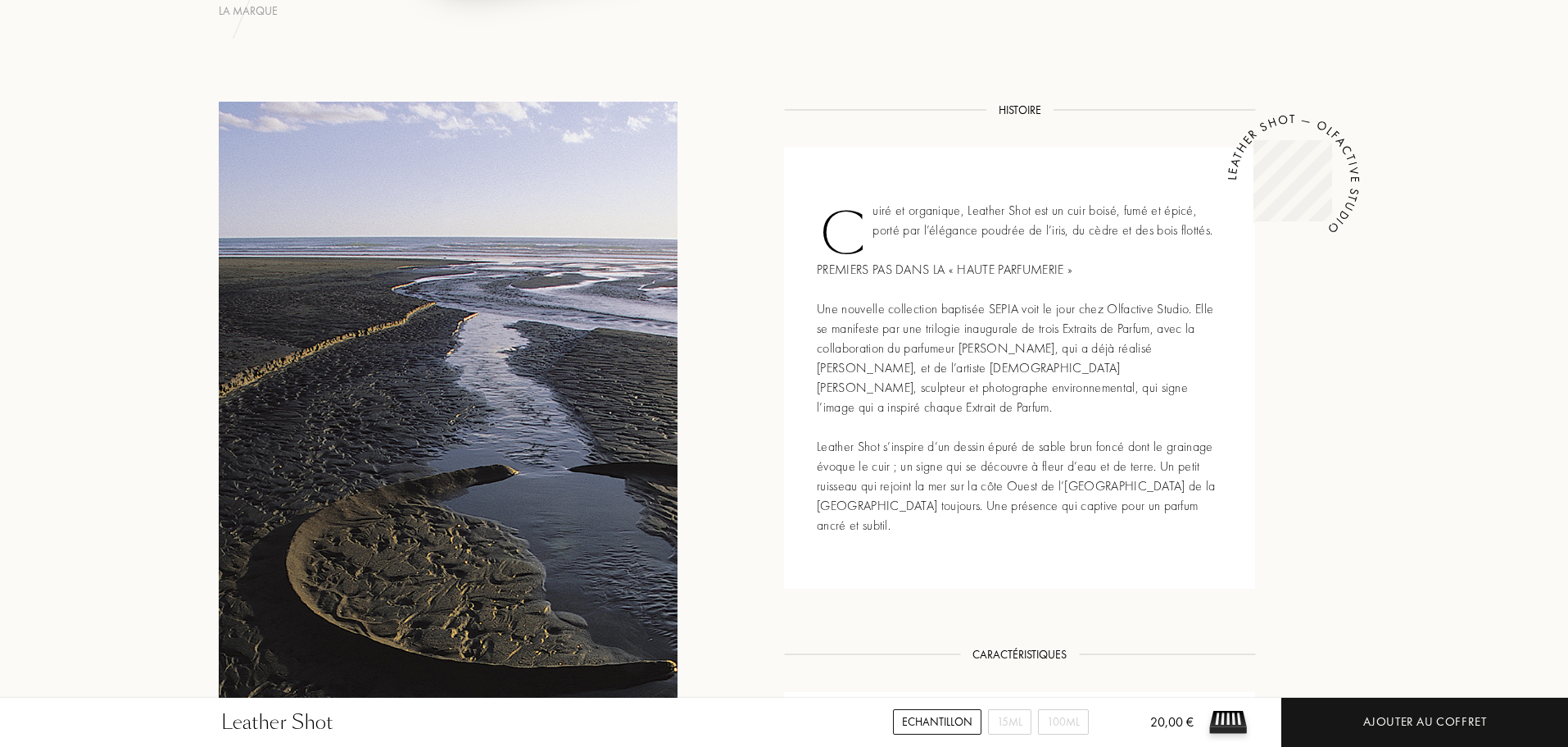
scroll to position [0, 0]
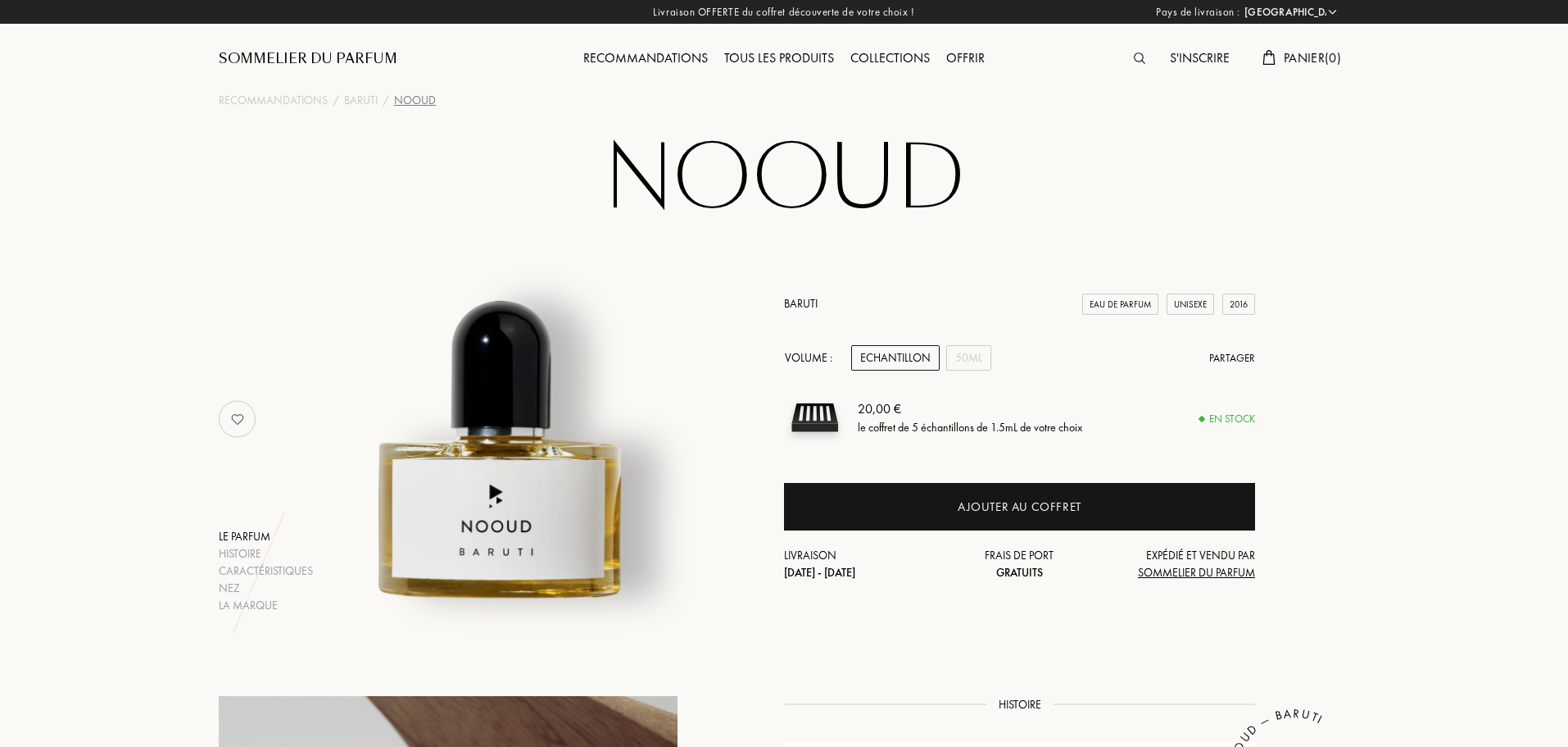
select select "FR"
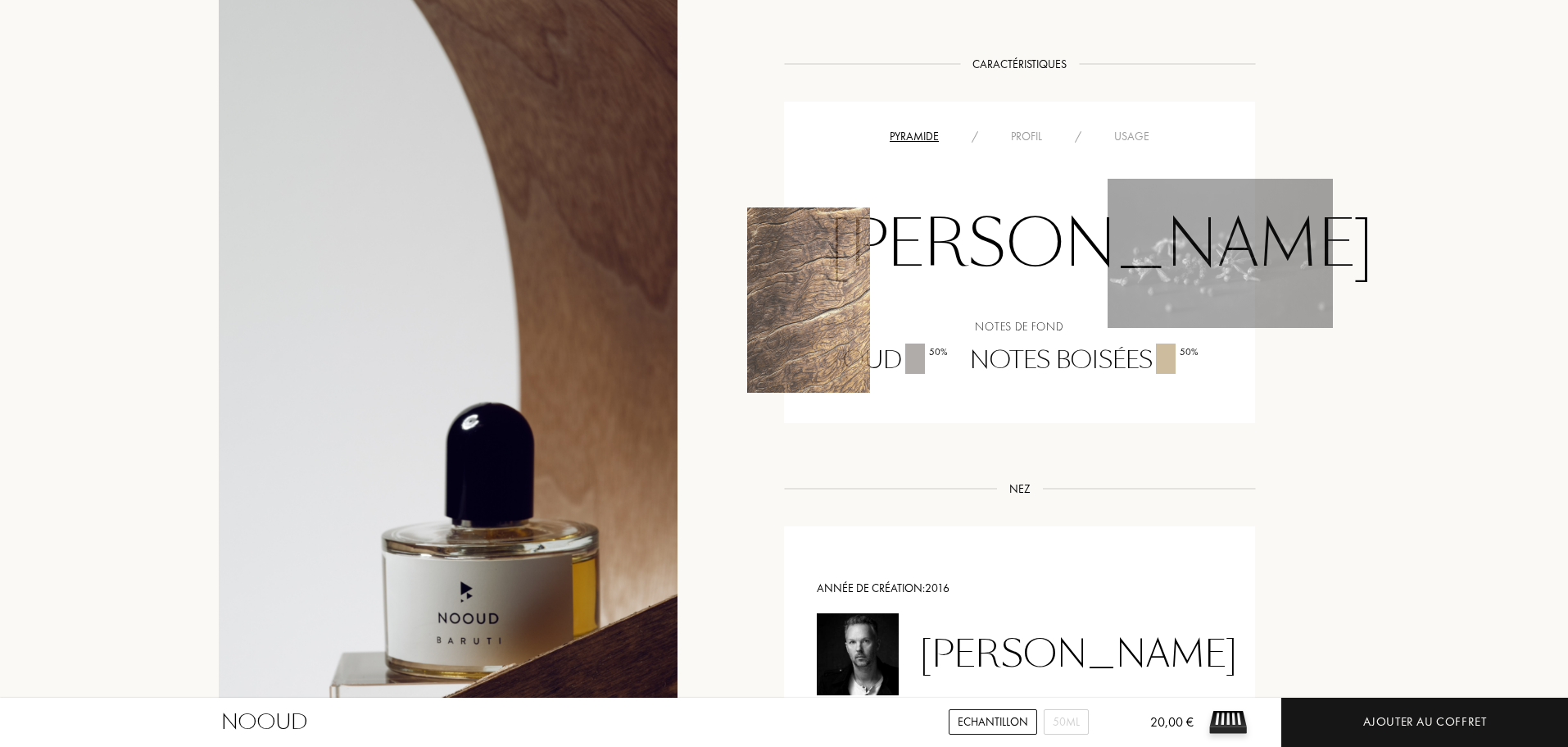
scroll to position [1065, 0]
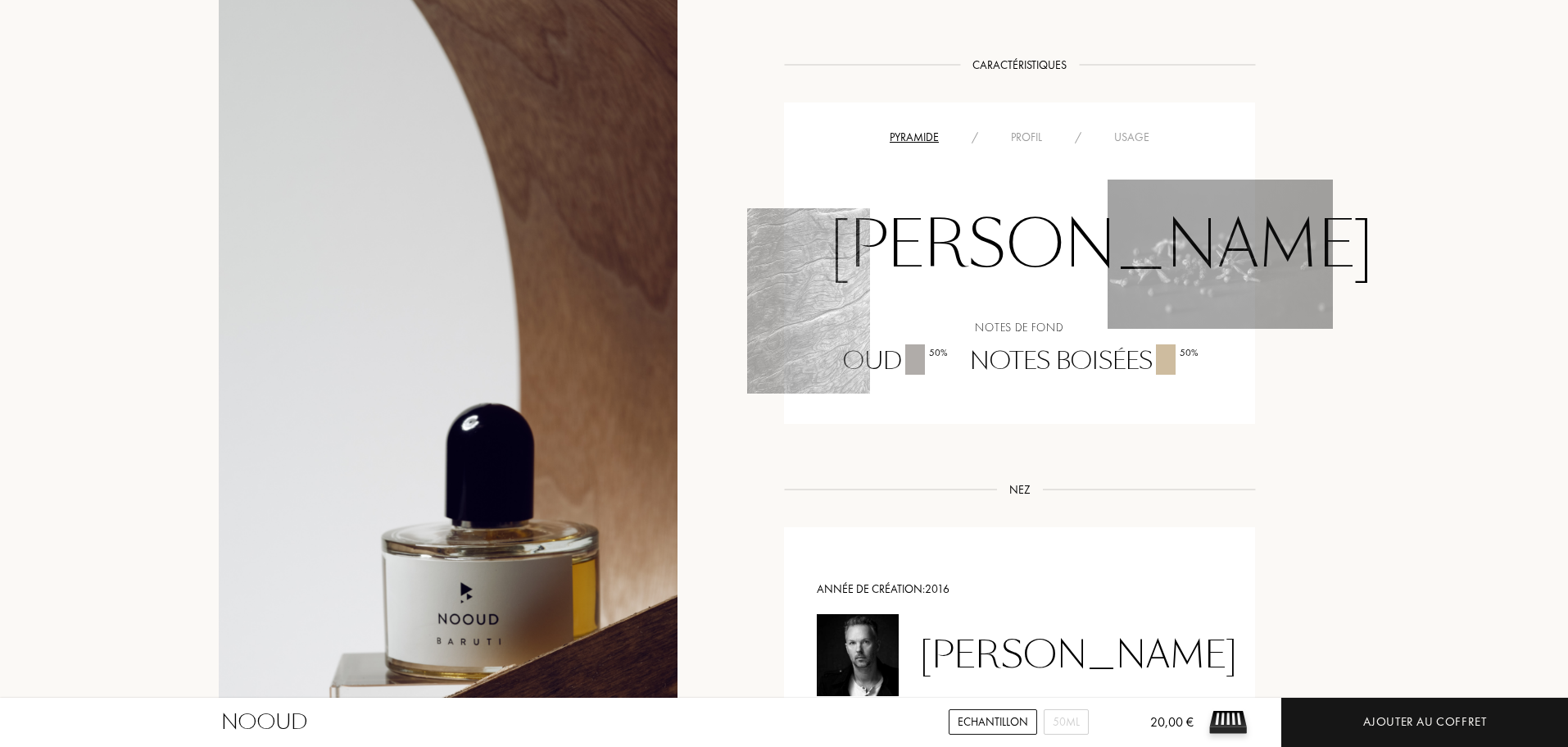
click at [1022, 359] on div "Notes boisées 50 %" at bounding box center [1083, 361] width 251 height 35
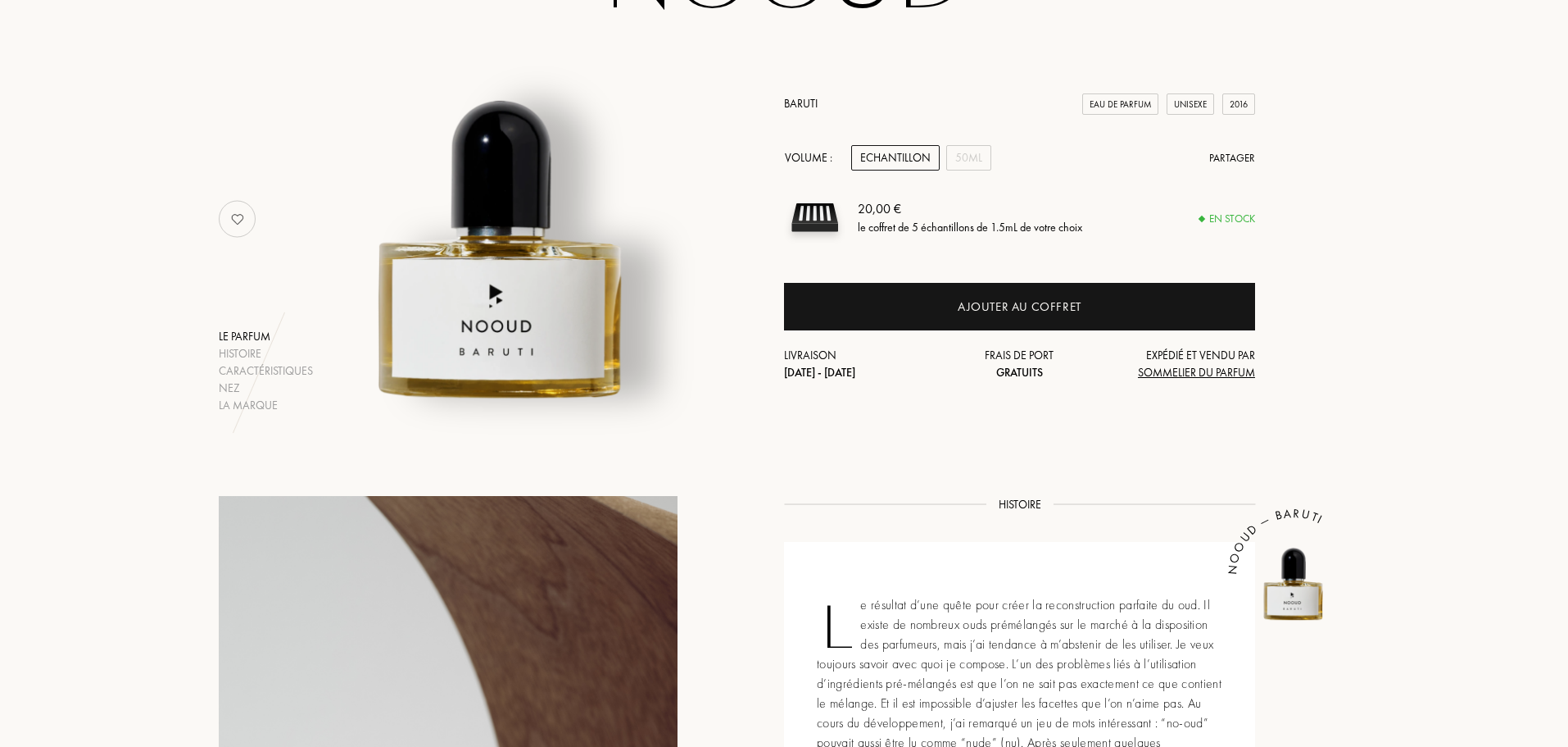
scroll to position [199, 0]
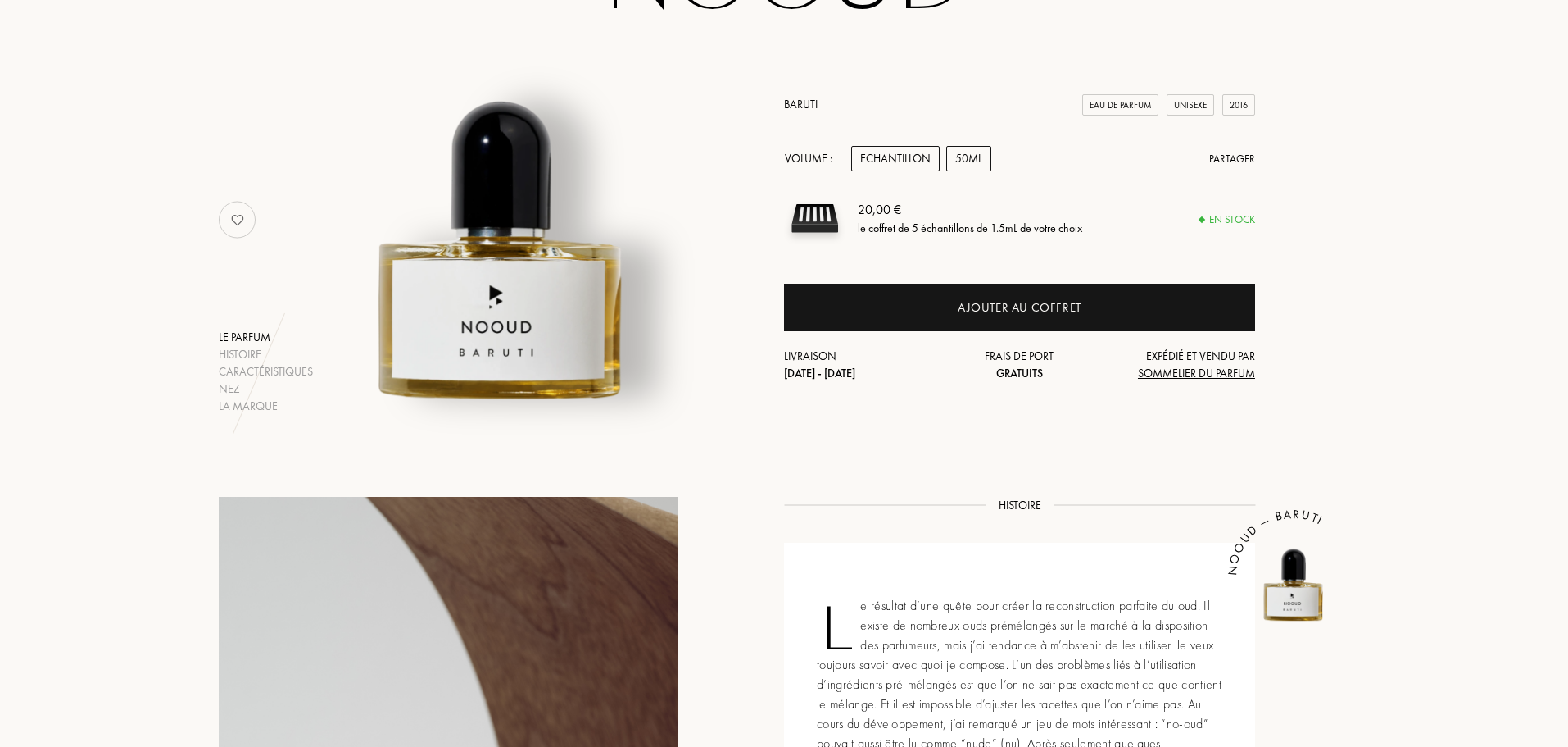
click at [961, 160] on div "50mL" at bounding box center [968, 159] width 45 height 26
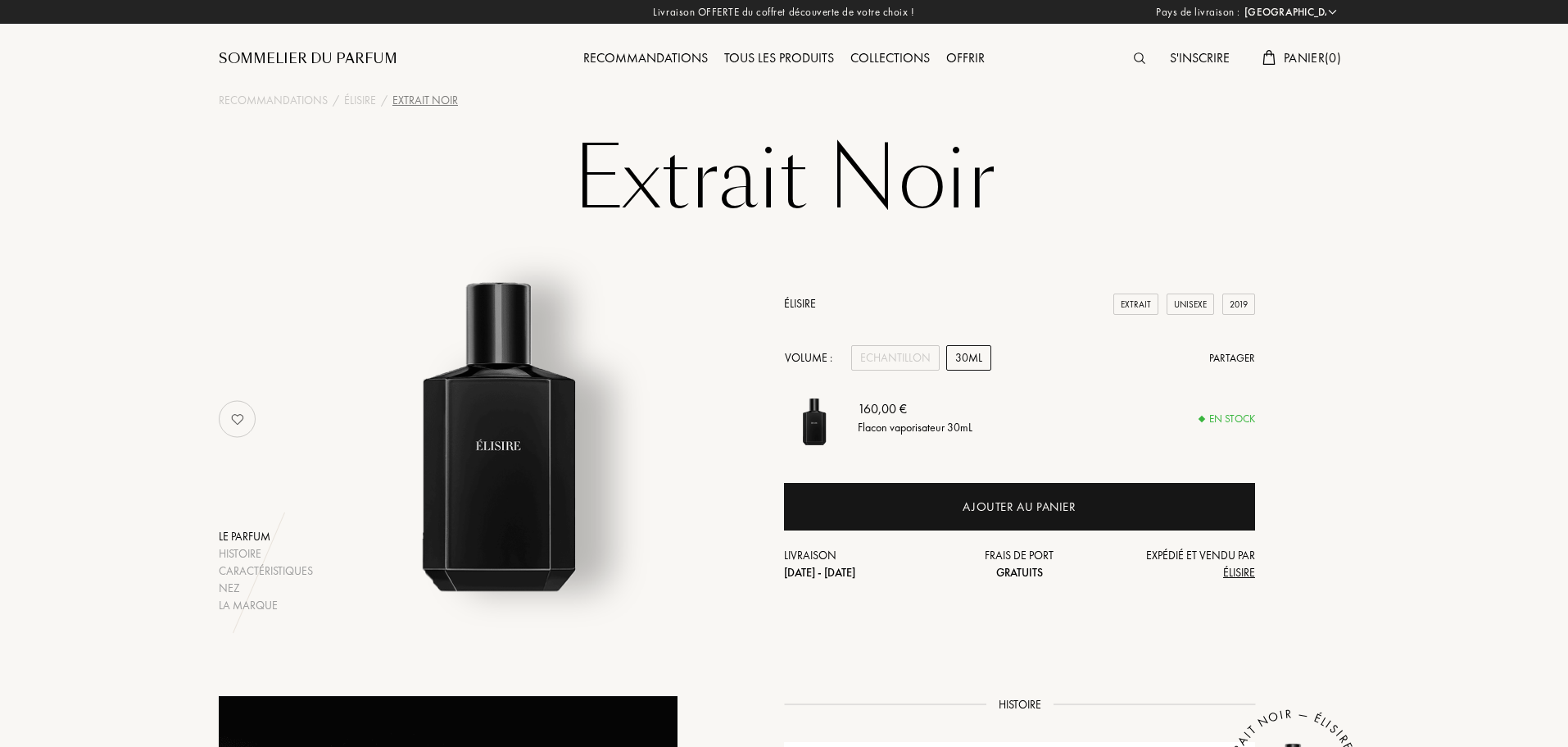
select select "FR"
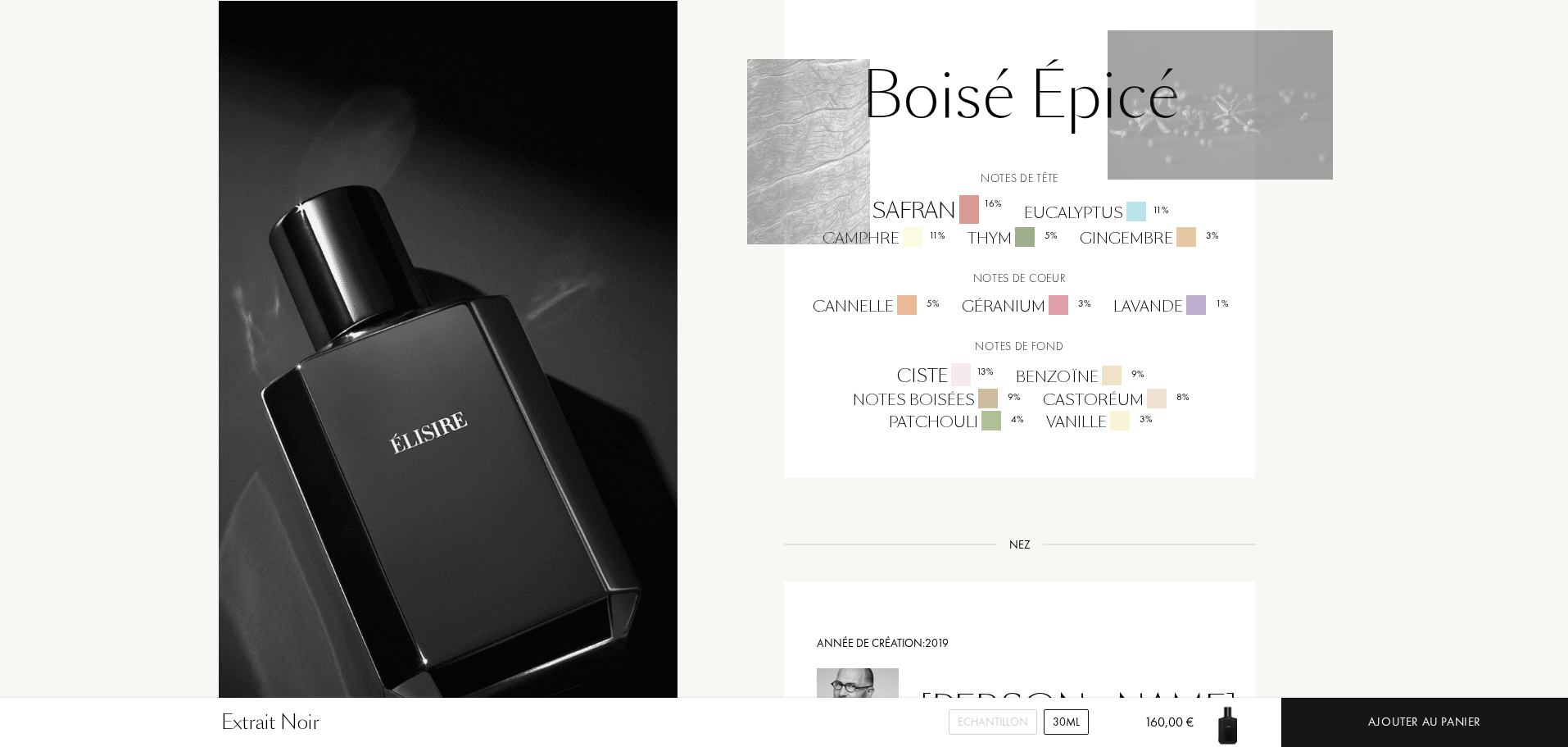
scroll to position [1149, 0]
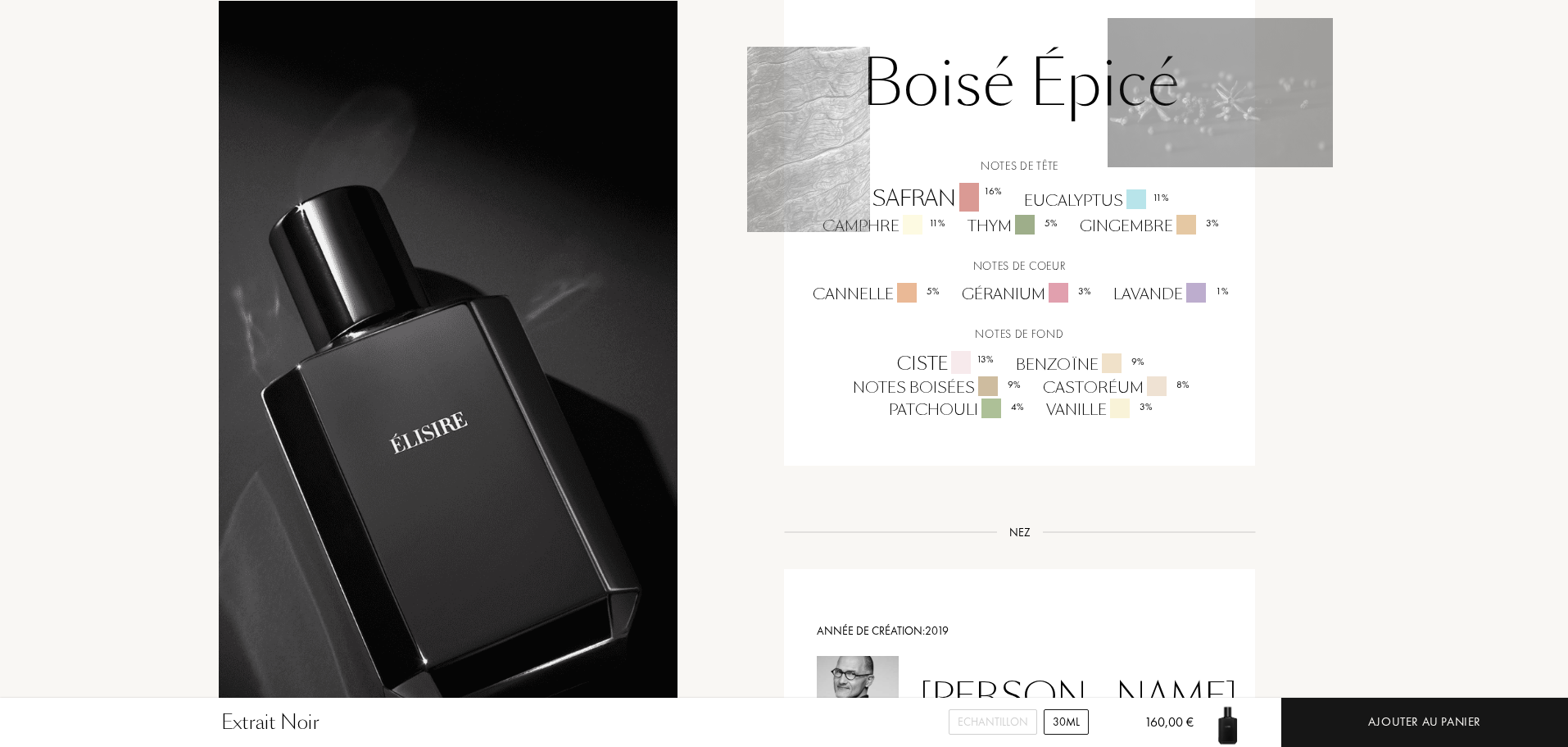
click at [915, 198] on div "Safran 16 %" at bounding box center [936, 199] width 151 height 32
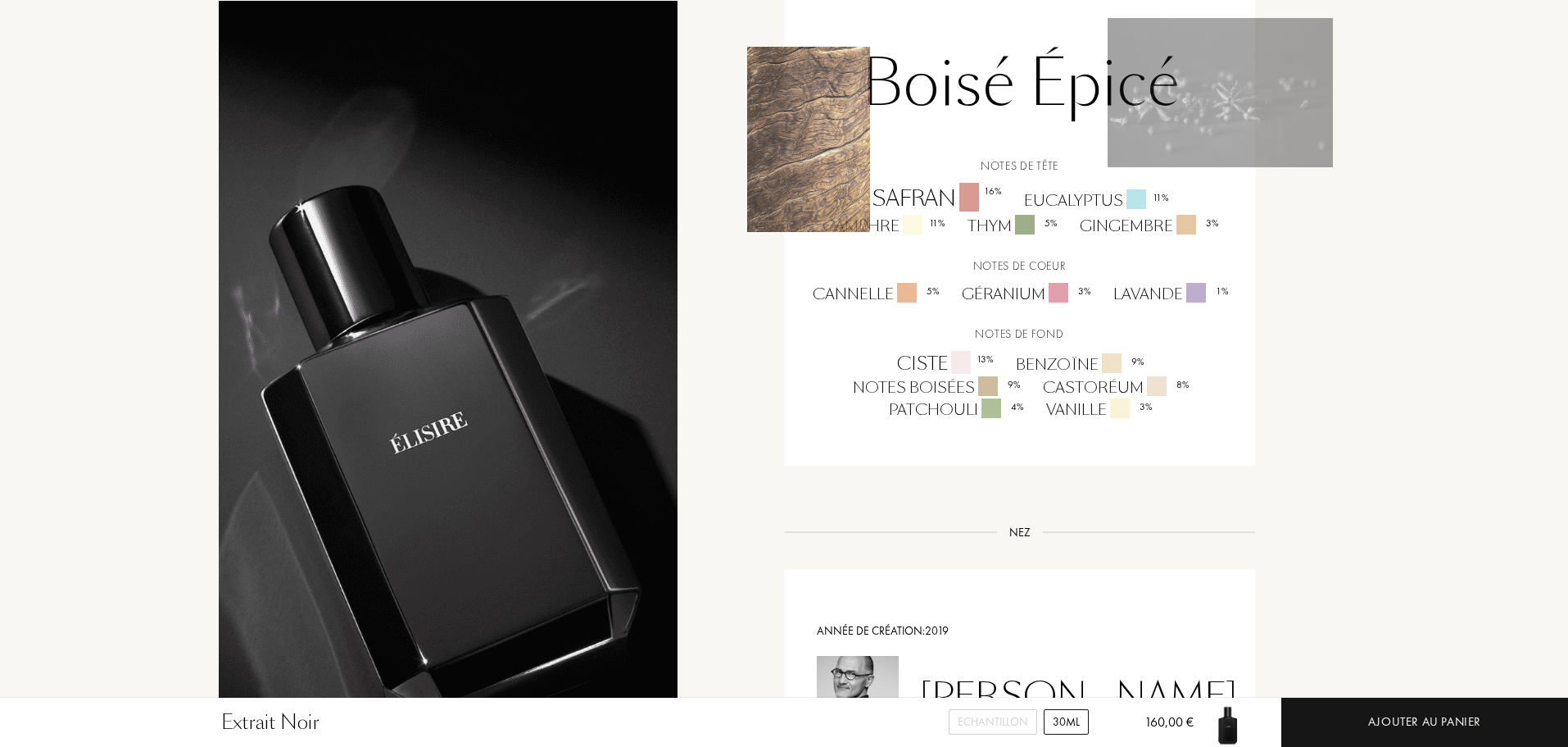
click at [865, 231] on img at bounding box center [809, 139] width 123 height 185
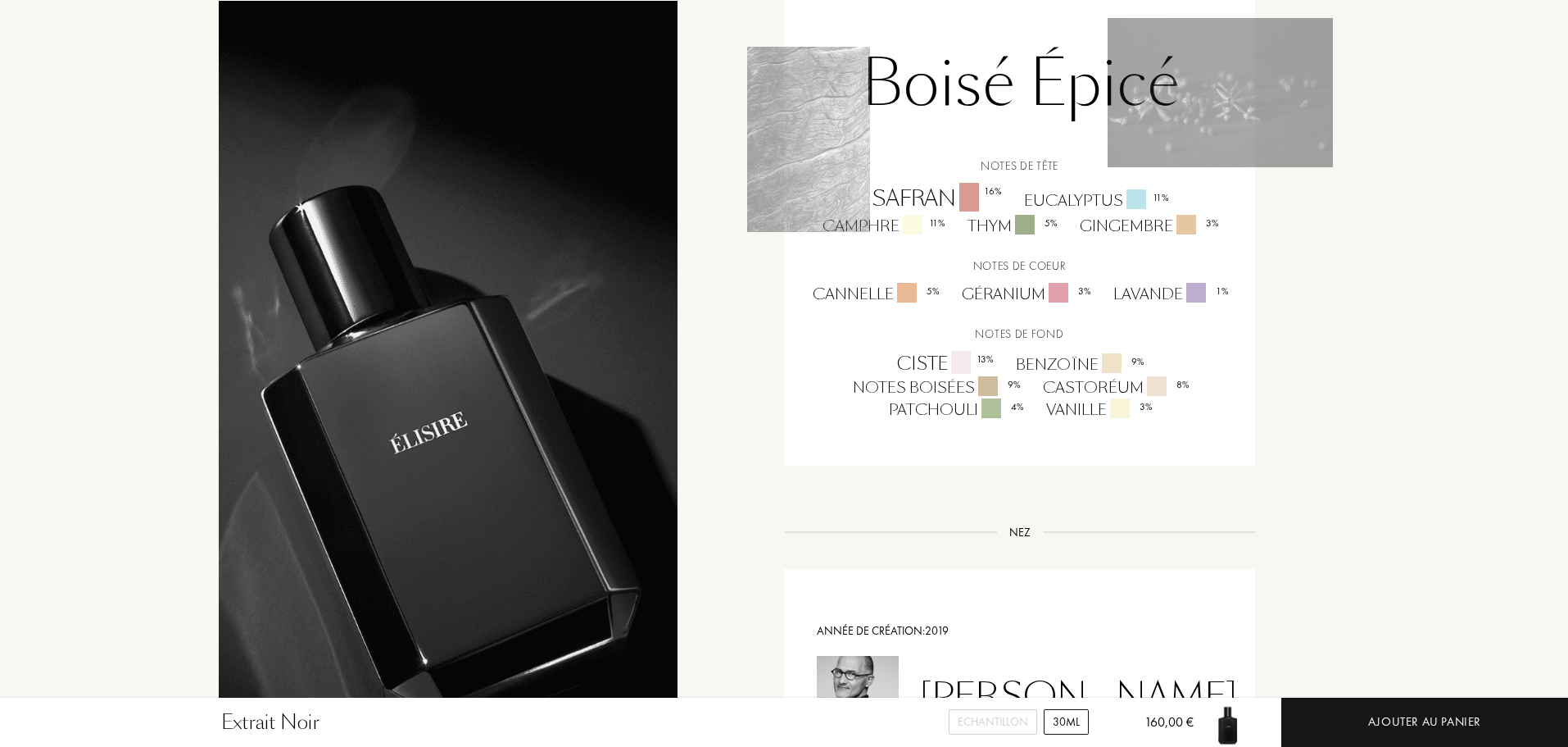
click at [971, 229] on div "Thym 5 %" at bounding box center [1011, 226] width 112 height 22
click at [1092, 253] on div "Notes de tête Safran 16 % Eucalyptus 11 % Camphre 11 % Thym 5 % Gingembre 3 % N…" at bounding box center [1019, 288] width 446 height 264
click at [826, 286] on div "Cannelle 5 %" at bounding box center [875, 293] width 149 height 22
click at [1001, 291] on div "Géranium 3 %" at bounding box center [1025, 293] width 151 height 22
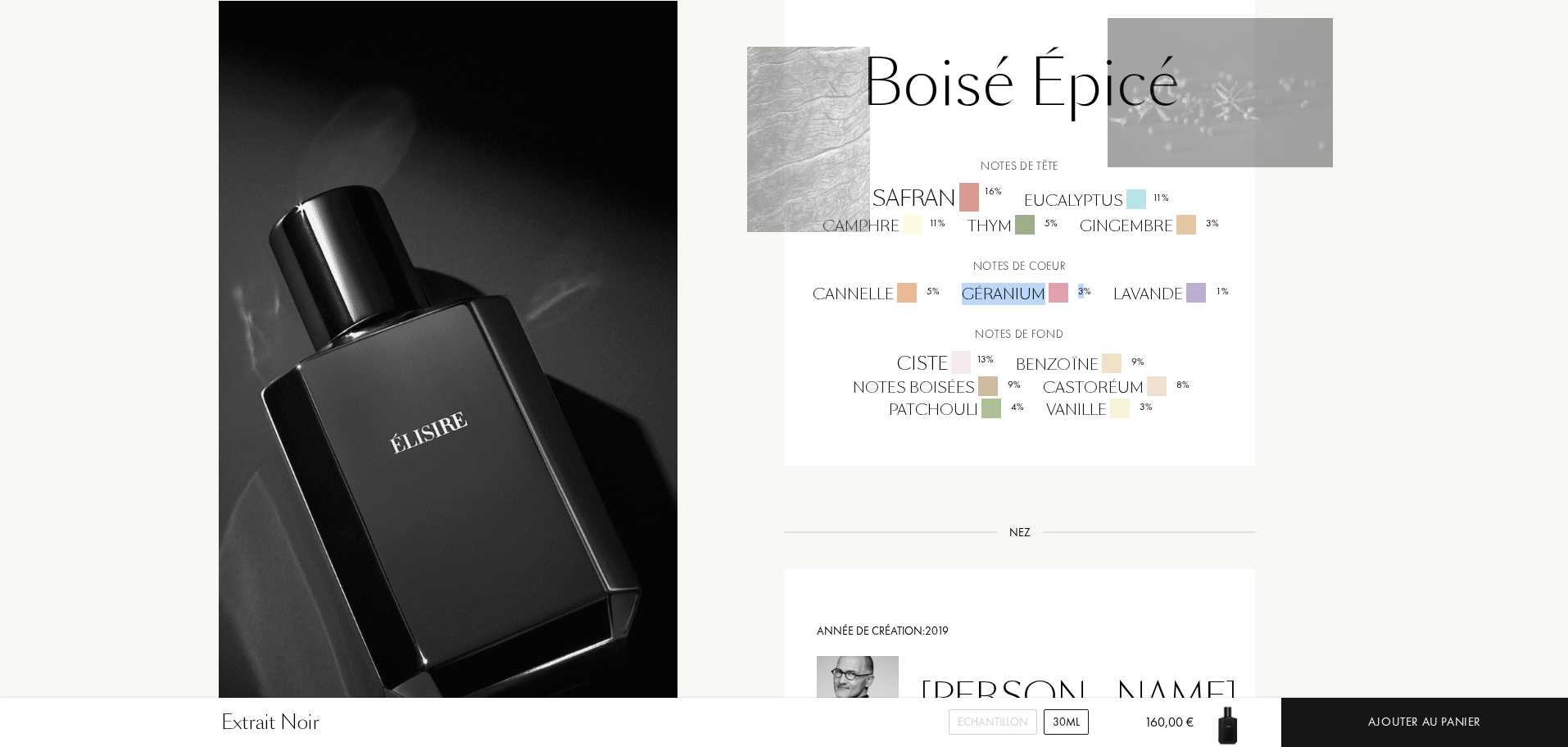
click at [1001, 291] on div "Géranium 3 %" at bounding box center [1025, 293] width 151 height 22
click at [1134, 291] on div "Lavande 1 %" at bounding box center [1170, 293] width 137 height 22
click at [987, 300] on div "Géranium 3 %" at bounding box center [1025, 293] width 151 height 22
click at [911, 357] on div "Ciste 13 %" at bounding box center [944, 364] width 118 height 26
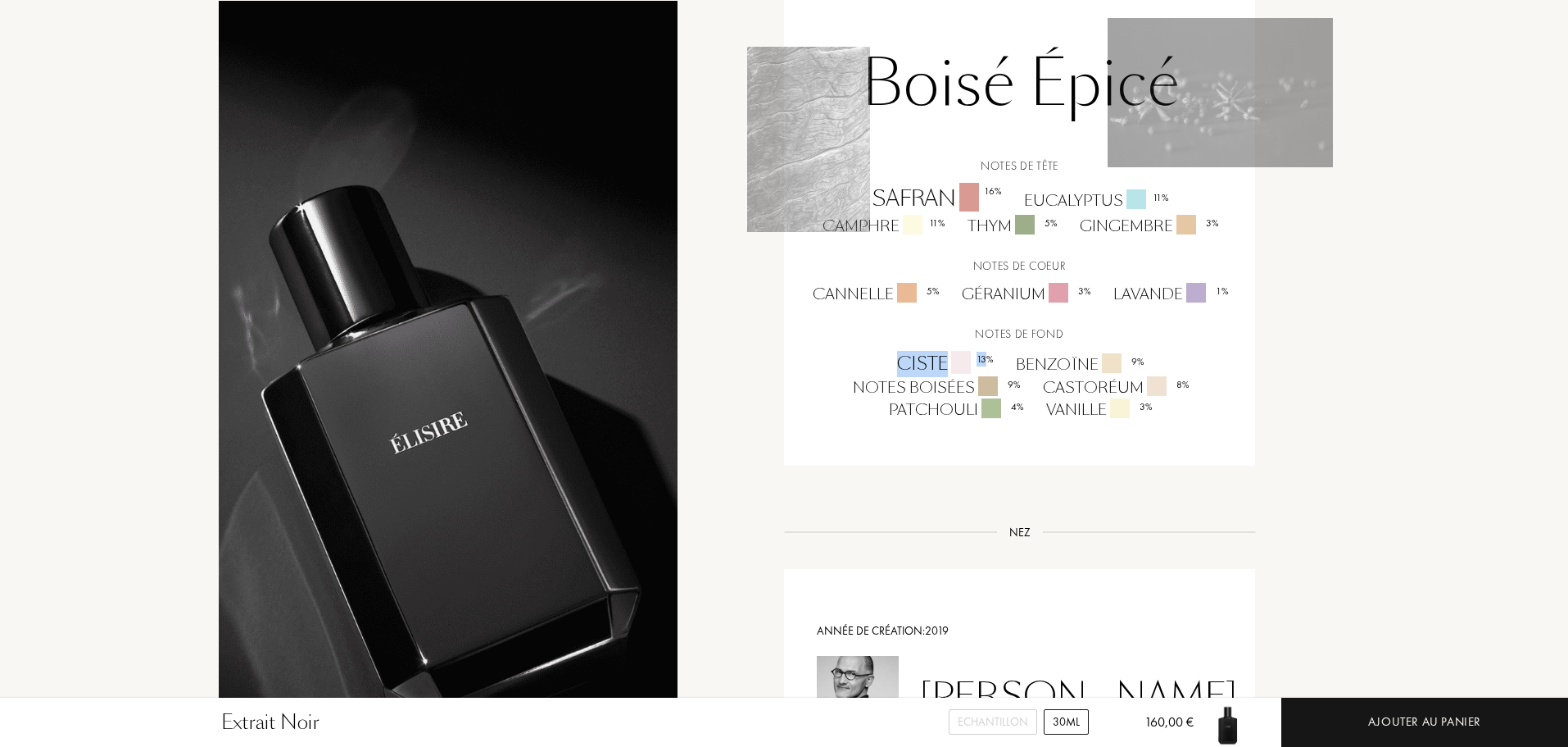
click at [911, 357] on div "Ciste 13 %" at bounding box center [944, 364] width 118 height 26
click at [1044, 366] on div "Benzoïne 9 %" at bounding box center [1079, 364] width 151 height 22
click at [899, 385] on div "Notes boisées 9 %" at bounding box center [935, 387] width 190 height 22
click at [919, 406] on div "Patchouli 4 %" at bounding box center [956, 409] width 157 height 22
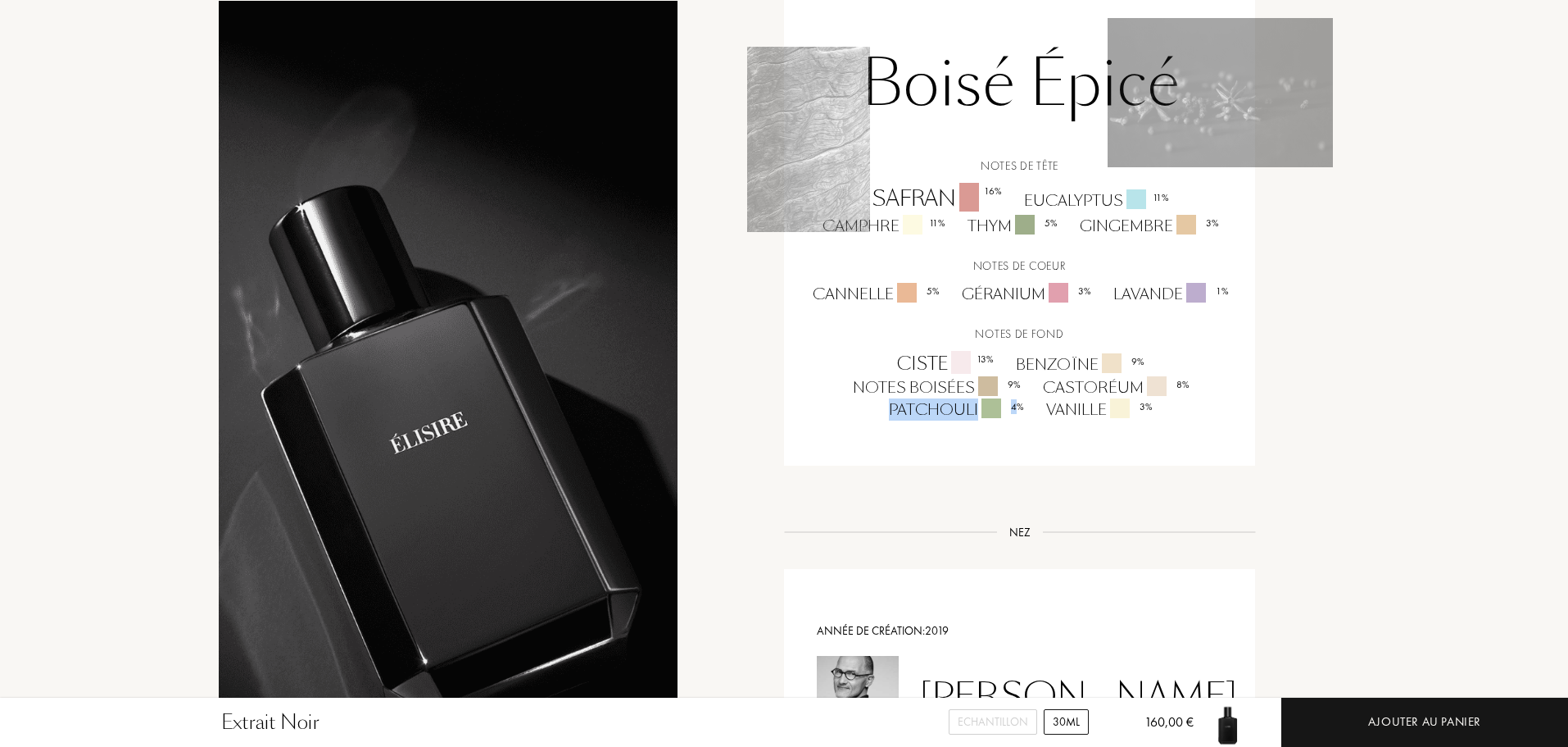
click at [919, 406] on div "Patchouli 4 %" at bounding box center [956, 409] width 157 height 22
click at [1067, 410] on div "Vanille 3 %" at bounding box center [1098, 409] width 128 height 22
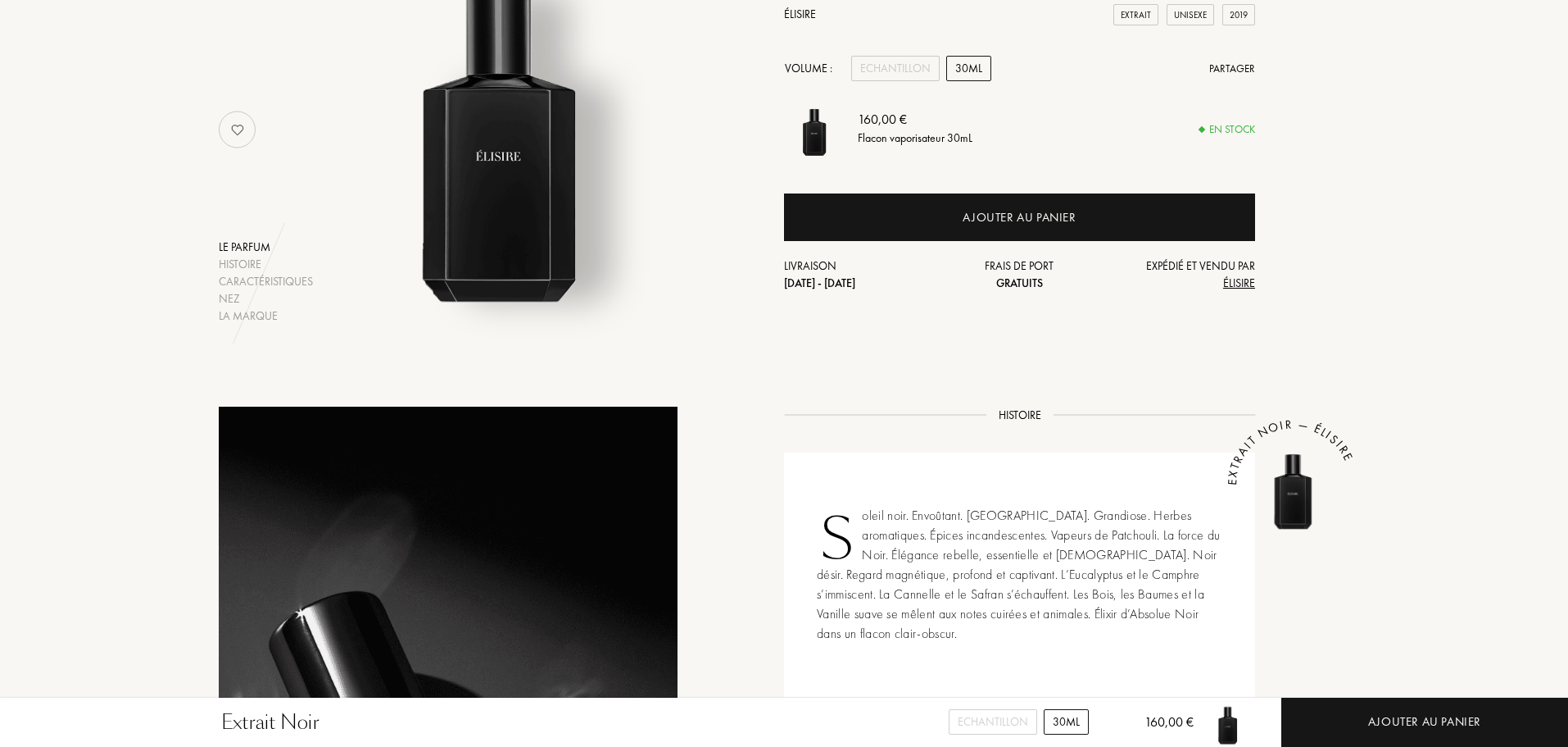
scroll to position [0, 0]
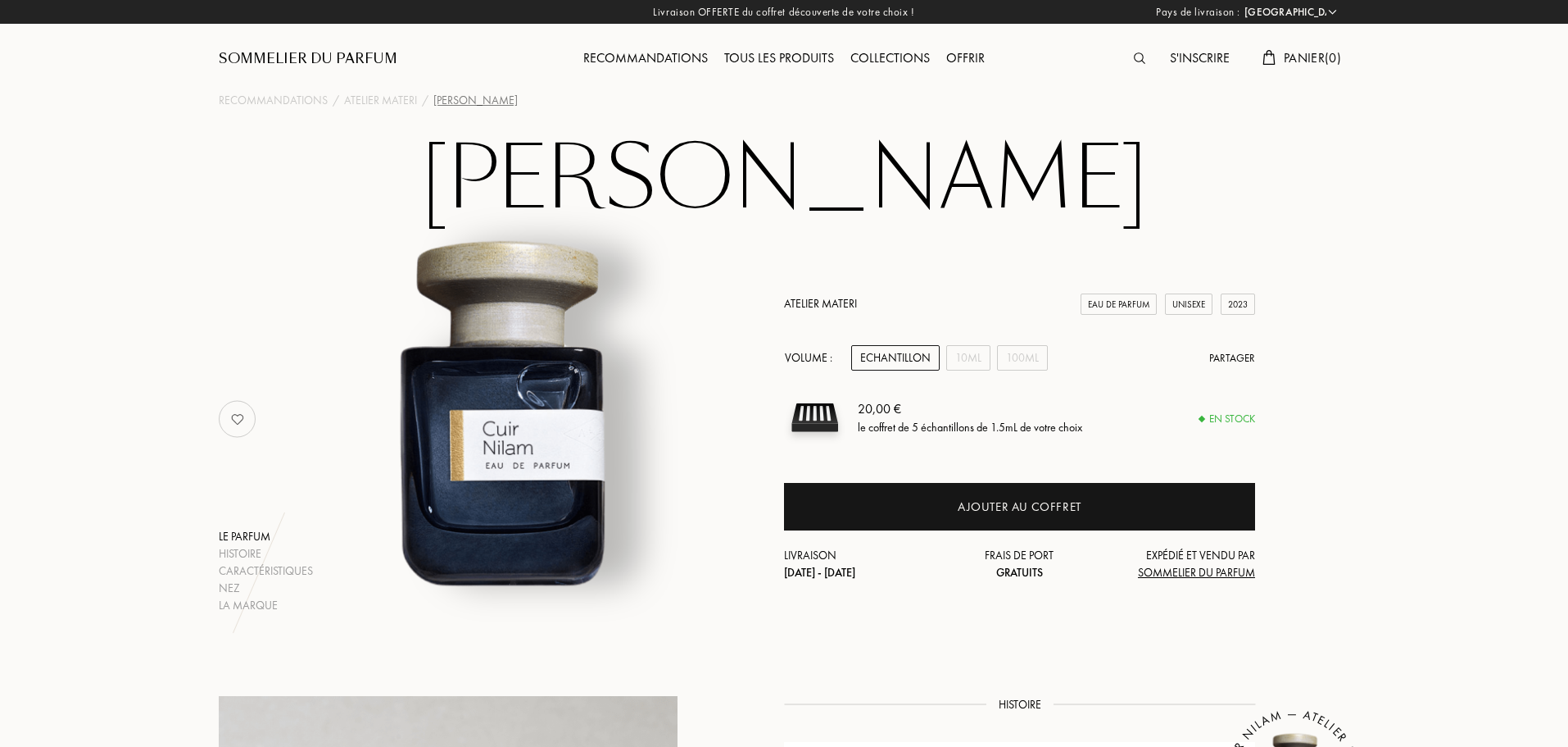
select select "FR"
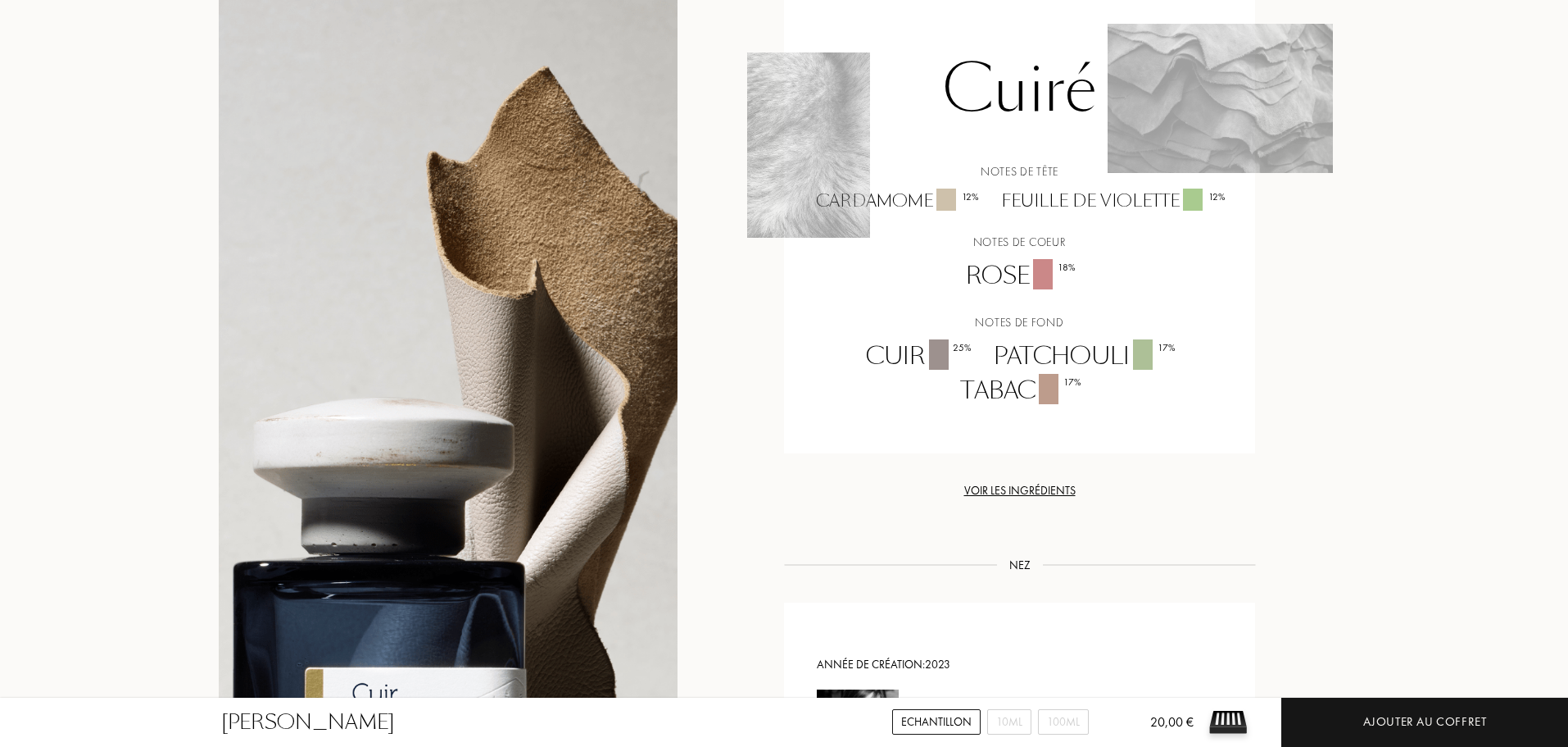
scroll to position [1263, 0]
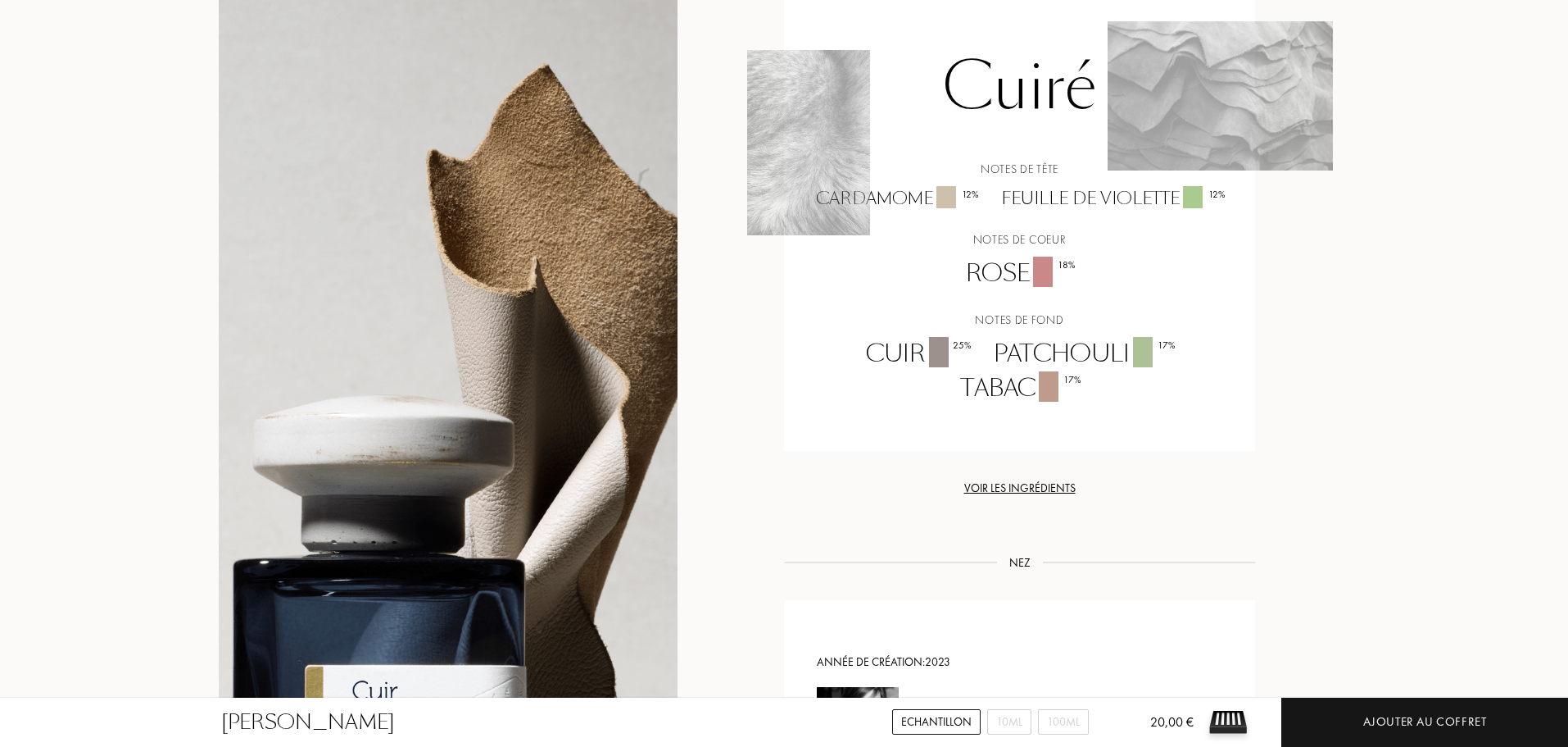
click at [883, 193] on div "Cardamome 12 %" at bounding box center [896, 198] width 185 height 25
click at [1048, 191] on div "Feuille de violette 12 %" at bounding box center [1113, 198] width 247 height 25
click at [1013, 275] on div "Rose 18 %" at bounding box center [1019, 274] width 132 height 35
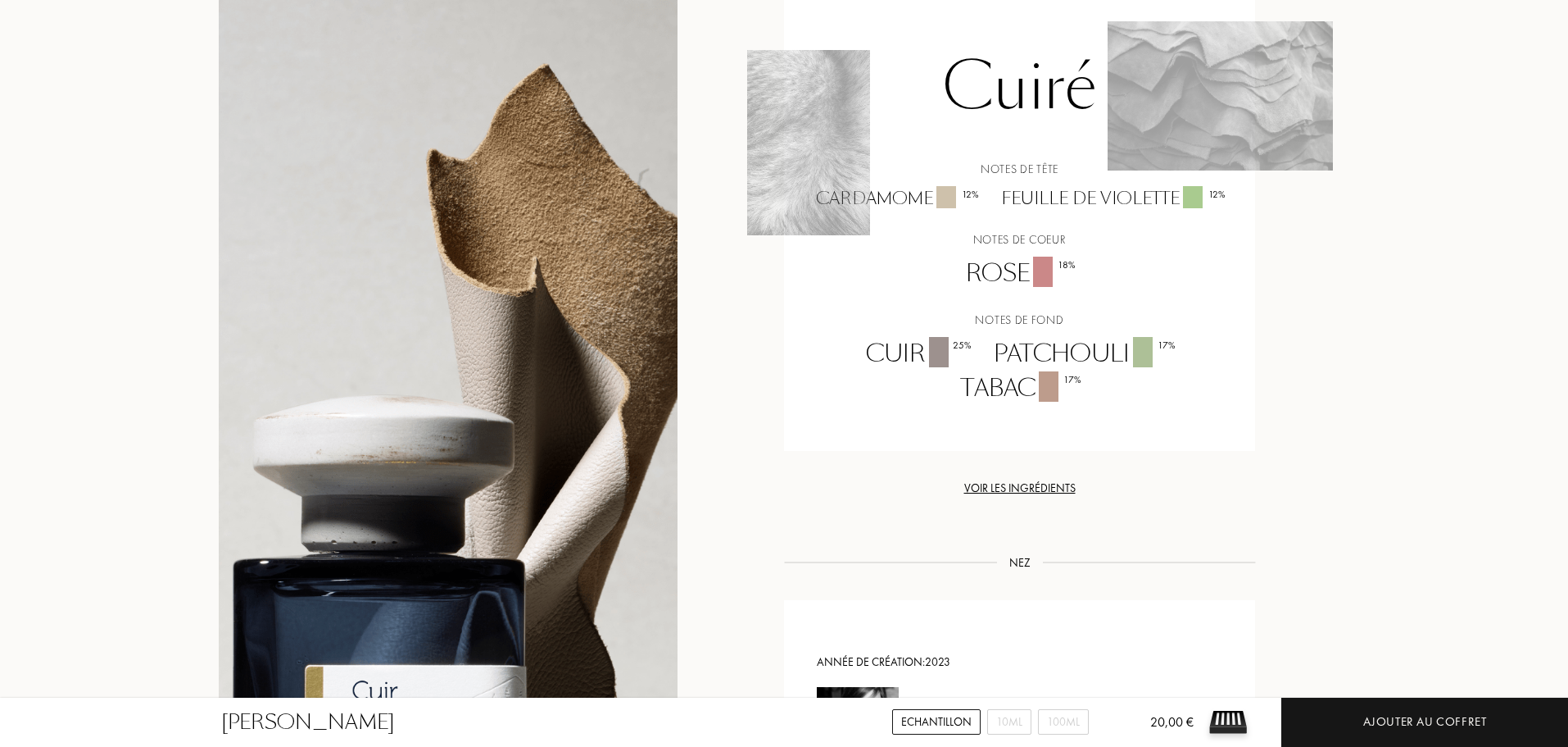
click at [908, 357] on div "Cuir 25 %" at bounding box center [918, 354] width 128 height 35
click at [1046, 356] on div "Patchouli 17 %" at bounding box center [1083, 354] width 204 height 35
click at [1005, 386] on div "Tabac 17 %" at bounding box center [1019, 388] width 142 height 35
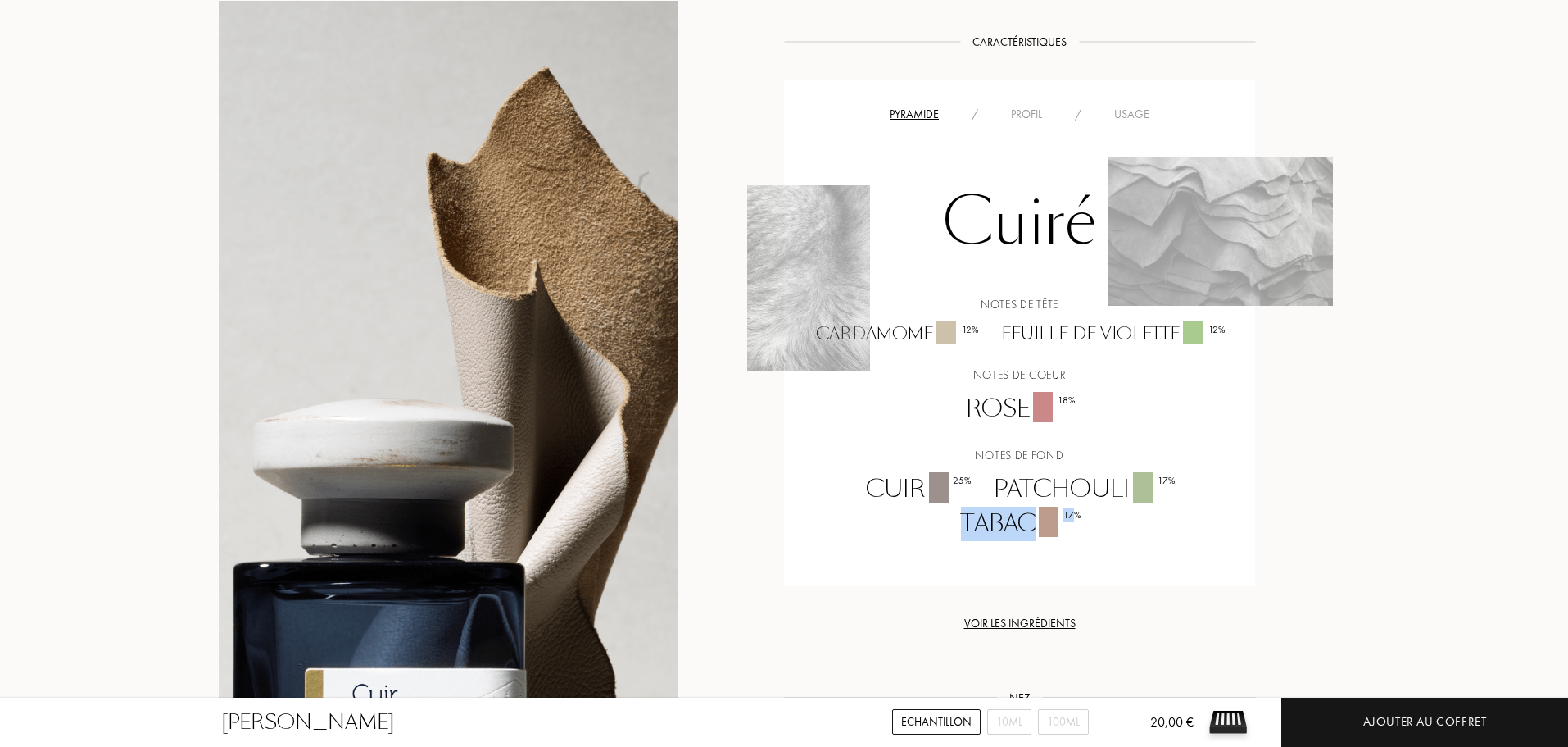
scroll to position [1127, 0]
click at [831, 403] on div "Notes de tête Cardamome 12 % Feuille de violette 12 % Notes de coeur Rose 18 % …" at bounding box center [1019, 419] width 446 height 245
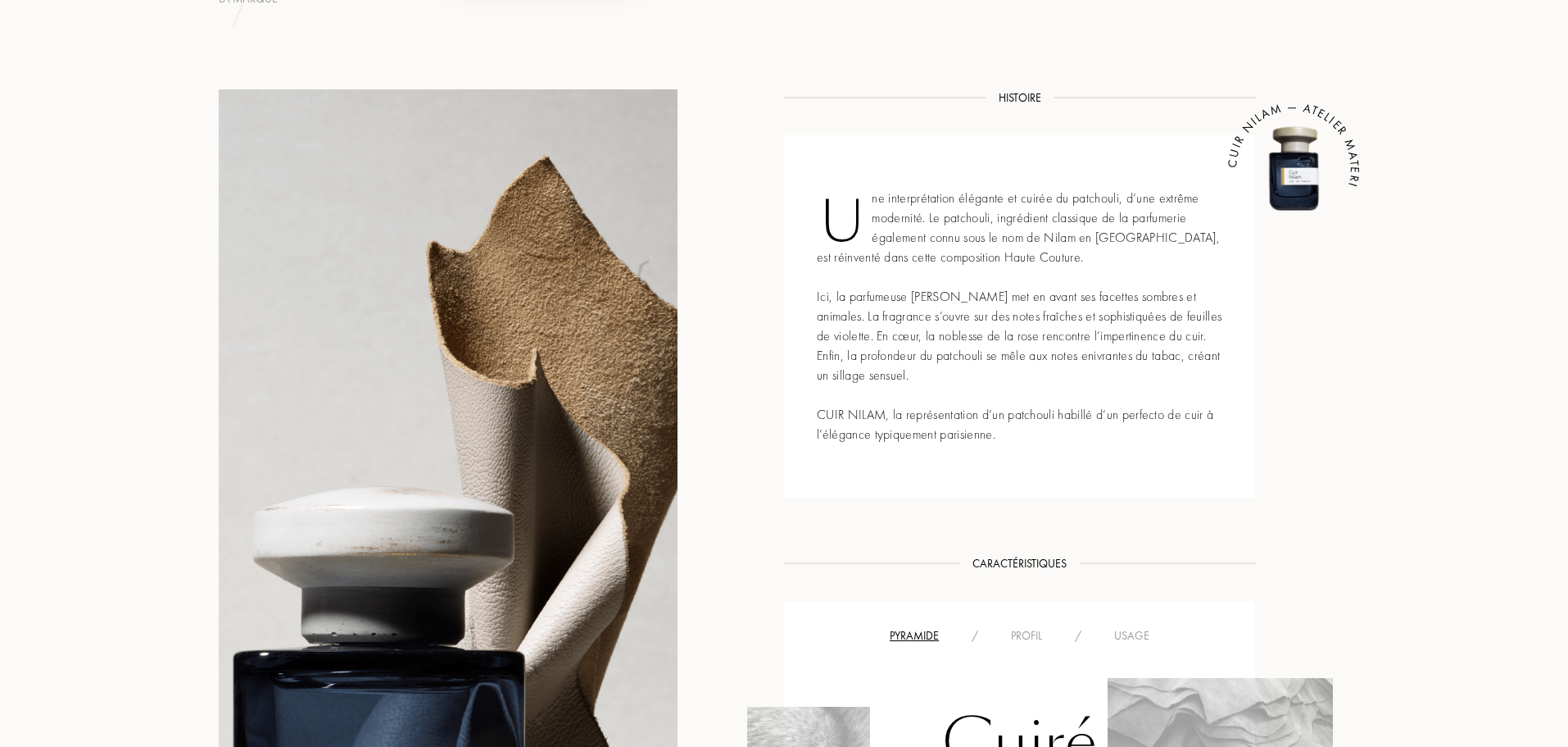
scroll to position [0, 0]
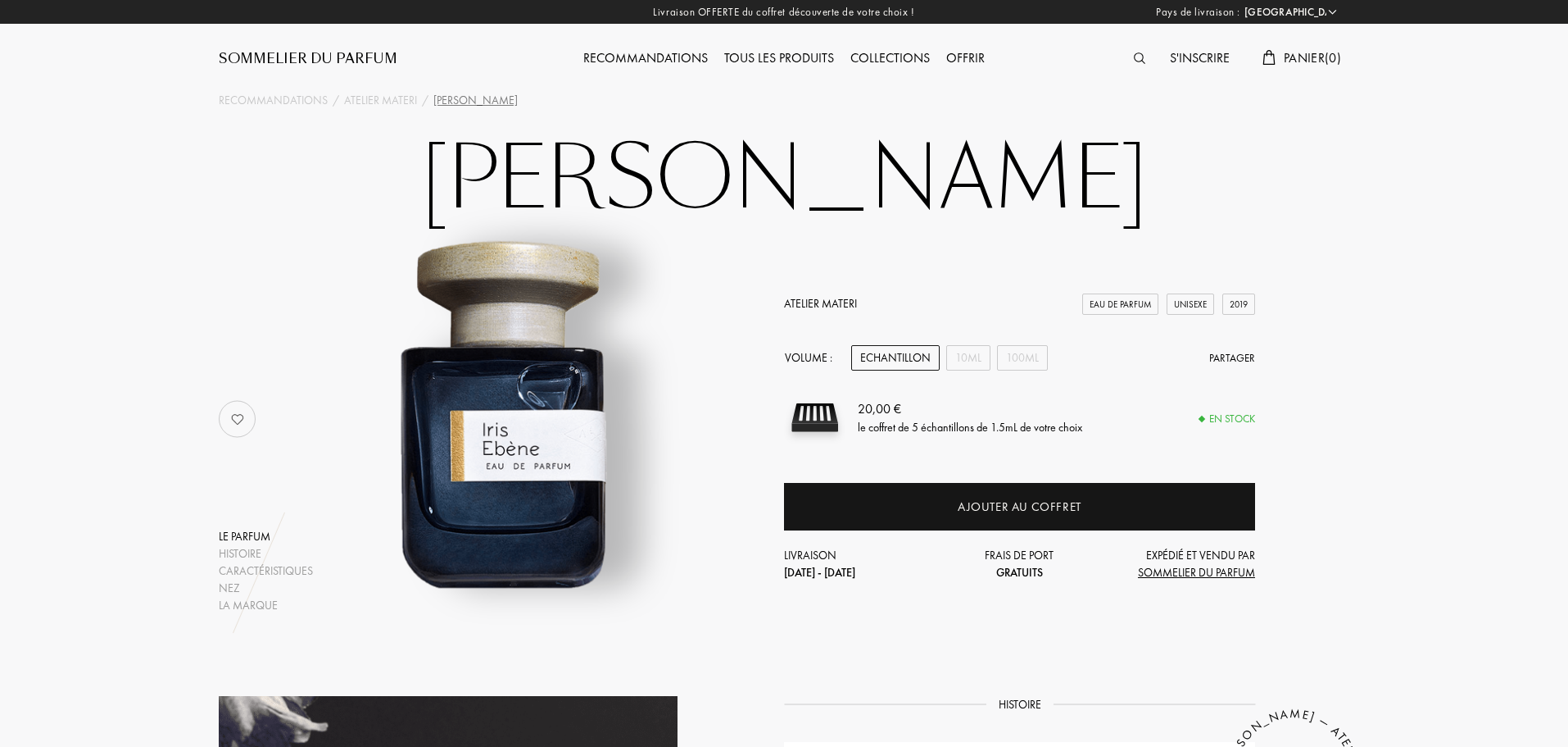
select select "FR"
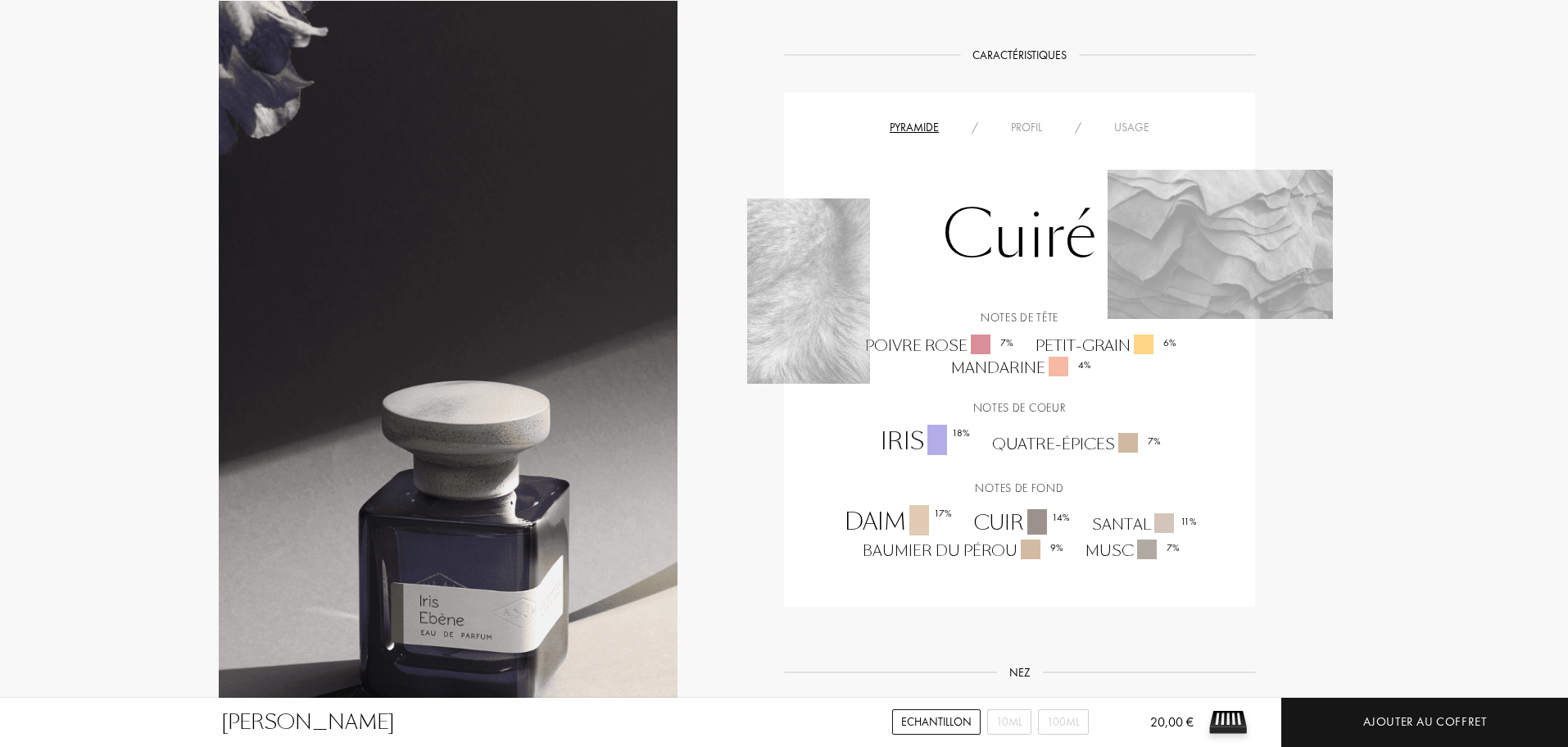
scroll to position [1268, 0]
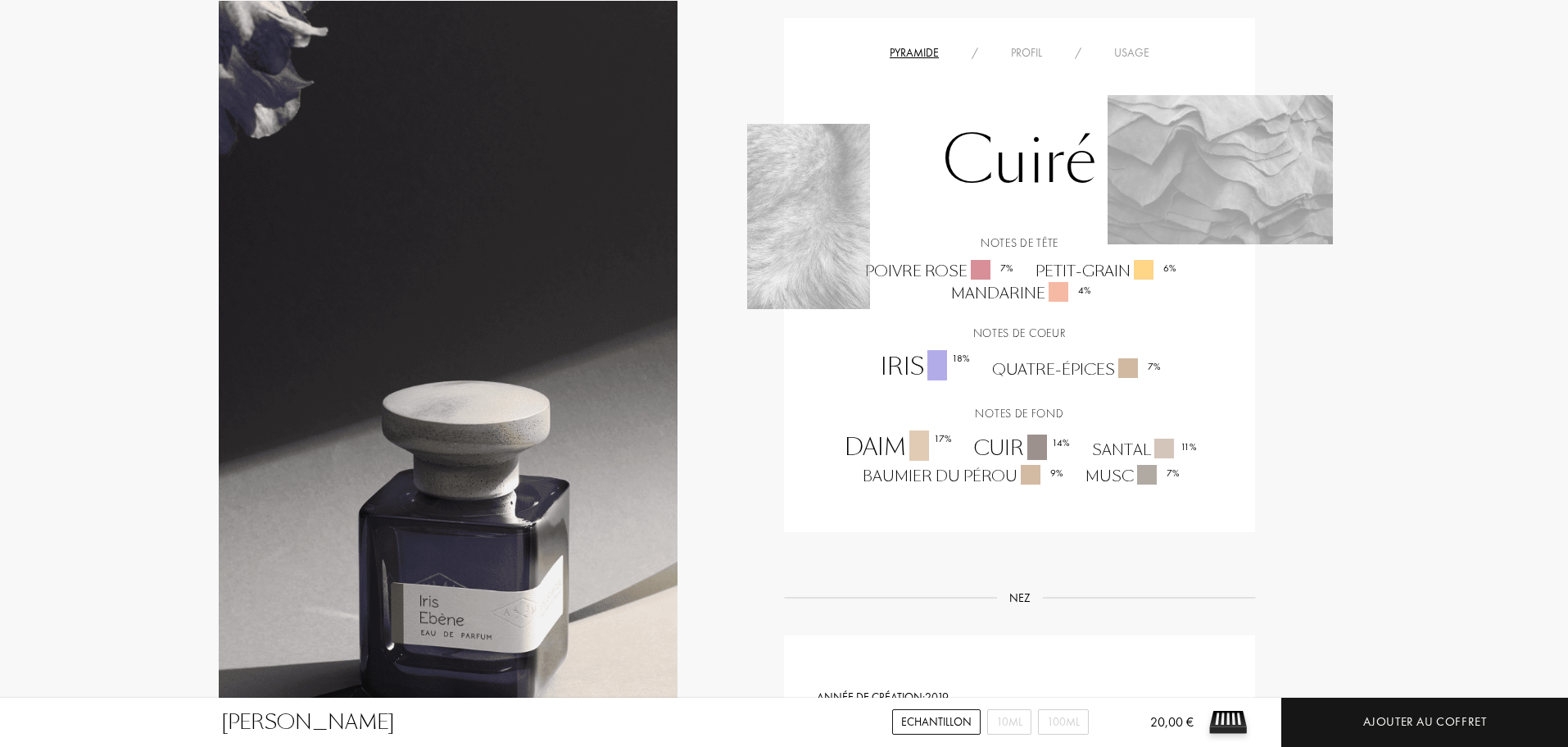
click at [934, 278] on div "Poivre rose 7 %" at bounding box center [938, 271] width 170 height 22
click at [976, 295] on div "Mandarine 4 %" at bounding box center [1019, 292] width 162 height 22
click at [897, 370] on div "Iris 18 %" at bounding box center [925, 367] width 111 height 35
click at [1032, 372] on div "Quatre-épices 7 %" at bounding box center [1076, 369] width 191 height 22
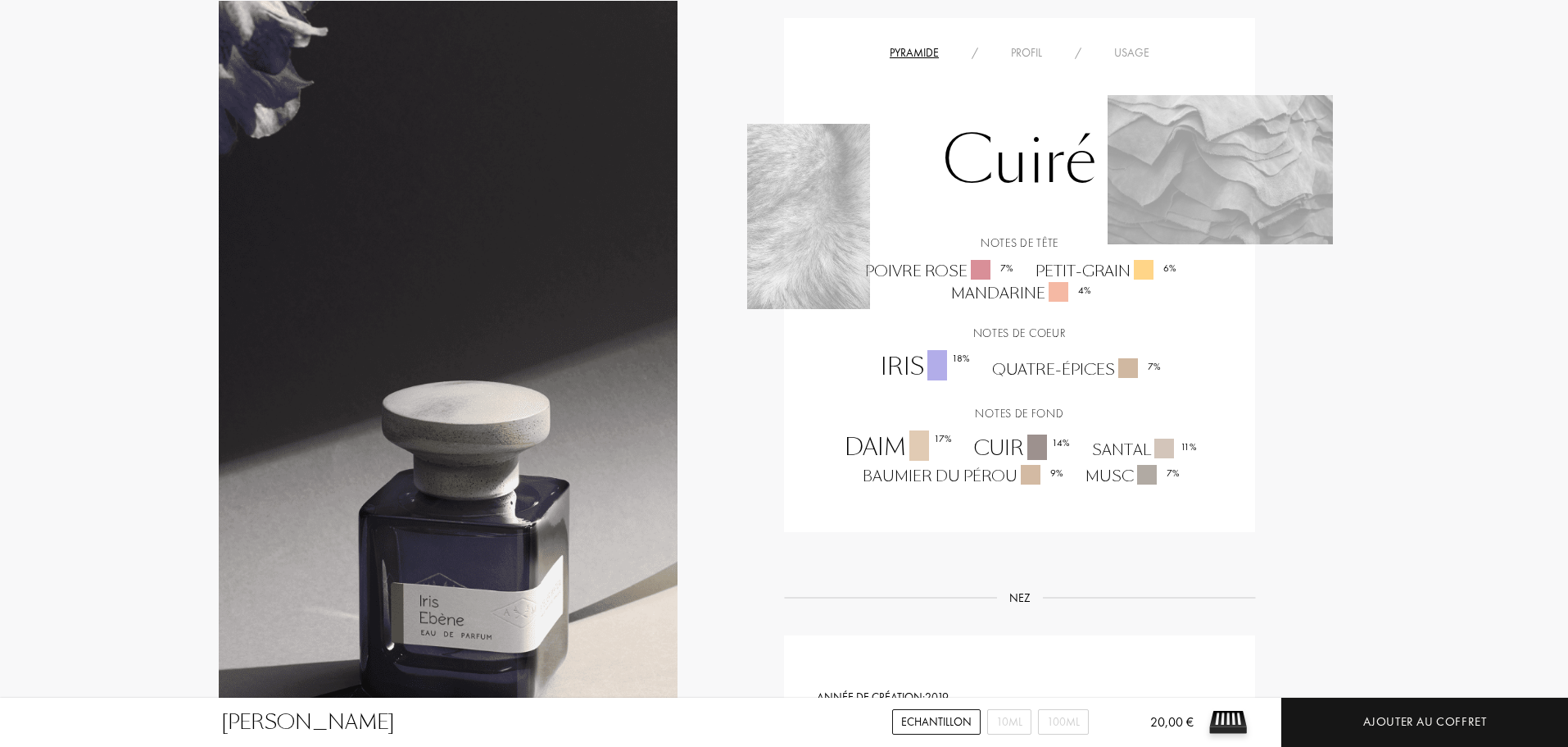
click at [870, 449] on div "Daim 17 %" at bounding box center [897, 448] width 129 height 35
click at [1011, 445] on div "Cuir 14 %" at bounding box center [1020, 449] width 118 height 29
click at [1148, 436] on div "Daim 17 % Cuir 14 % Santal 11 % Baumier du Pérou 9 % Musc 7 %" at bounding box center [1019, 459] width 446 height 57
click at [925, 476] on div "Baumier du Pérou 9 %" at bounding box center [961, 475] width 223 height 22
click at [1102, 466] on div "Musc 7 %" at bounding box center [1132, 475] width 116 height 22
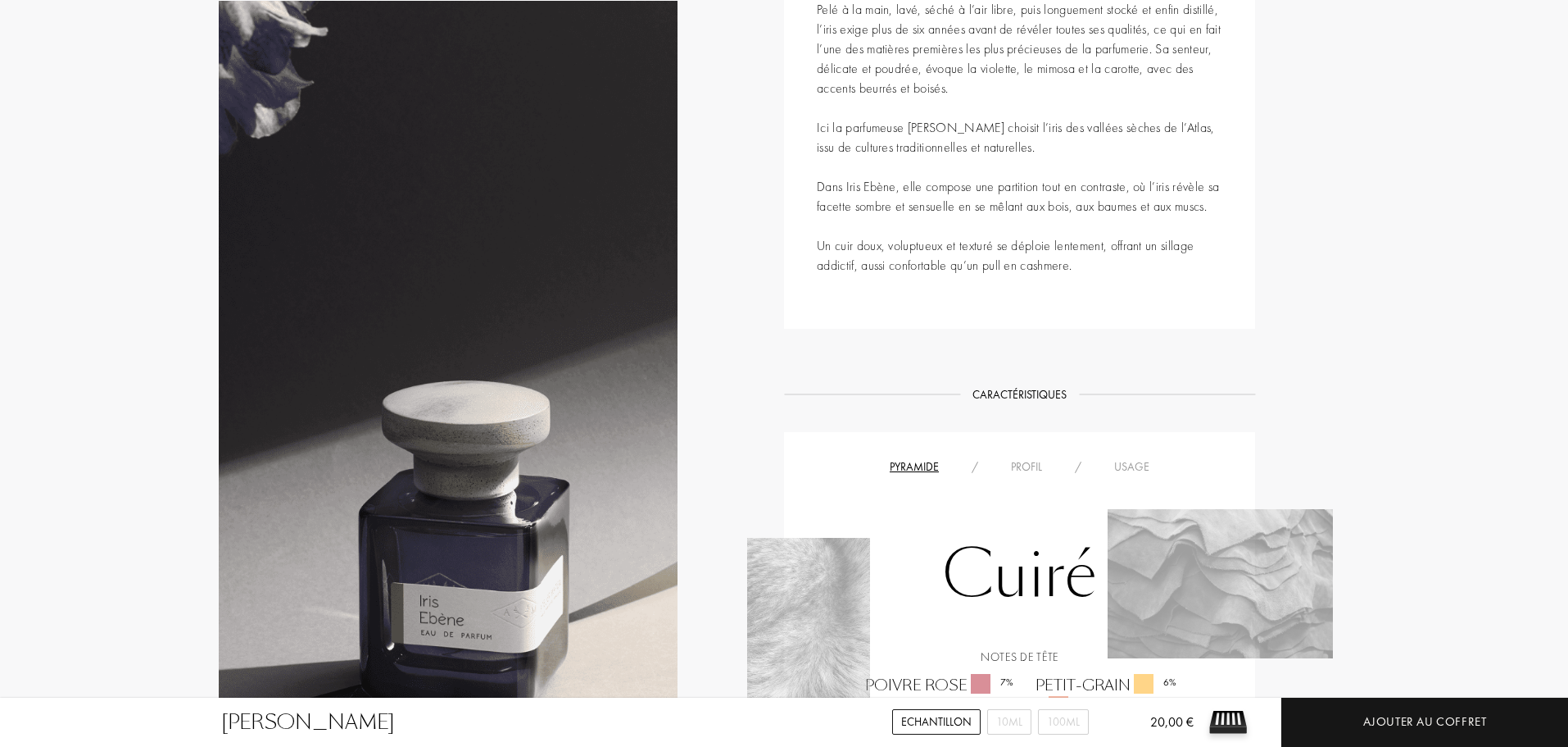
scroll to position [855, 0]
drag, startPoint x: 1050, startPoint y: 208, endPoint x: 1218, endPoint y: 206, distance: 168.0
click at [1218, 206] on div "Un parfait accord exprimant la facette sensuelle et confortable de l’iris. Pelé…" at bounding box center [1020, 106] width 471 height 441
drag, startPoint x: 887, startPoint y: 251, endPoint x: 1125, endPoint y: 264, distance: 238.4
click at [1125, 264] on div "Un parfait accord exprimant la facette sensuelle et confortable de l’iris. Pelé…" at bounding box center [1020, 106] width 471 height 441
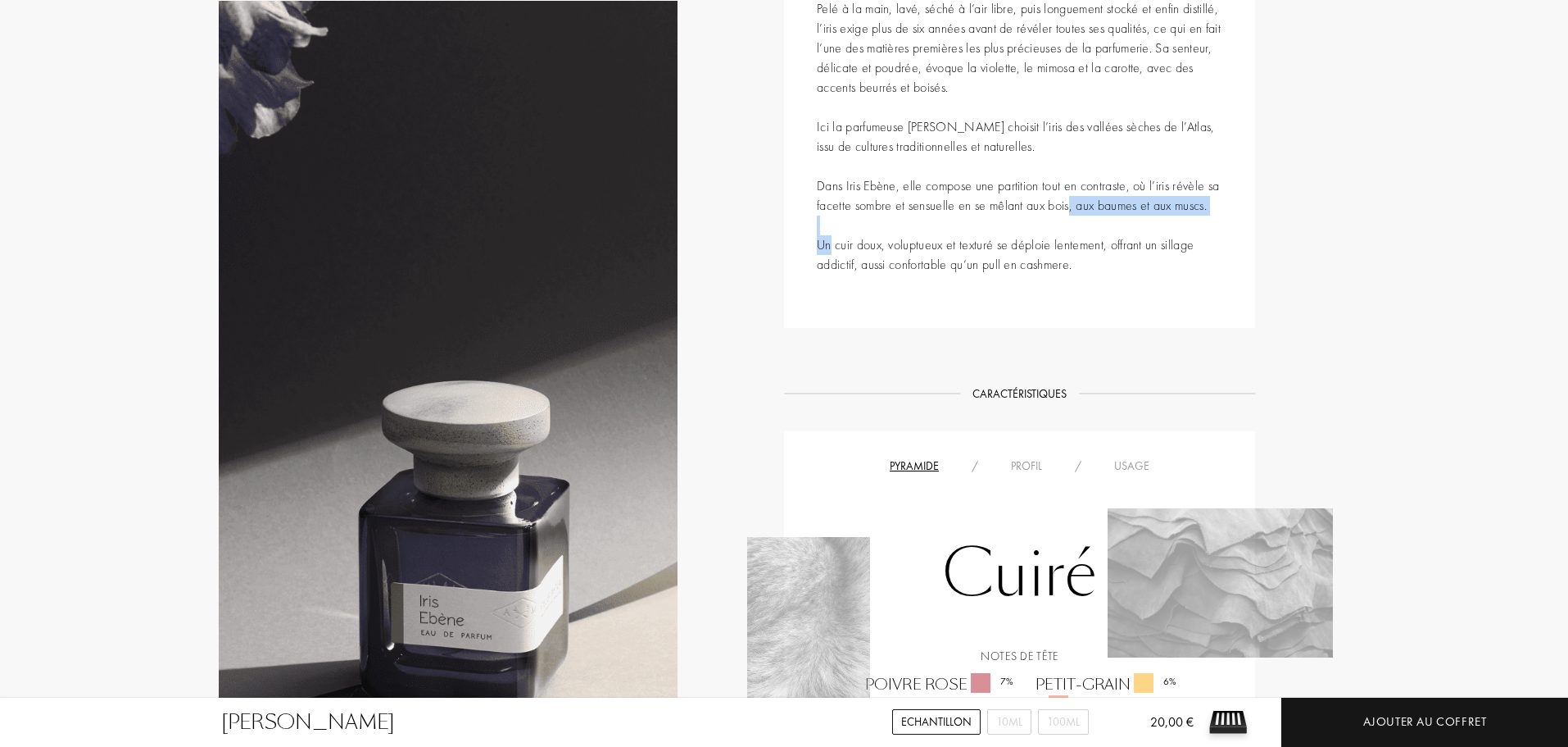
click at [944, 270] on div "Un parfait accord exprimant la facette sensuelle et confortable de l’iris. Pelé…" at bounding box center [1020, 106] width 471 height 441
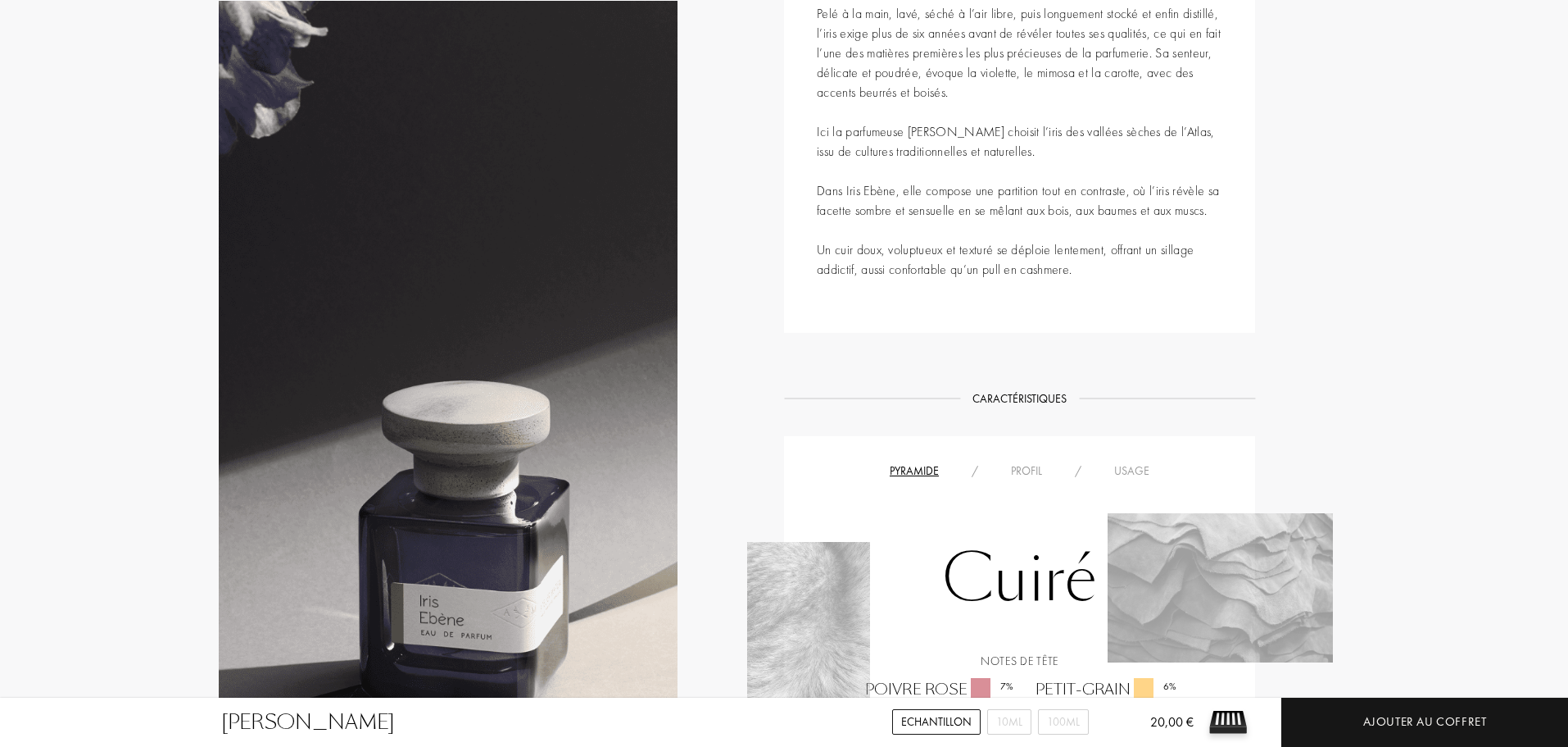
scroll to position [849, 0]
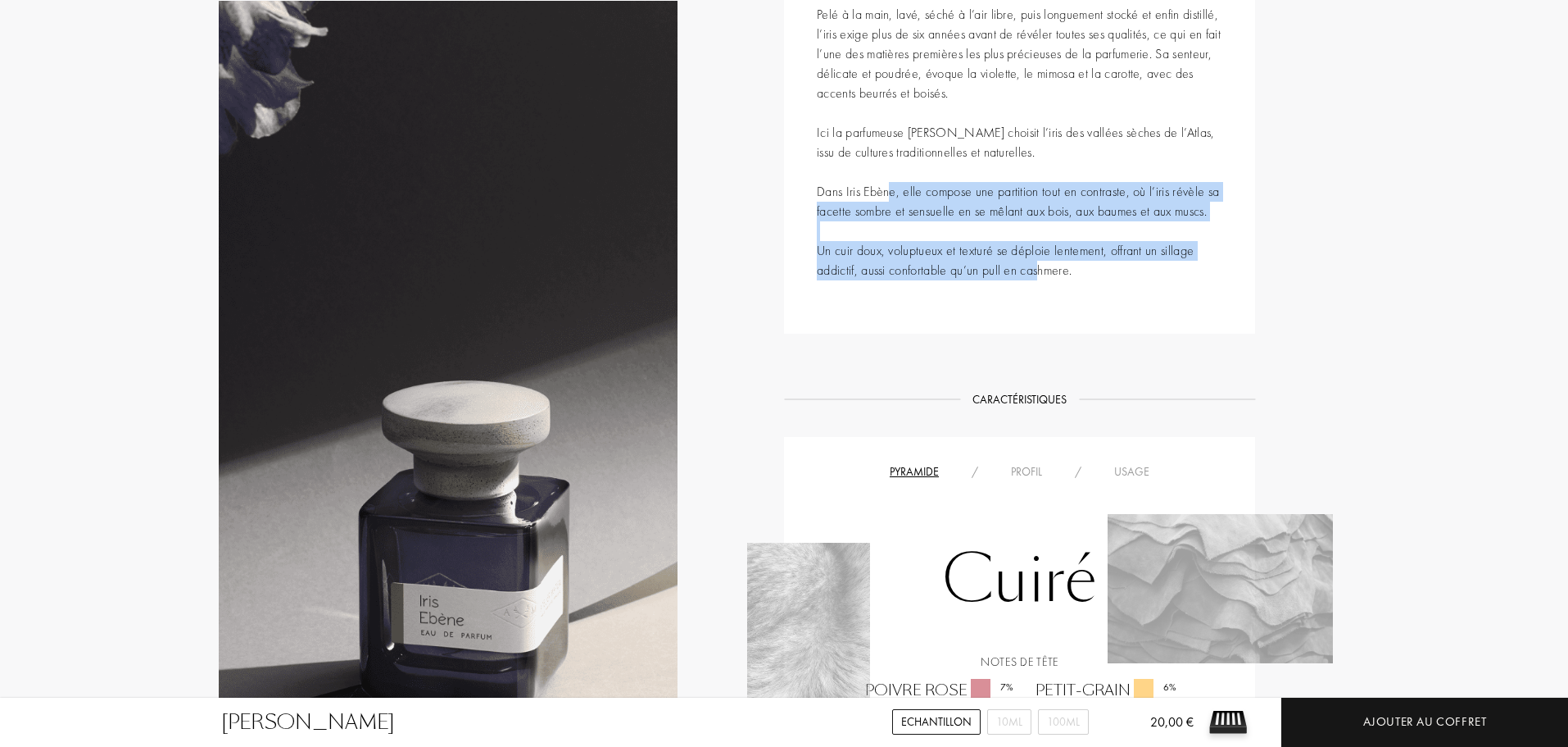
drag, startPoint x: 864, startPoint y: 183, endPoint x: 1022, endPoint y: 299, distance: 196.0
click at [1022, 299] on div "Un parfait accord exprimant la facette sensuelle et confortable de l’iris. Pelé…" at bounding box center [1020, 112] width 471 height 441
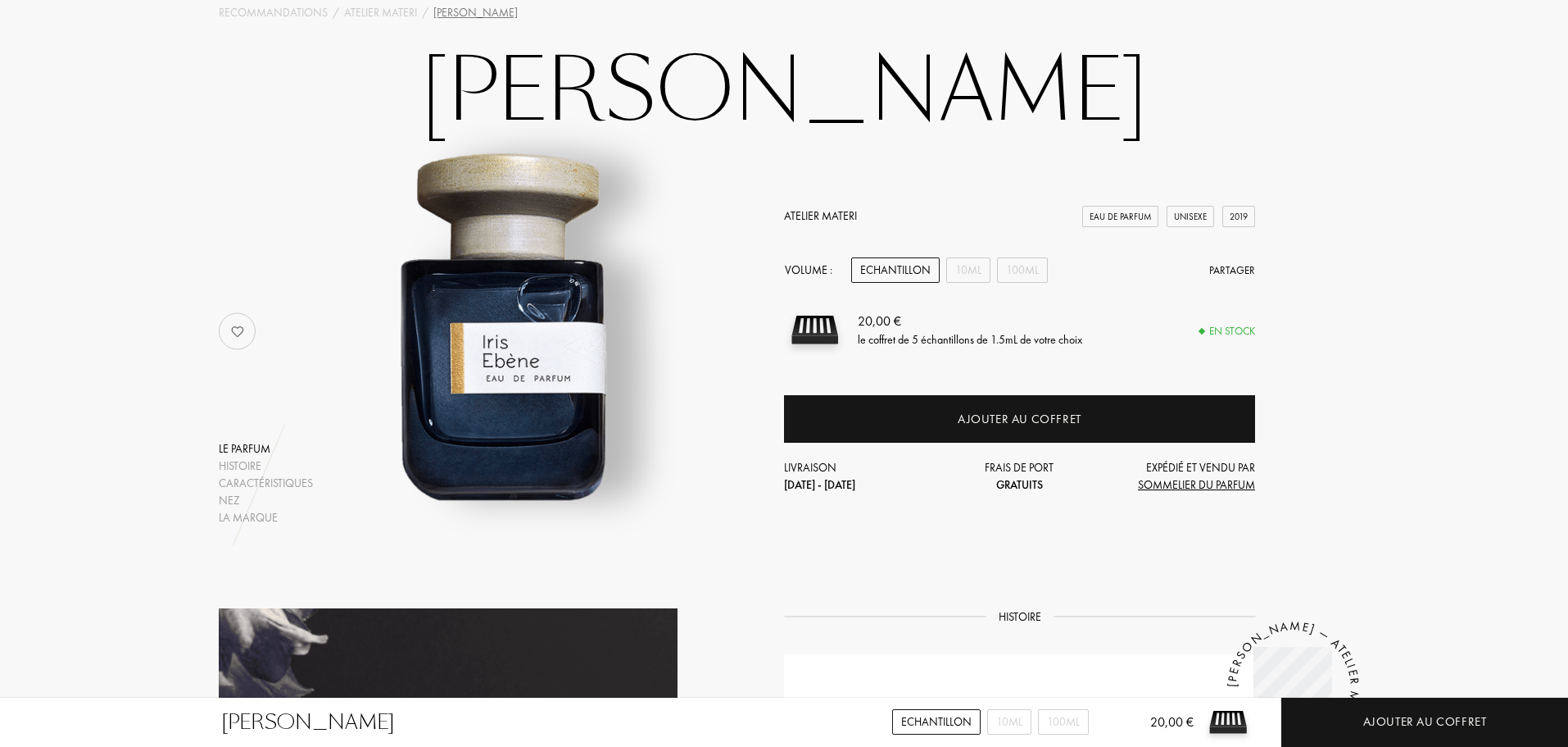
scroll to position [0, 0]
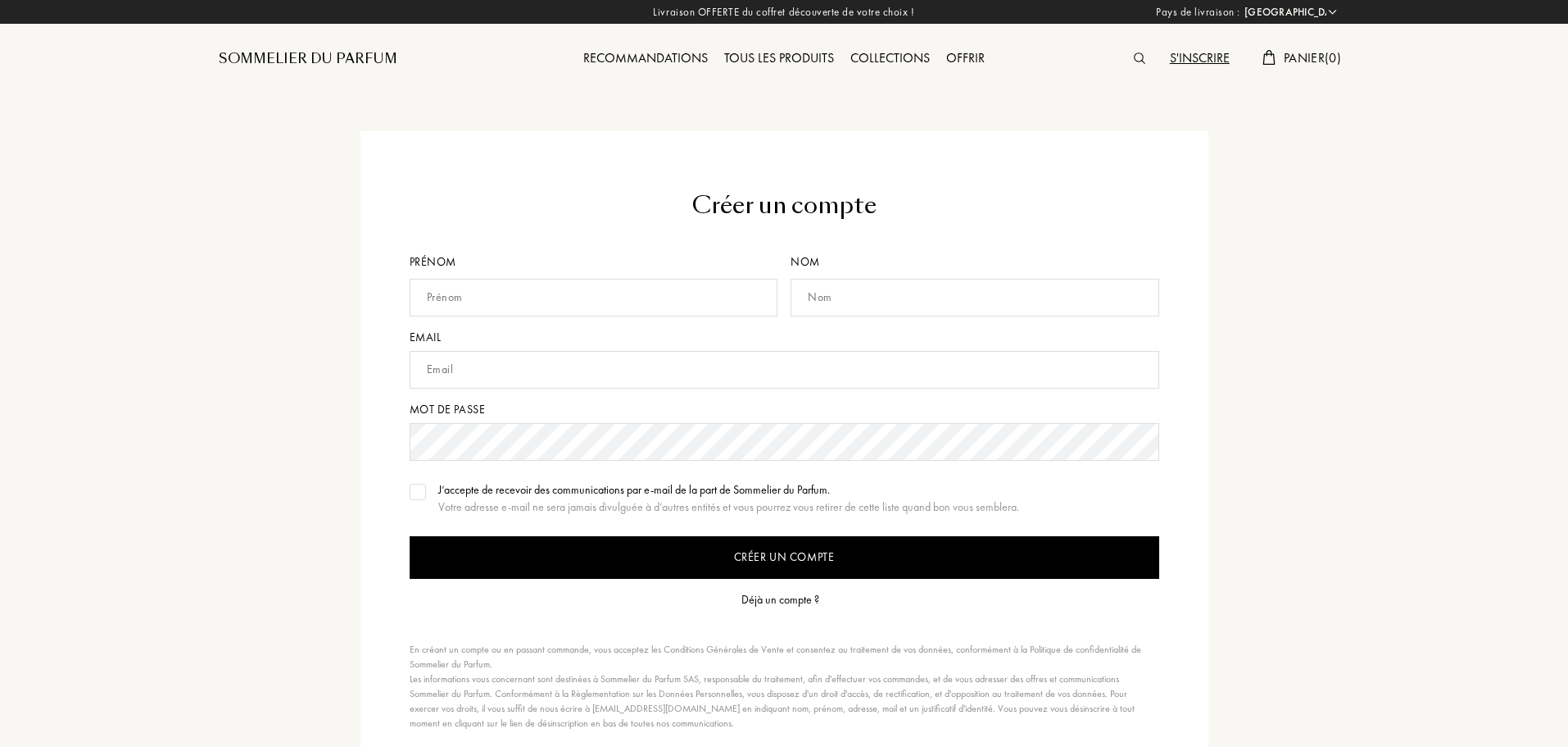
select select "FR"
click at [505, 301] on input "text" at bounding box center [594, 297] width 369 height 38
type input "Quentin"
type input "Rousseau"
click at [463, 376] on input "text" at bounding box center [784, 370] width 750 height 38
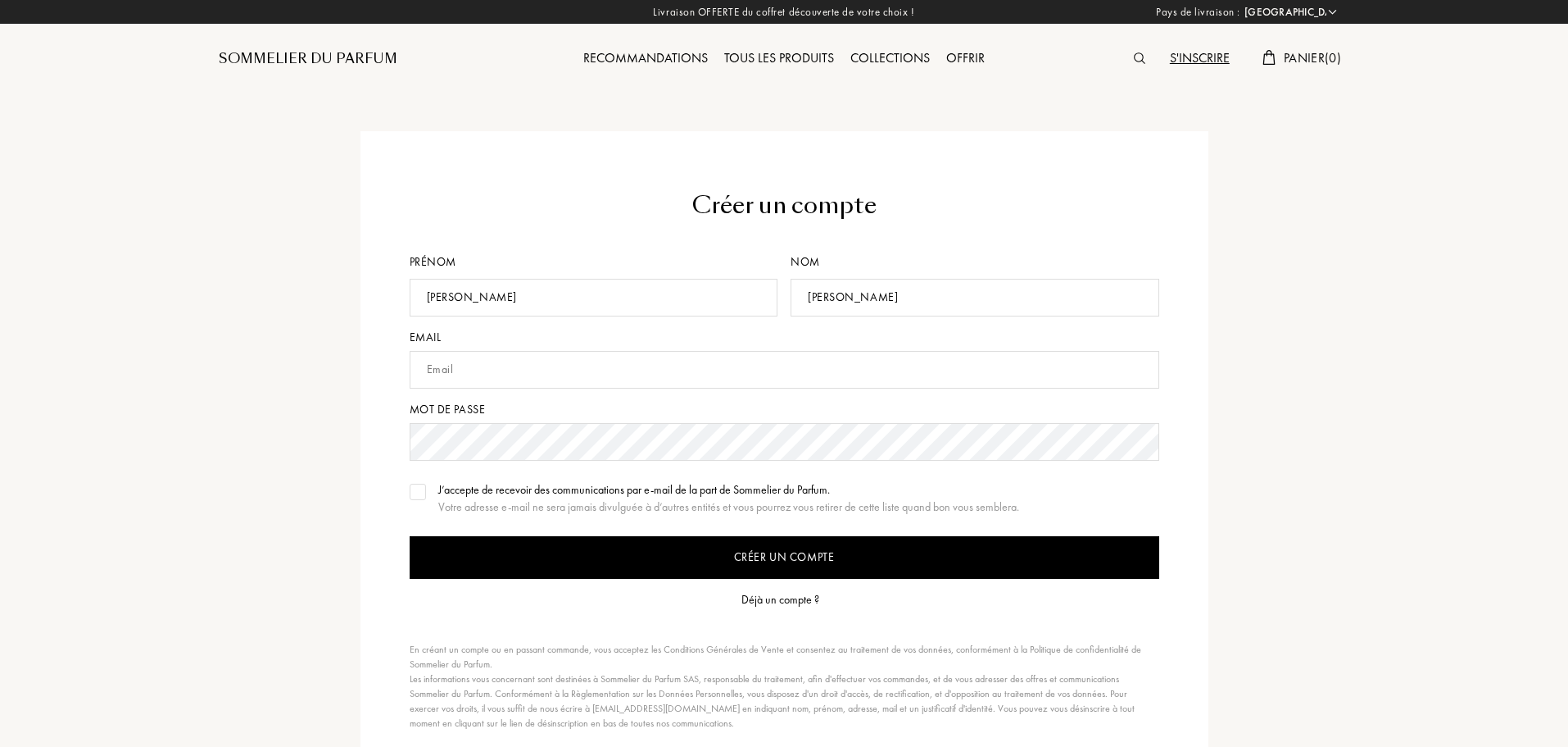
type input "quentin.rousseau46@gmail.com"
click at [732, 559] on input "Créer un compte" at bounding box center [784, 557] width 750 height 43
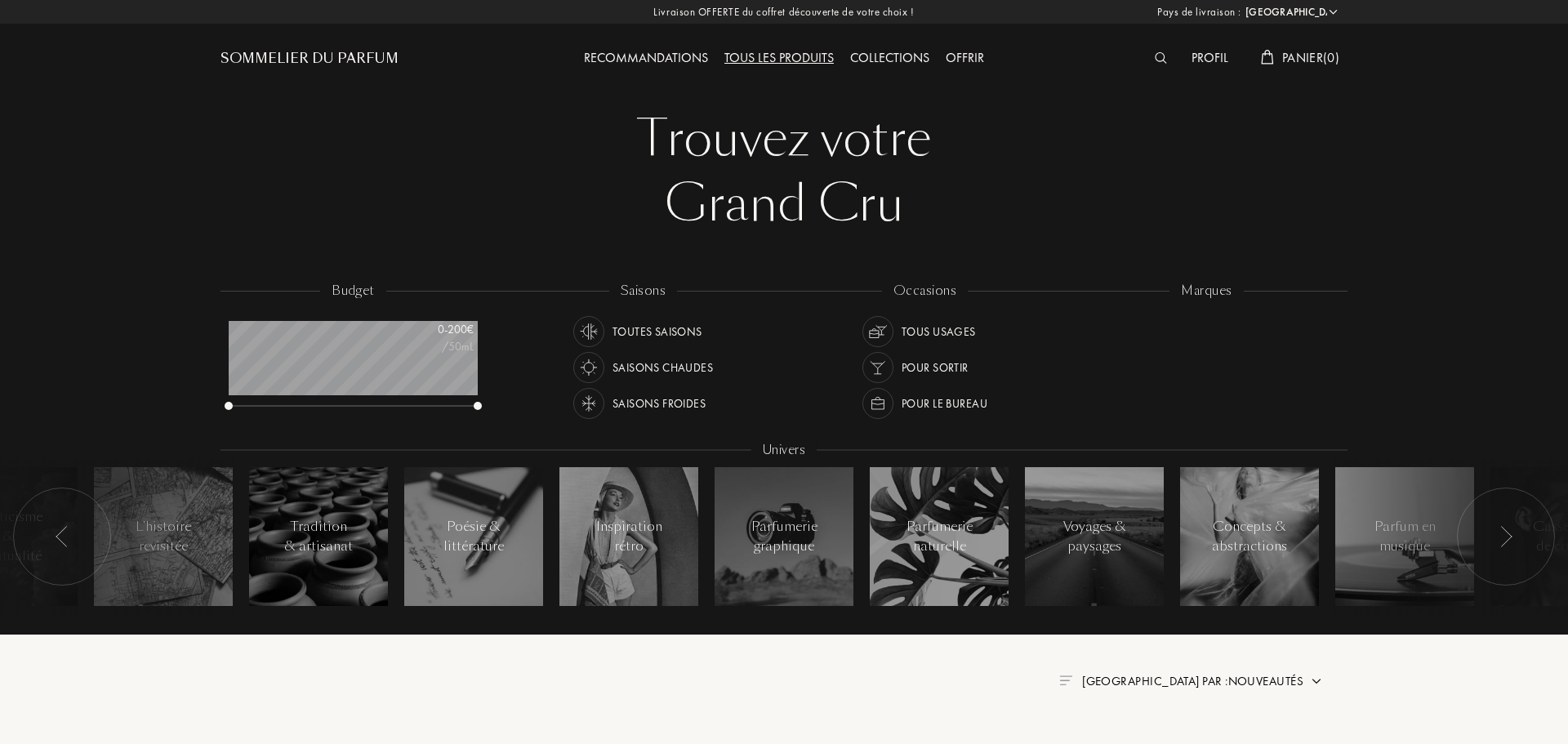
select select "FR"
click at [1191, 58] on div "Profil" at bounding box center [1208, 58] width 54 height 21
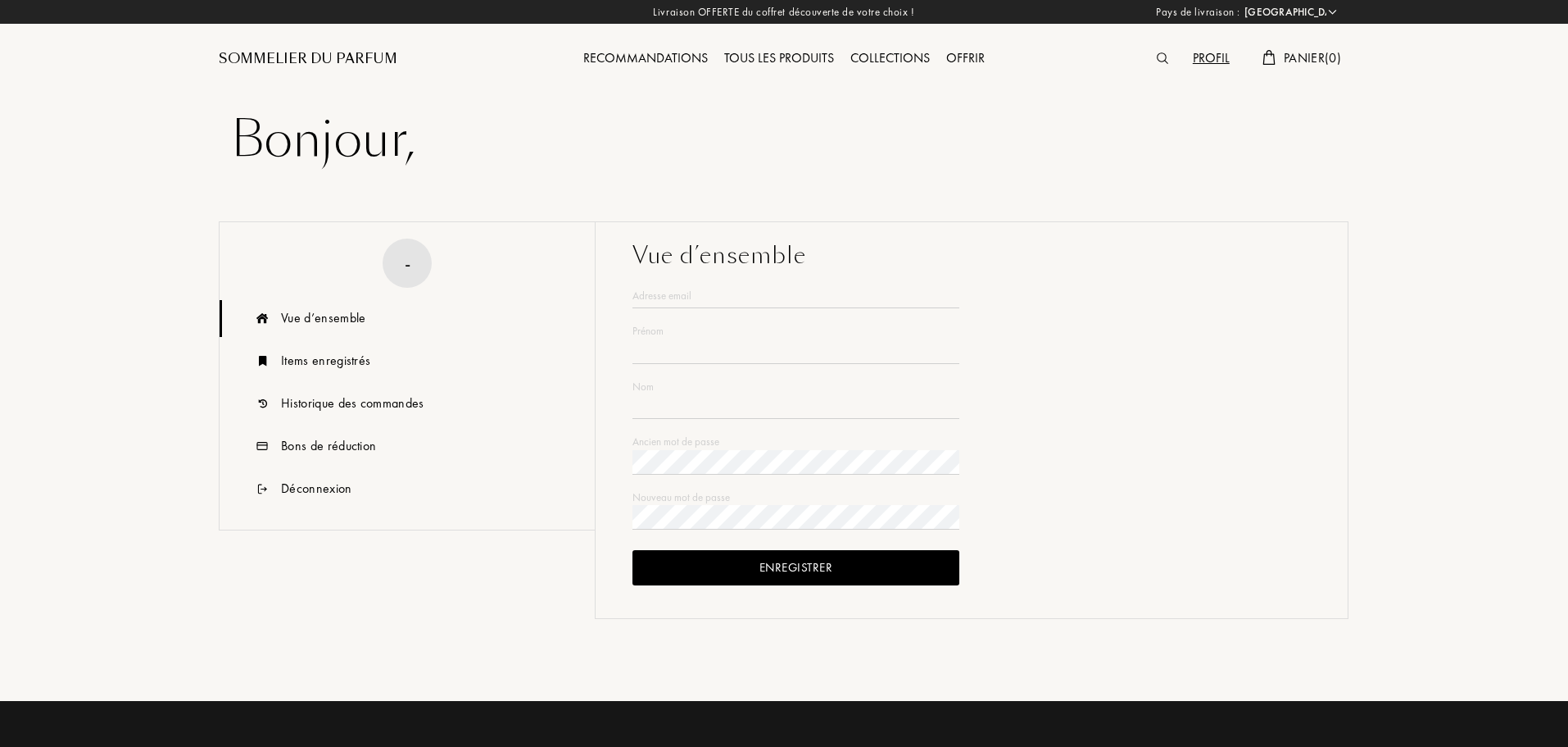
select select "FR"
type input "[PERSON_NAME]"
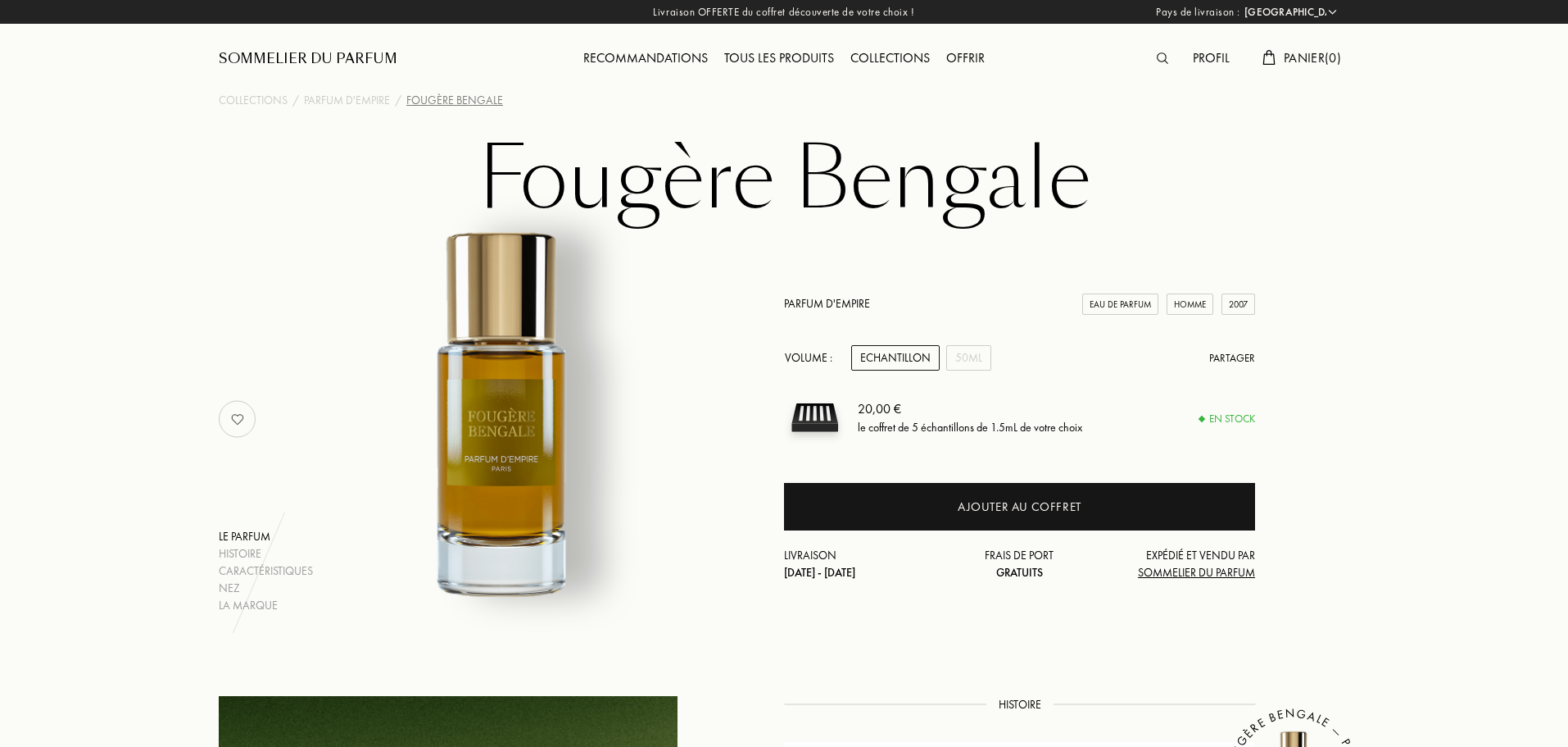
select select "FR"
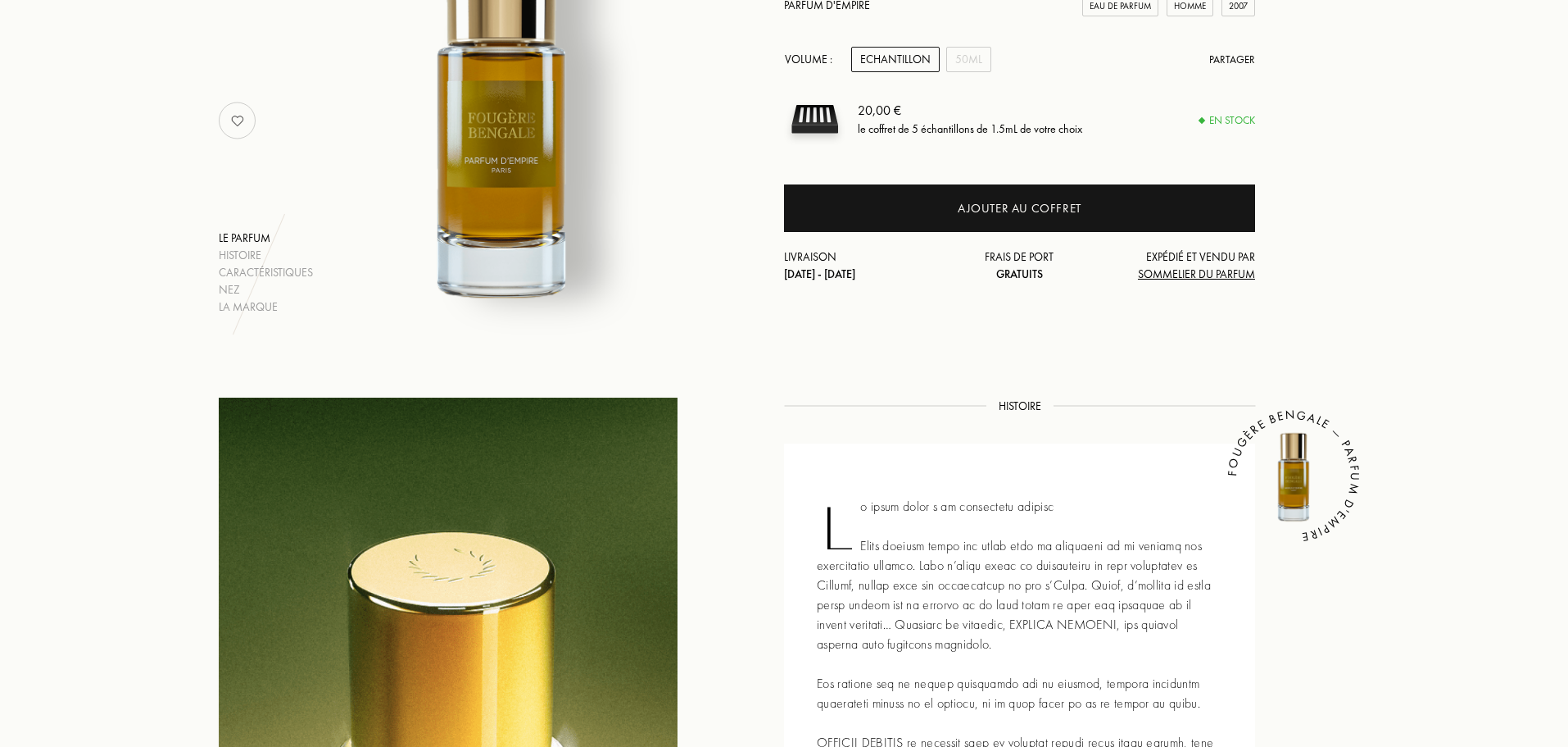
scroll to position [299, 0]
click at [232, 121] on img at bounding box center [237, 119] width 33 height 33
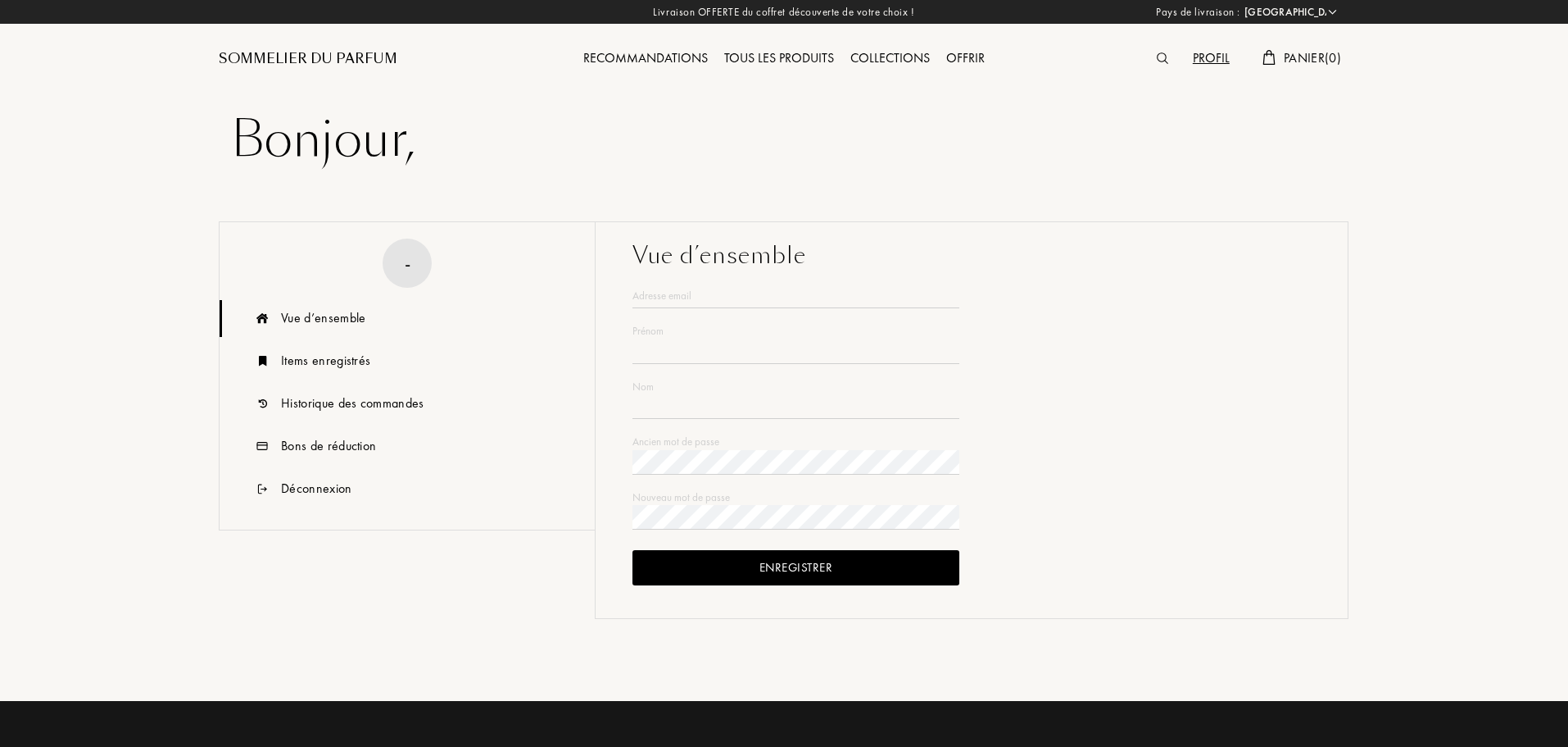
select select "FR"
type input "[PERSON_NAME]"
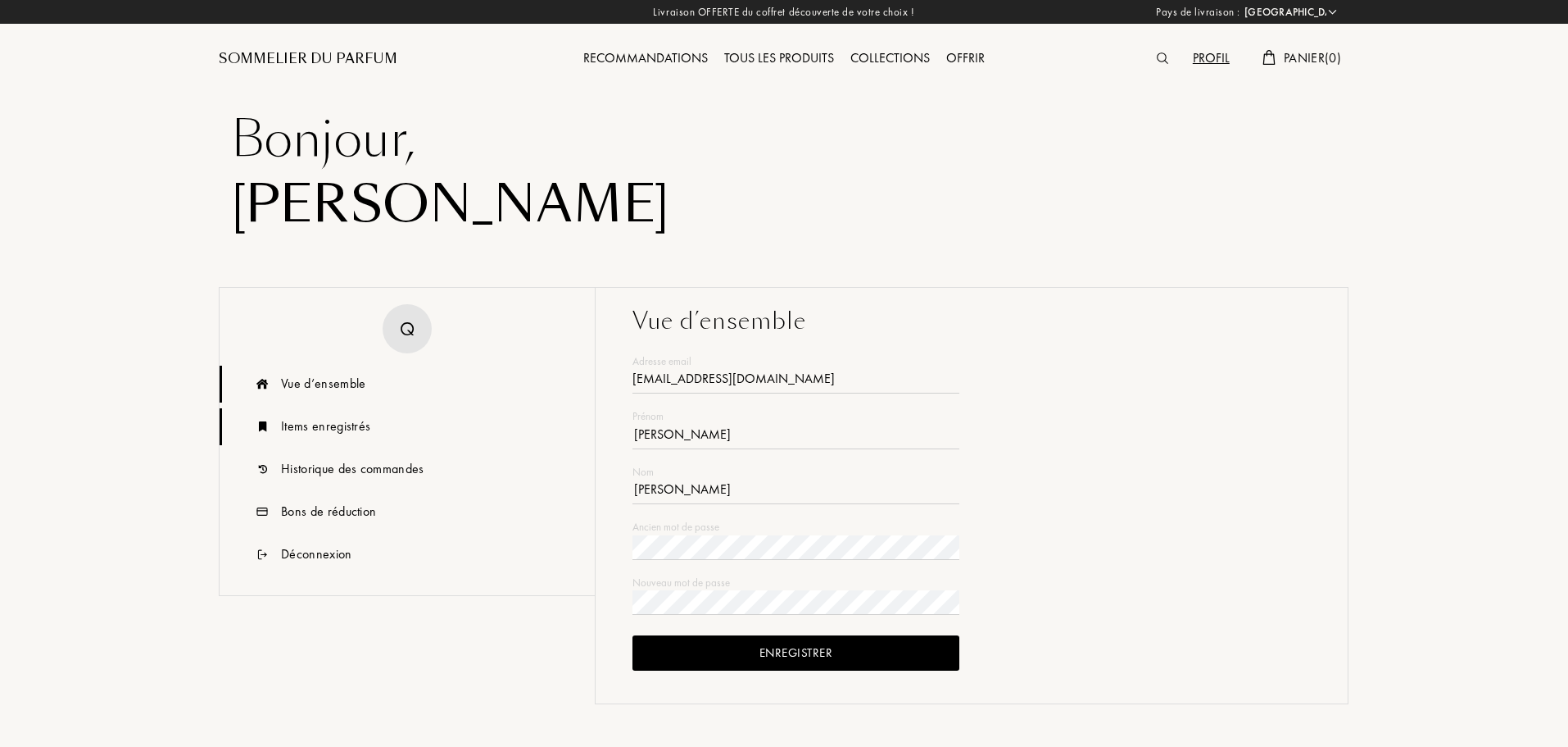
click at [338, 432] on div "Items enregistrés" at bounding box center [326, 427] width 89 height 20
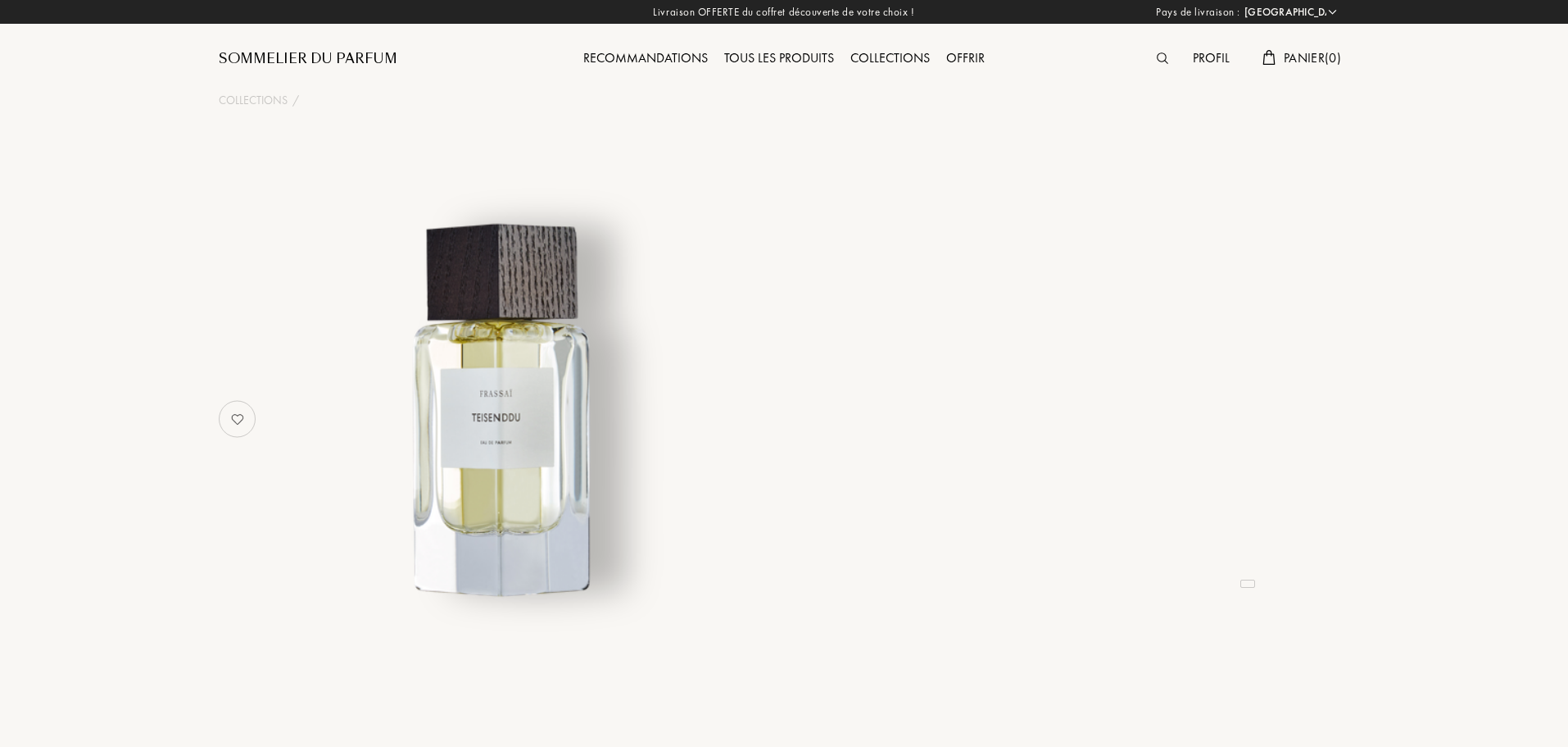
select select "FR"
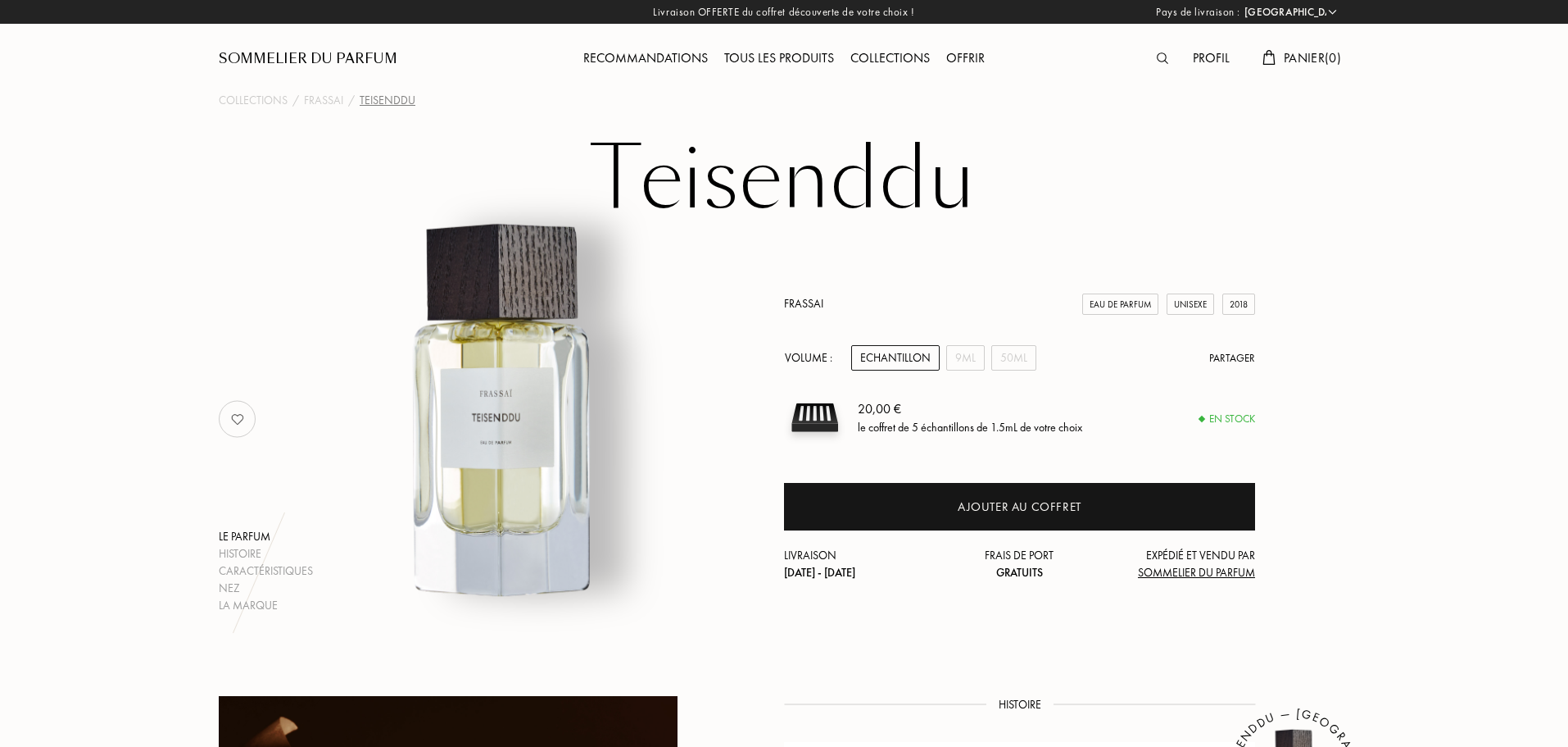
click at [253, 416] on img at bounding box center [237, 419] width 33 height 33
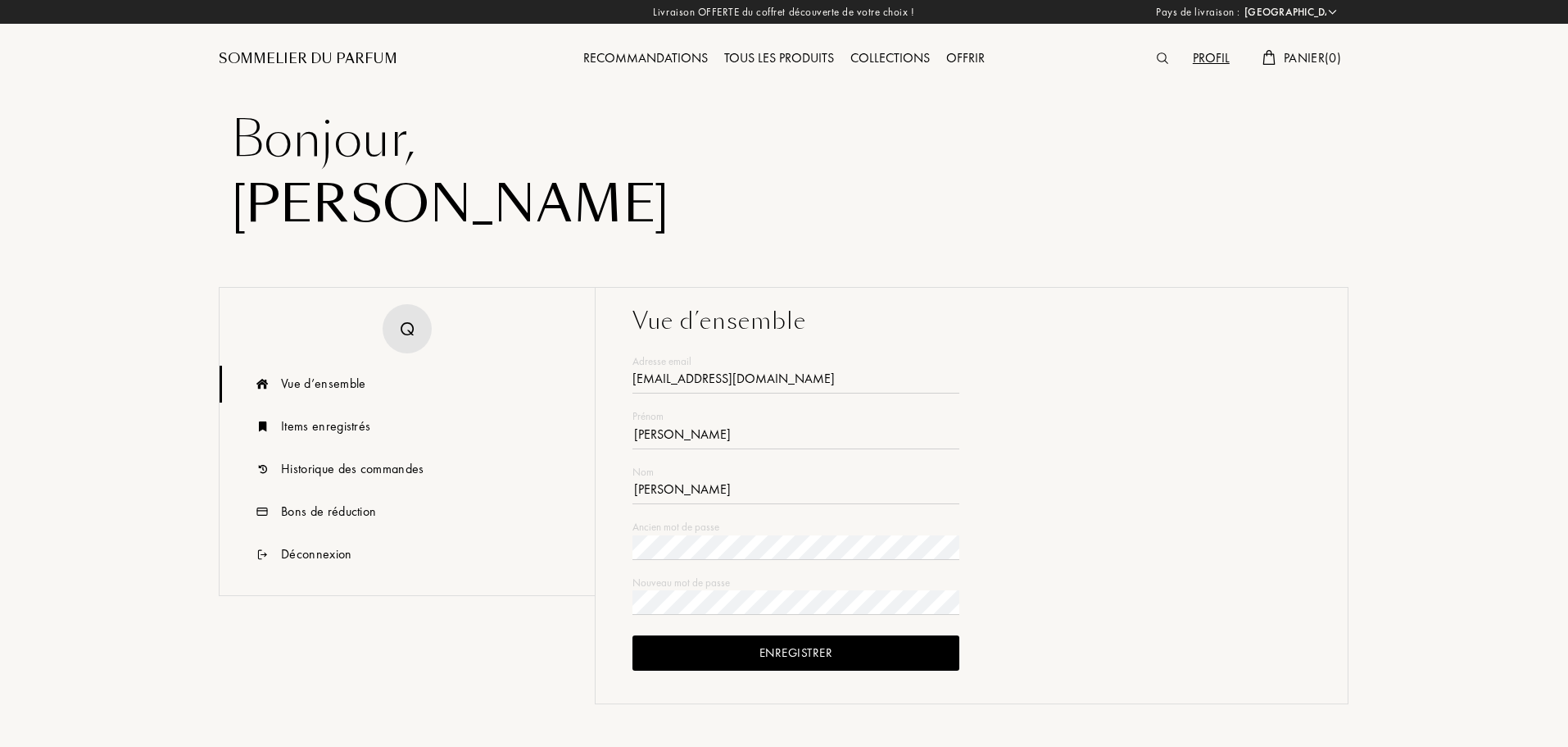
select select "FR"
click at [297, 429] on div "Items enregistrés" at bounding box center [326, 427] width 89 height 20
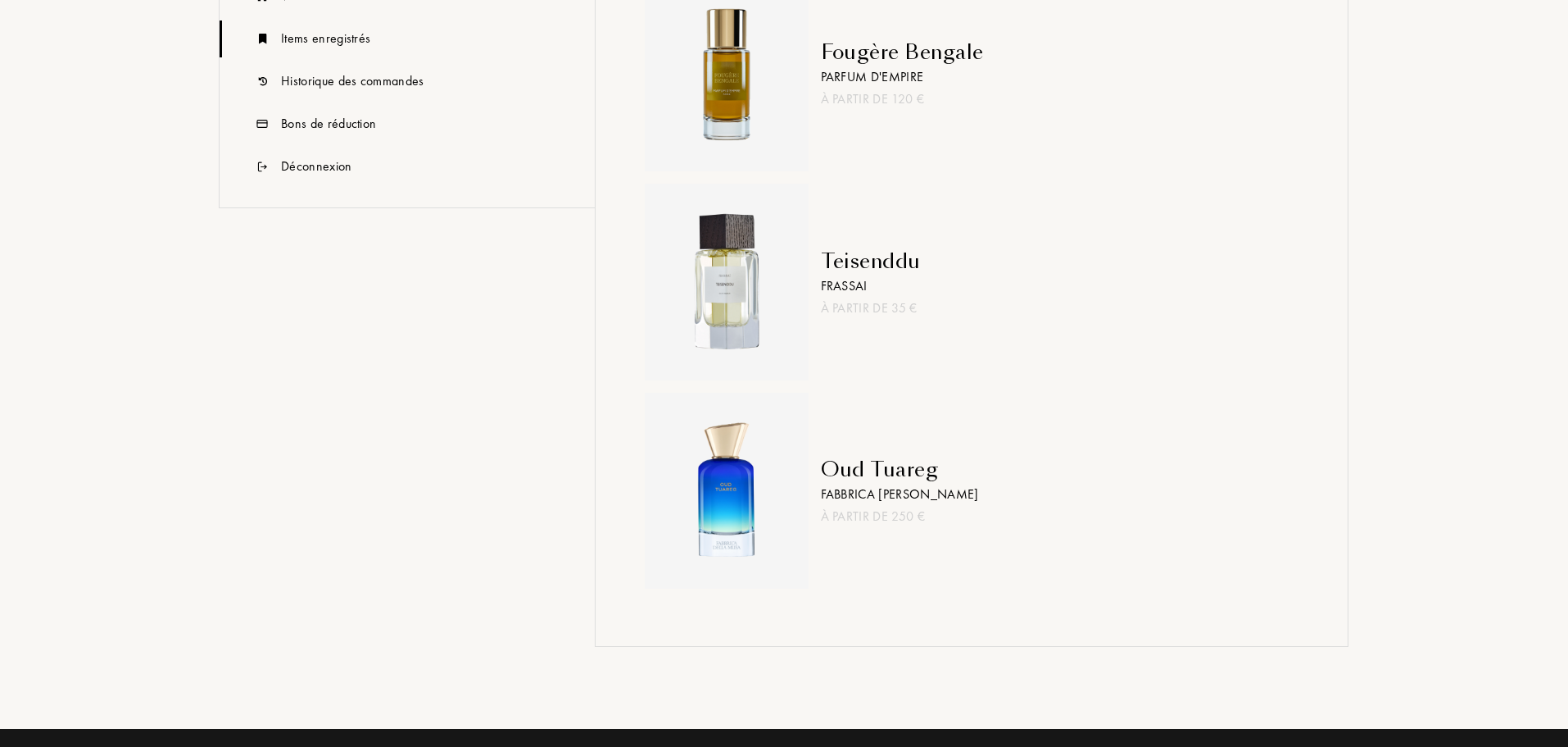
scroll to position [391, 0]
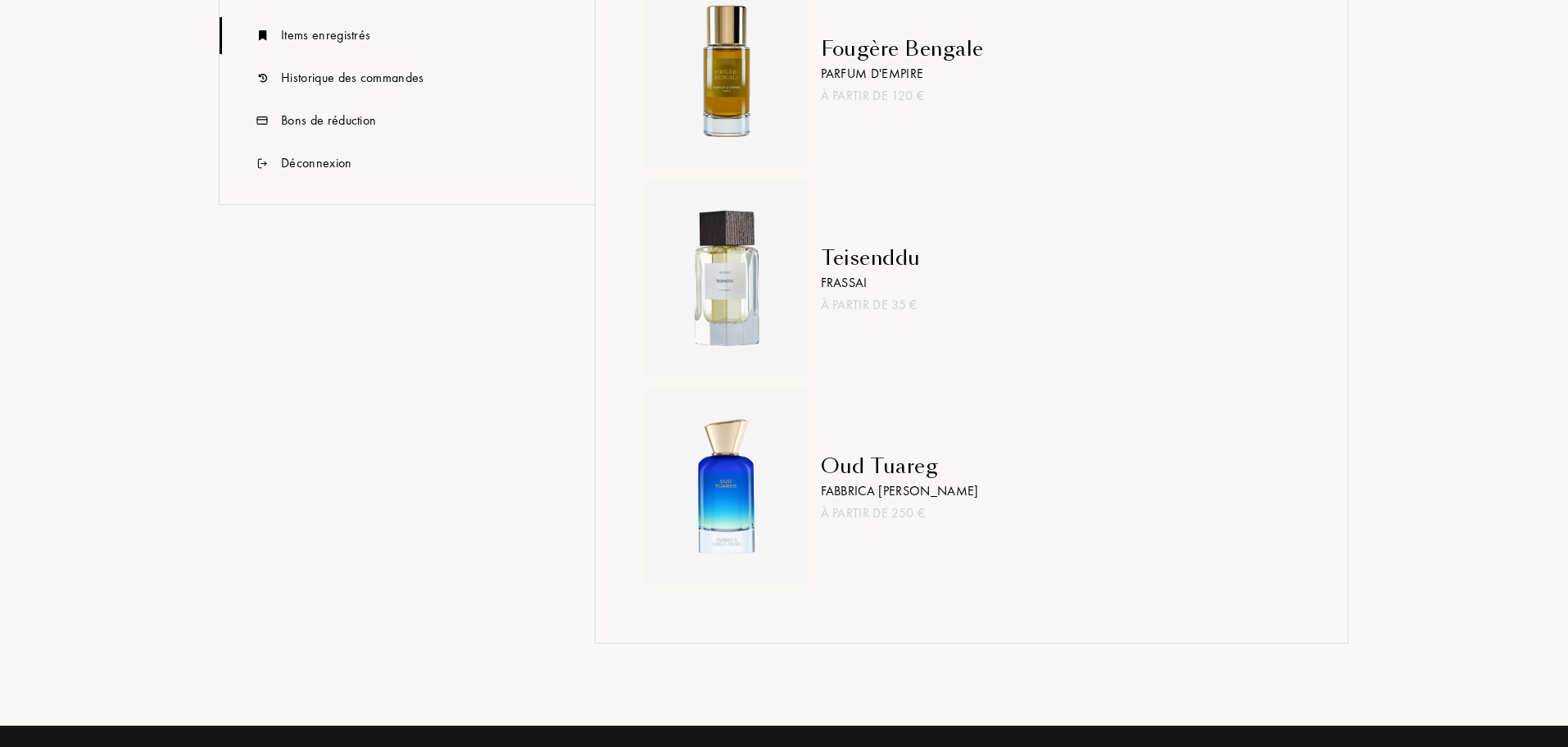
click at [844, 467] on div "Oud Tuareg" at bounding box center [900, 467] width 158 height 30
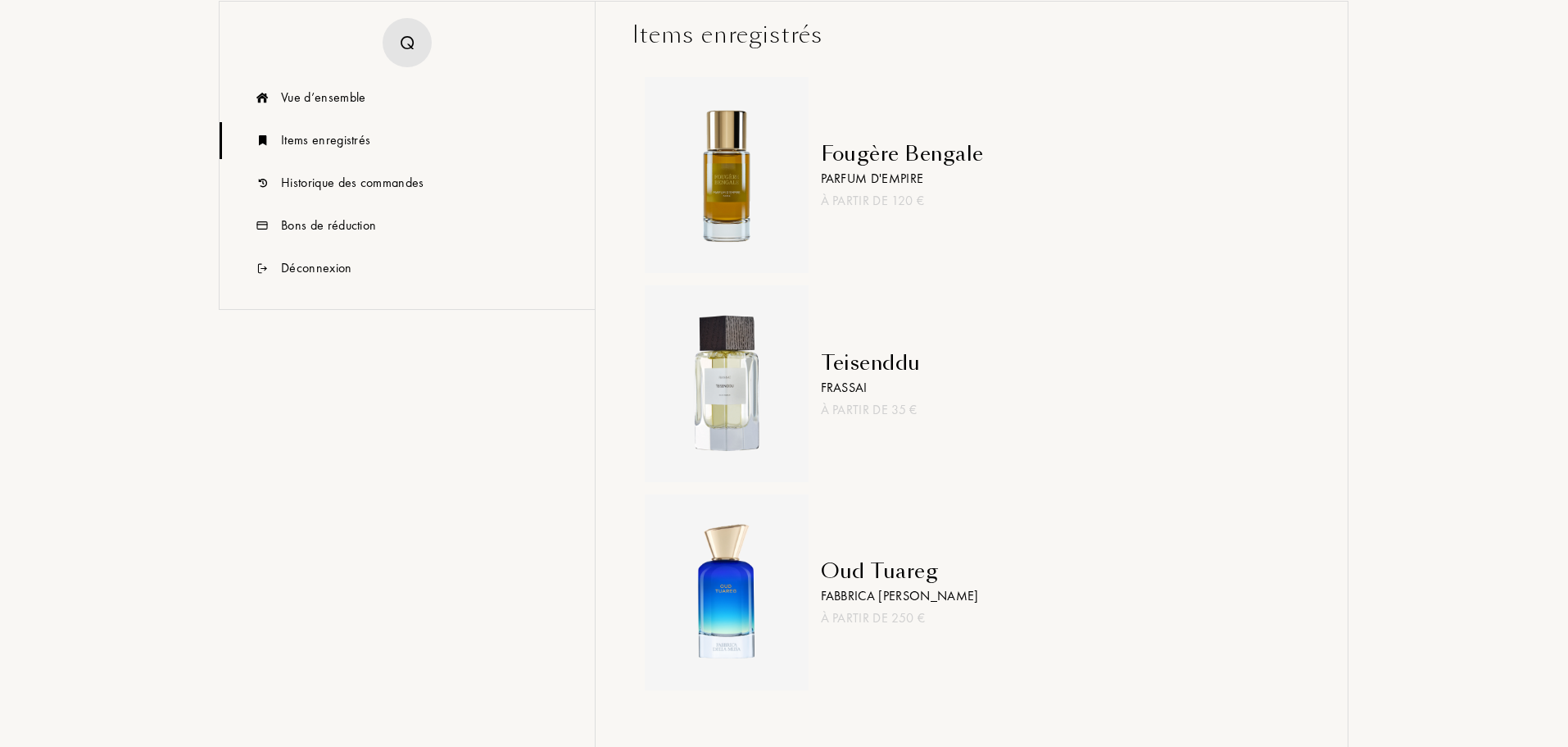
scroll to position [278, 0]
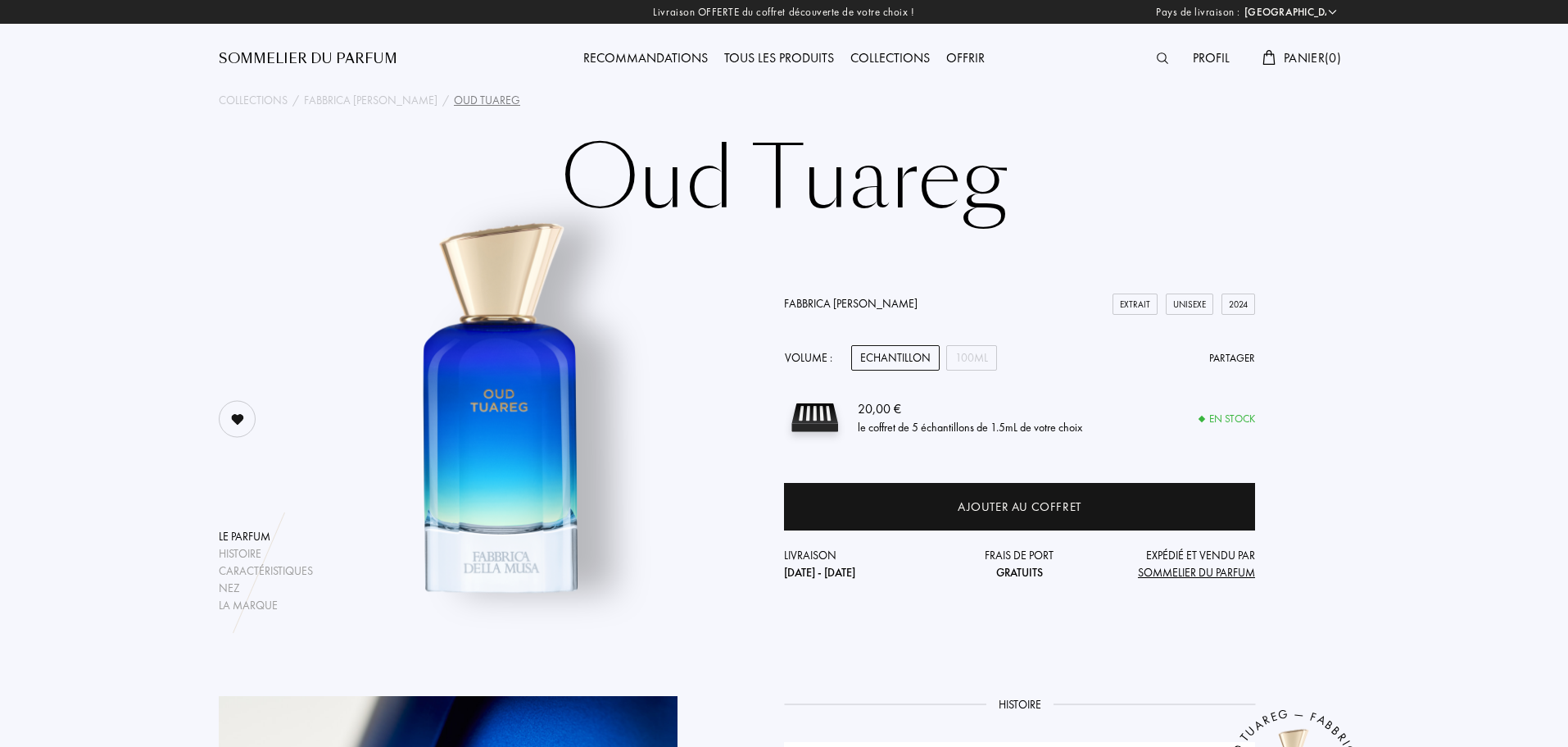
select select "FR"
click at [912, 356] on div "Echantillon" at bounding box center [895, 358] width 88 height 26
click at [876, 356] on div "Echantillon" at bounding box center [895, 358] width 88 height 26
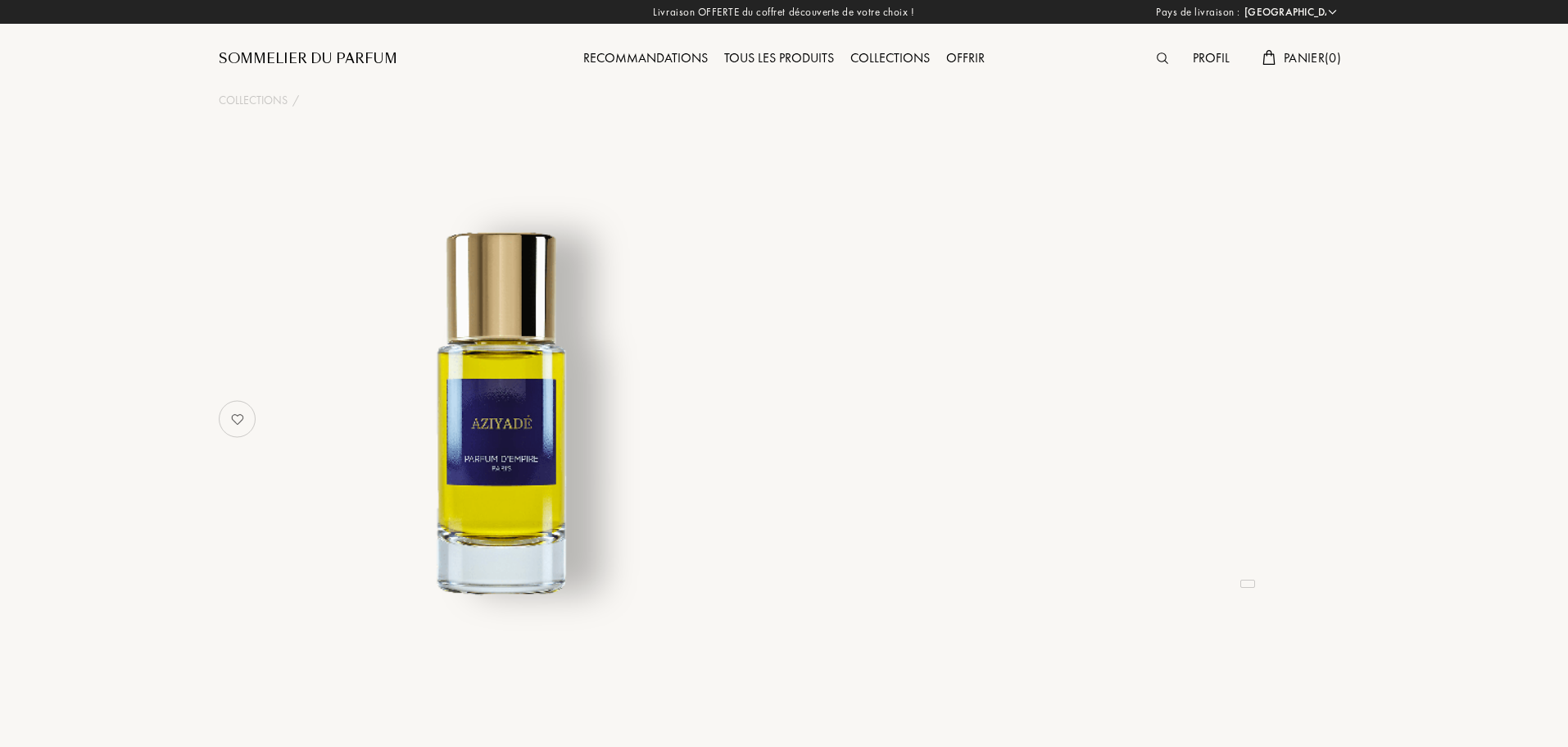
select select "FR"
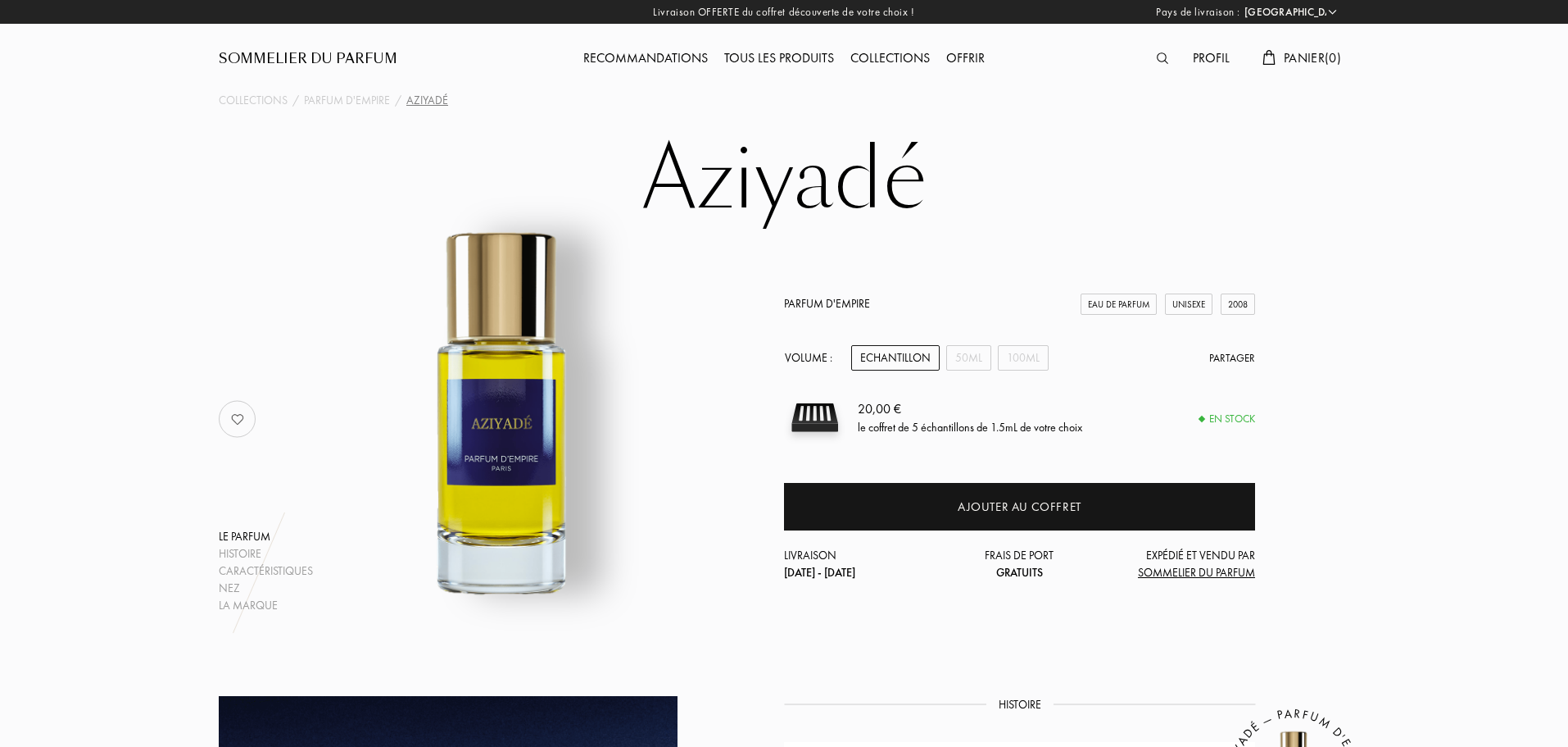
click at [240, 415] on img at bounding box center [237, 419] width 33 height 33
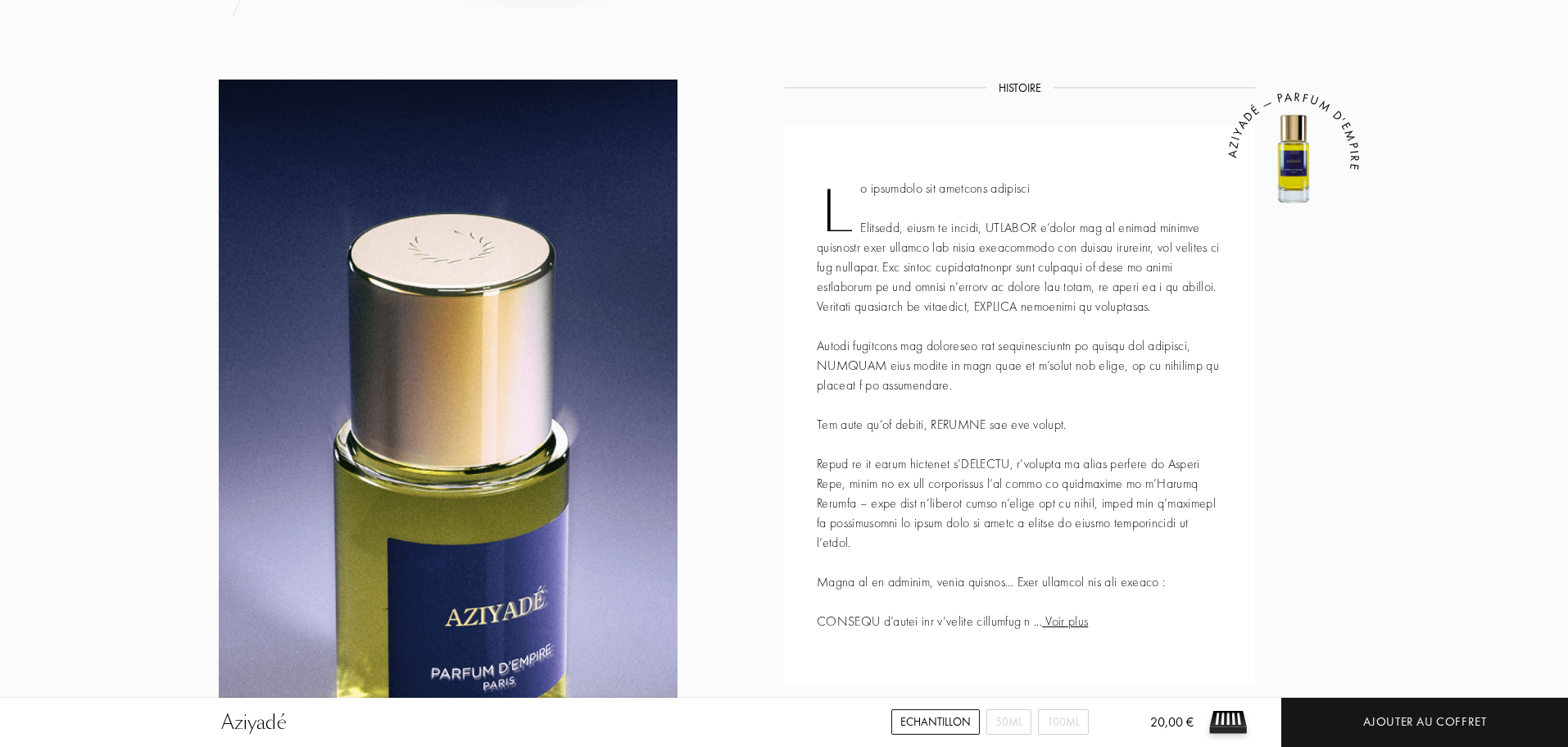
scroll to position [636, 0]
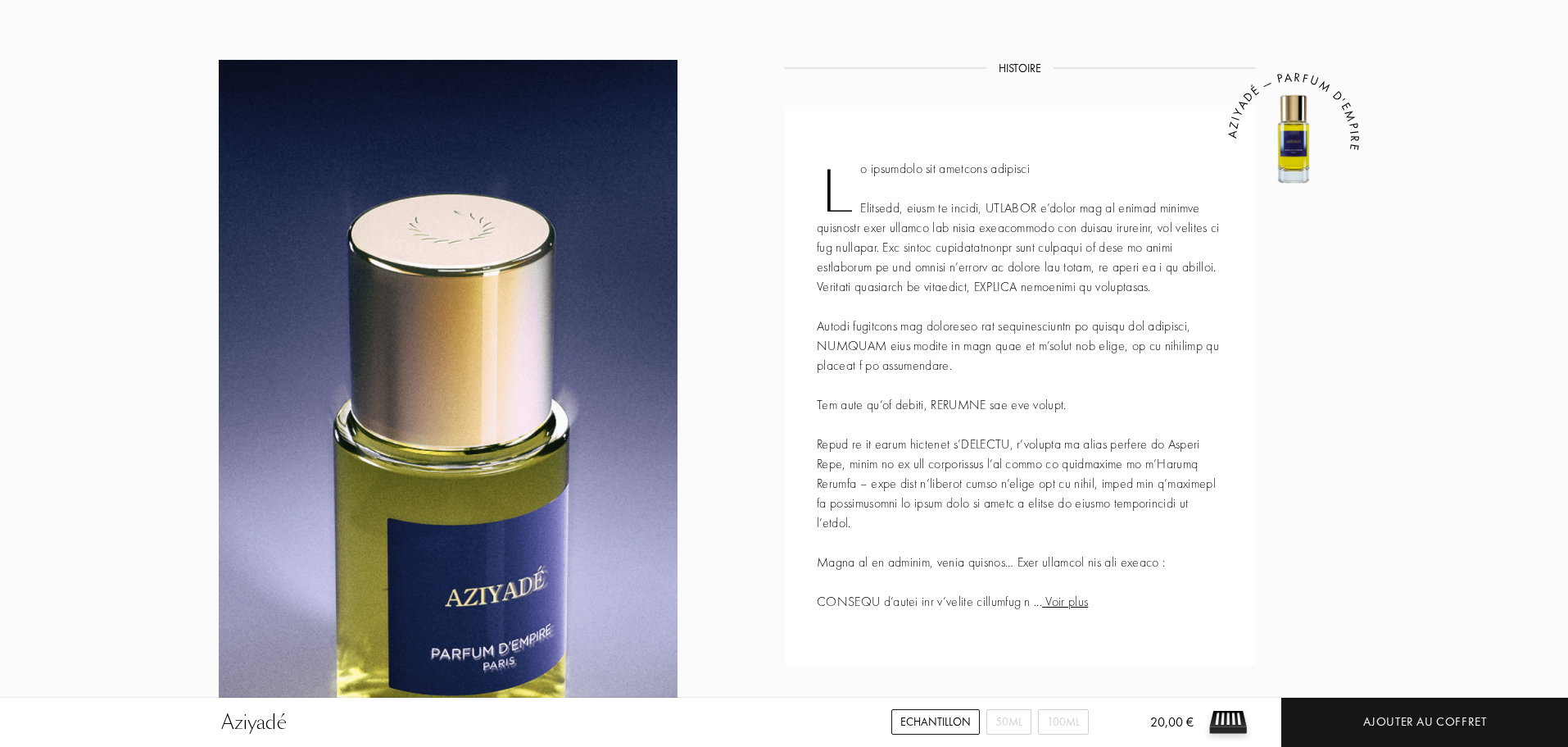
click at [1067, 604] on span "Voir plus" at bounding box center [1065, 601] width 46 height 17
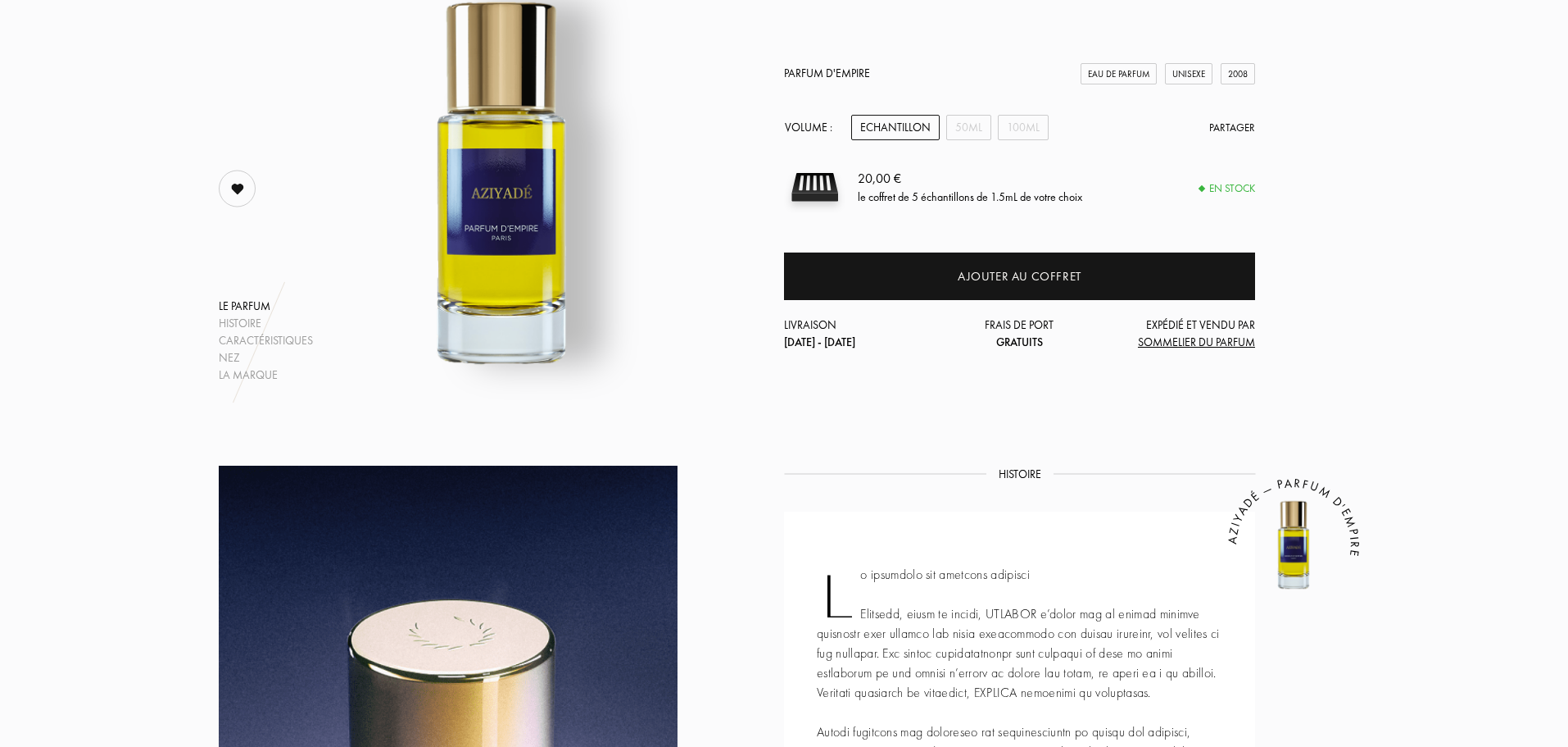
scroll to position [0, 0]
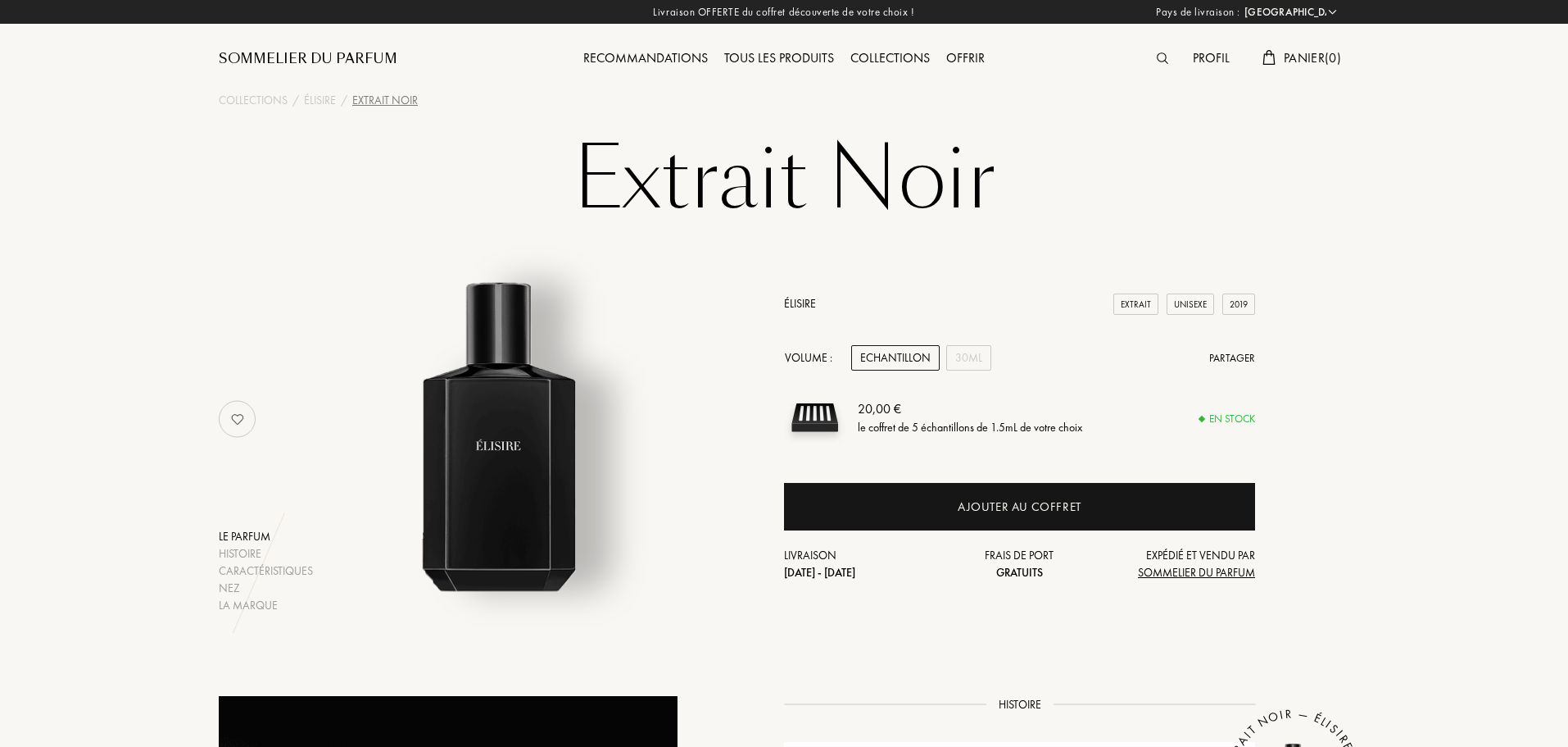
select select "FR"
click at [243, 416] on img at bounding box center [237, 419] width 33 height 33
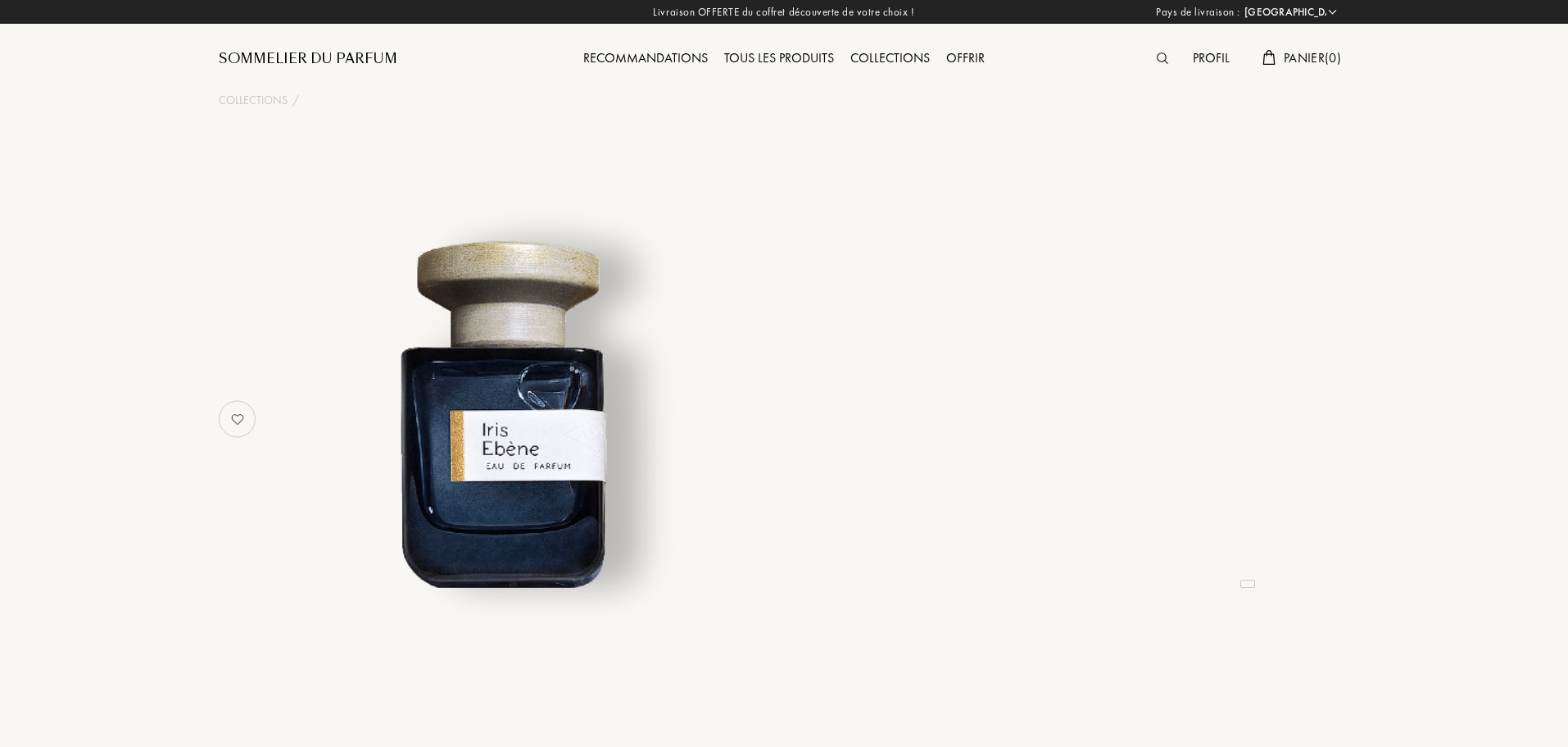
select select "FR"
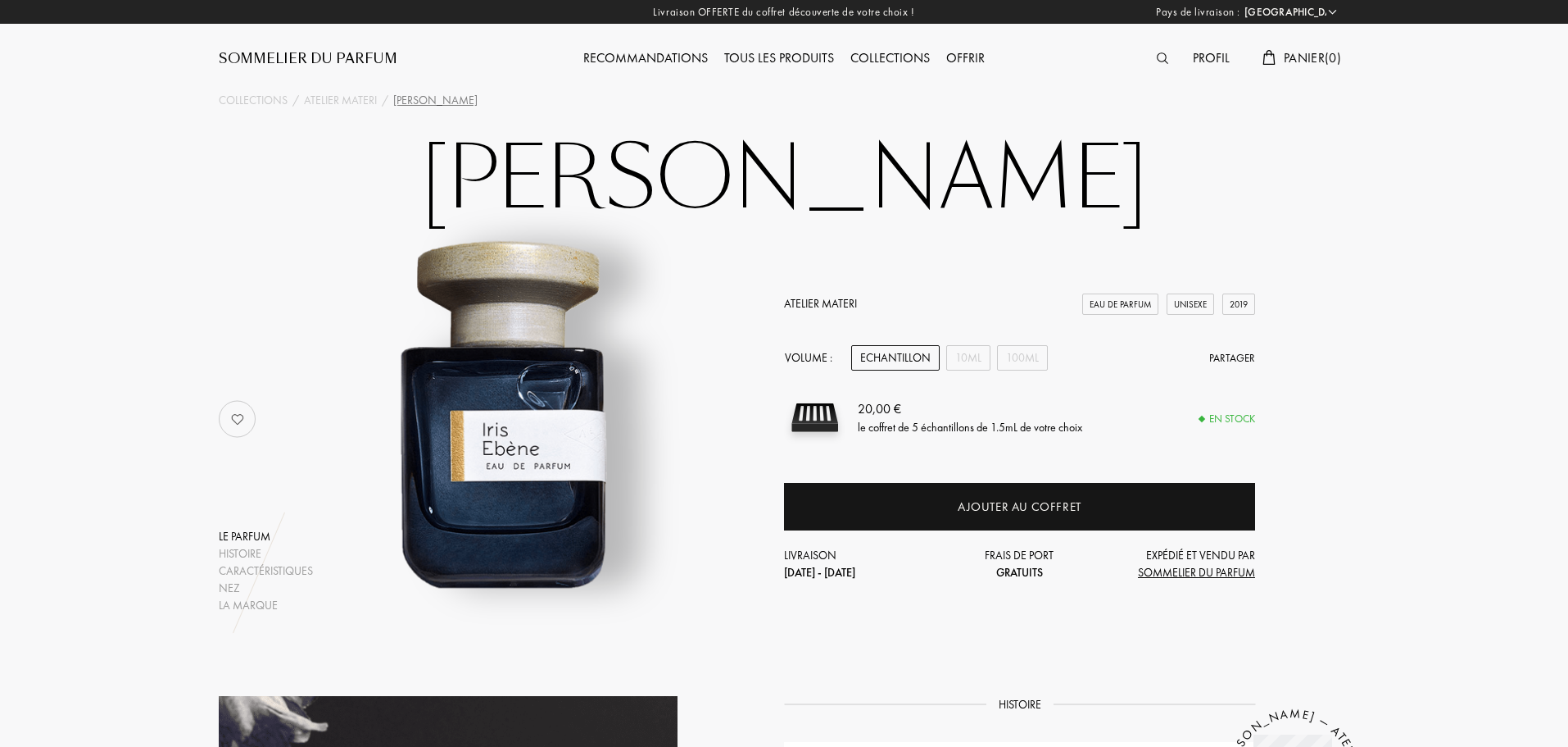
click at [238, 418] on img at bounding box center [237, 419] width 33 height 33
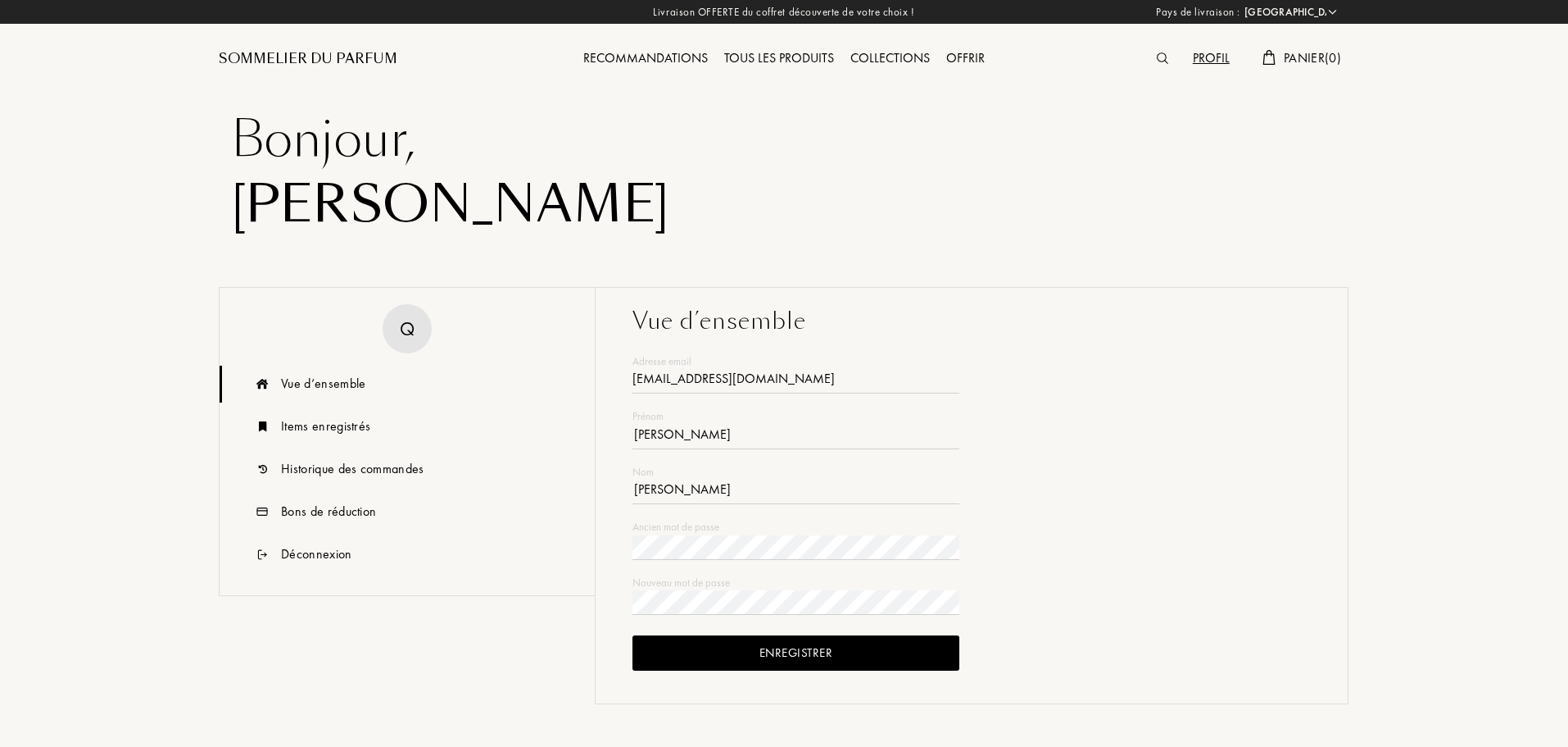
select select "FR"
click at [348, 427] on div "Items enregistrés" at bounding box center [326, 427] width 89 height 20
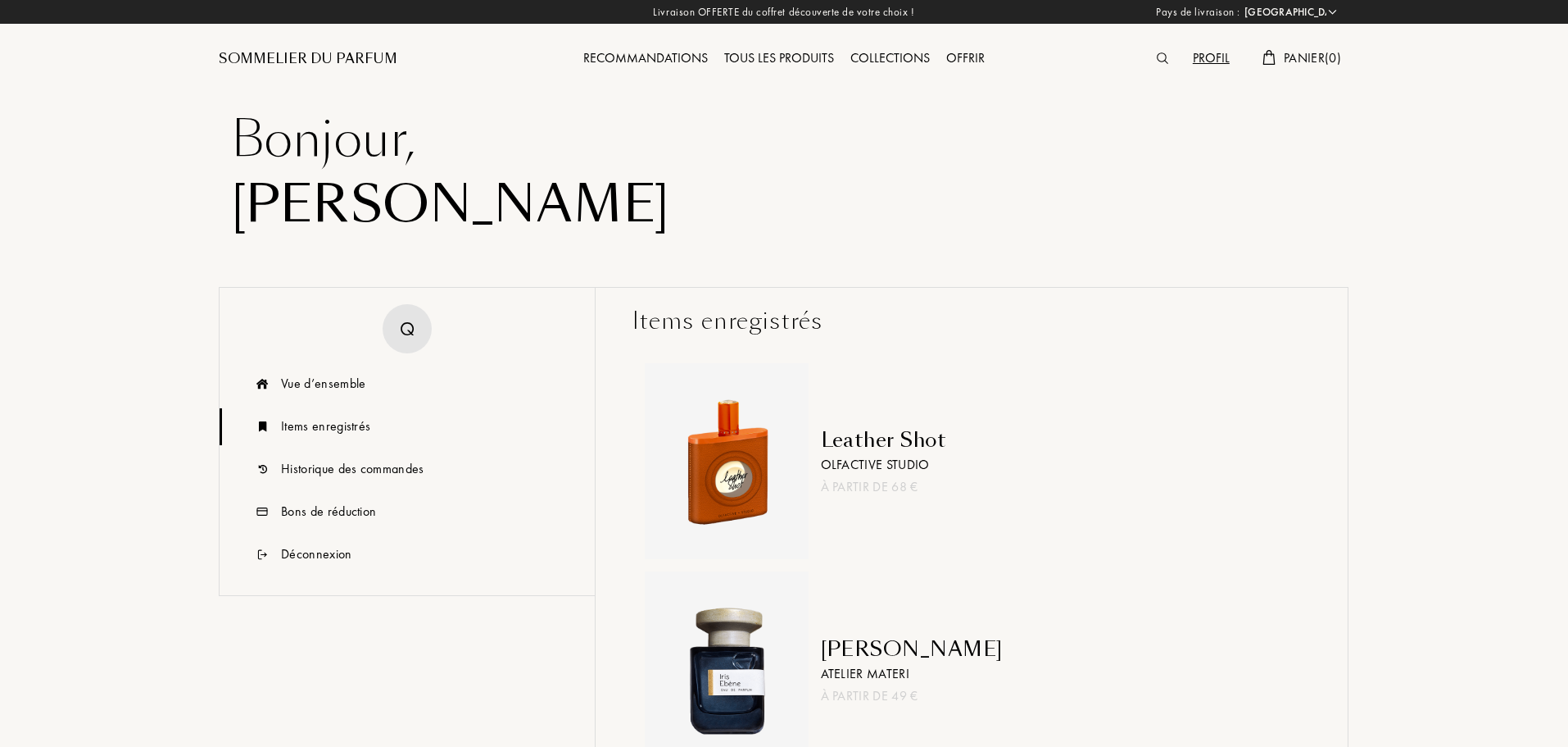
click at [1162, 59] on img at bounding box center [1163, 59] width 12 height 12
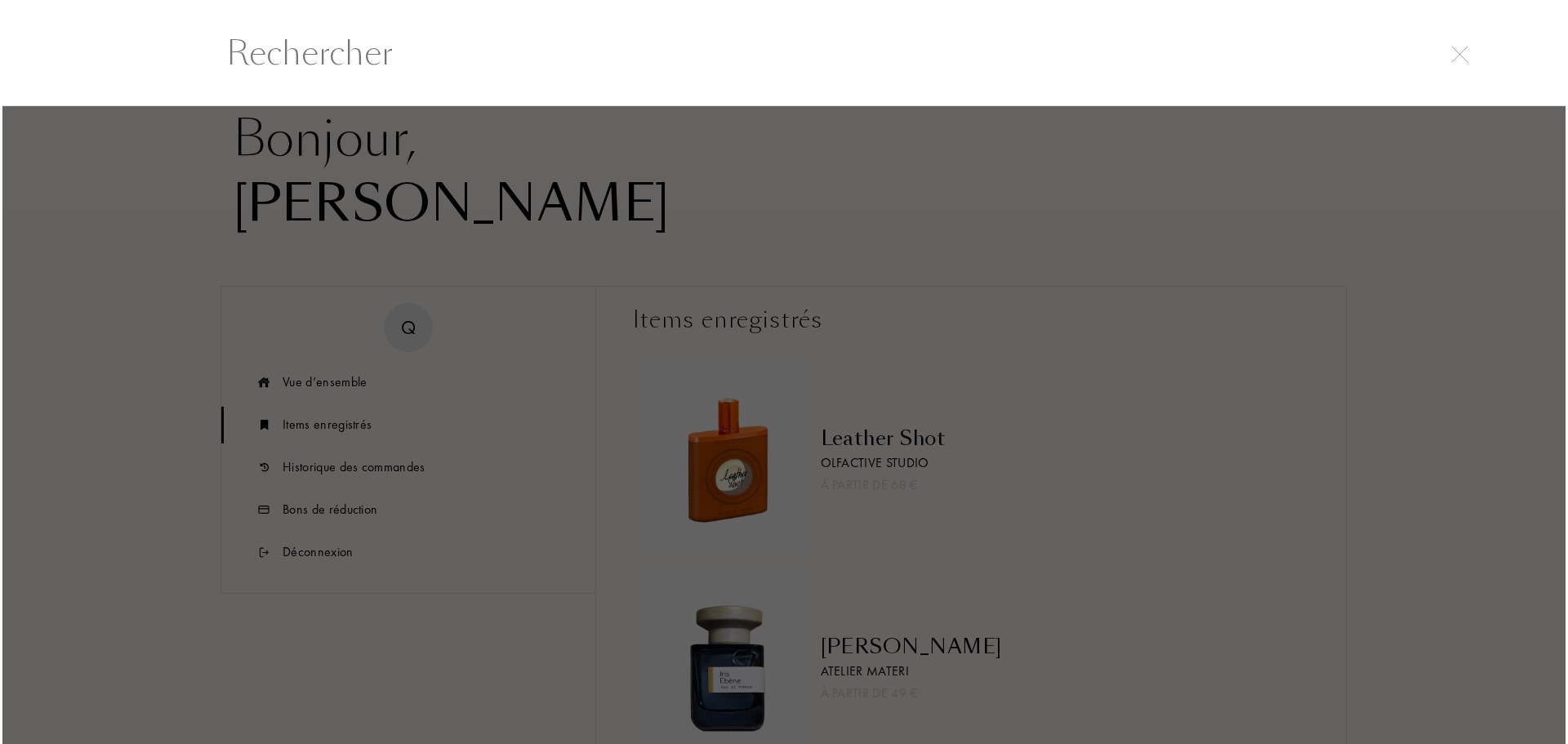
scroll to position [1, 0]
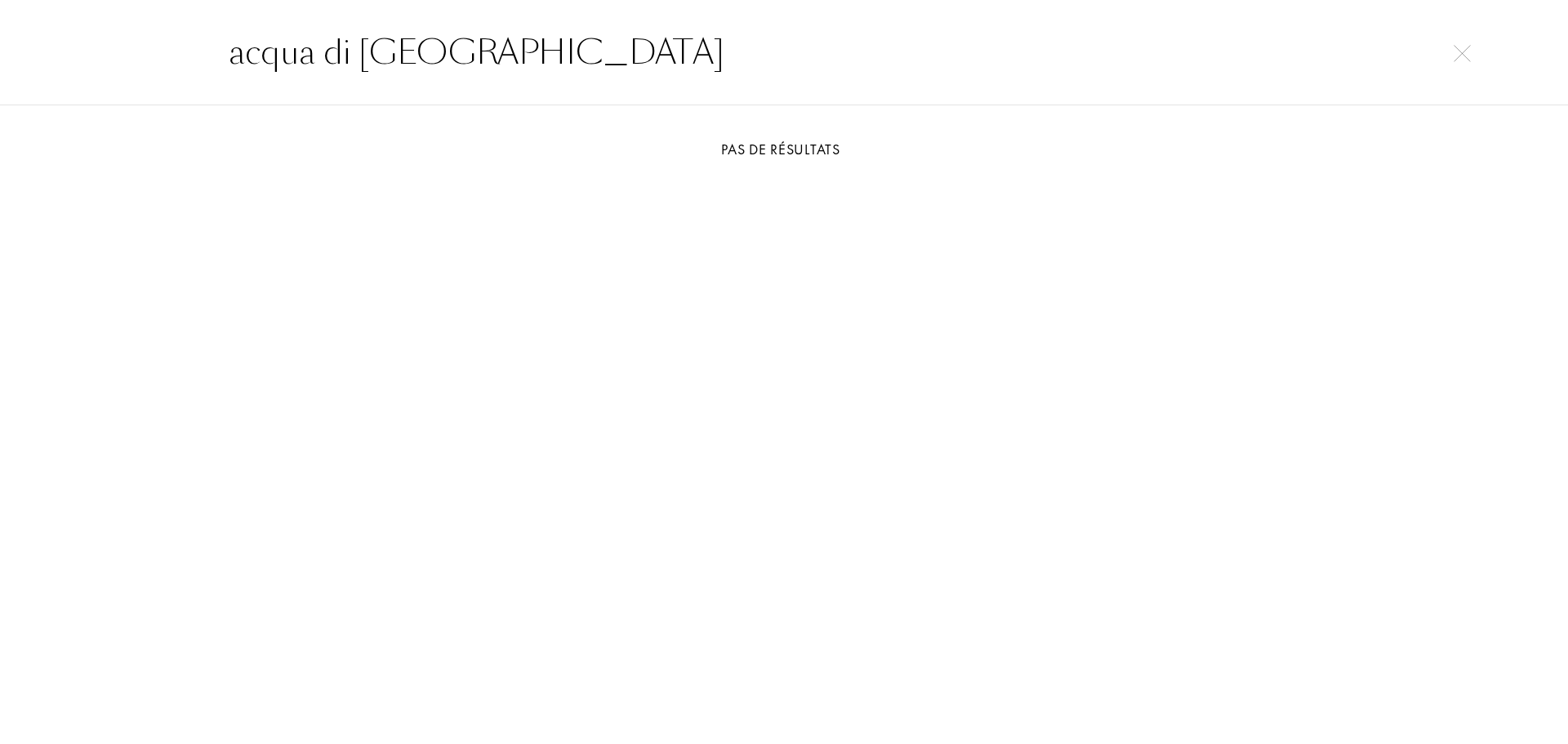
type input "acqua di [GEOGRAPHIC_DATA]"
